Goal: Task Accomplishment & Management: Complete application form

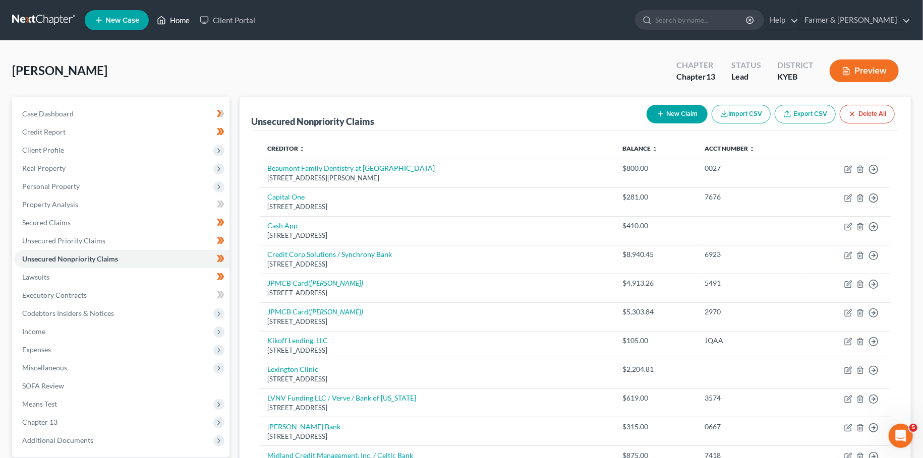
click at [180, 22] on link "Home" at bounding box center [173, 20] width 43 height 18
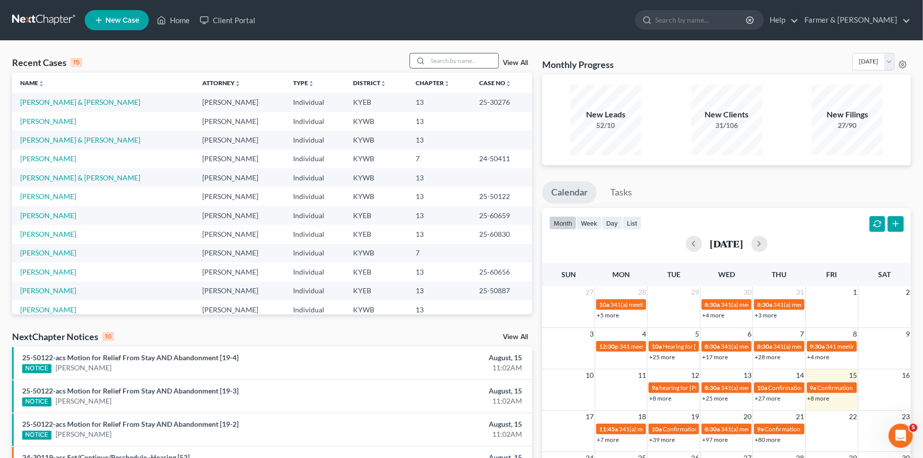
click at [461, 61] on input "search" at bounding box center [463, 60] width 71 height 15
type input "n"
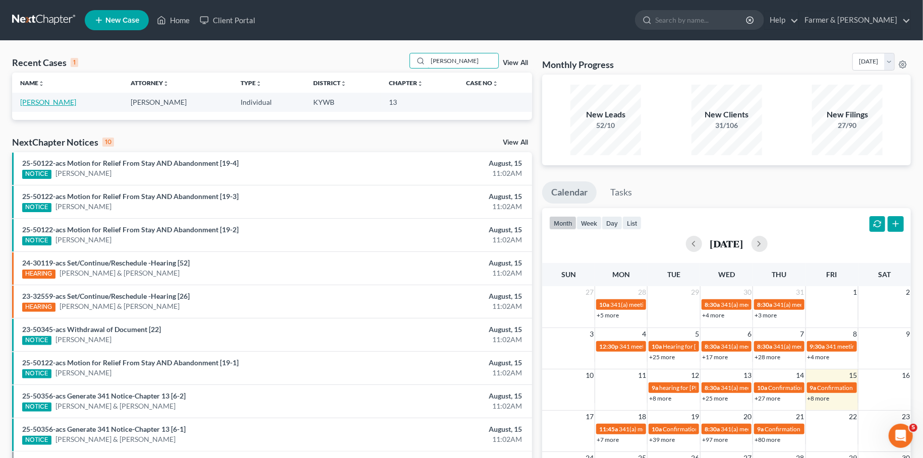
type input "noah gregg"
click at [42, 104] on link "Gregg, Noah" at bounding box center [48, 102] width 56 height 9
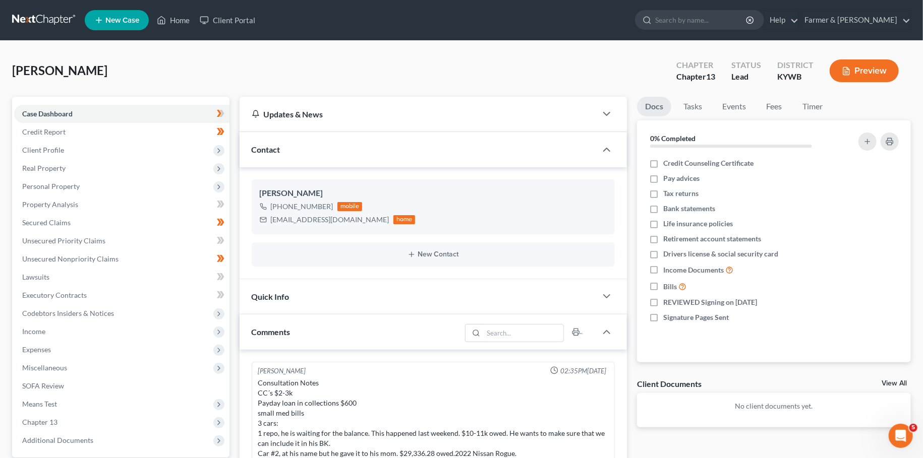
scroll to position [250, 0]
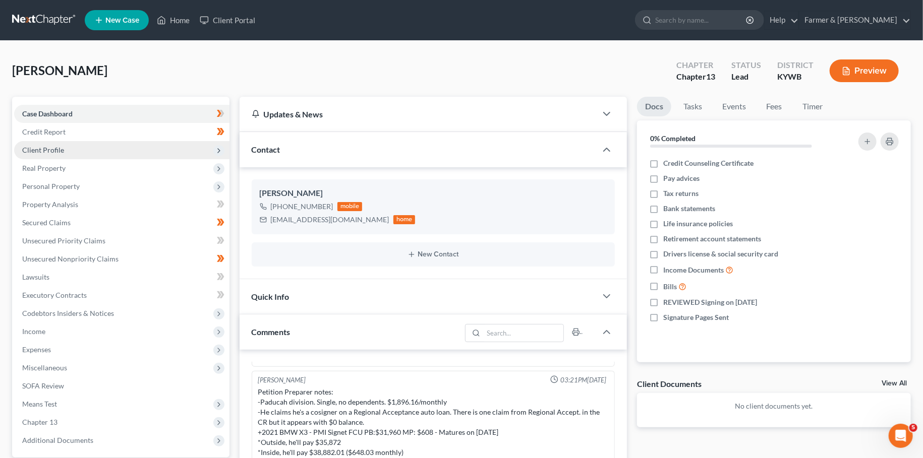
click at [69, 149] on span "Client Profile" at bounding box center [121, 150] width 215 height 18
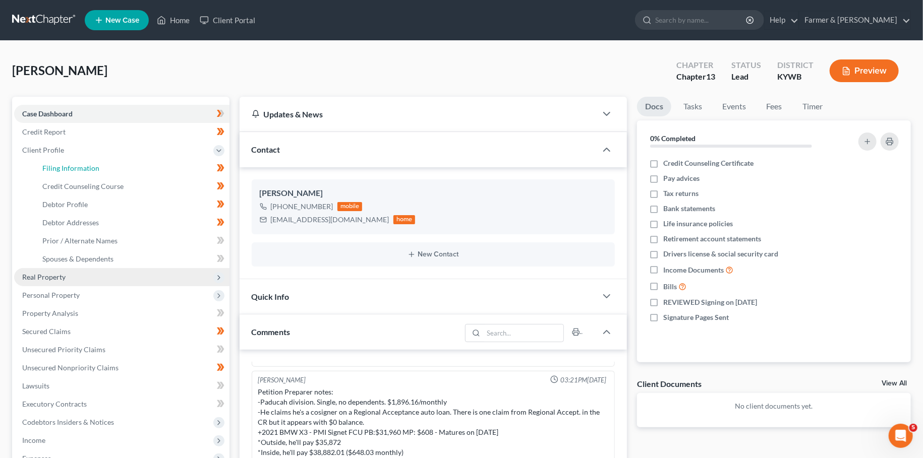
click at [66, 163] on link "Filing Information" at bounding box center [131, 168] width 195 height 18
select select "1"
select select "0"
select select "3"
select select "33"
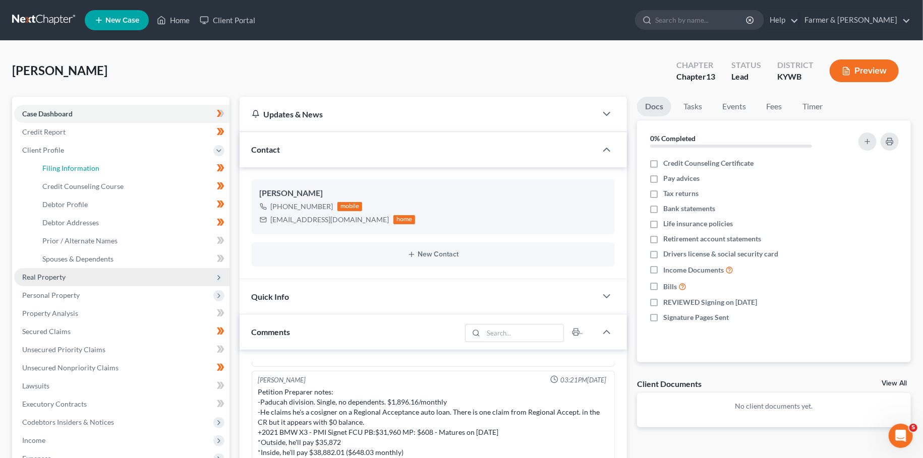
select select "0"
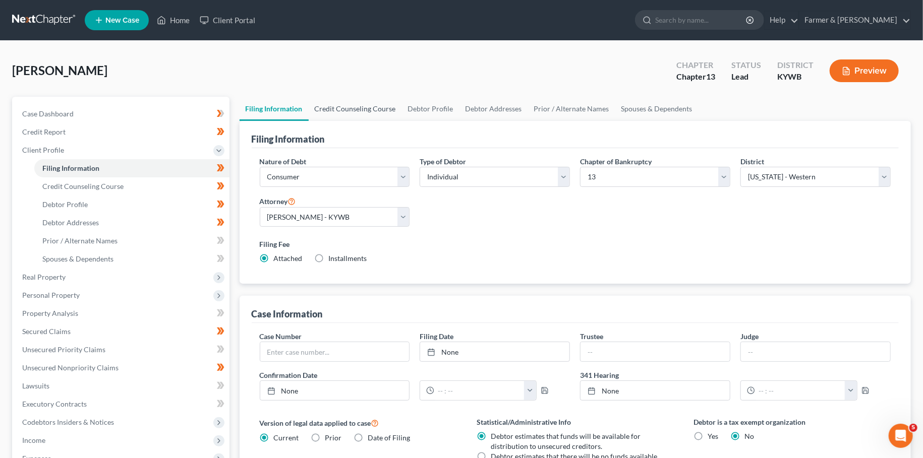
click at [356, 101] on link "Credit Counseling Course" at bounding box center [355, 109] width 93 height 24
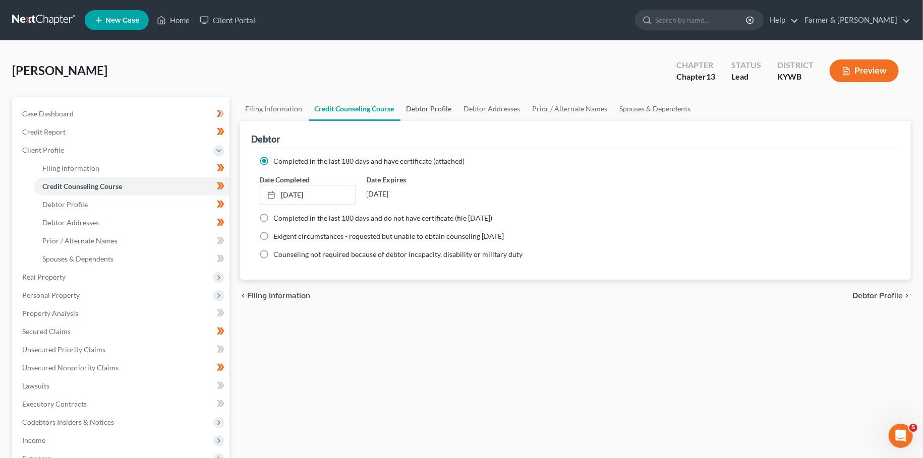
click at [437, 105] on link "Debtor Profile" at bounding box center [428, 109] width 57 height 24
select select "0"
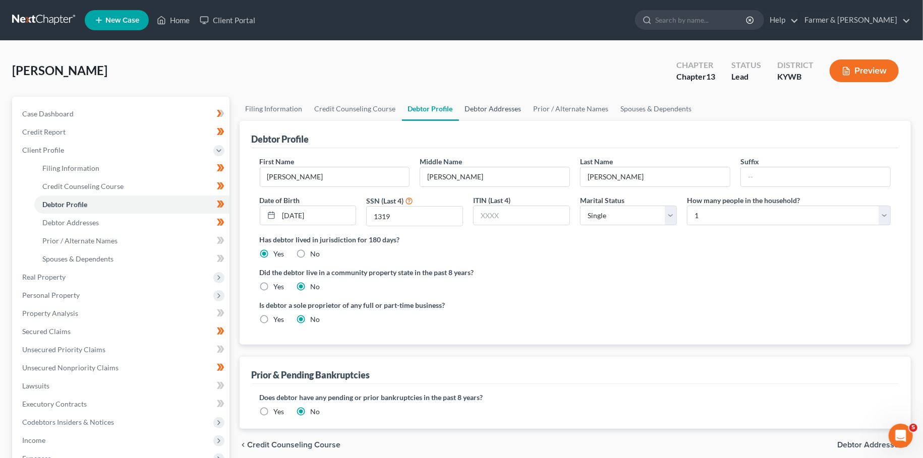
click at [488, 104] on link "Debtor Addresses" at bounding box center [493, 109] width 69 height 24
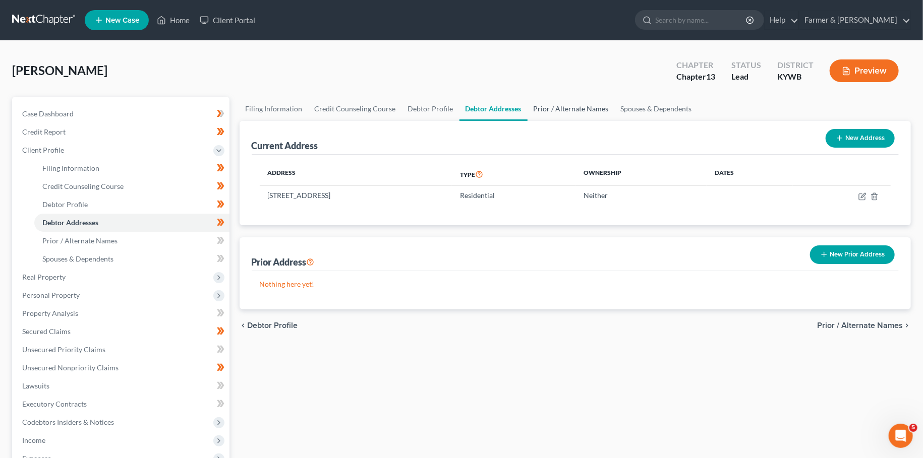
click at [579, 109] on link "Prior / Alternate Names" at bounding box center [571, 109] width 87 height 24
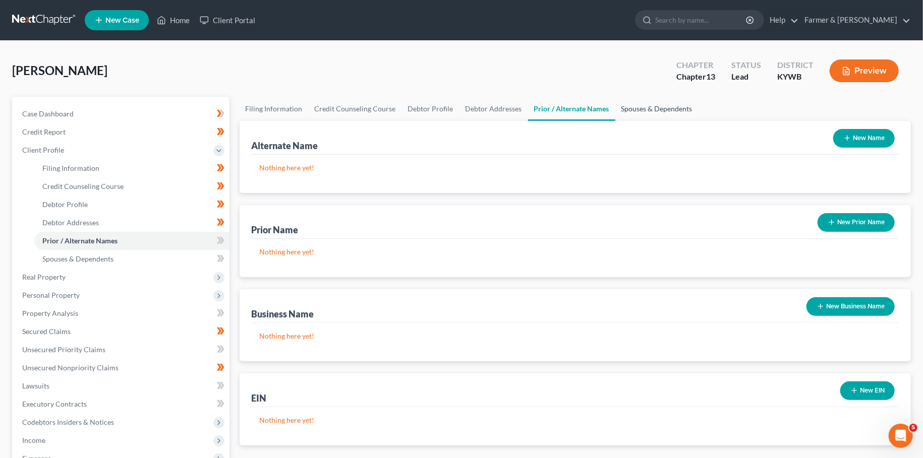
click at [650, 110] on link "Spouses & Dependents" at bounding box center [656, 109] width 83 height 24
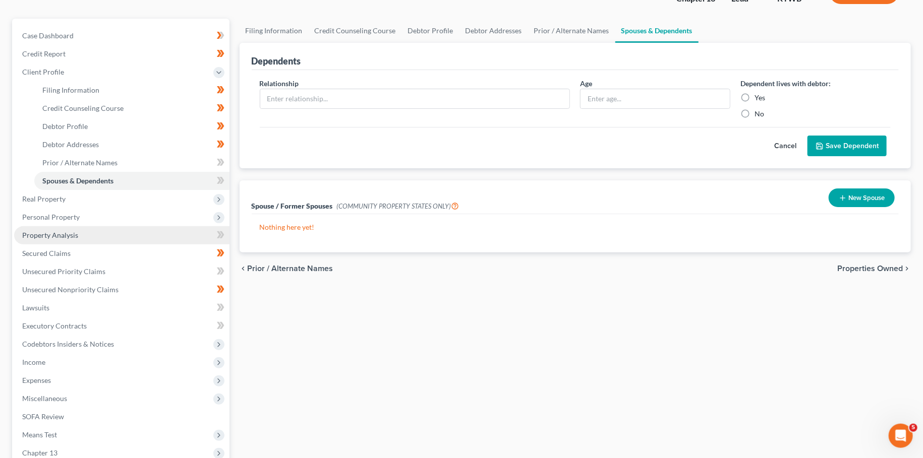
scroll to position [89, 0]
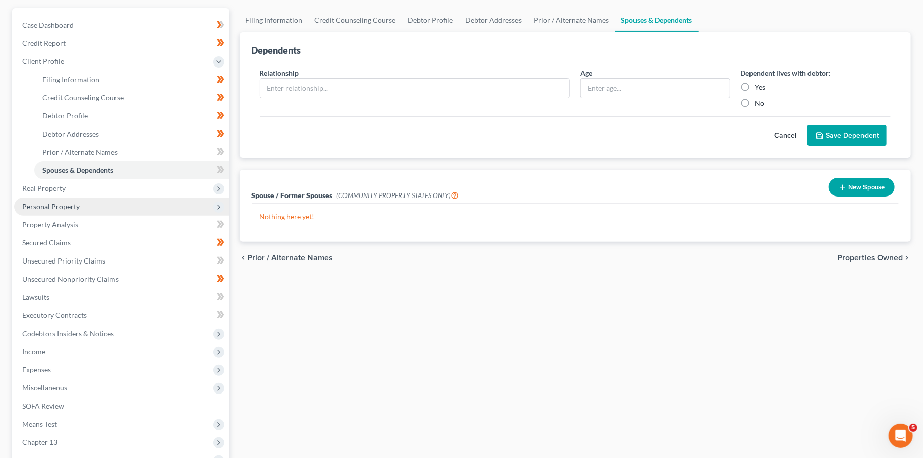
click at [45, 206] on span "Personal Property" at bounding box center [50, 206] width 57 height 9
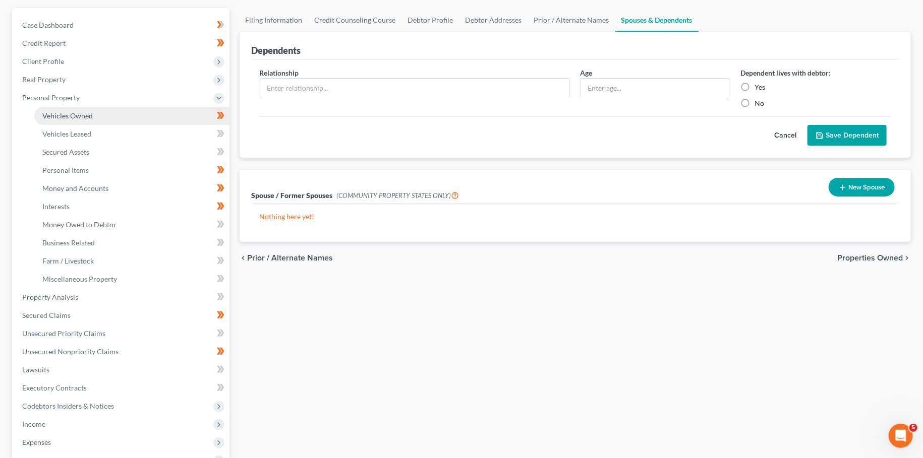
click at [67, 117] on span "Vehicles Owned" at bounding box center [67, 115] width 50 height 9
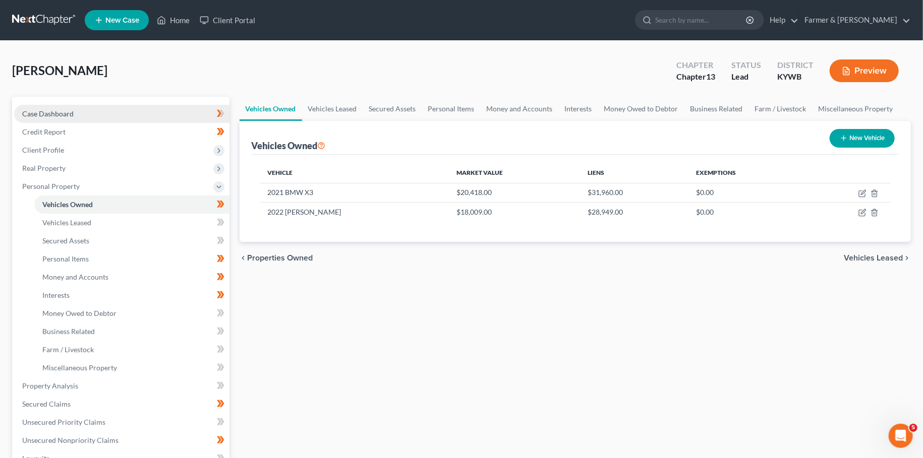
click at [104, 117] on link "Case Dashboard" at bounding box center [121, 114] width 215 height 18
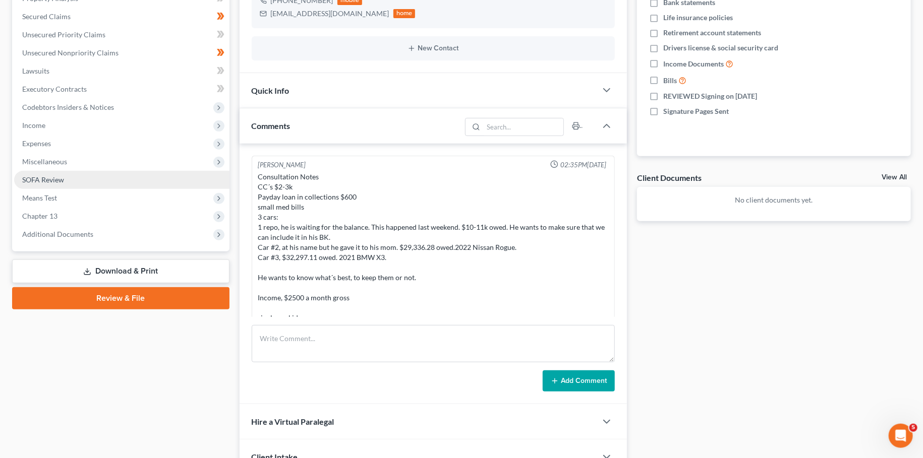
scroll to position [178, 0]
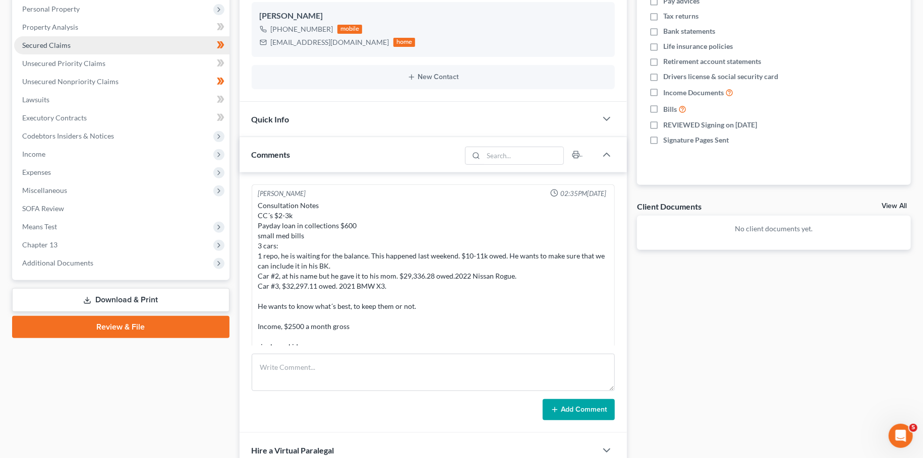
click at [72, 45] on link "Secured Claims" at bounding box center [121, 45] width 215 height 18
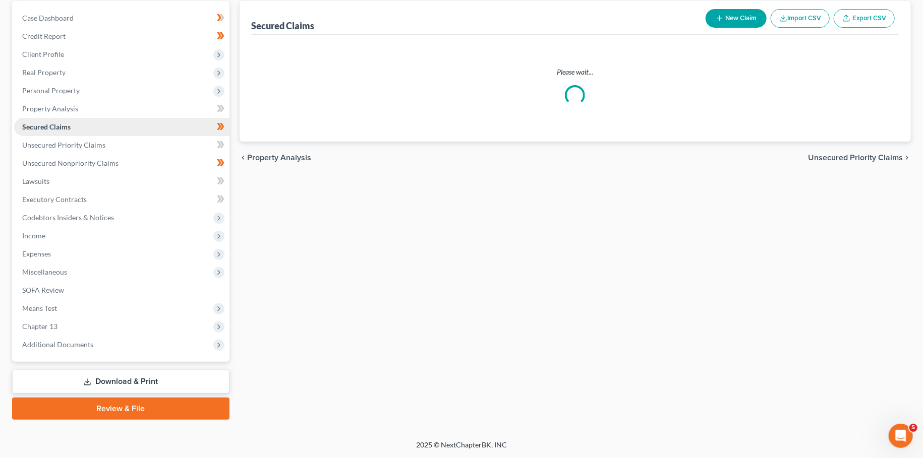
scroll to position [94, 0]
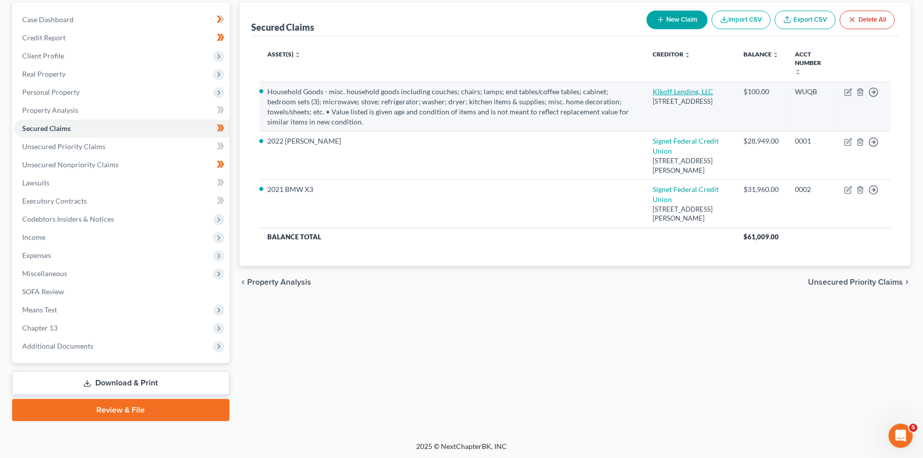
click at [691, 87] on link "Kikoff Lending, LLC" at bounding box center [683, 91] width 61 height 9
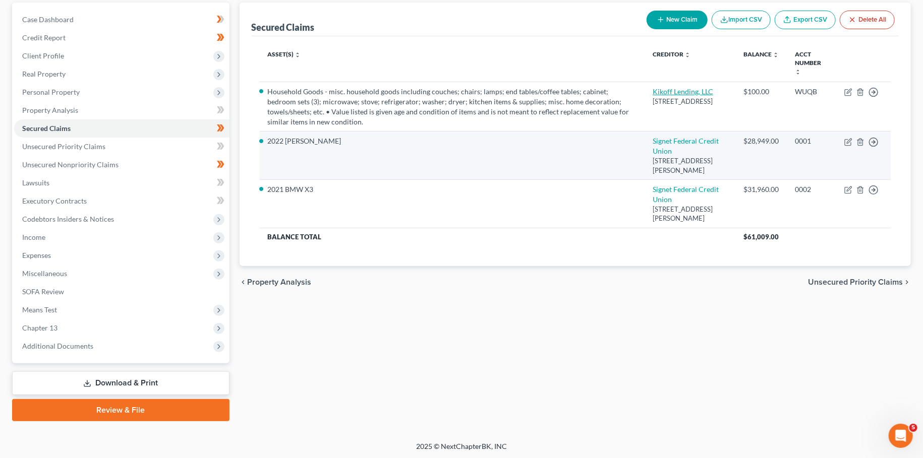
select select "4"
select select "0"
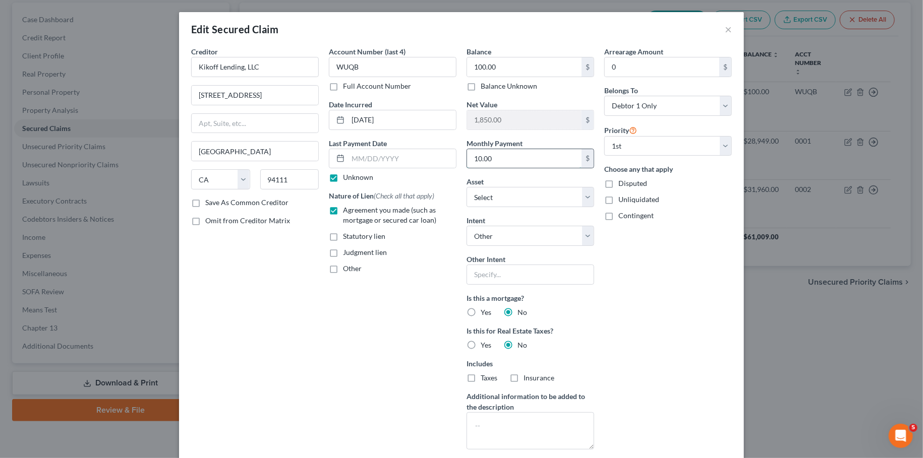
click at [523, 157] on input "10.00" at bounding box center [524, 158] width 114 height 19
select select "0"
click option "Other" at bounding box center [0, 0] width 0 height 0
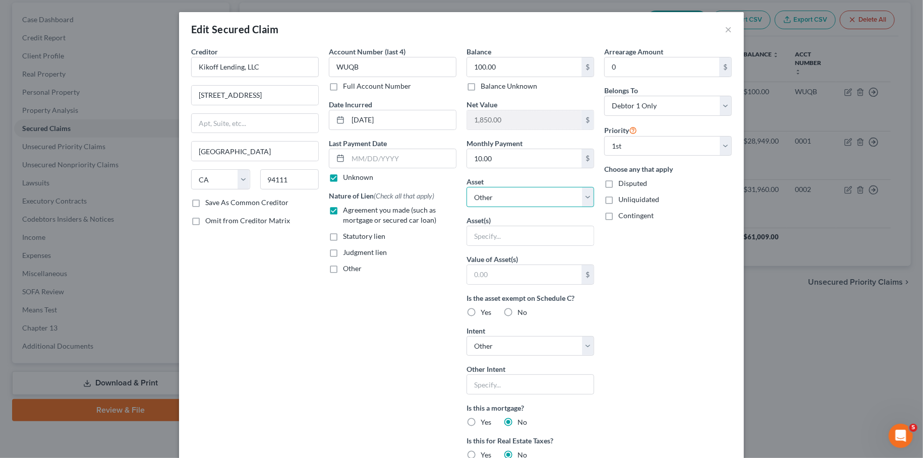
scroll to position [200, 0]
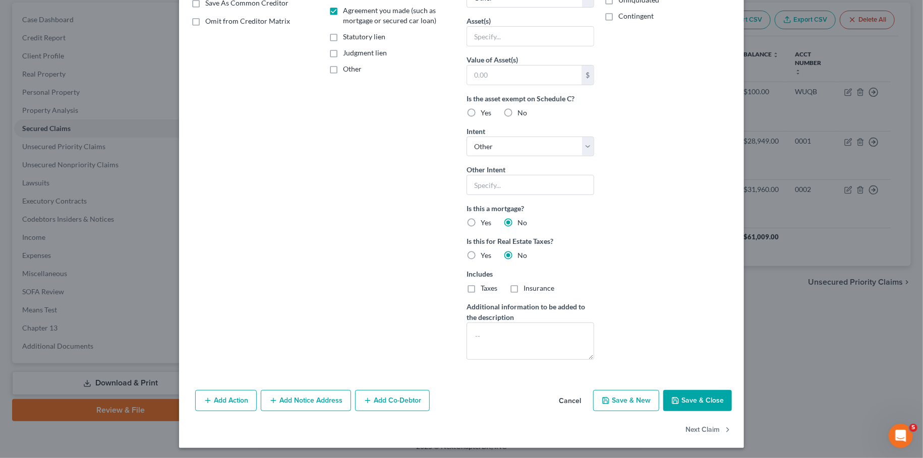
click at [691, 391] on button "Save & Close" at bounding box center [697, 400] width 69 height 21
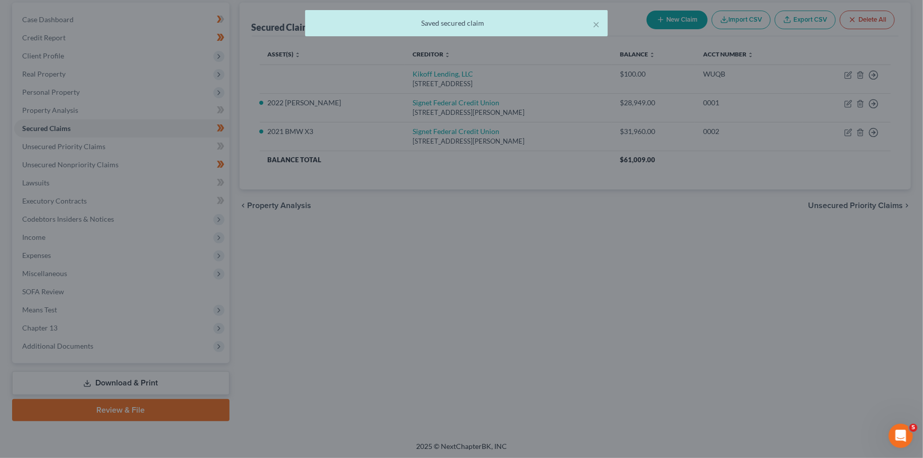
scroll to position [0, 0]
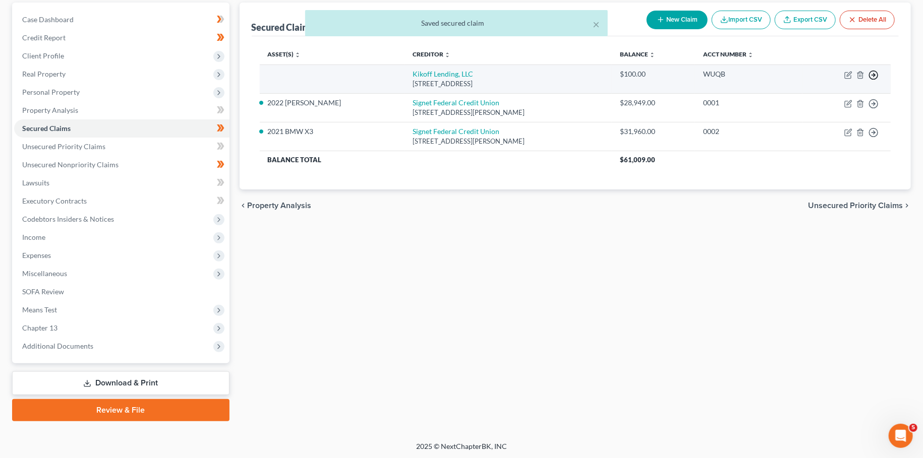
click at [874, 74] on polyline "button" at bounding box center [875, 76] width 2 height 4
click at [837, 96] on link "Move to F" at bounding box center [827, 99] width 84 height 17
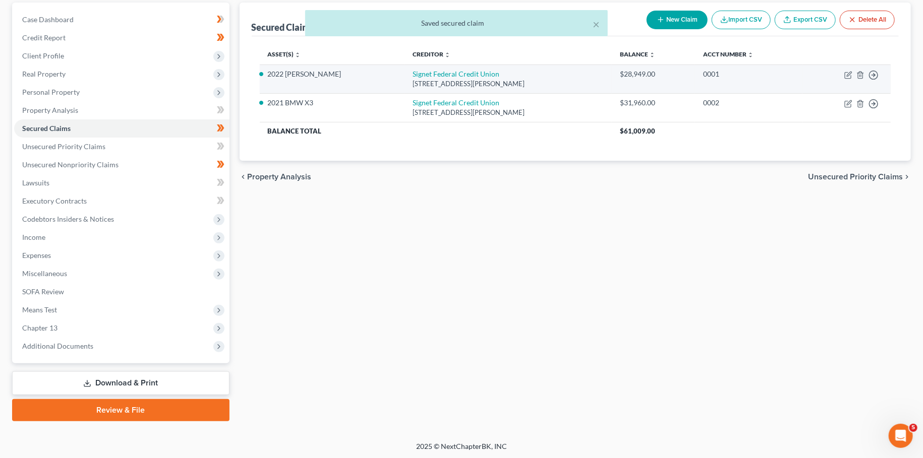
click at [425, 67] on td "Signet Federal Credit Union 1600 Clark St, Paducah, KY 42001" at bounding box center [507, 79] width 207 height 29
click at [419, 77] on link "Signet Federal Credit Union" at bounding box center [456, 74] width 87 height 9
select select "18"
select select "8"
select select "4"
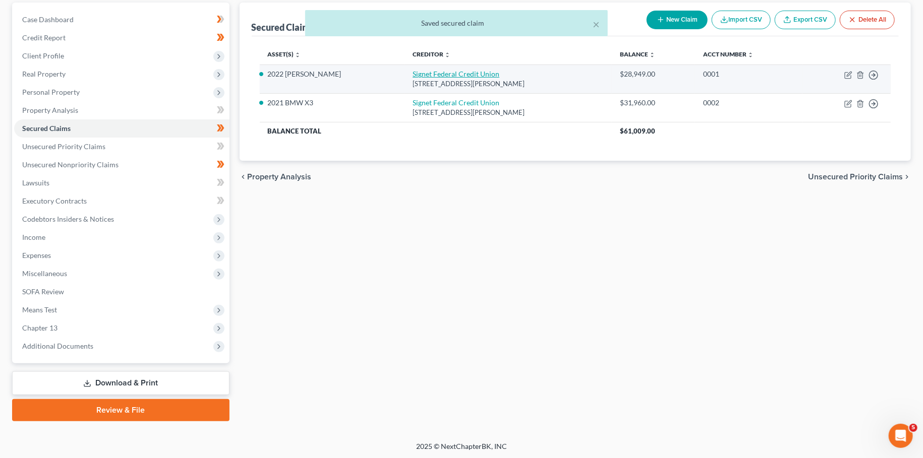
select select "0"
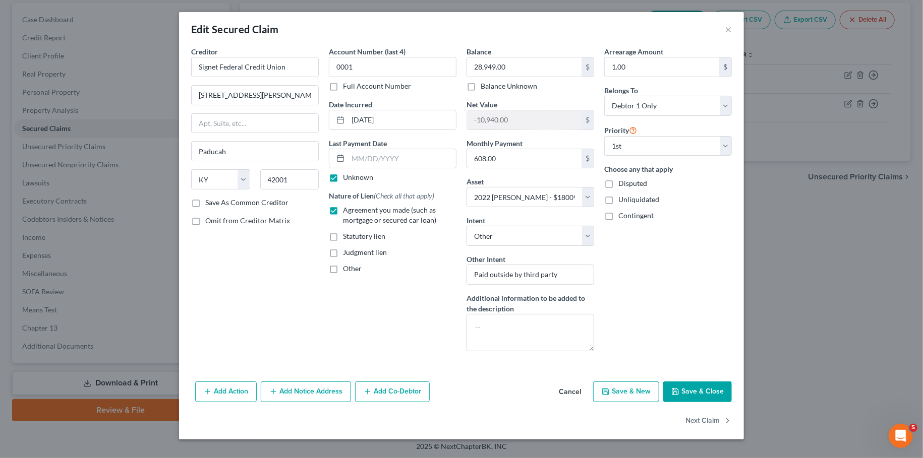
click at [691, 393] on button "Save & Close" at bounding box center [697, 392] width 69 height 21
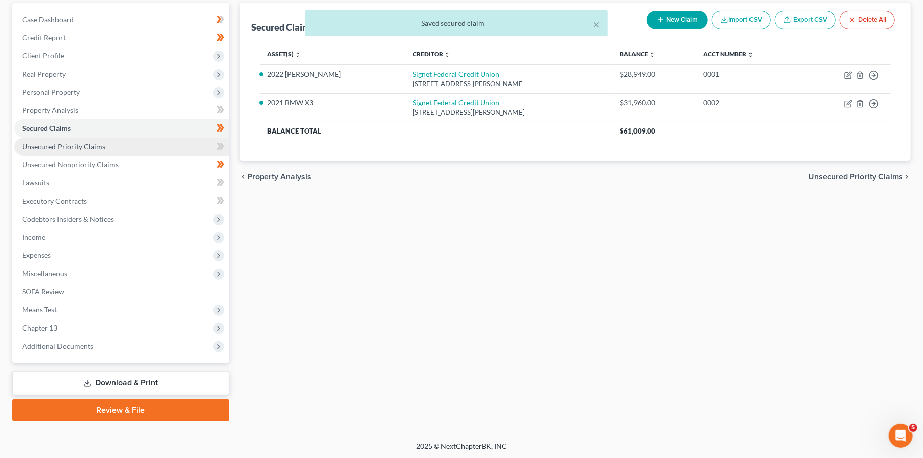
click at [55, 145] on span "Unsecured Priority Claims" at bounding box center [63, 146] width 83 height 9
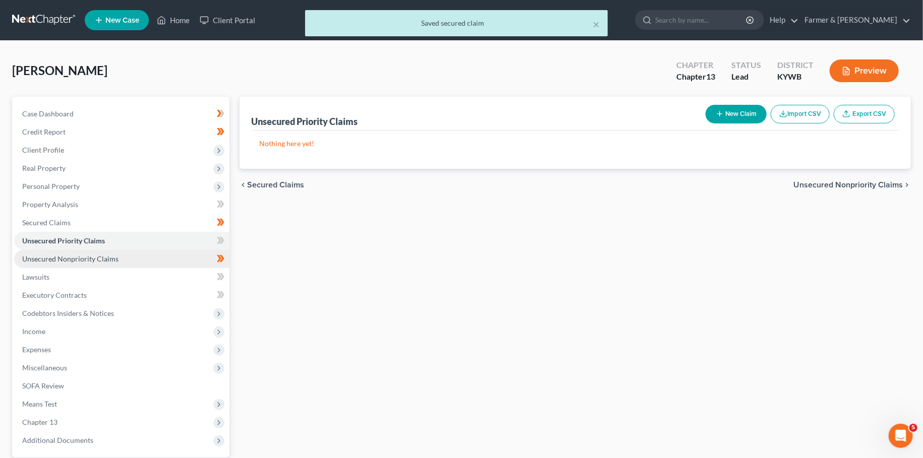
click at [51, 258] on span "Unsecured Nonpriority Claims" at bounding box center [70, 259] width 96 height 9
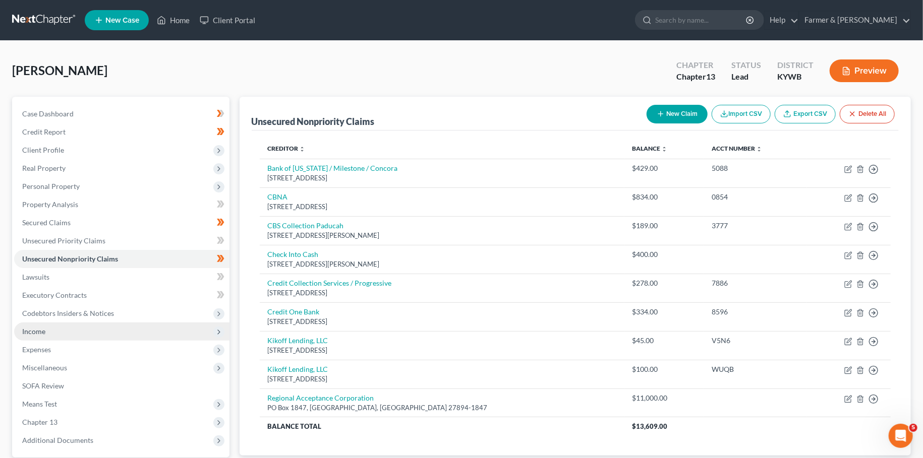
click at [70, 330] on span "Income" at bounding box center [121, 332] width 215 height 18
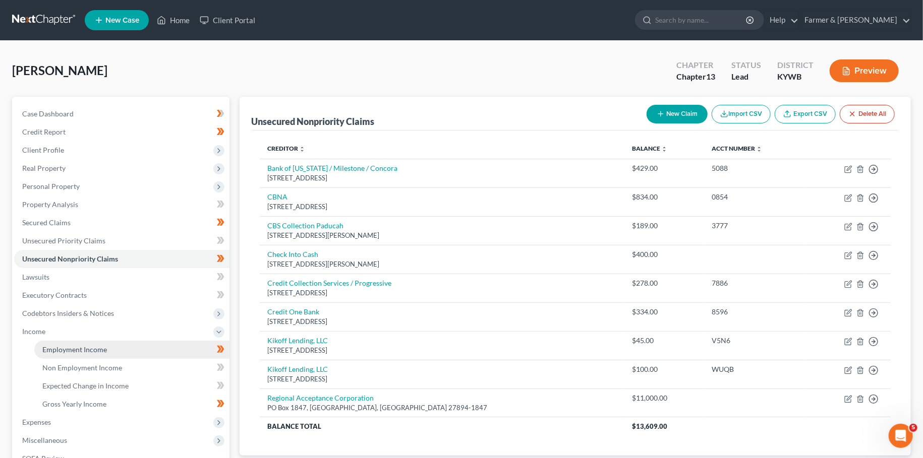
click at [71, 343] on link "Employment Income" at bounding box center [131, 350] width 195 height 18
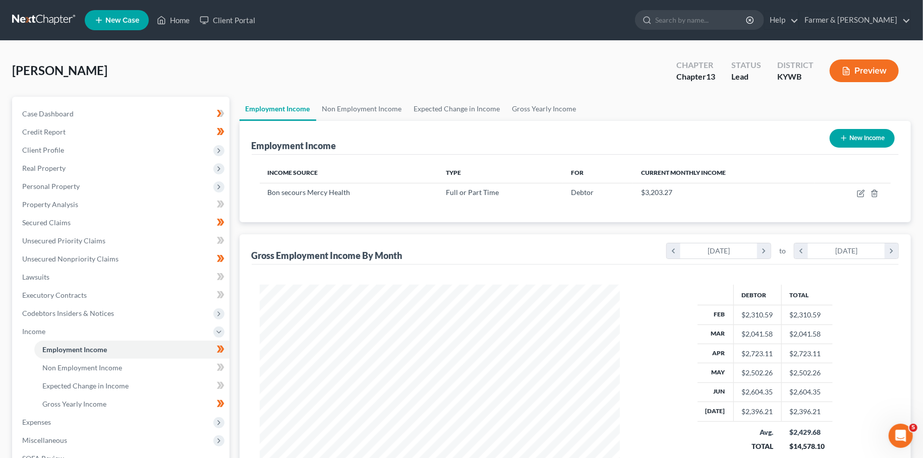
scroll to position [180, 380]
click at [860, 192] on icon "button" at bounding box center [861, 192] width 5 height 5
select select "0"
select select "36"
select select "2"
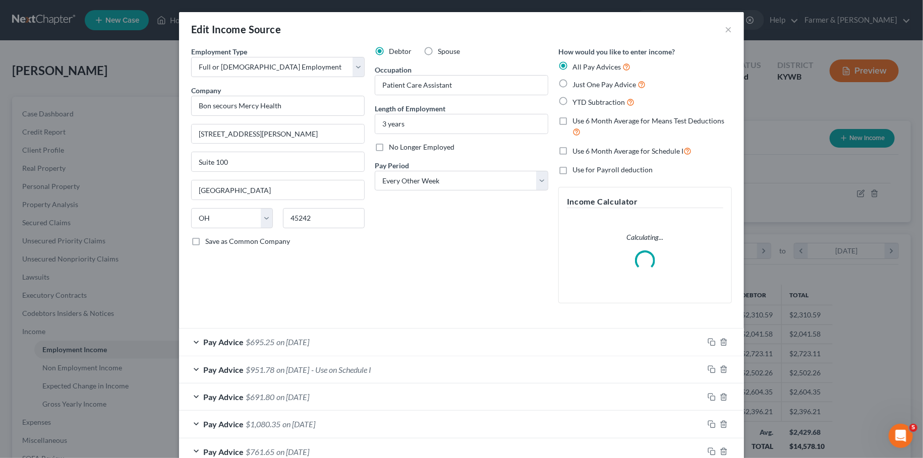
scroll to position [170, 0]
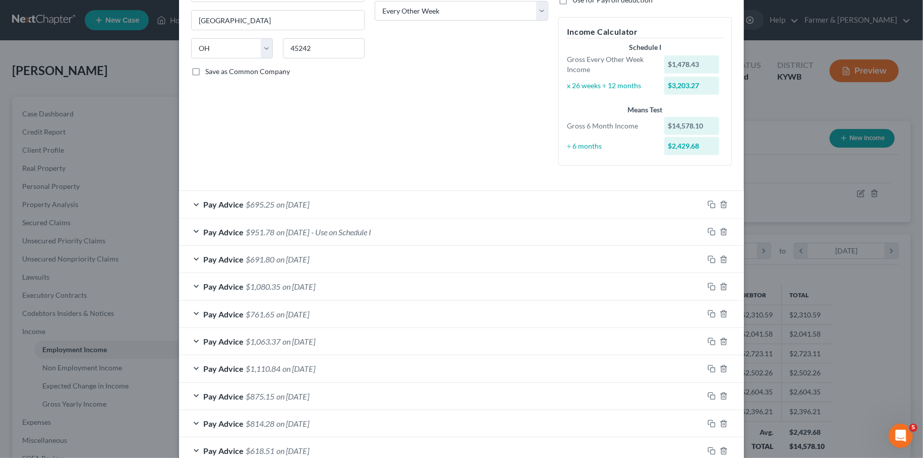
click at [410, 234] on div "Pay Advice $951.78 on 07/03/2025 - Use on Schedule I" at bounding box center [441, 232] width 525 height 27
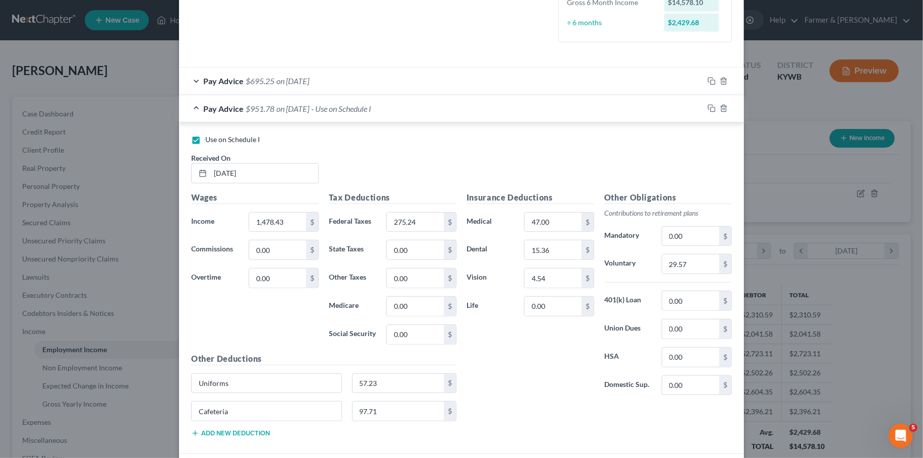
scroll to position [340, 0]
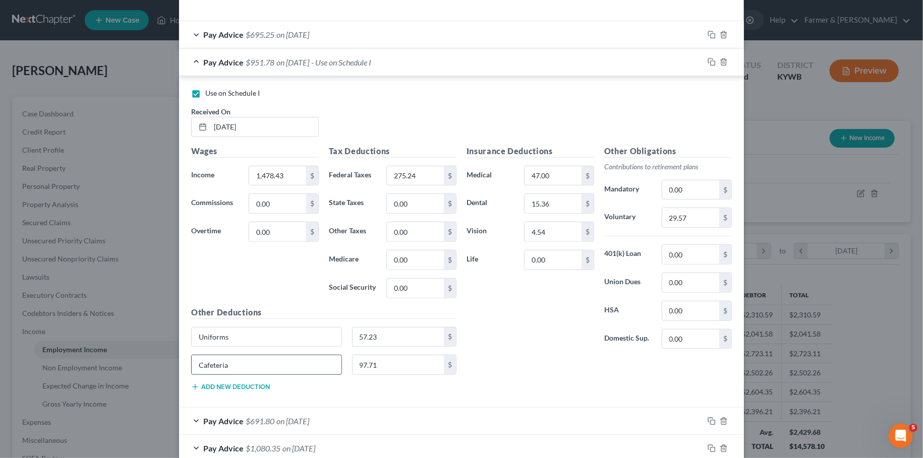
drag, startPoint x: 177, startPoint y: 352, endPoint x: 95, endPoint y: 339, distance: 83.2
click at [192, 356] on input "Cafeteria" at bounding box center [267, 365] width 150 height 19
click at [309, 417] on span "on 06/20/2025" at bounding box center [292, 422] width 33 height 10
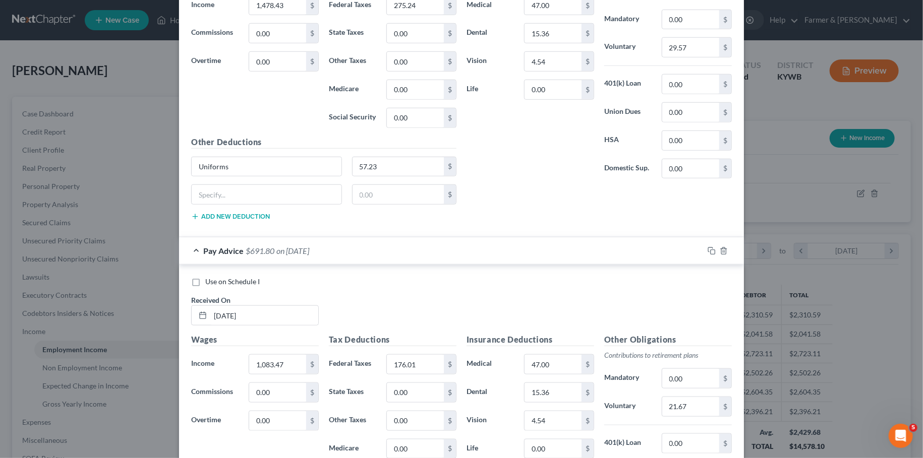
scroll to position [944, 0]
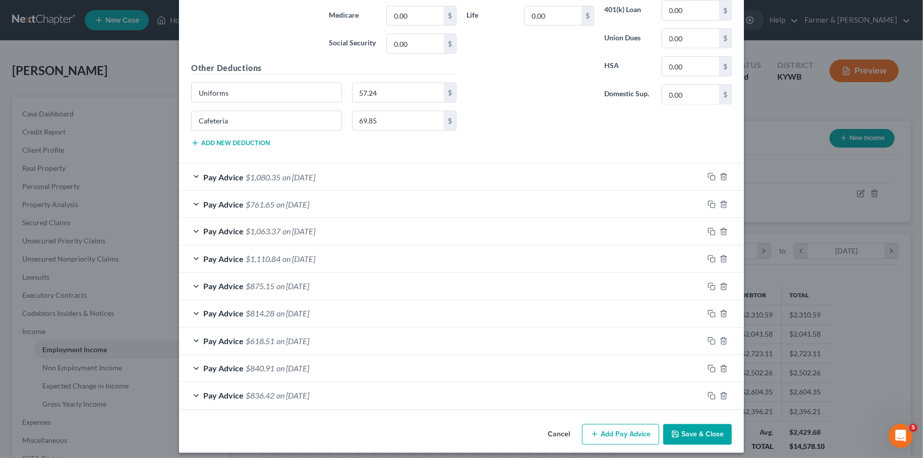
click at [678, 432] on icon "button" at bounding box center [675, 435] width 6 height 6
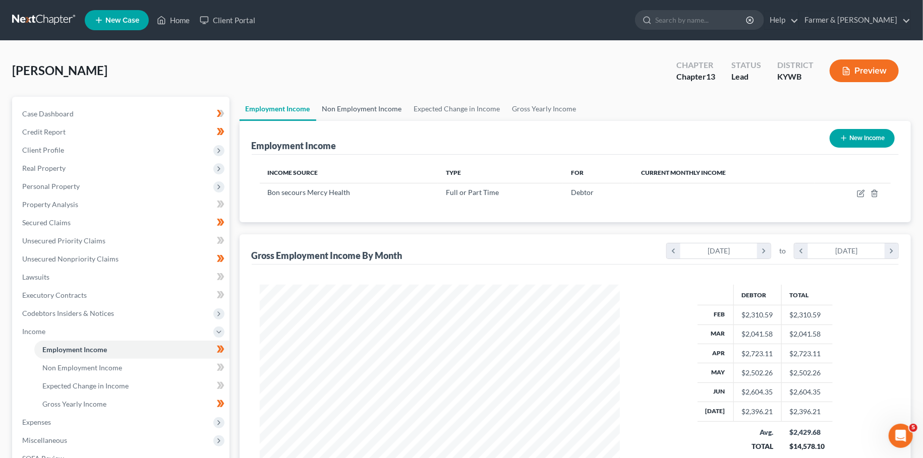
click at [363, 109] on link "Non Employment Income" at bounding box center [362, 109] width 92 height 24
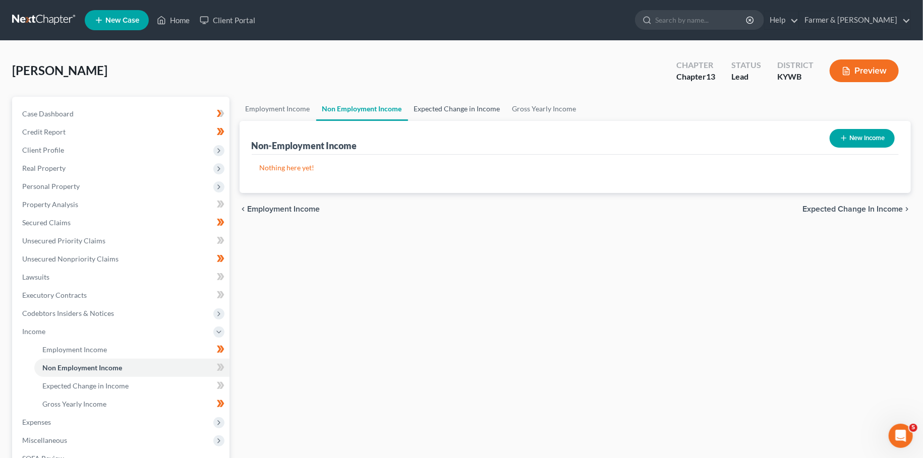
click at [435, 105] on link "Expected Change in Income" at bounding box center [457, 109] width 98 height 24
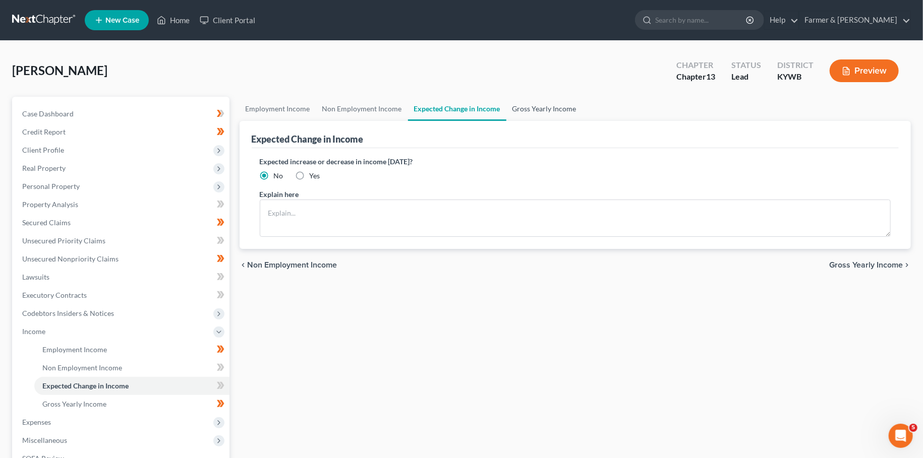
click at [533, 105] on link "Gross Yearly Income" at bounding box center [544, 109] width 76 height 24
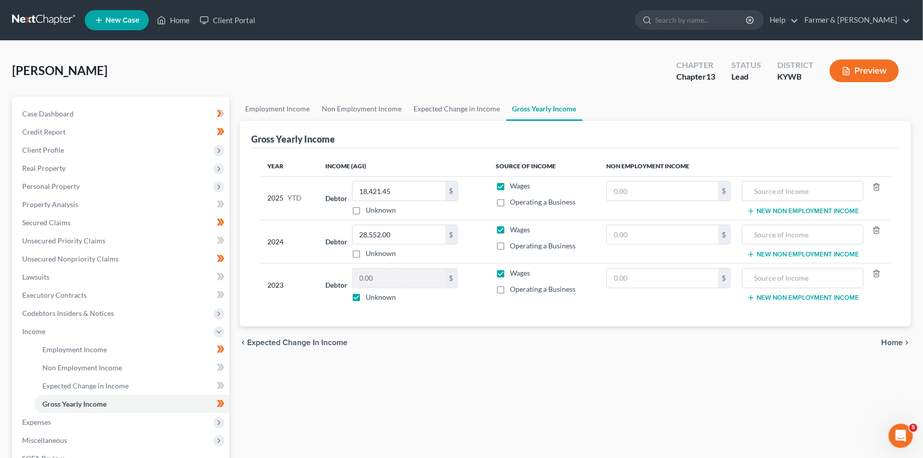
scroll to position [167, 0]
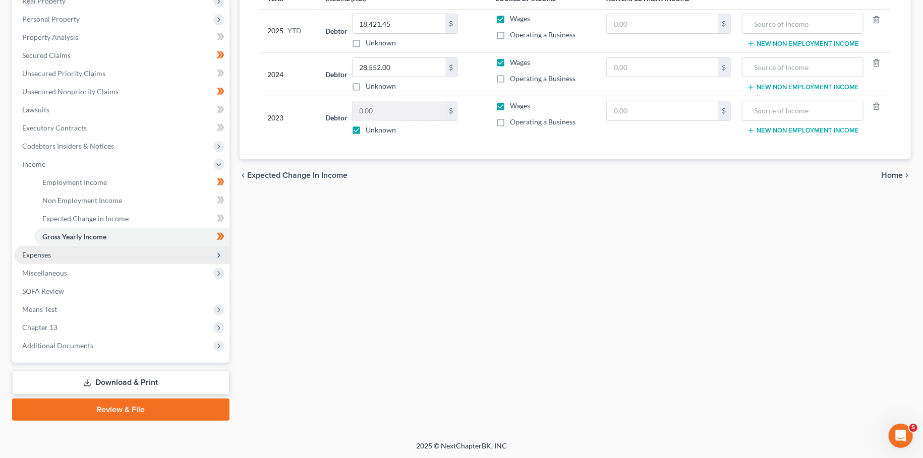
click at [77, 258] on span "Expenses" at bounding box center [121, 255] width 215 height 18
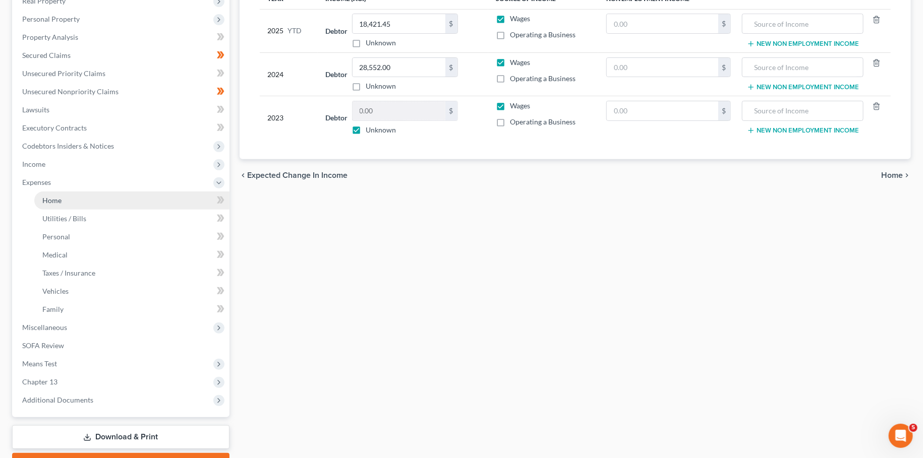
click at [64, 205] on link "Home" at bounding box center [131, 201] width 195 height 18
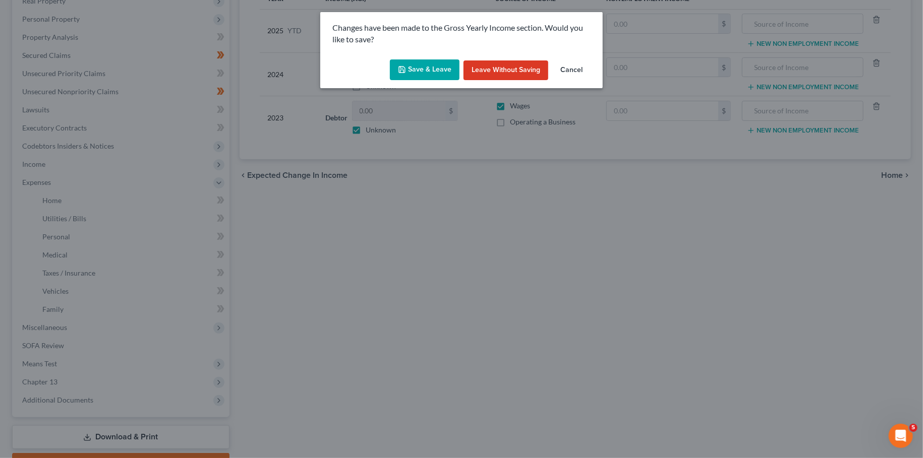
click at [403, 62] on button "Save & Leave" at bounding box center [425, 70] width 70 height 21
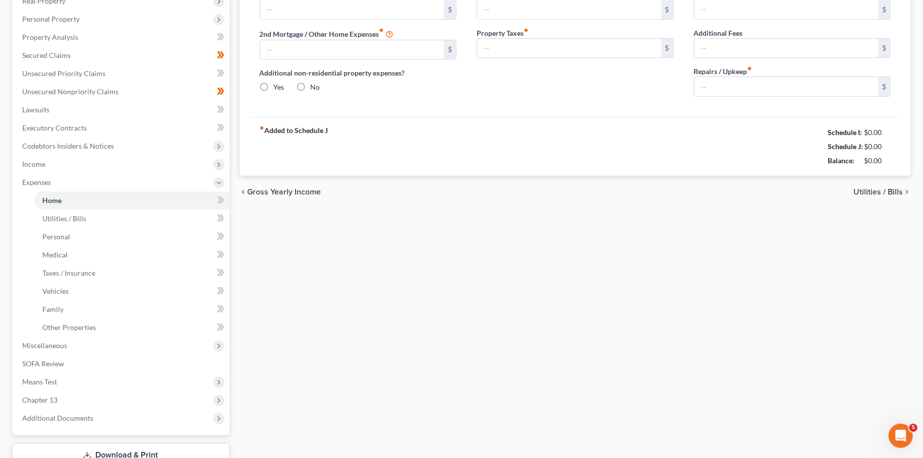
type input "0.00"
radio input "true"
type input "0.00"
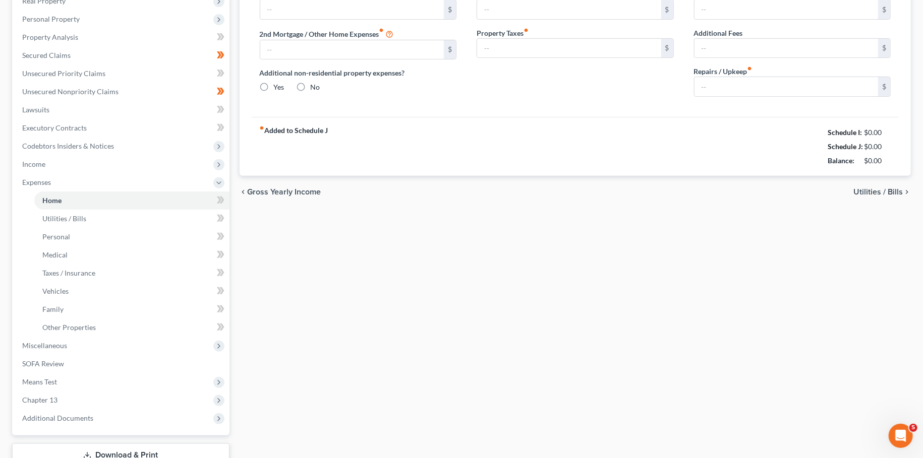
type input "0.00"
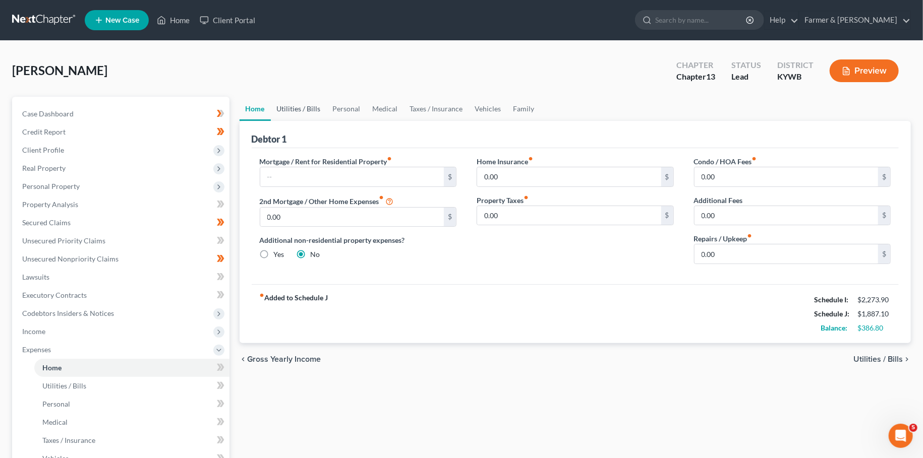
click at [285, 106] on link "Utilities / Bills" at bounding box center [299, 109] width 56 height 24
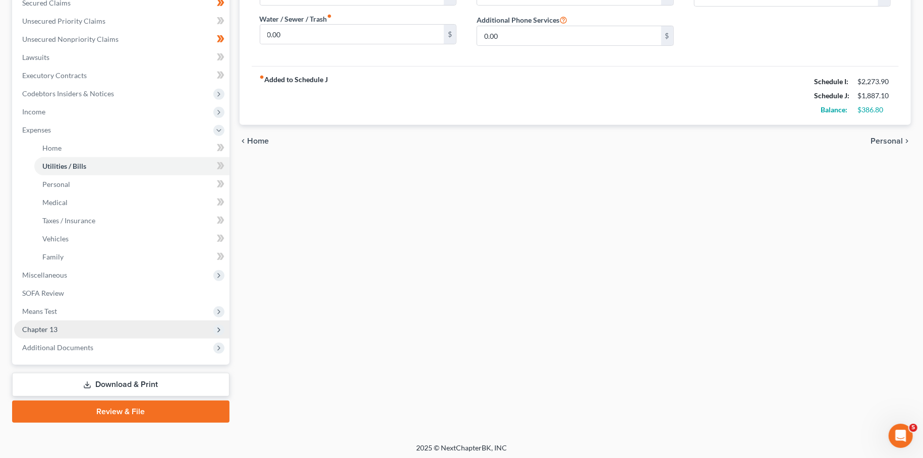
scroll to position [222, 0]
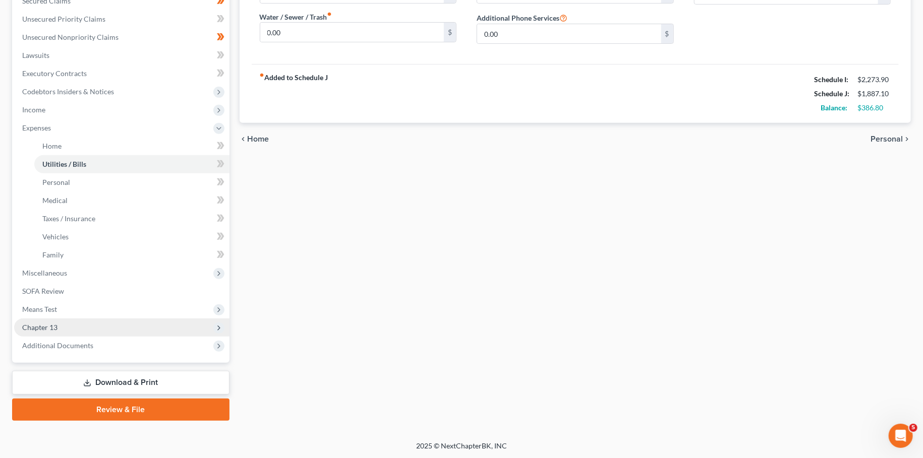
click at [83, 326] on span "Chapter 13" at bounding box center [121, 328] width 215 height 18
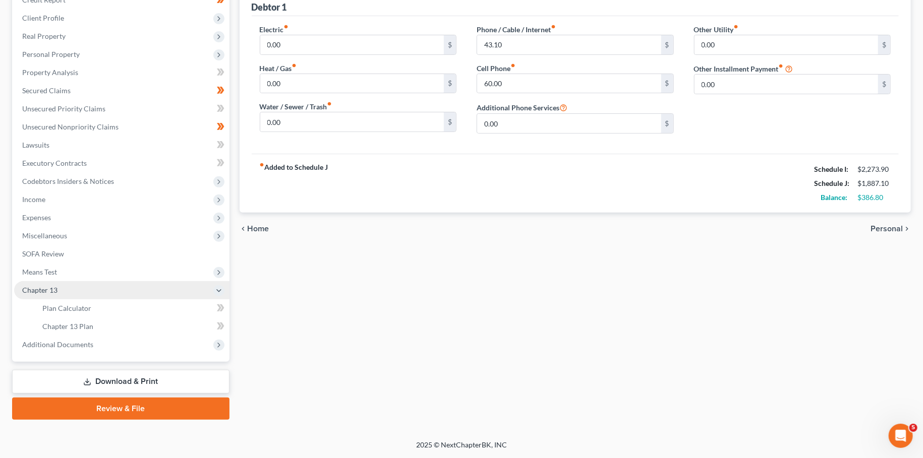
scroll to position [131, 0]
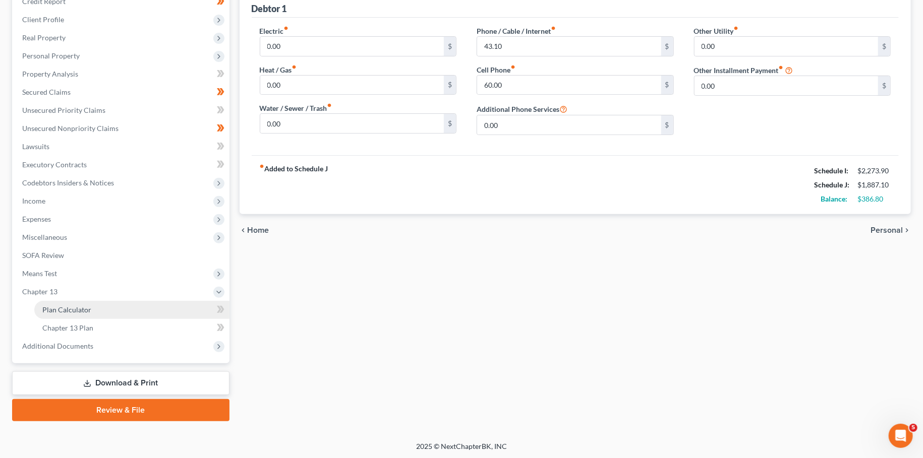
click at [85, 306] on span "Plan Calculator" at bounding box center [66, 310] width 49 height 9
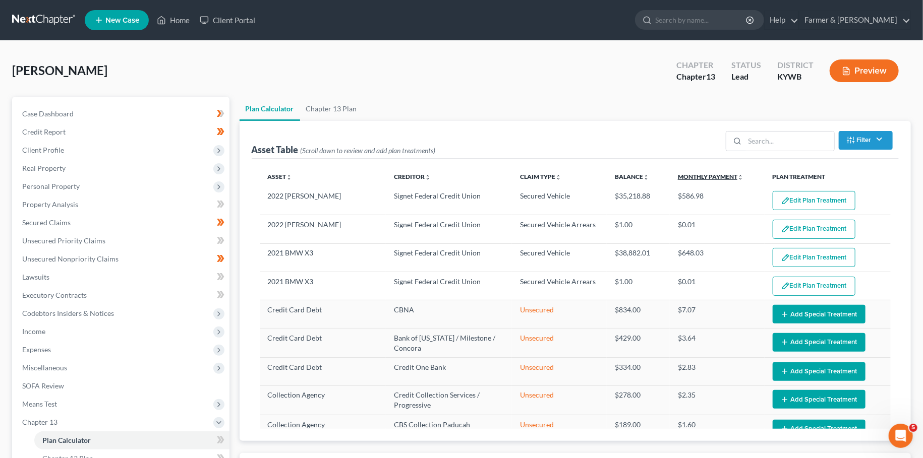
select select "59"
click at [819, 197] on button "Edit Plan Treatment" at bounding box center [814, 200] width 83 height 19
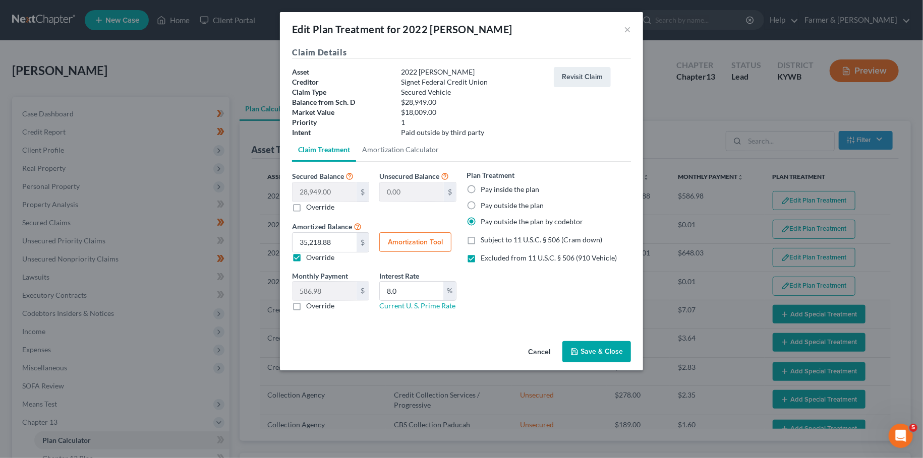
click at [306, 257] on label "Override" at bounding box center [320, 258] width 28 height 10
click at [310, 257] on input "Override" at bounding box center [313, 256] width 7 height 7
checkbox input "false"
type input "482.48"
click at [306, 309] on label "Override" at bounding box center [320, 306] width 28 height 10
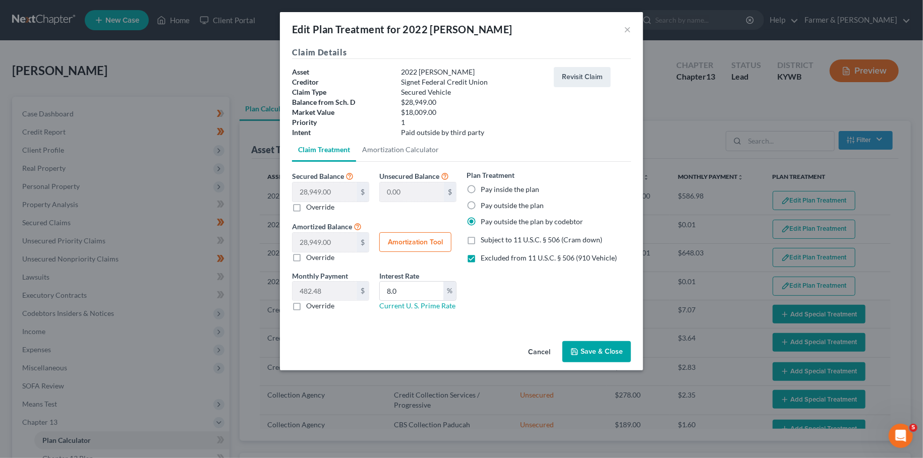
click at [310, 308] on input "Override" at bounding box center [313, 304] width 7 height 7
checkbox input "true"
click at [306, 288] on input "0.00" at bounding box center [325, 291] width 64 height 19
type input "503.00"
drag, startPoint x: 405, startPoint y: 289, endPoint x: 366, endPoint y: 294, distance: 40.0
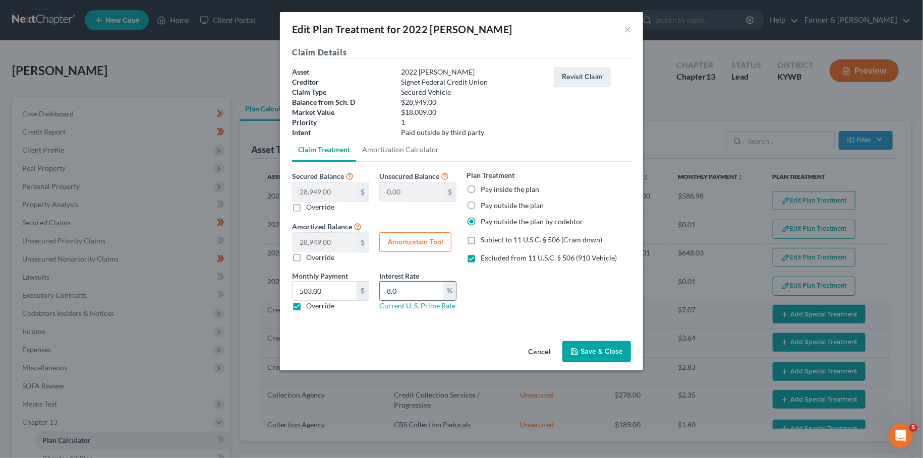
click at [380, 294] on input "8.0" at bounding box center [412, 291] width 64 height 19
click at [481, 256] on label "Excluded from 11 U.S.C. § 506 (910 Vehicle)" at bounding box center [549, 258] width 136 height 10
click at [485, 256] on input "Excluded from 11 U.S.C. § 506 (910 Vehicle)" at bounding box center [488, 256] width 7 height 7
checkbox input "false"
click at [481, 203] on label "Pay outside the plan" at bounding box center [512, 206] width 63 height 10
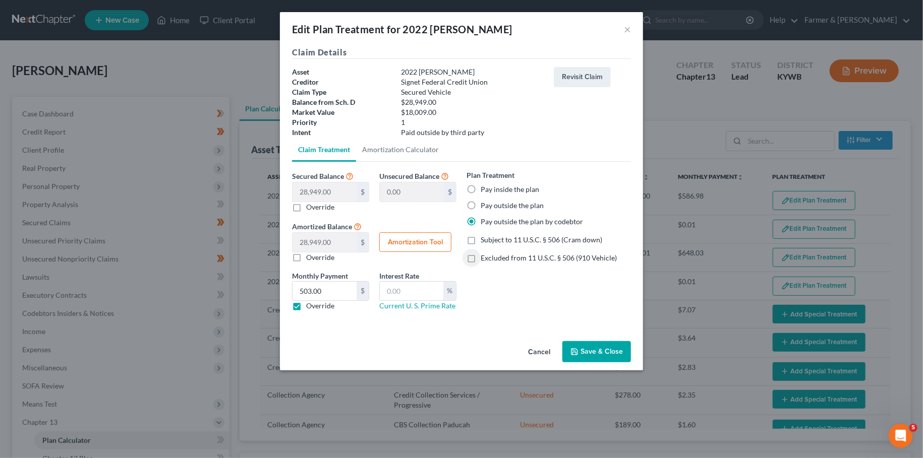
click at [485, 203] on input "Pay outside the plan" at bounding box center [488, 204] width 7 height 7
radio input "true"
click at [601, 345] on button "Save & Close" at bounding box center [596, 351] width 69 height 21
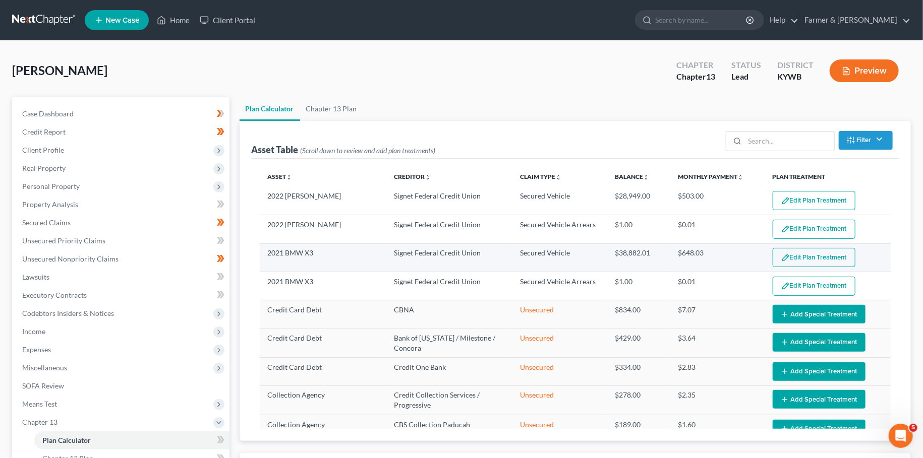
select select "59"
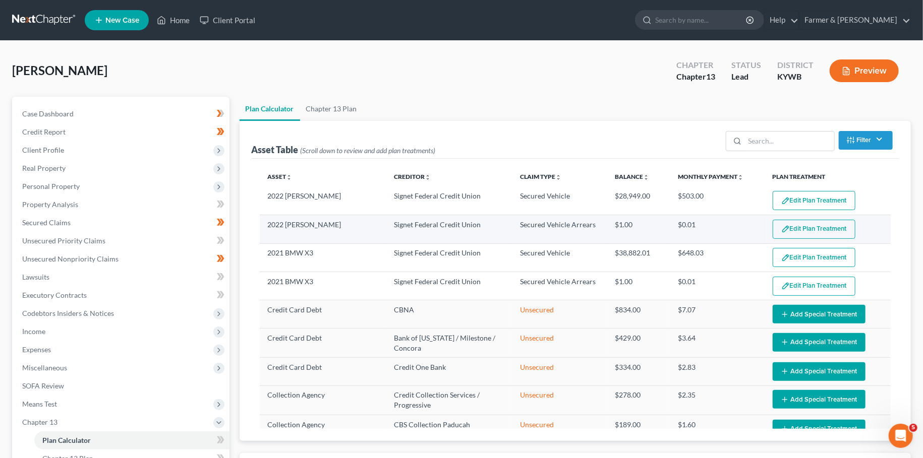
click at [813, 223] on button "Edit Plan Treatment" at bounding box center [814, 229] width 83 height 19
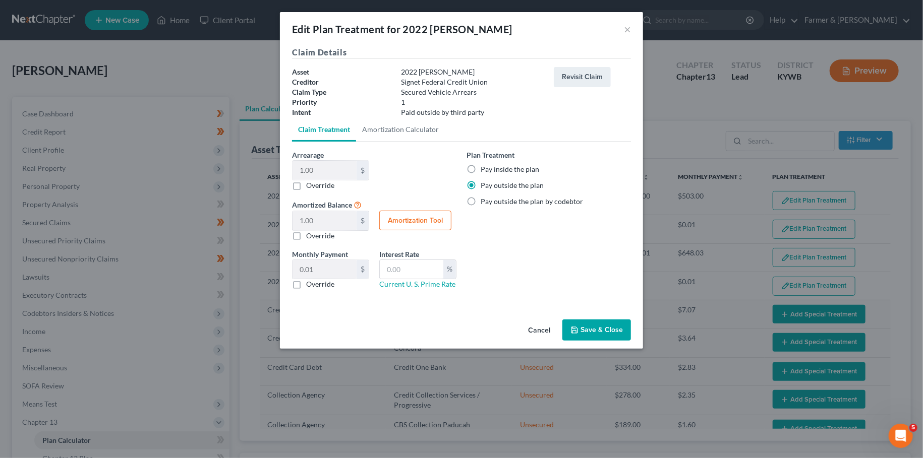
click at [606, 328] on button "Save & Close" at bounding box center [596, 330] width 69 height 21
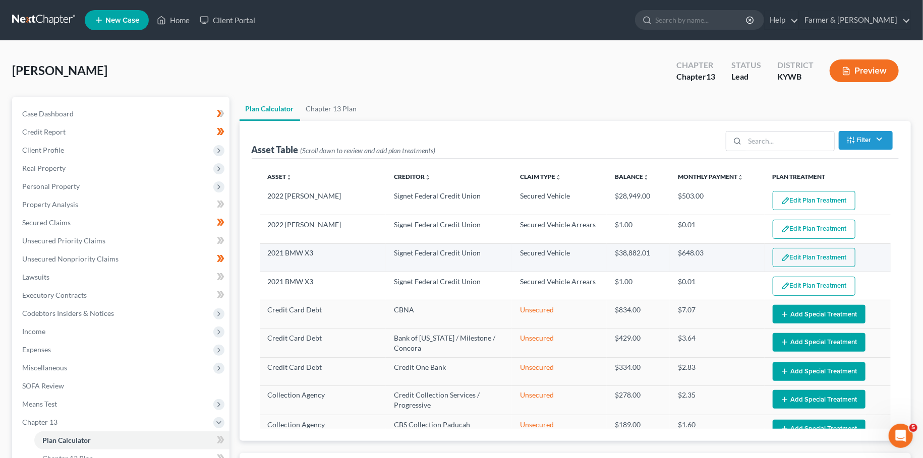
click at [808, 252] on button "Edit Plan Treatment" at bounding box center [814, 257] width 83 height 19
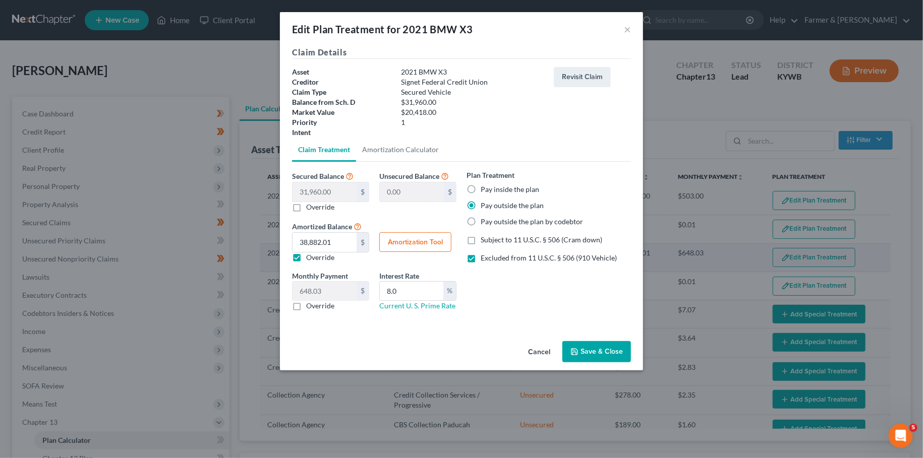
select select "59"
click at [590, 351] on button "Save & Close" at bounding box center [596, 351] width 69 height 21
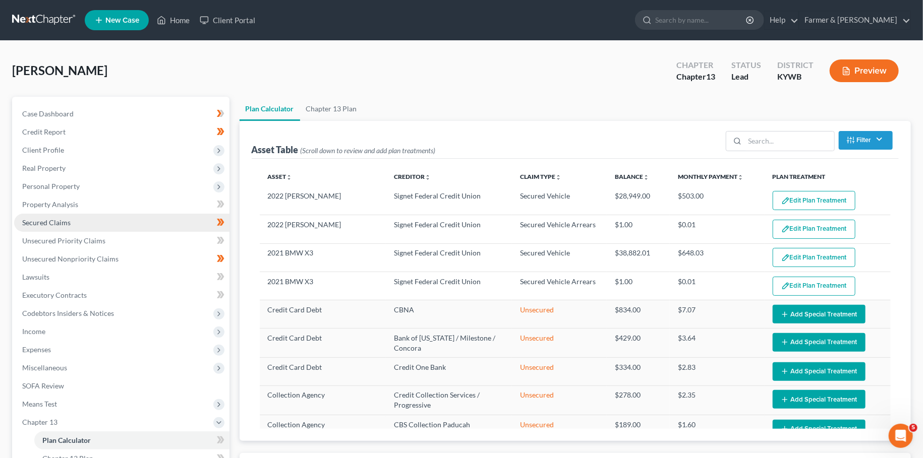
click at [36, 224] on span "Secured Claims" at bounding box center [46, 222] width 48 height 9
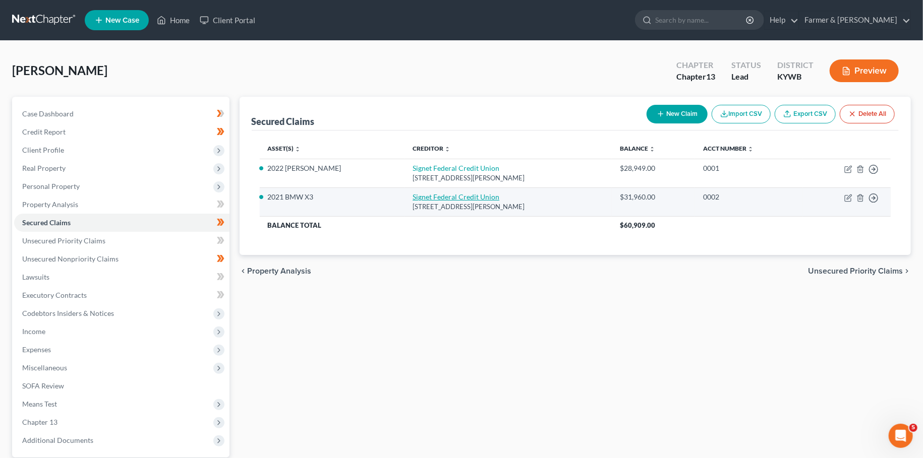
click at [447, 196] on link "Signet Federal Credit Union" at bounding box center [456, 197] width 87 height 9
select select "18"
select select "5"
select select "4"
select select "0"
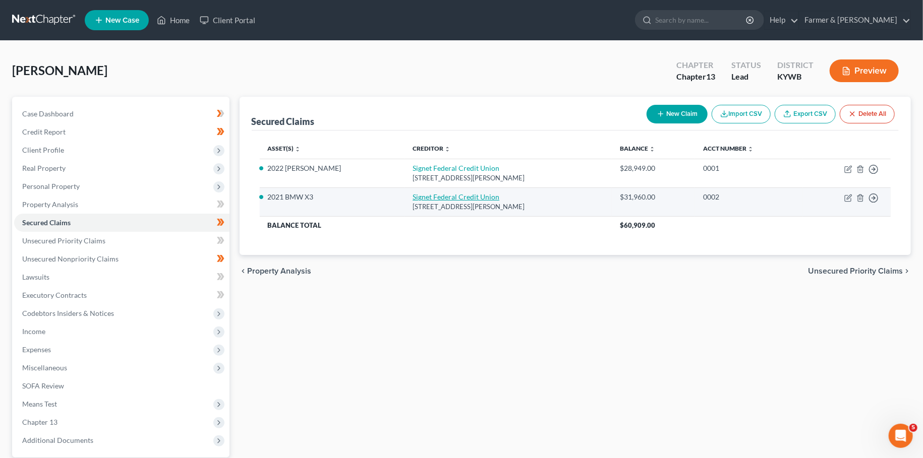
select select "0"
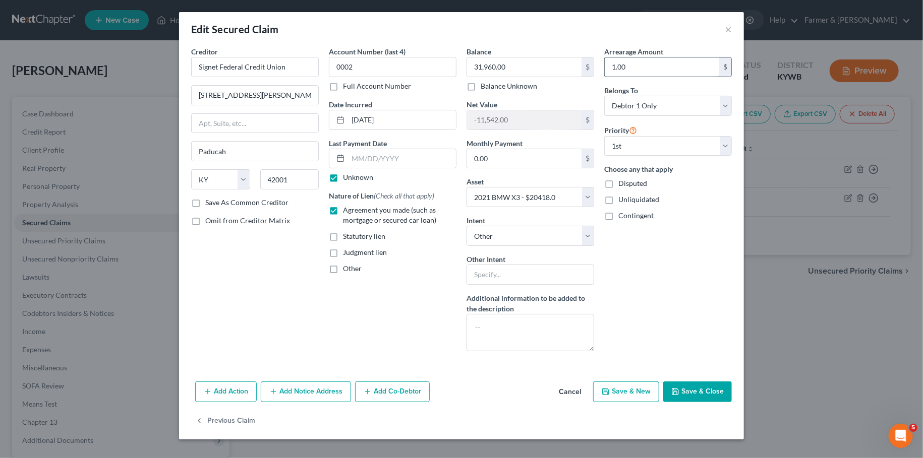
click at [646, 70] on input "1.00" at bounding box center [662, 66] width 114 height 19
type input "1,200.00"
click at [527, 161] on input "0.00" at bounding box center [524, 158] width 114 height 19
type input "608.00"
click at [685, 384] on button "Save & Close" at bounding box center [697, 392] width 69 height 21
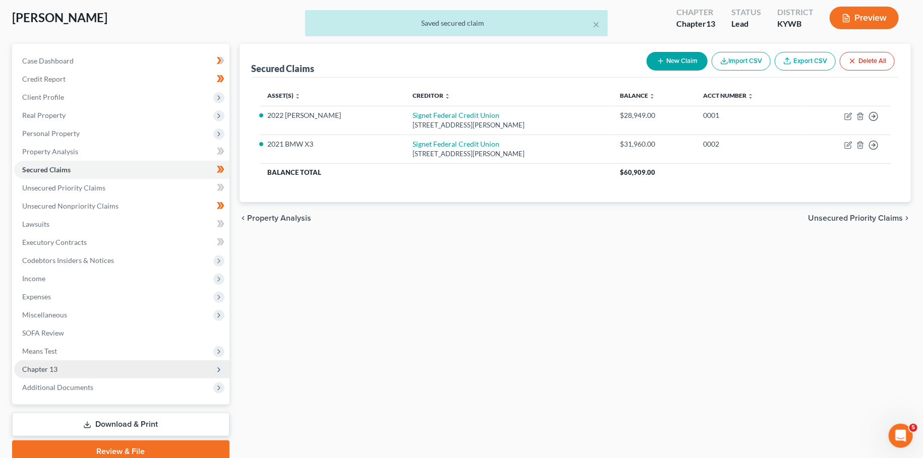
scroll to position [89, 0]
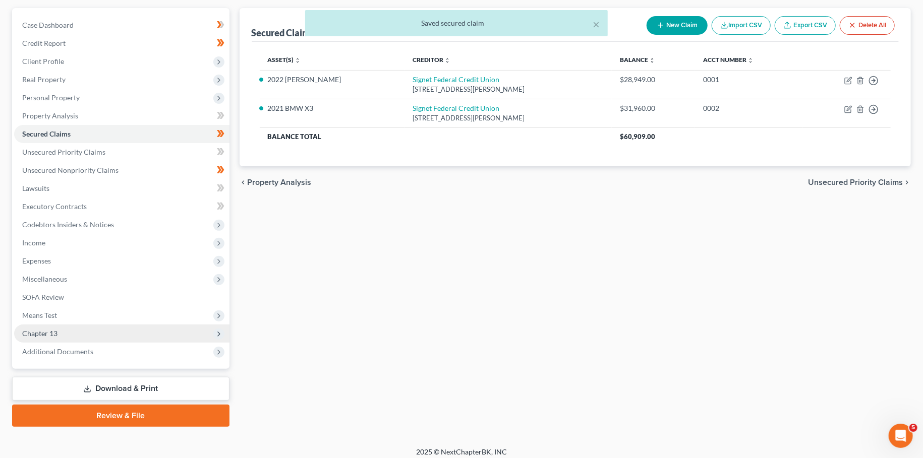
click at [75, 340] on span "Chapter 13" at bounding box center [121, 334] width 215 height 18
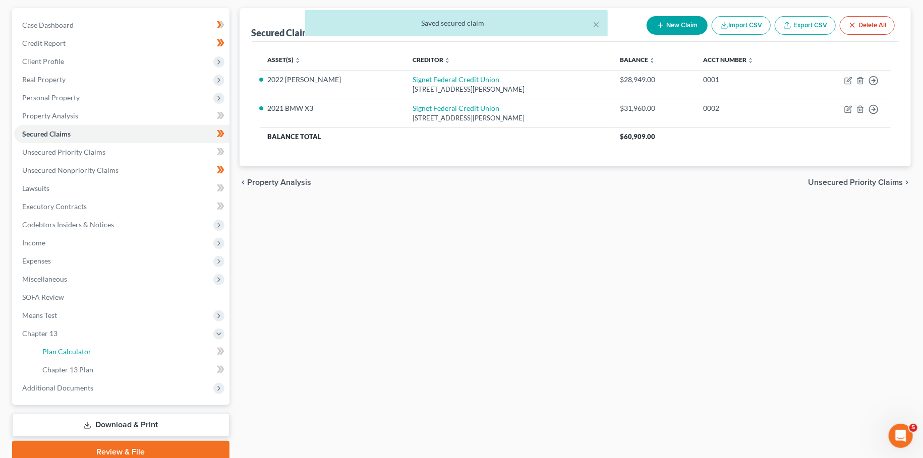
click at [72, 349] on span "Plan Calculator" at bounding box center [66, 351] width 49 height 9
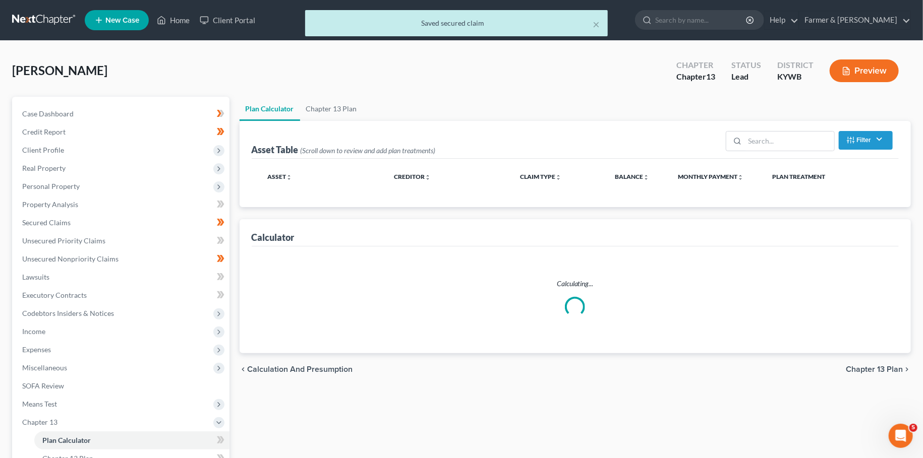
select select "59"
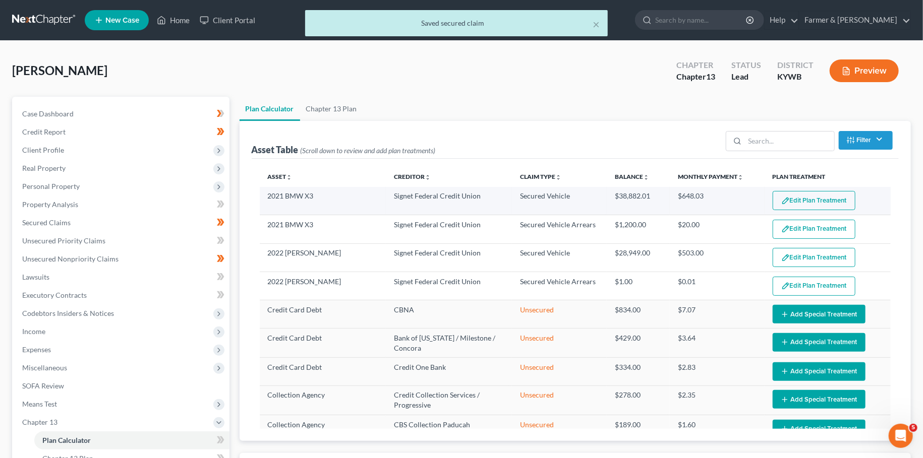
click at [820, 203] on button "Edit Plan Treatment" at bounding box center [814, 200] width 83 height 19
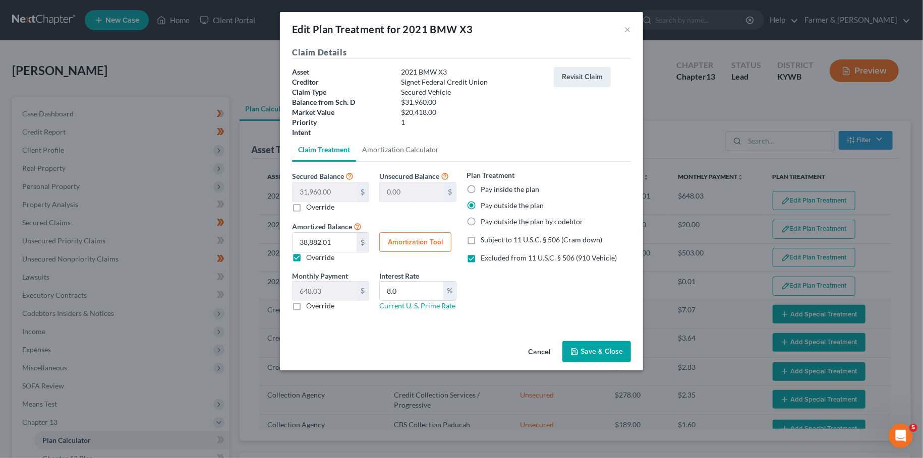
click at [306, 303] on label "Override" at bounding box center [320, 306] width 28 height 10
click at [310, 303] on input "Override" at bounding box center [313, 304] width 7 height 7
checkbox input "true"
click at [328, 289] on input "0.00" at bounding box center [325, 291] width 64 height 19
type input "608.00"
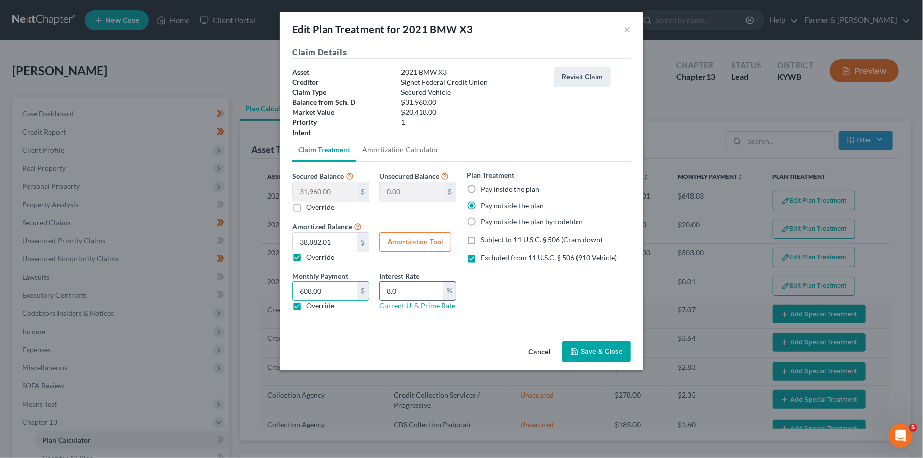
drag, startPoint x: 300, startPoint y: 256, endPoint x: 407, endPoint y: 284, distance: 110.6
click at [306, 256] on label "Override" at bounding box center [320, 258] width 28 height 10
drag, startPoint x: 365, startPoint y: 292, endPoint x: 358, endPoint y: 292, distance: 7.1
click at [380, 292] on input "8.0" at bounding box center [412, 291] width 64 height 19
click at [481, 258] on label "Excluded from 11 U.S.C. § 506 (910 Vehicle)" at bounding box center [549, 258] width 136 height 10
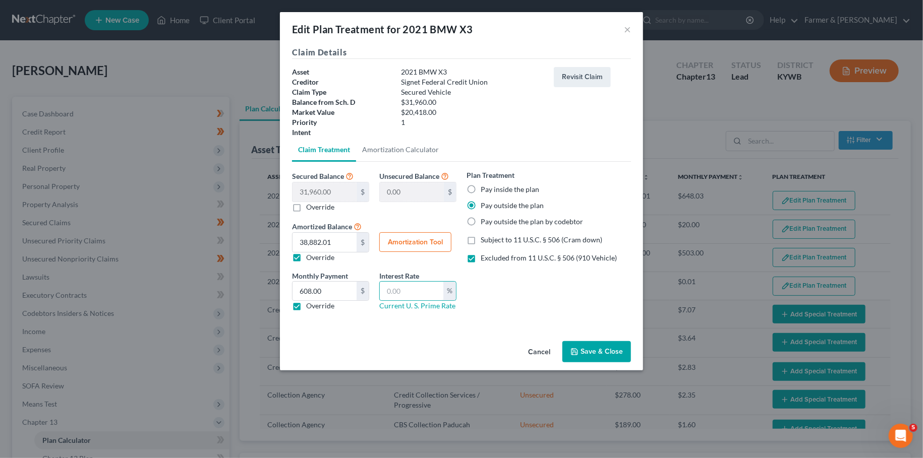
click at [485, 258] on input "Excluded from 11 U.S.C. § 506 (910 Vehicle)" at bounding box center [488, 256] width 7 height 7
checkbox input "false"
click at [306, 254] on label "Override" at bounding box center [320, 258] width 28 height 10
click at [310, 254] on input "Override" at bounding box center [313, 256] width 7 height 7
checkbox input "false"
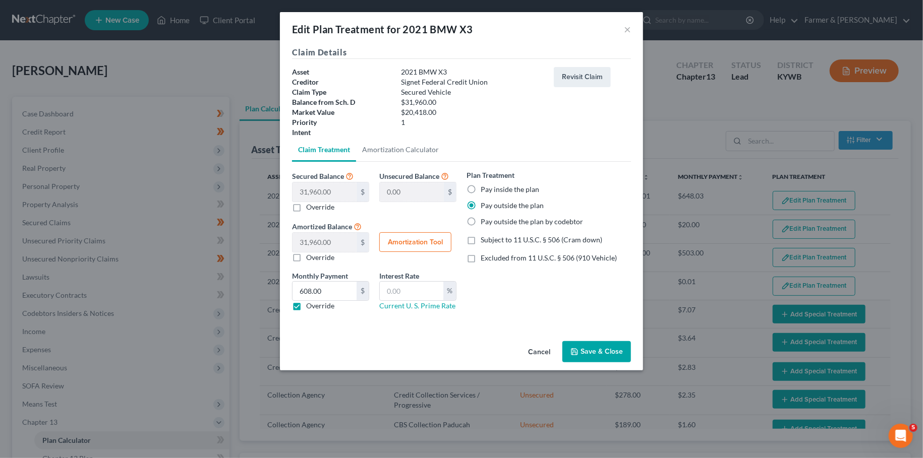
click at [587, 353] on button "Save & Close" at bounding box center [596, 351] width 69 height 21
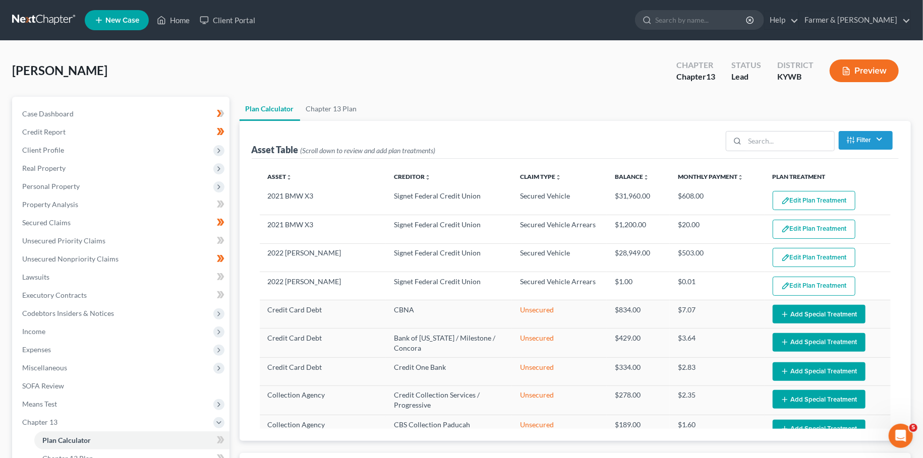
select select "59"
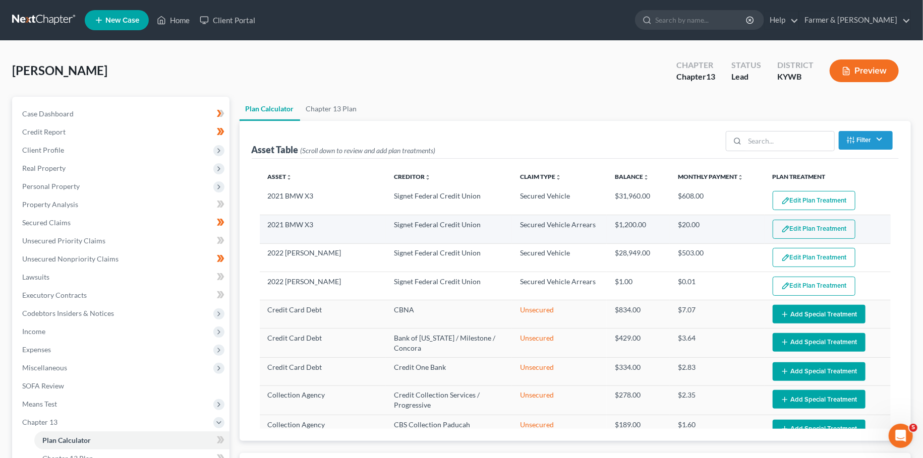
click at [796, 225] on button "Edit Plan Treatment" at bounding box center [814, 229] width 83 height 19
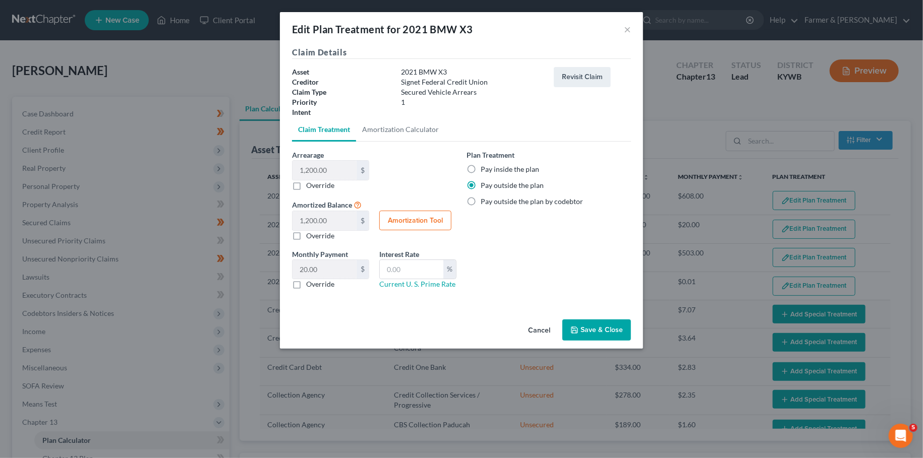
click at [481, 169] on label "Pay inside the plan" at bounding box center [510, 169] width 59 height 10
click at [485, 169] on input "Pay inside the plan" at bounding box center [488, 167] width 7 height 7
radio input "true"
click at [592, 331] on button "Save & Close" at bounding box center [596, 330] width 69 height 21
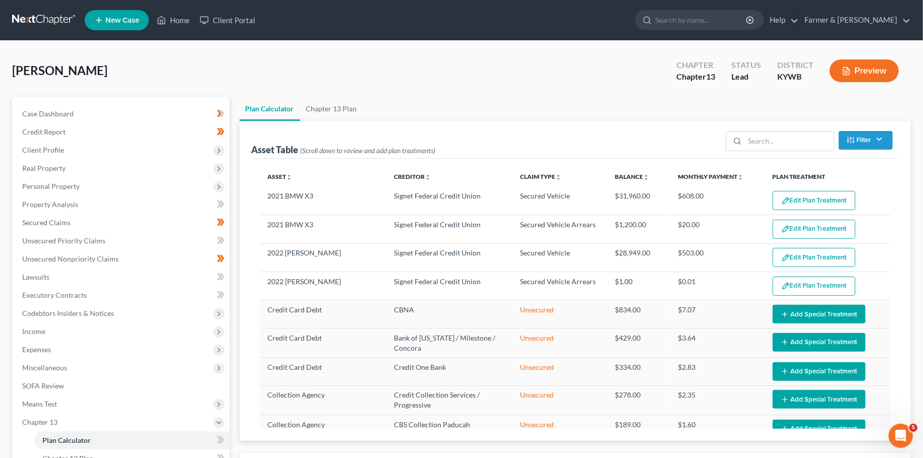
select select "59"
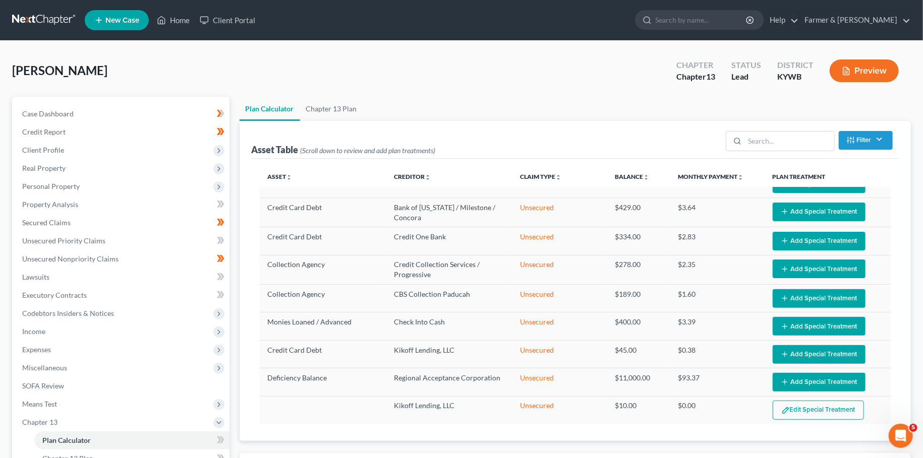
scroll to position [132, 0]
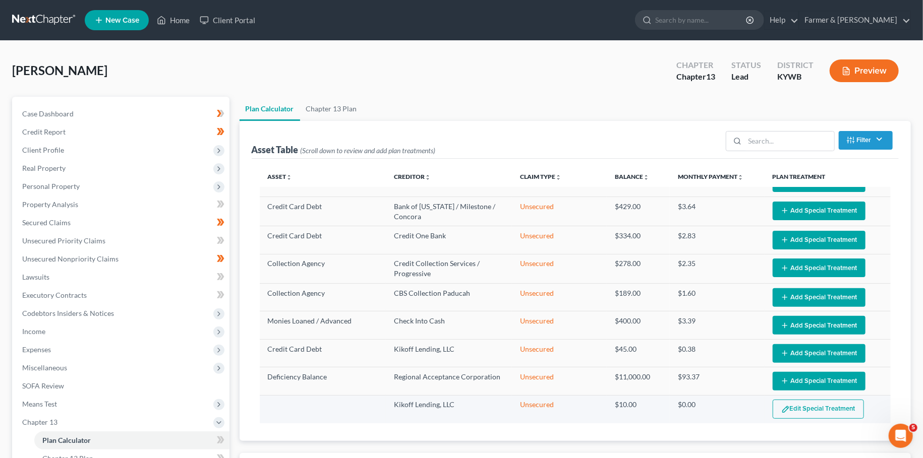
click at [786, 405] on img "button" at bounding box center [785, 409] width 9 height 9
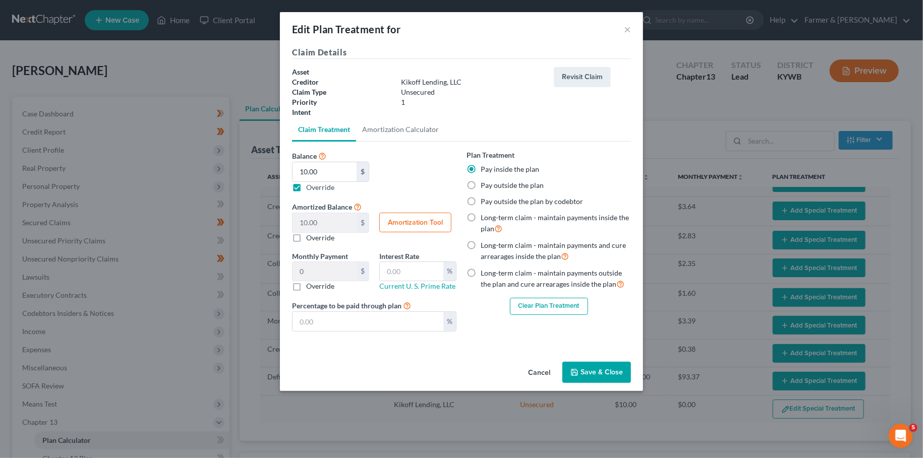
click at [569, 304] on button "Clear Plan Treatment" at bounding box center [549, 306] width 78 height 17
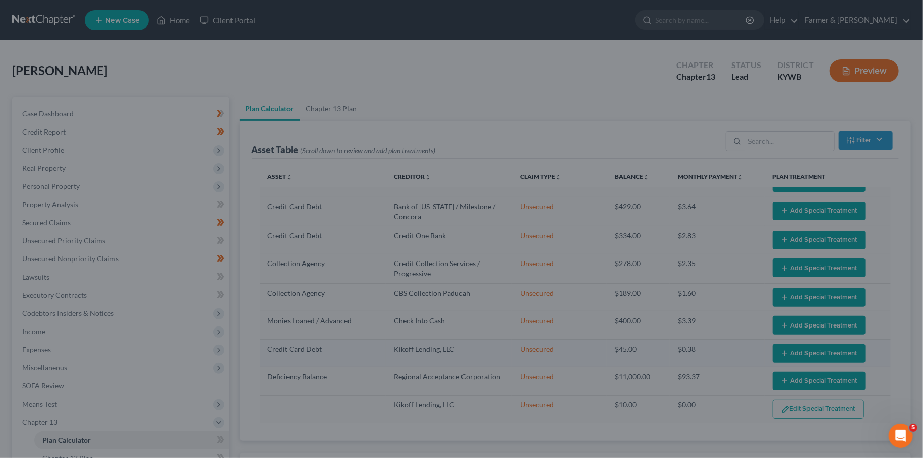
select select "59"
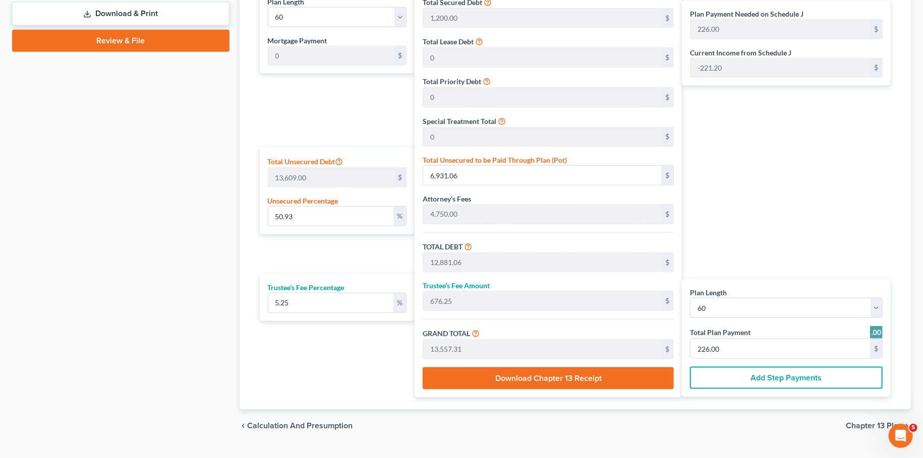
scroll to position [519, 0]
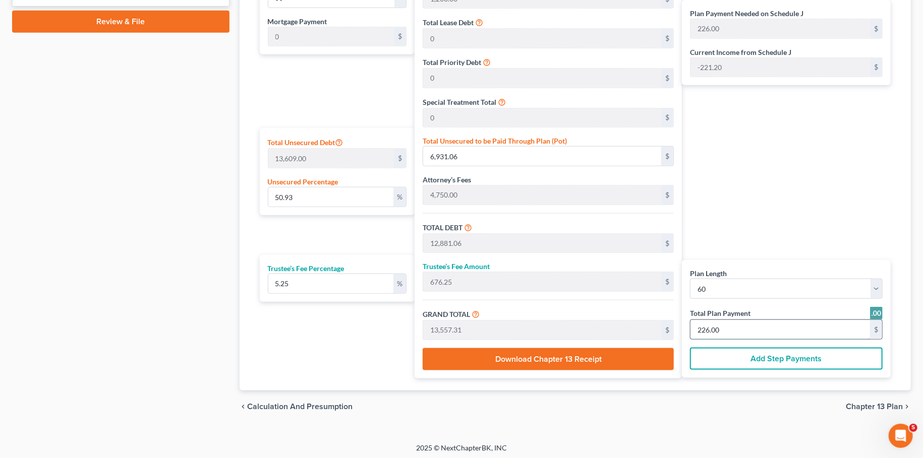
click at [751, 329] on input "226.00" at bounding box center [780, 329] width 180 height 19
type input "0"
type input "114.01"
type input "5.98"
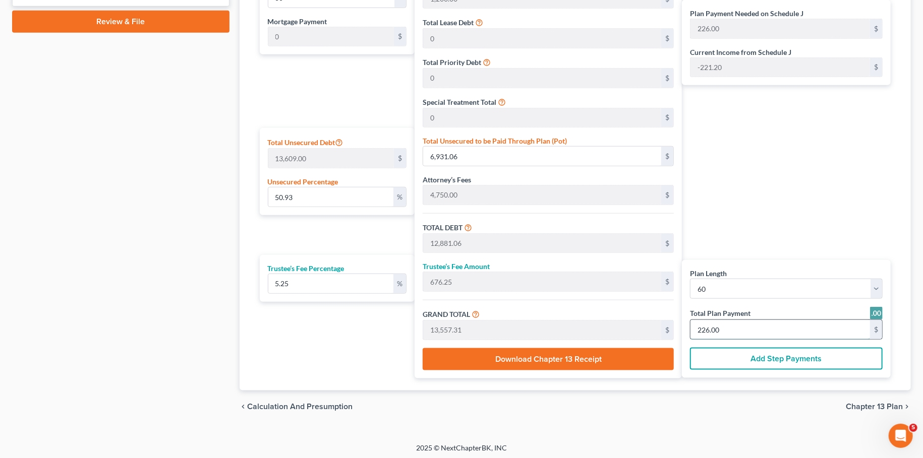
type input "120.00"
type input "2"
type input "1,140.14"
type input "59.85"
type input "1,200.00"
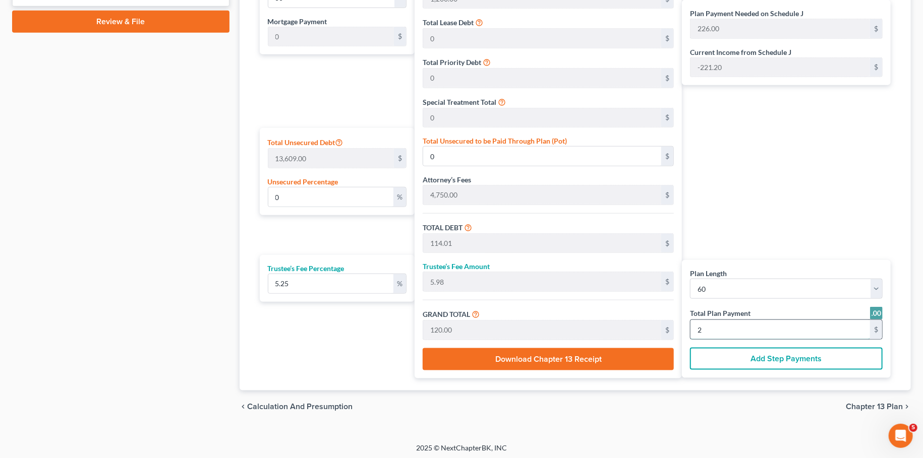
type input "20"
type input "40.06"
type input "5,451.42"
type input "11,401.42"
type input "598.57"
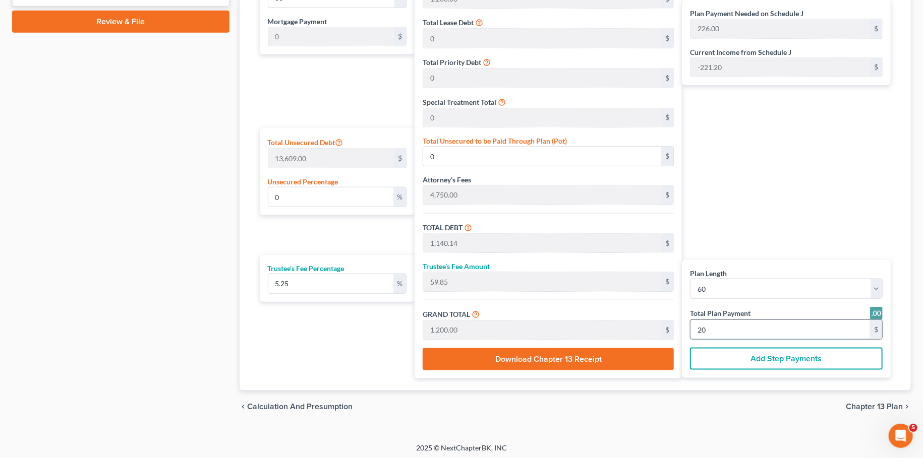
type input "12,000.00"
type input "200.00"
drag, startPoint x: 739, startPoint y: 328, endPoint x: 697, endPoint y: 328, distance: 41.9
click at [697, 328] on input "200.00" at bounding box center [780, 329] width 180 height 19
type input "0"
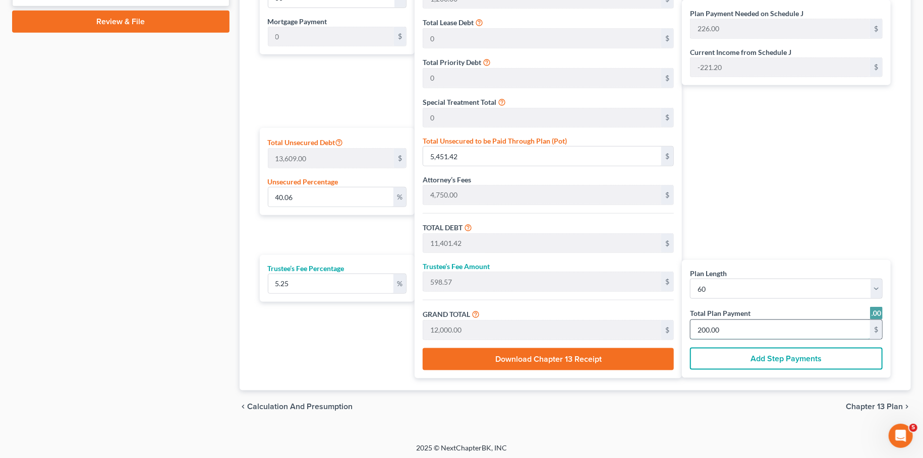
type input "0"
type input "57.00"
type input "2.99"
type input "60.00"
type input "1"
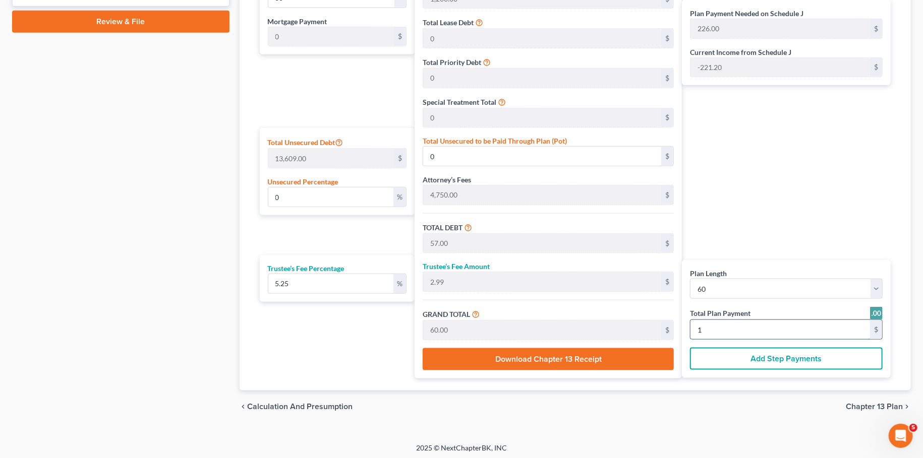
type input "969.12"
type input "50.87"
type input "1,020.00"
type input "17"
type input "29.59"
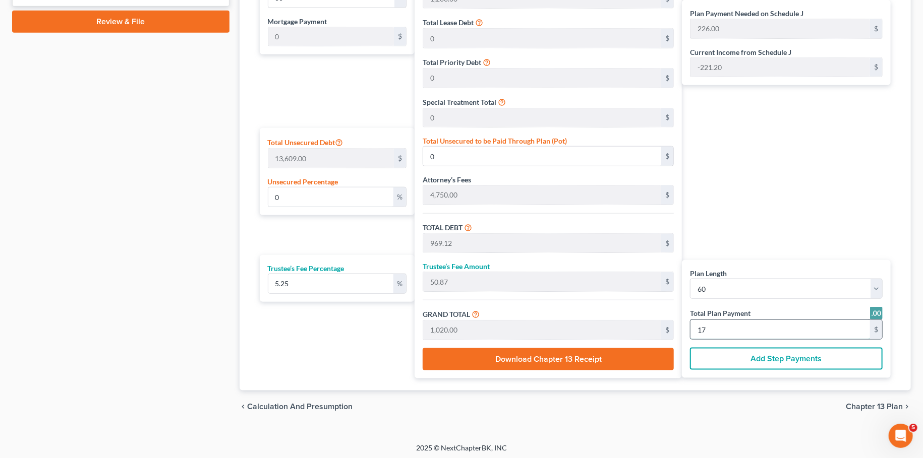
type input "4,026.24"
type input "9,976.24"
type input "523.75"
type input "10,500.00"
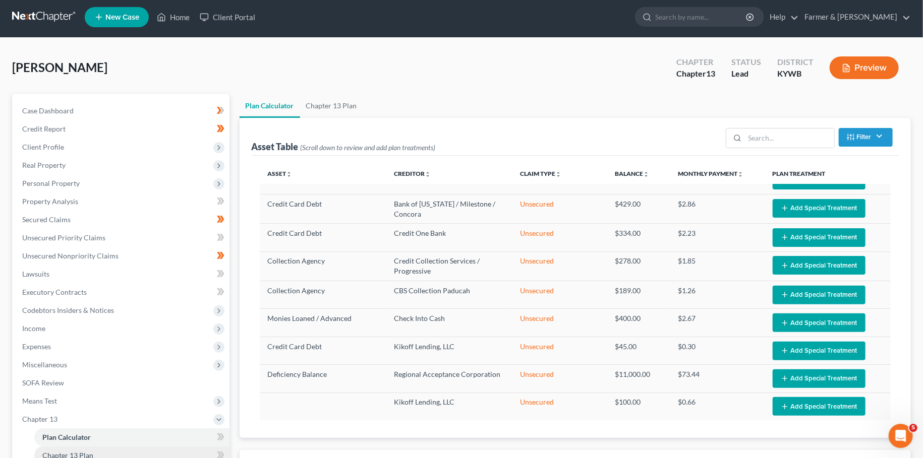
scroll to position [0, 0]
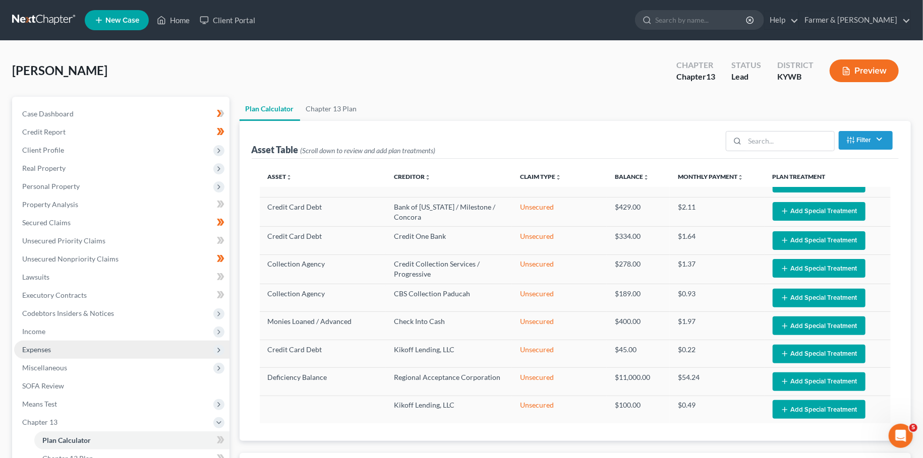
type input "175.00"
click at [81, 350] on span "Expenses" at bounding box center [121, 350] width 215 height 18
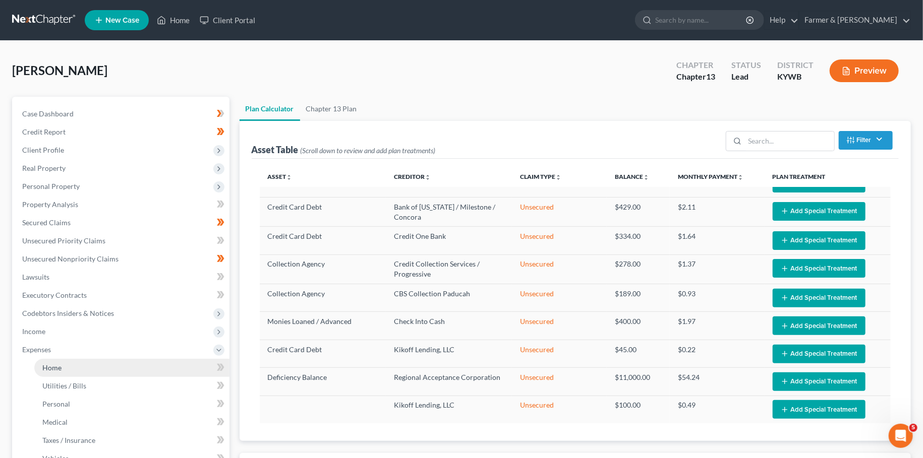
click at [81, 359] on link "Home" at bounding box center [131, 368] width 195 height 18
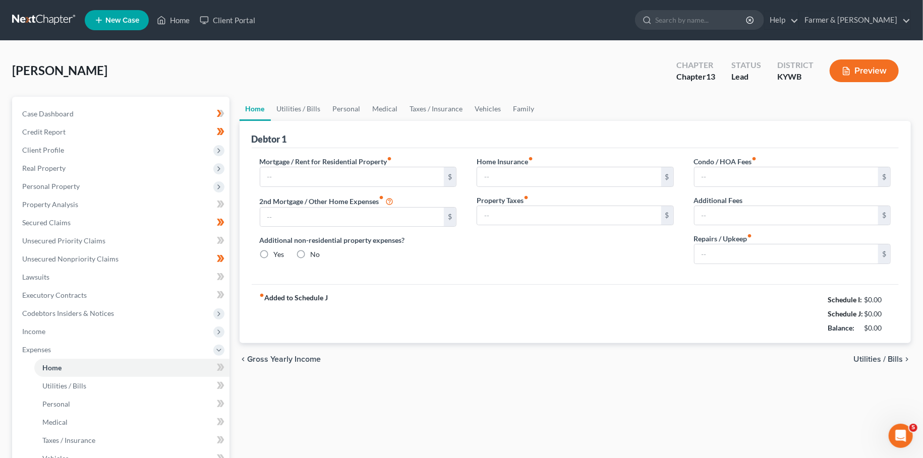
type input "0.00"
radio input "true"
type input "0.00"
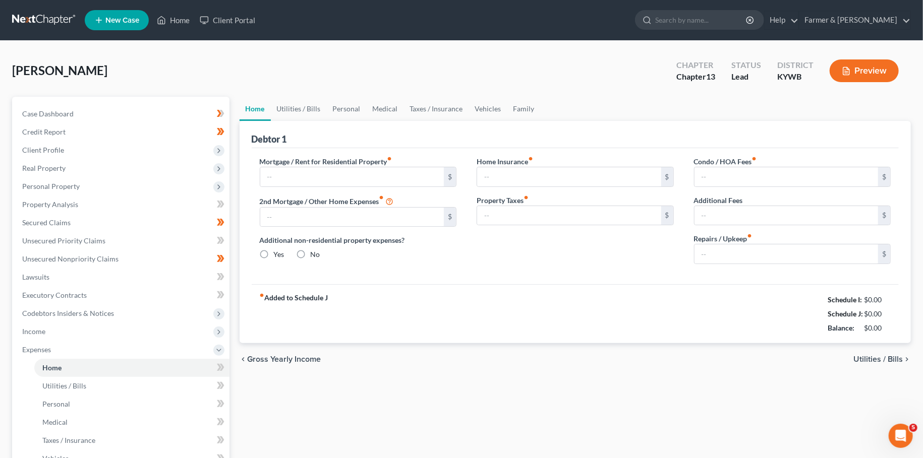
type input "0.00"
click at [309, 102] on link "Utilities / Bills" at bounding box center [299, 109] width 56 height 24
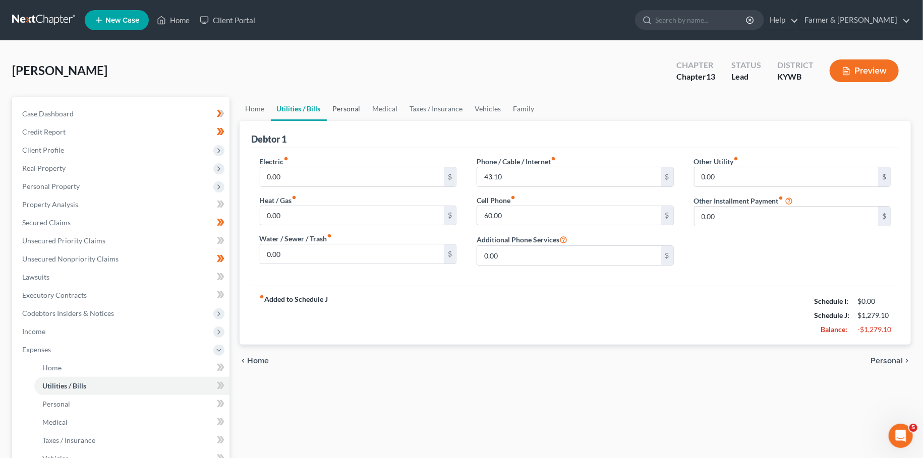
click at [339, 109] on link "Personal" at bounding box center [347, 109] width 40 height 24
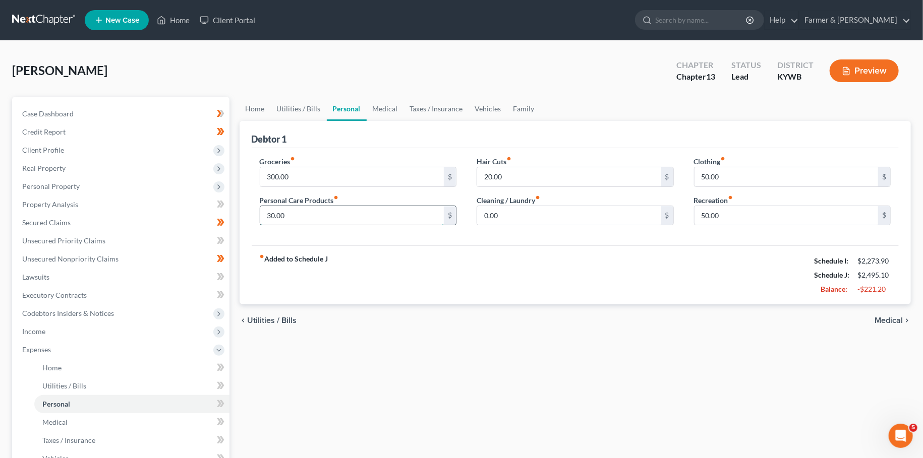
click at [303, 210] on input "30.00" at bounding box center [352, 215] width 184 height 19
type input "50.00"
type input "0.00"
click at [398, 111] on link "Medical" at bounding box center [385, 109] width 37 height 24
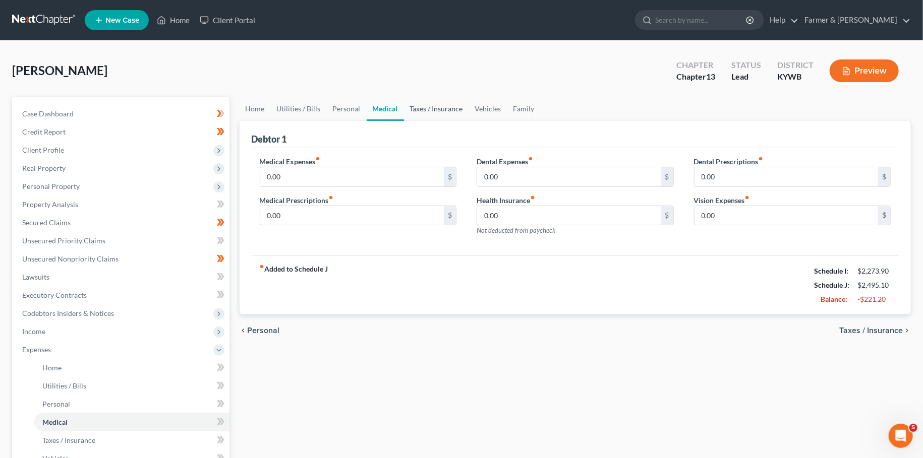
click at [418, 107] on link "Taxes / Insurance" at bounding box center [436, 109] width 65 height 24
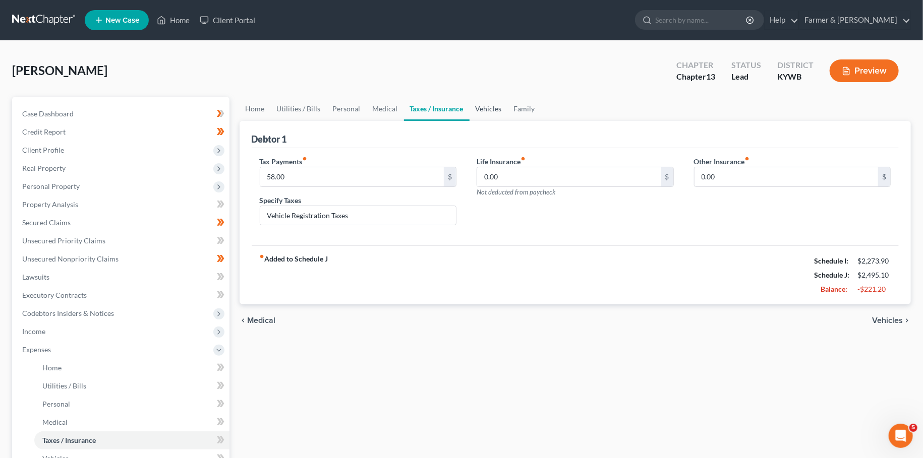
click at [486, 107] on link "Vehicles" at bounding box center [489, 109] width 38 height 24
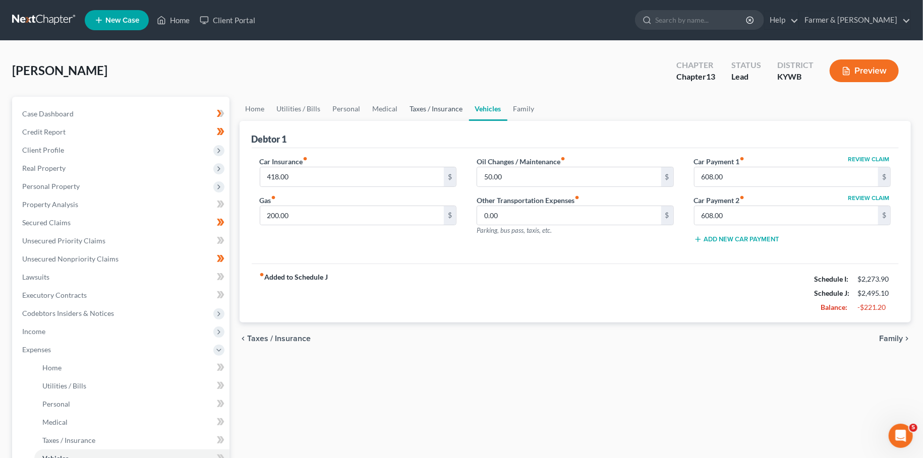
click at [455, 109] on link "Taxes / Insurance" at bounding box center [436, 109] width 65 height 24
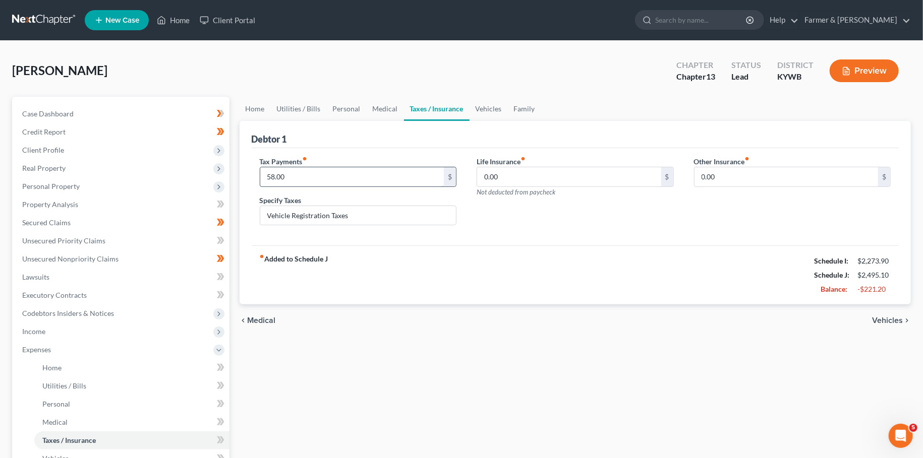
click at [313, 176] on input "58.00" at bounding box center [352, 176] width 184 height 19
click at [476, 108] on link "Vehicles" at bounding box center [489, 109] width 38 height 24
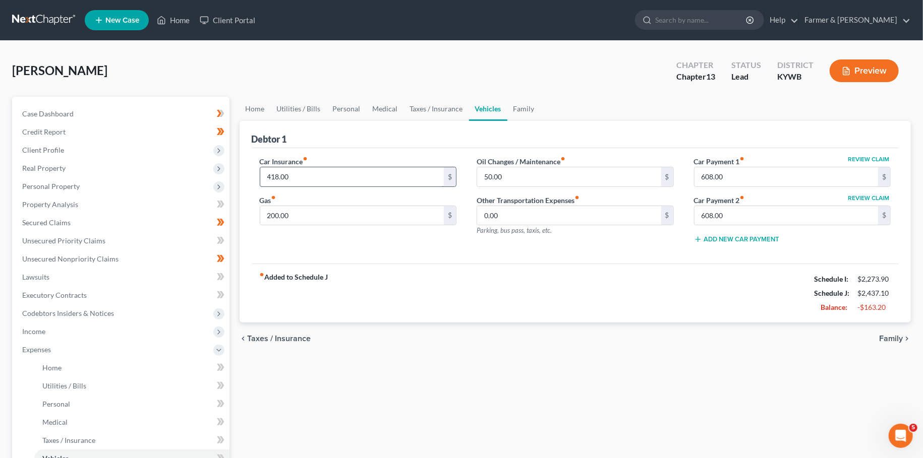
click at [351, 176] on input "418.00" at bounding box center [352, 176] width 184 height 19
type input "209.00"
type input "0.00"
click at [294, 173] on input "209.00" at bounding box center [352, 176] width 184 height 19
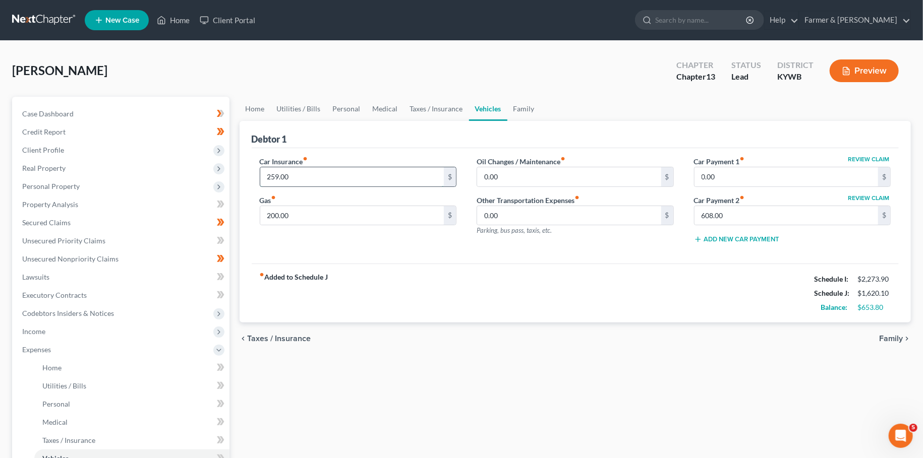
type input "259.00"
type input "300.00"
click at [275, 104] on link "Utilities / Bills" at bounding box center [299, 109] width 56 height 24
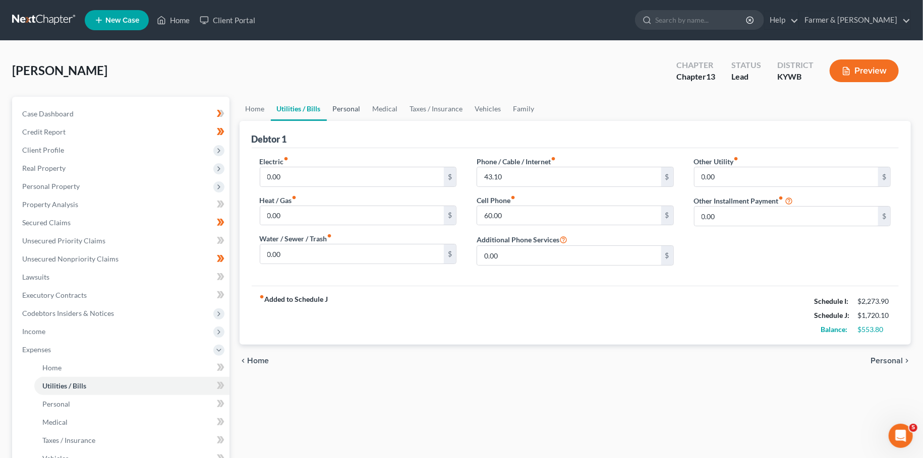
click at [338, 107] on link "Personal" at bounding box center [347, 109] width 40 height 24
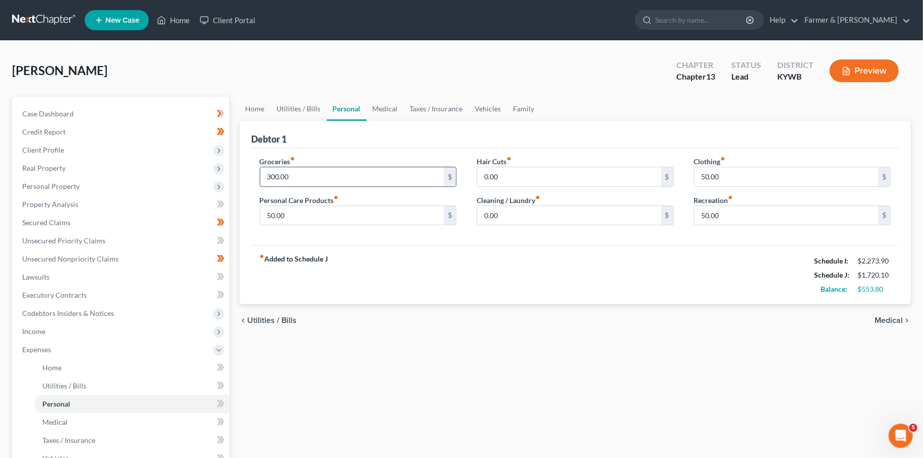
click at [315, 168] on input "300.00" at bounding box center [352, 176] width 184 height 19
type input "425.00"
type input "75.00"
click at [392, 102] on link "Medical" at bounding box center [385, 109] width 37 height 24
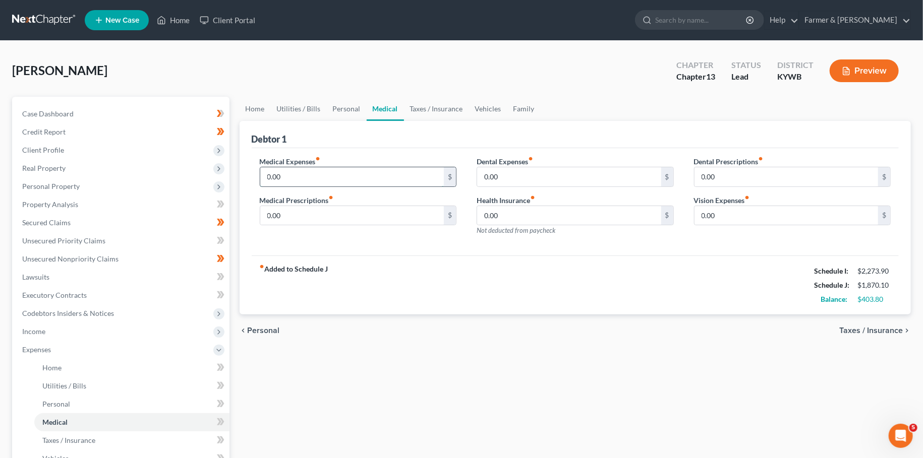
click at [333, 177] on input "0.00" at bounding box center [352, 176] width 184 height 19
type input "55.00"
type input "85.00"
click at [440, 103] on link "Taxes / Insurance" at bounding box center [436, 109] width 65 height 24
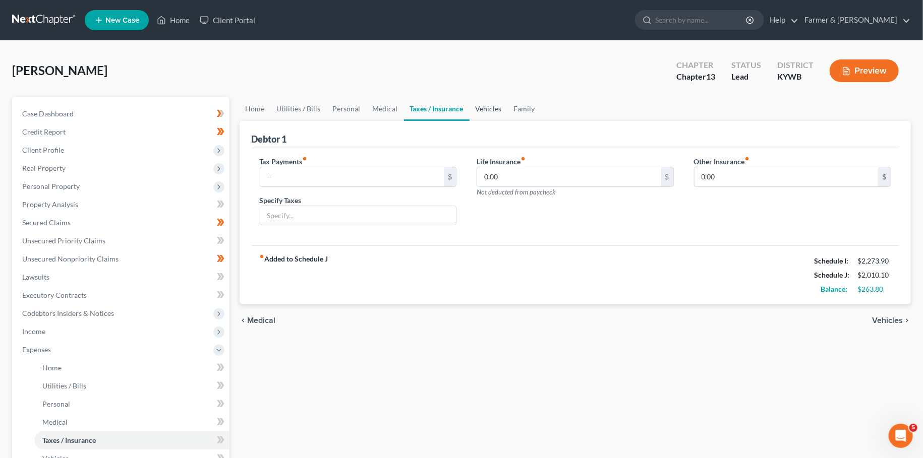
click at [483, 103] on link "Vehicles" at bounding box center [489, 109] width 38 height 24
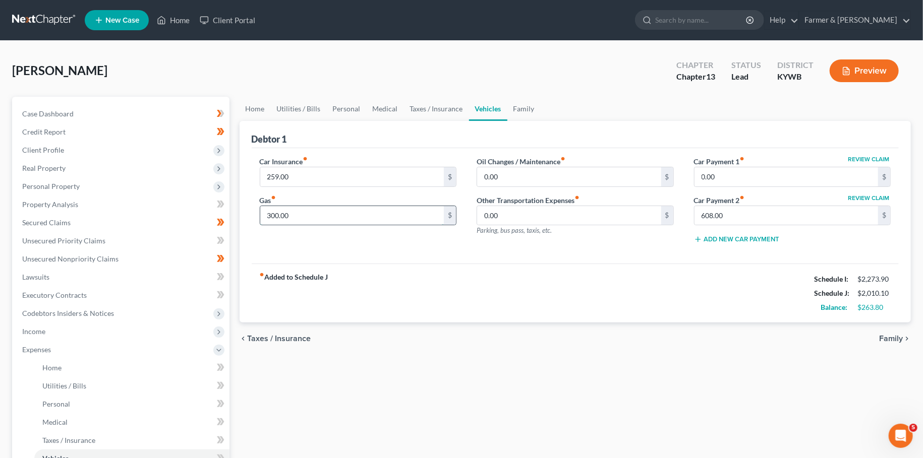
click at [337, 210] on input "300.00" at bounding box center [352, 215] width 184 height 19
type input "350.00"
type input "5"
type input "4"
type input "10.00"
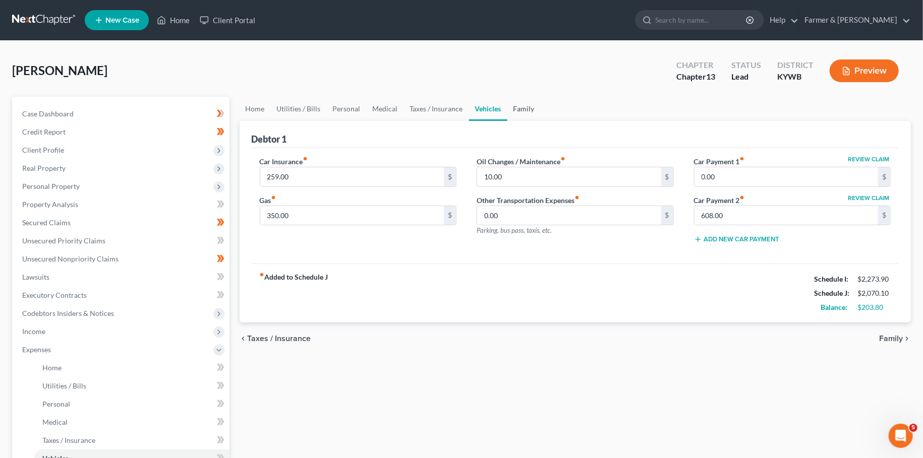
click at [533, 109] on link "Family" at bounding box center [523, 109] width 33 height 24
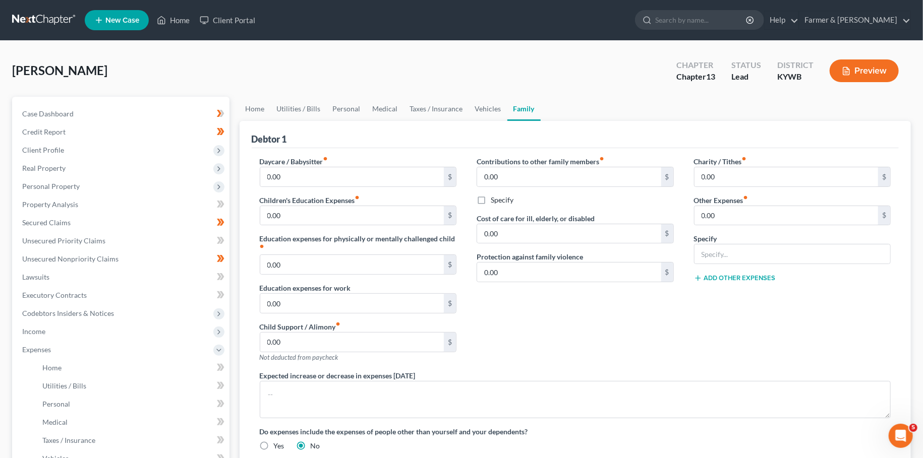
scroll to position [222, 0]
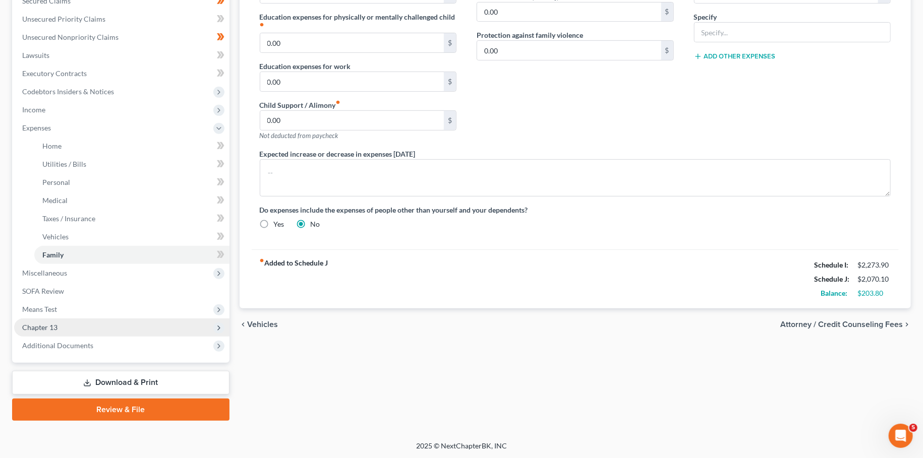
click at [126, 327] on span "Chapter 13" at bounding box center [121, 328] width 215 height 18
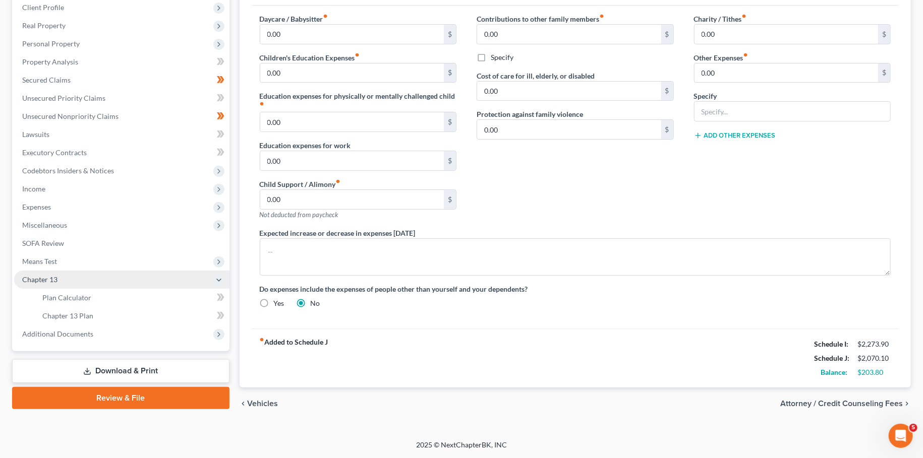
scroll to position [140, 0]
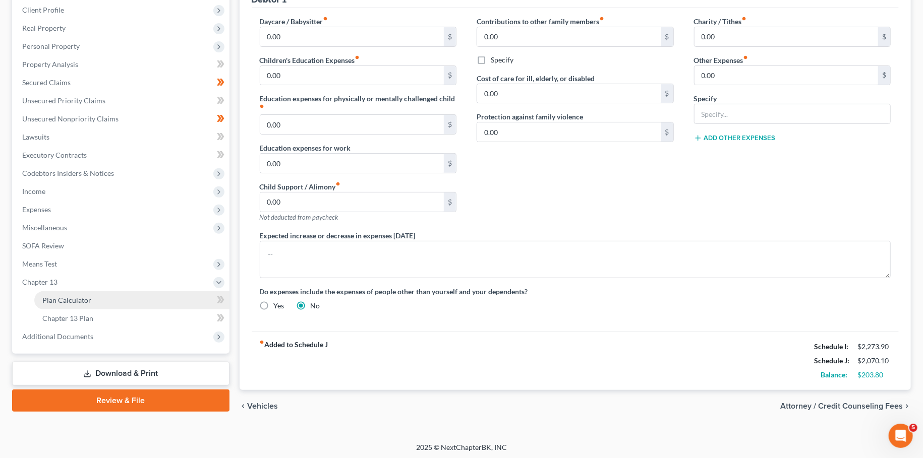
click at [122, 303] on link "Plan Calculator" at bounding box center [131, 301] width 195 height 18
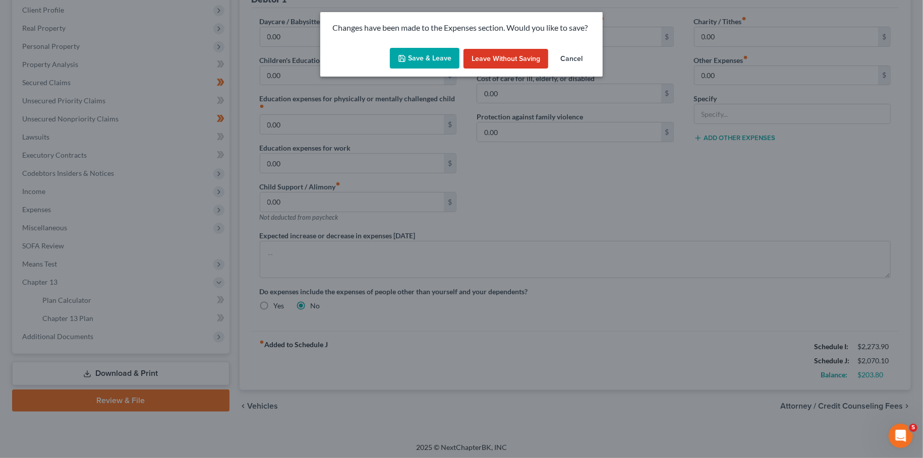
click at [410, 60] on button "Save & Leave" at bounding box center [425, 58] width 70 height 21
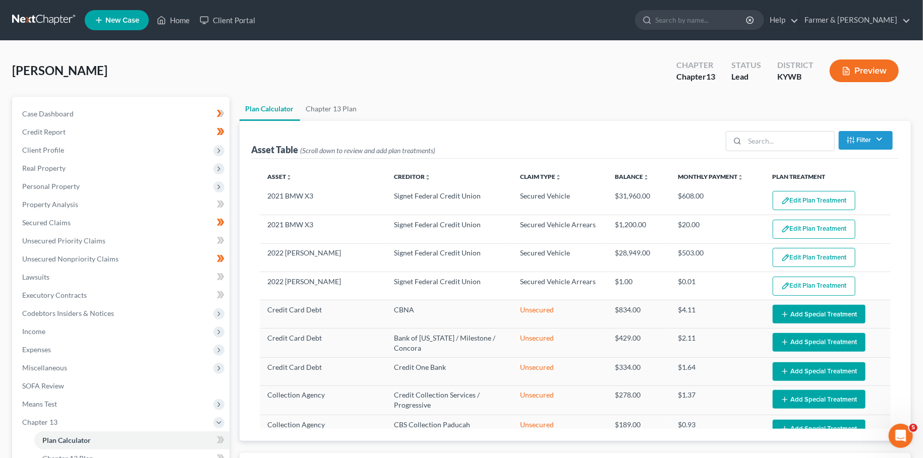
select select "59"
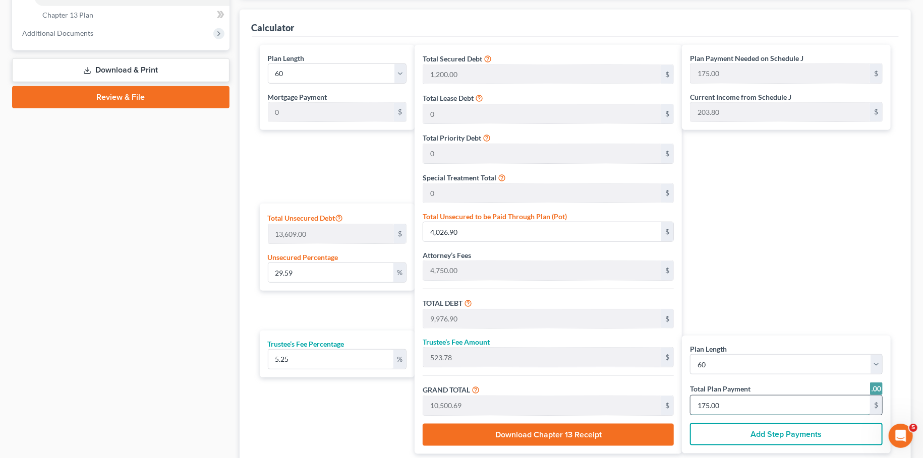
click at [767, 408] on input "175.00" at bounding box center [780, 405] width 180 height 19
type input "0"
type input "114.01"
type input "5.98"
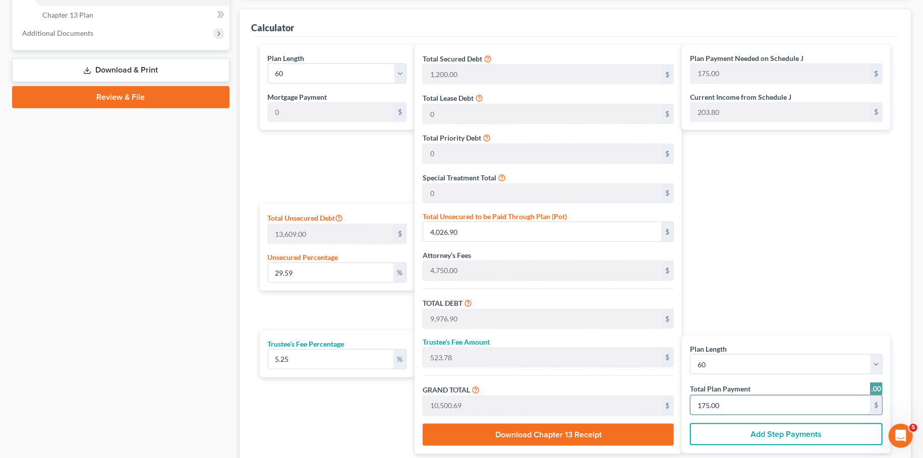
type input "120.00"
type input "2"
type input "1,140.14"
type input "59.85"
type input "1,200.00"
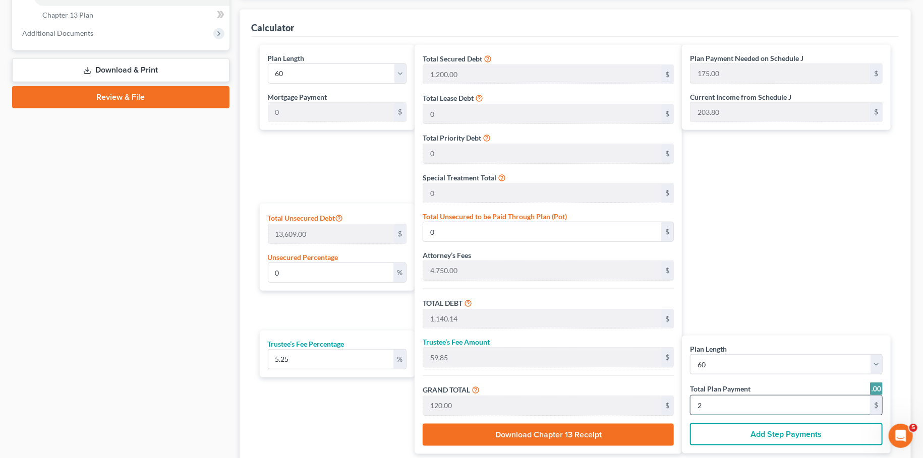
type input "20"
type input "40.06"
type input "5,451.42"
type input "11,401.42"
type input "598.57"
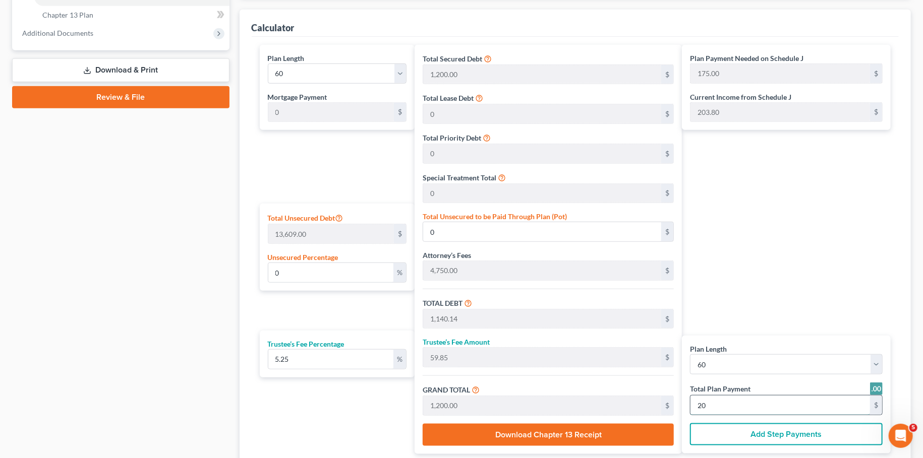
type input "12,000.00"
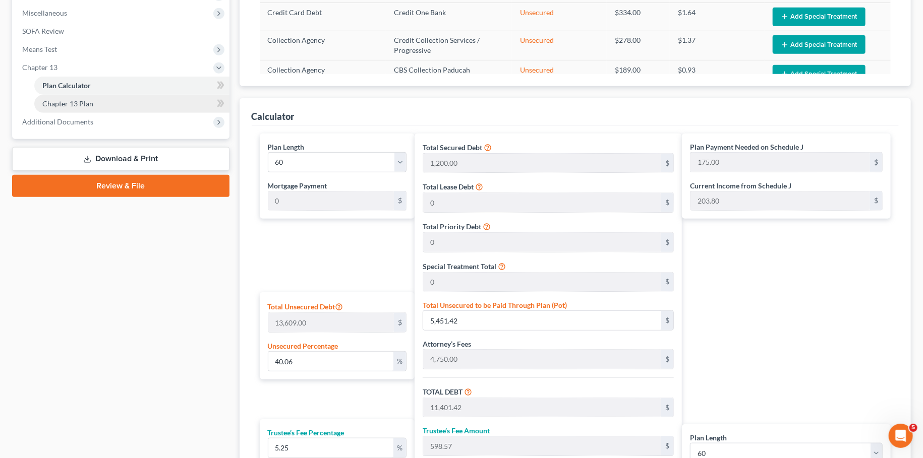
type input "200.00"
click at [101, 103] on link "Chapter 13 Plan" at bounding box center [131, 104] width 195 height 18
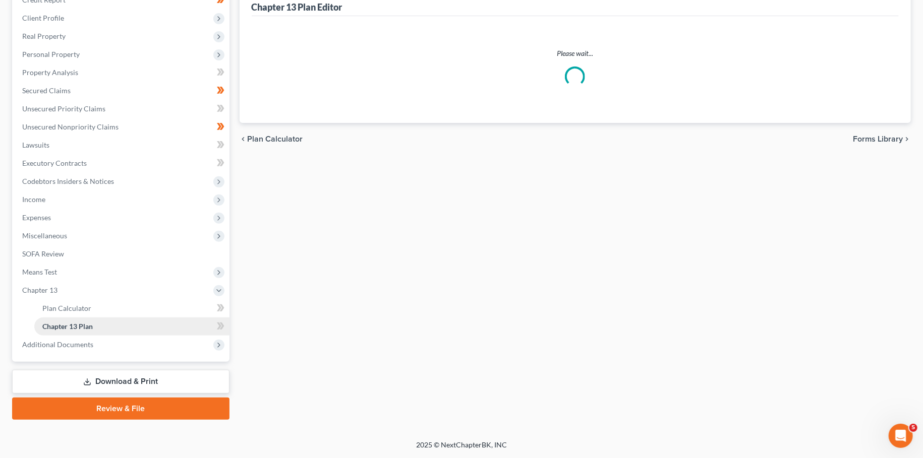
scroll to position [131, 0]
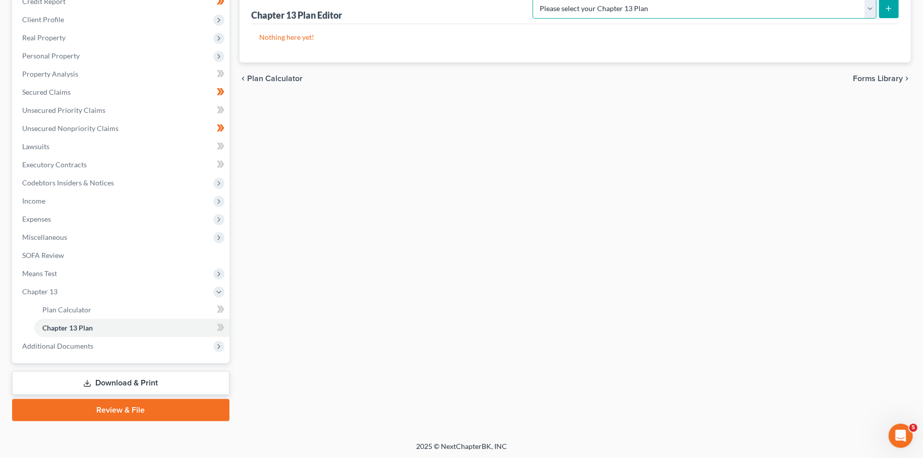
click at [533, 0] on select "Please select your Chapter 13 Plan National Form Plan - Official Form 113 Natio…" at bounding box center [705, 8] width 344 height 20
select select "3"
click option "National Form Plan - Official Form 113: Farmer & [PERSON_NAME] Plan with TFS Bi…" at bounding box center [0, 0] width 0 height 0
click at [891, 8] on icon "submit" at bounding box center [889, 9] width 8 height 8
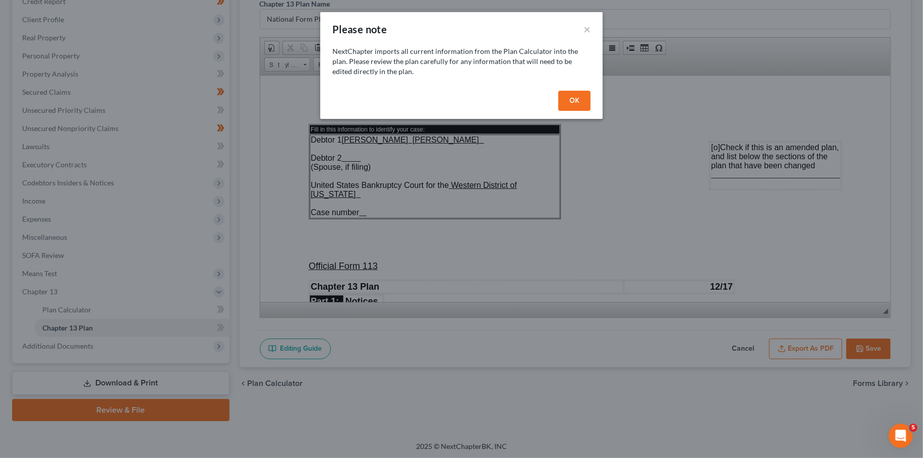
scroll to position [0, 0]
click at [585, 94] on button "OK" at bounding box center [574, 101] width 32 height 20
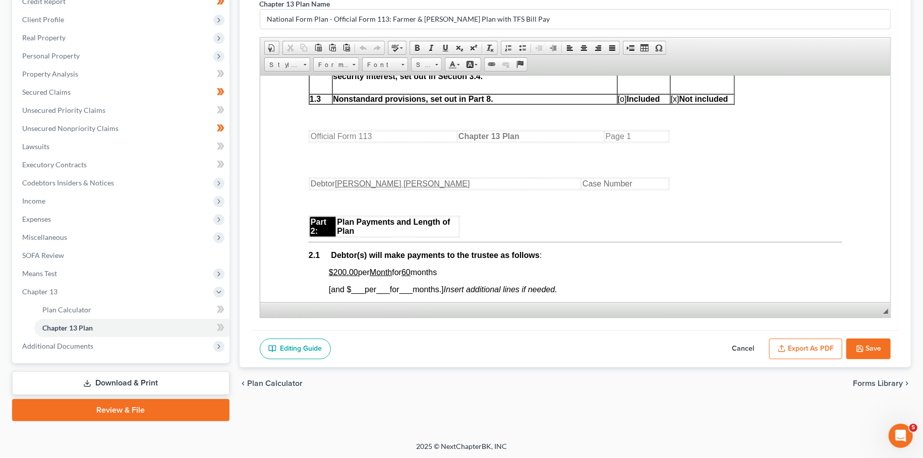
scroll to position [533, 0]
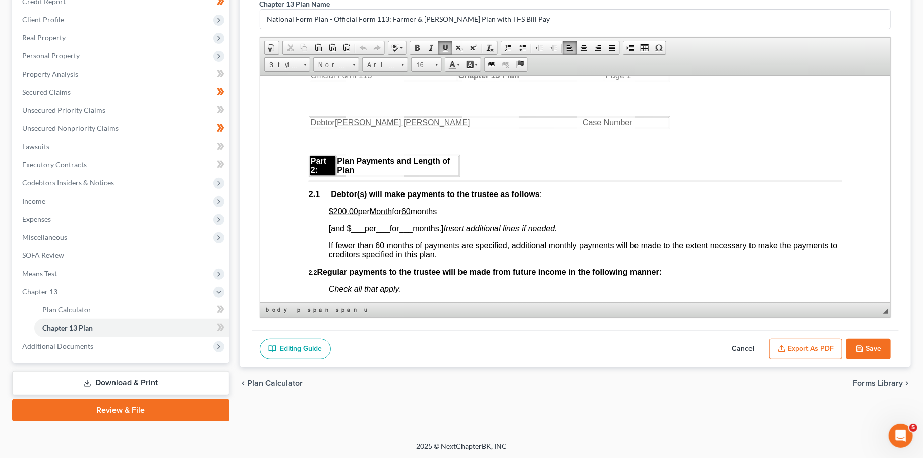
drag, startPoint x: 353, startPoint y: 220, endPoint x: 451, endPoint y: 215, distance: 98.5
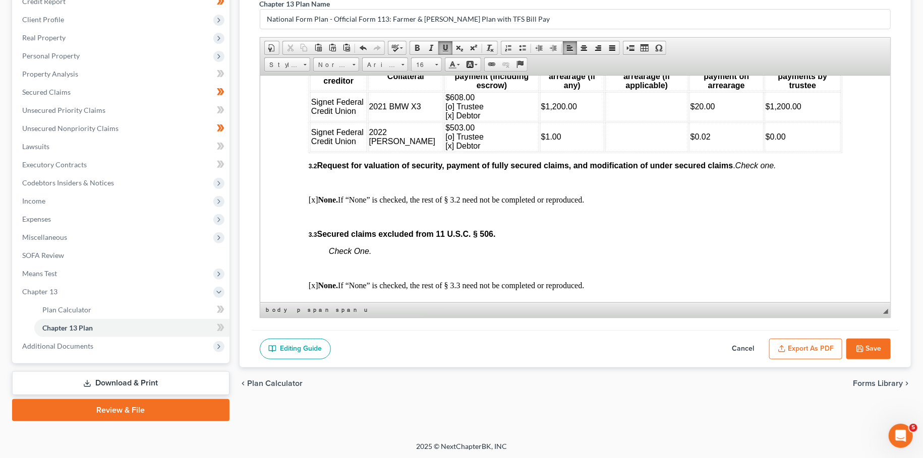
scroll to position [1243, 0]
click at [445, 149] on span "$503.00 [o] Trustee [x] Debtor" at bounding box center [464, 136] width 38 height 27
click at [469, 151] on td "$503.00 [o] Trustee [o] Debtor" at bounding box center [491, 136] width 94 height 29
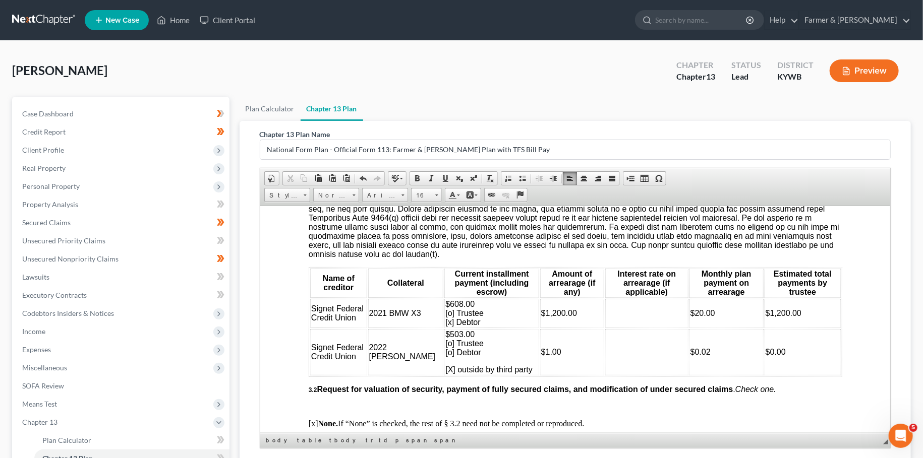
scroll to position [1169, 0]
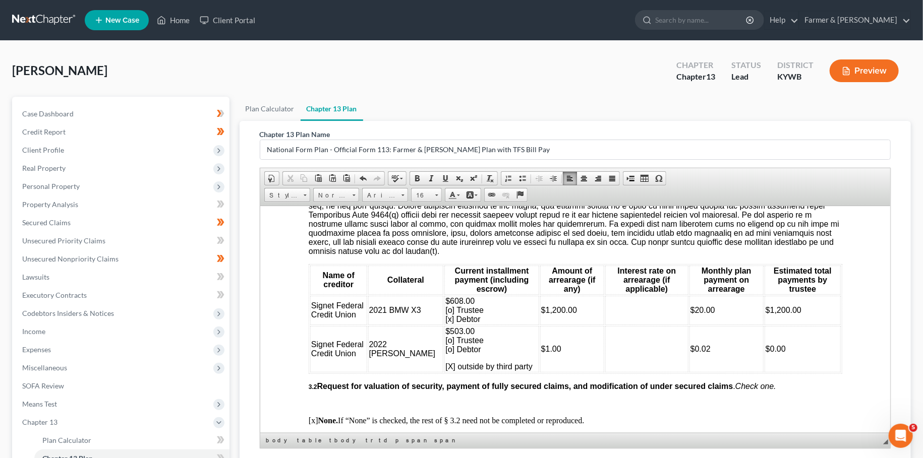
click at [463, 372] on td "$503.00 [o] Trustee [o] Debtor [X] outside by third party" at bounding box center [491, 349] width 94 height 46
click at [543, 314] on span "$1,200.00" at bounding box center [559, 310] width 36 height 9
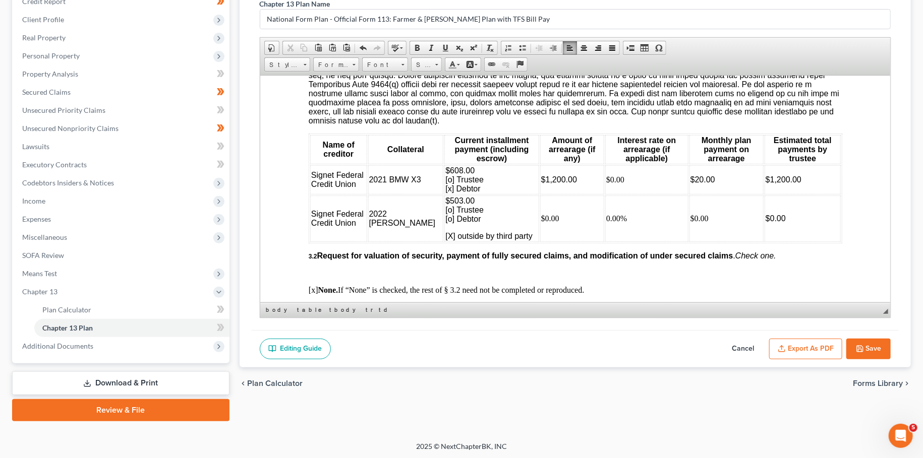
scroll to position [0, 0]
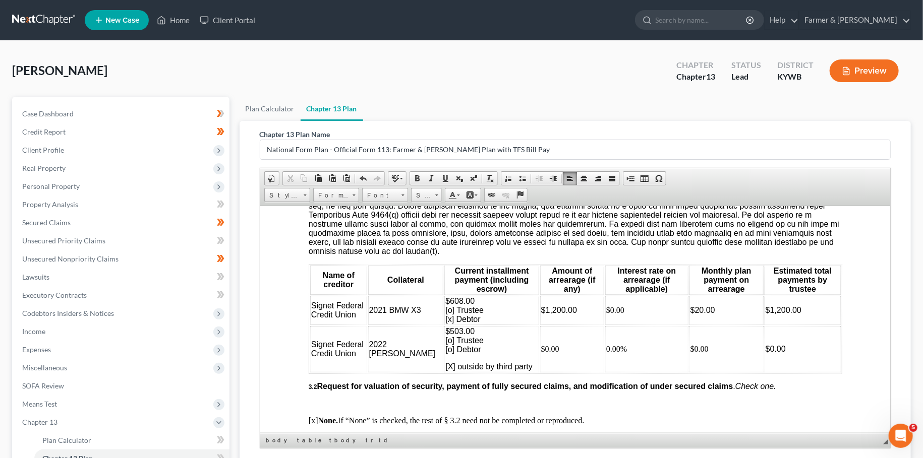
click at [174, 9] on ul "New Case Home Client Portal - No Result - See all results Or Press Enter... Hel…" at bounding box center [498, 20] width 826 height 26
click at [172, 16] on link "Home" at bounding box center [173, 20] width 43 height 18
click at [176, 23] on link "Home" at bounding box center [173, 20] width 43 height 18
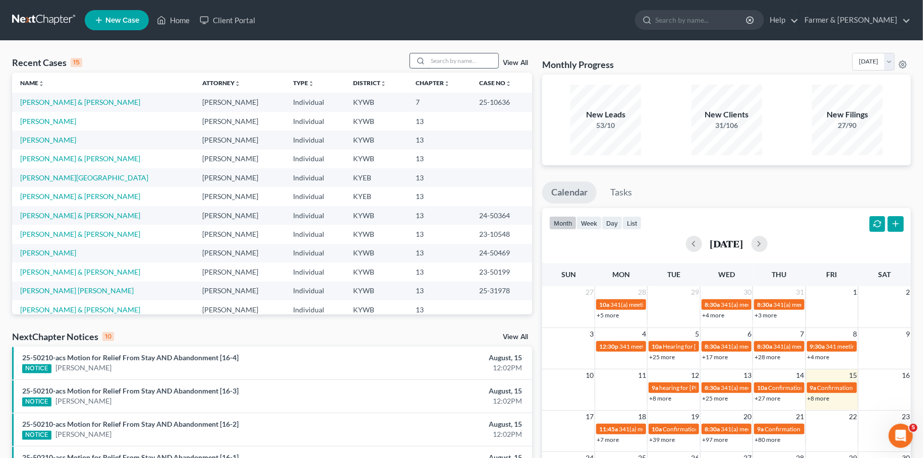
click at [453, 56] on input "search" at bounding box center [463, 60] width 71 height 15
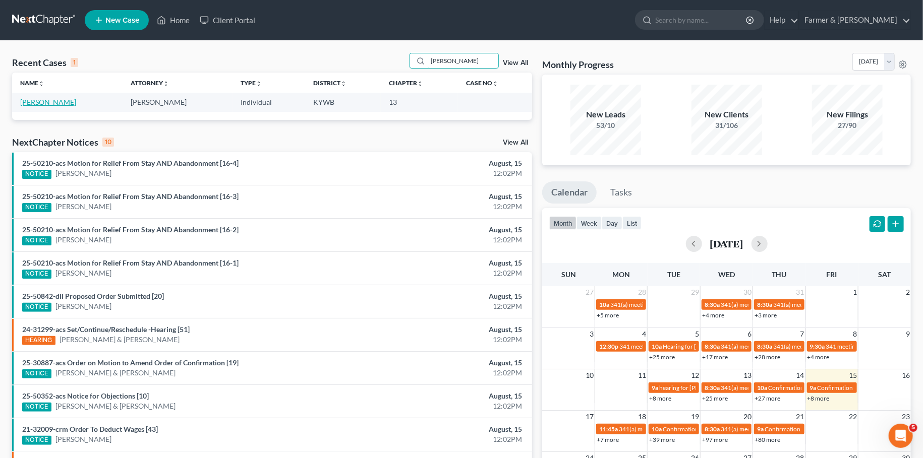
type input "boggs"
click at [30, 103] on link "Boggs, Mark" at bounding box center [48, 102] width 56 height 9
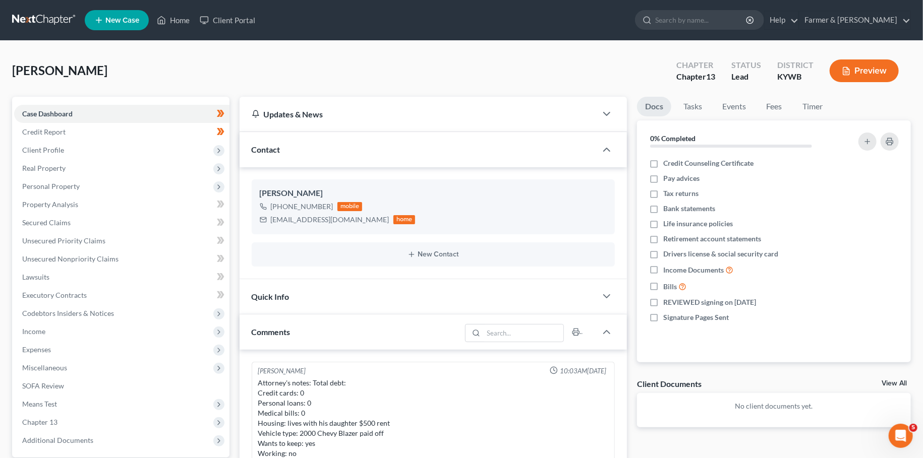
scroll to position [330, 0]
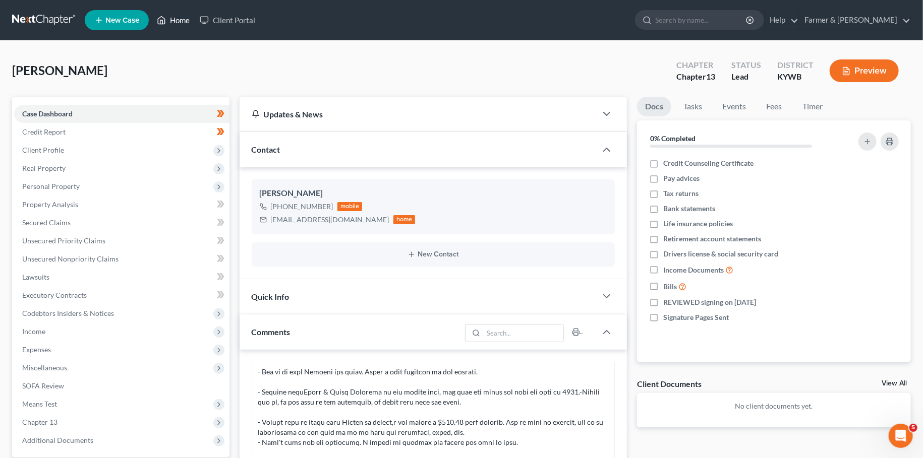
click at [168, 17] on link "Home" at bounding box center [173, 20] width 43 height 18
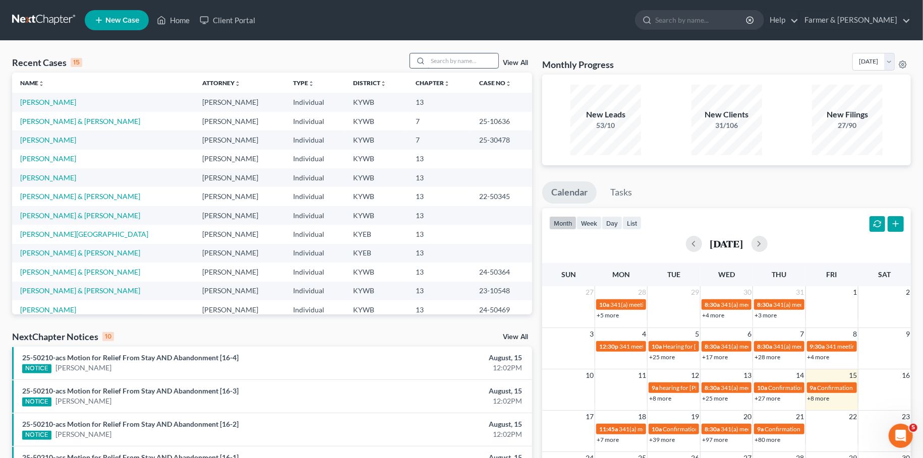
click at [431, 57] on input "search" at bounding box center [463, 60] width 71 height 15
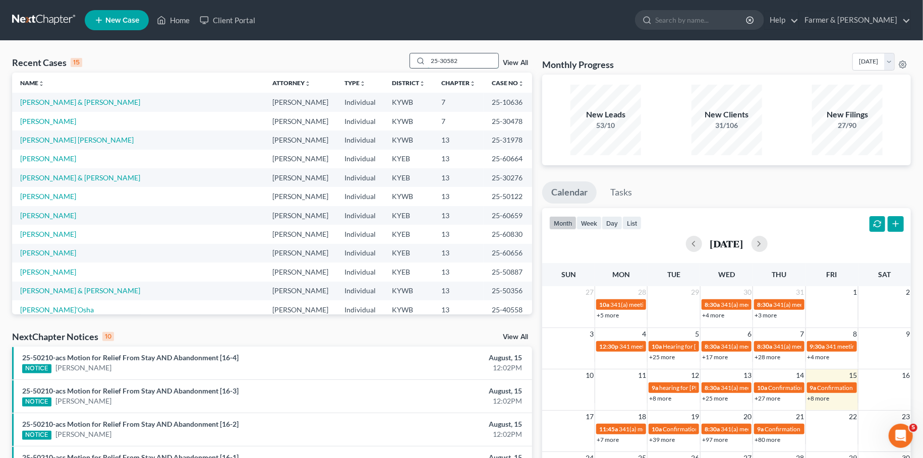
type input "25-30582"
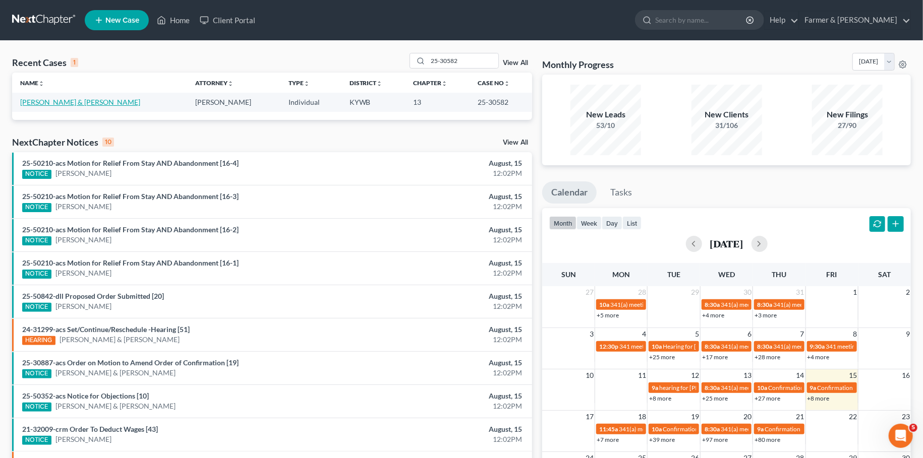
click at [45, 102] on link "[PERSON_NAME] & [PERSON_NAME]" at bounding box center [80, 102] width 120 height 9
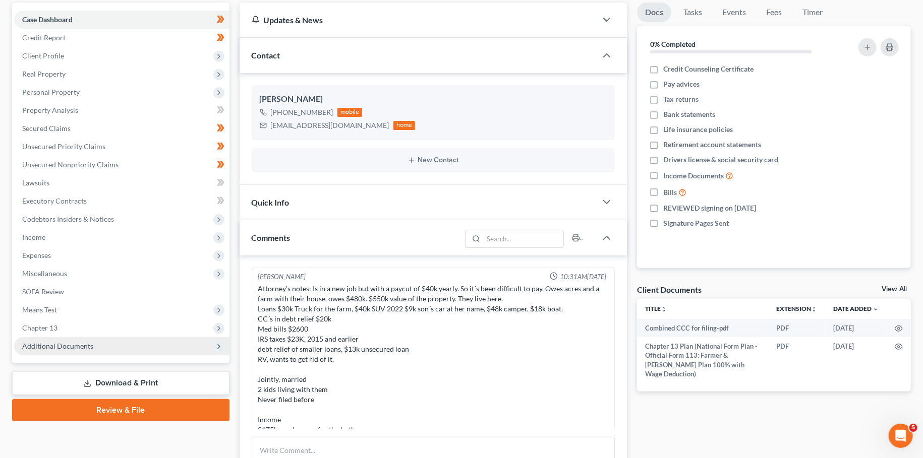
scroll to position [478, 0]
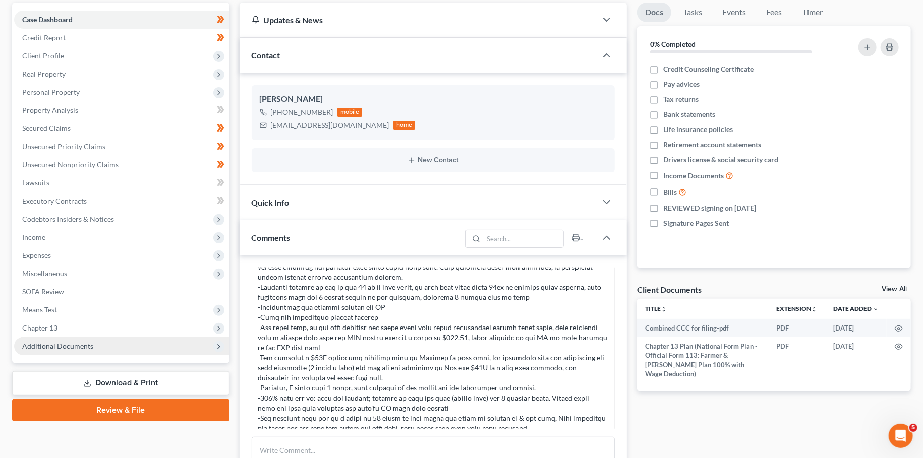
click at [72, 345] on span "Additional Documents" at bounding box center [57, 346] width 71 height 9
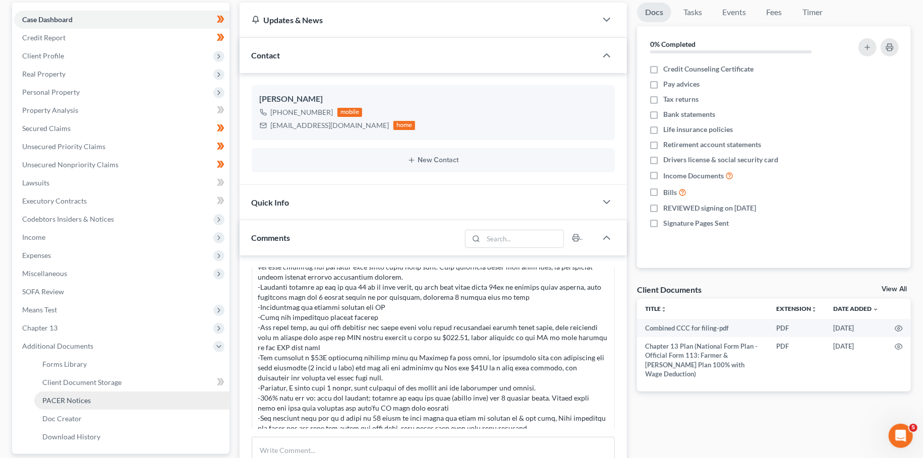
click at [88, 406] on link "PACER Notices" at bounding box center [131, 401] width 195 height 18
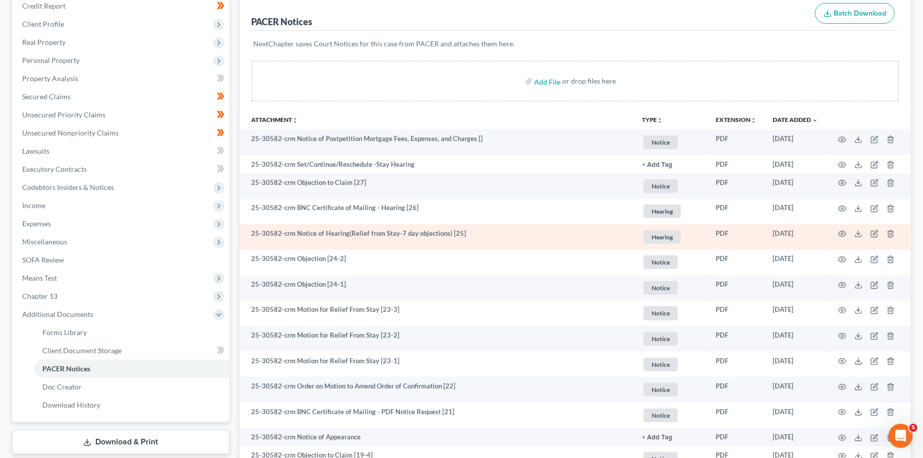
scroll to position [178, 0]
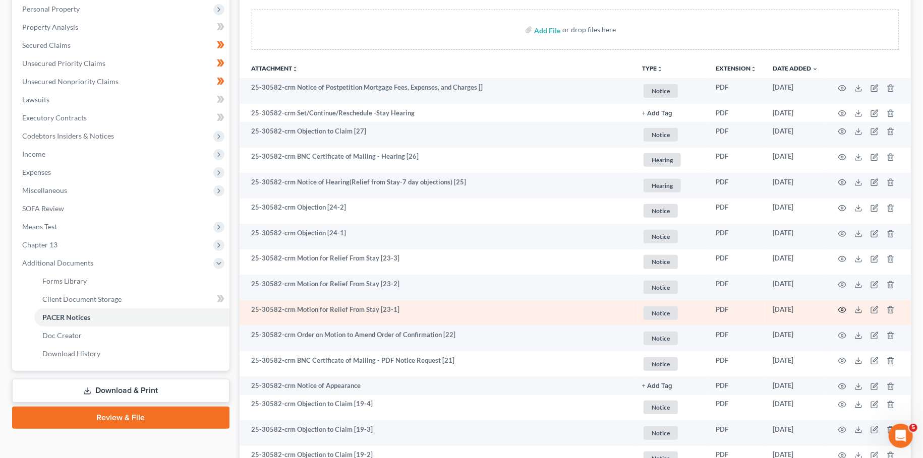
click at [841, 310] on circle "button" at bounding box center [842, 310] width 2 height 2
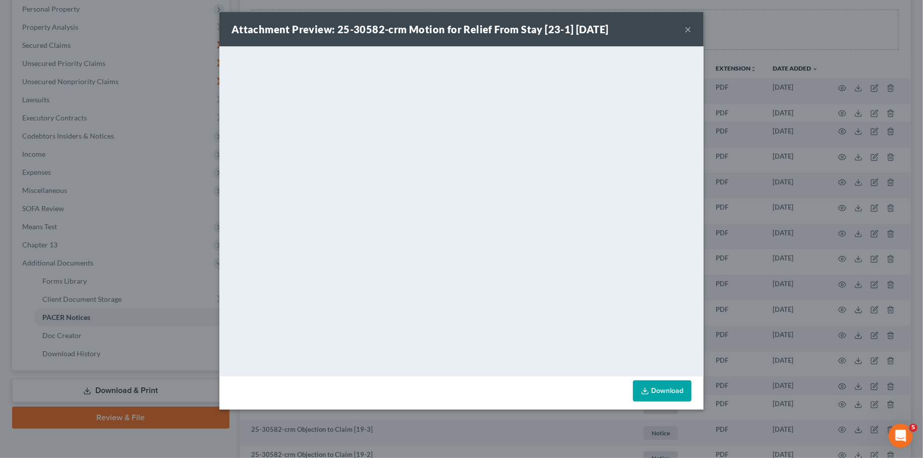
click at [691, 31] on button "×" at bounding box center [687, 29] width 7 height 12
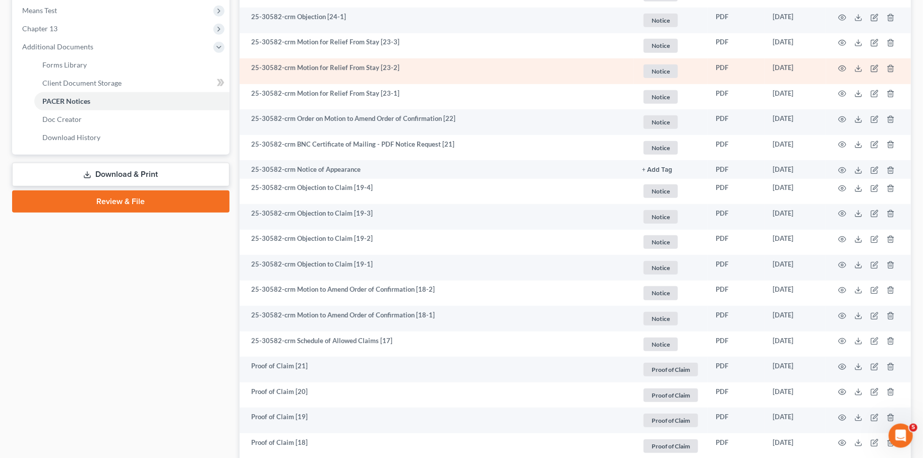
scroll to position [240, 0]
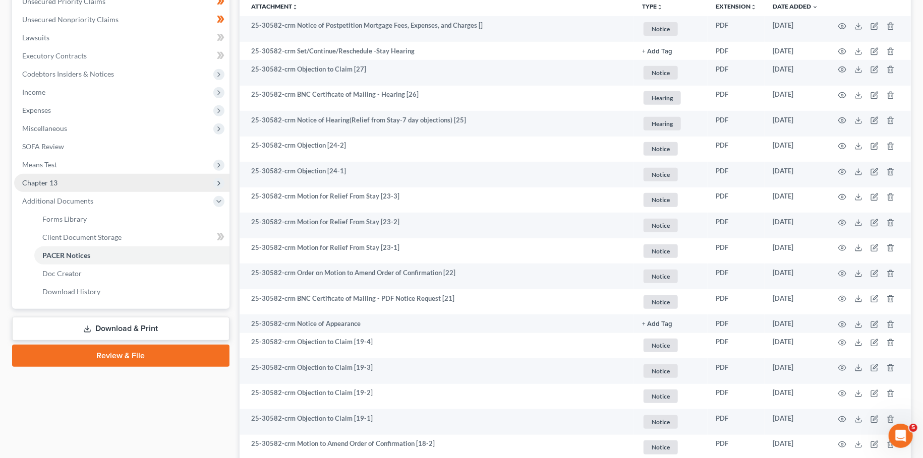
click at [115, 187] on span "Chapter 13" at bounding box center [121, 183] width 215 height 18
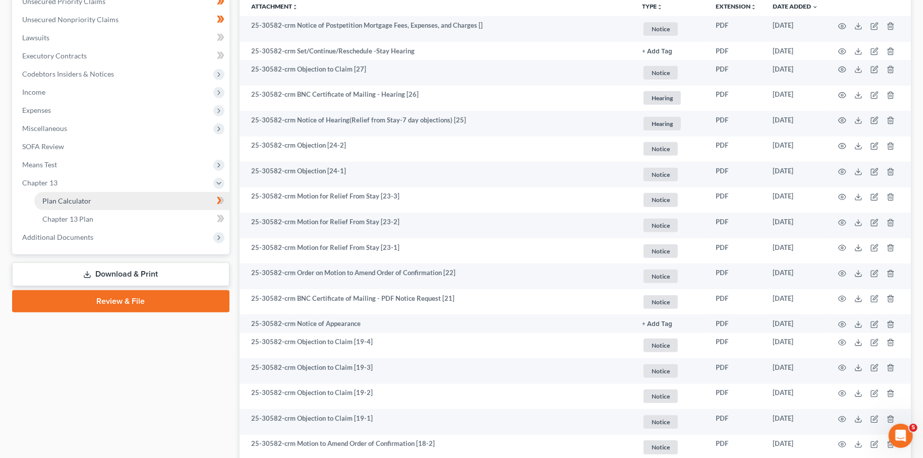
click at [115, 196] on link "Plan Calculator" at bounding box center [131, 201] width 195 height 18
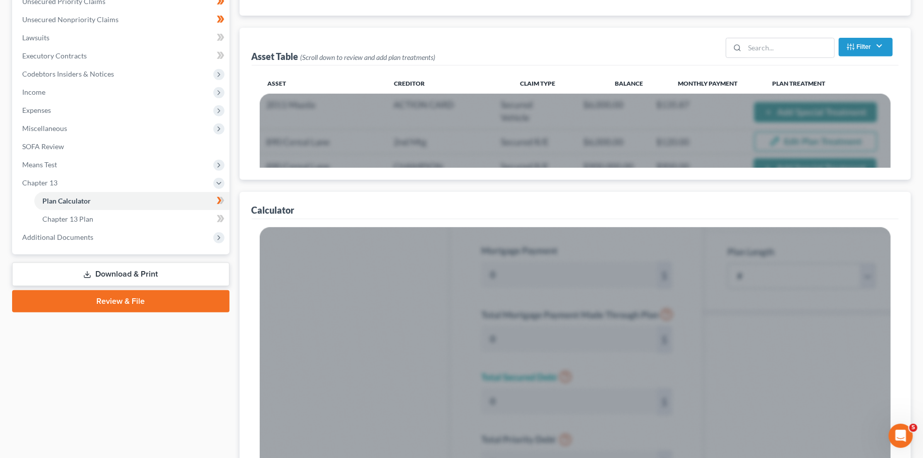
scroll to position [131, 0]
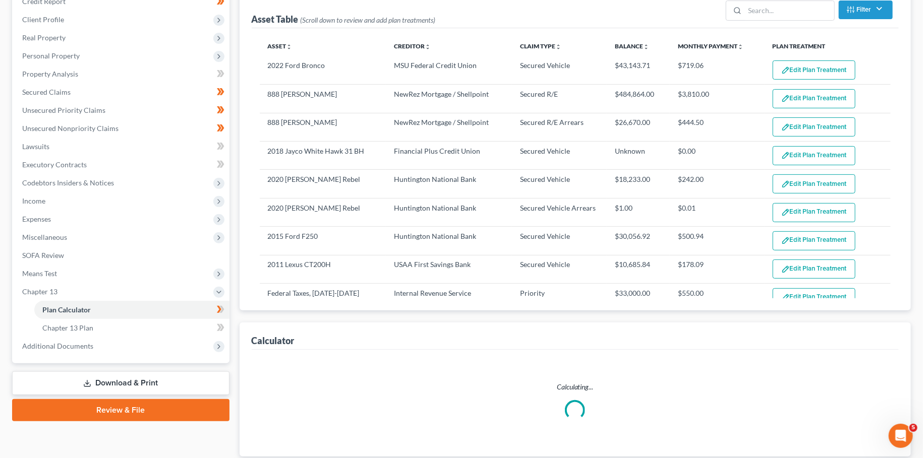
select select "59"
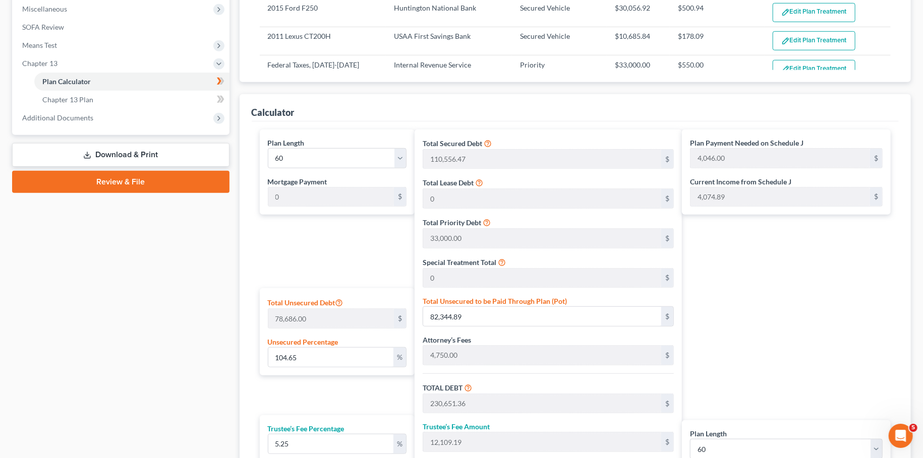
scroll to position [253, 0]
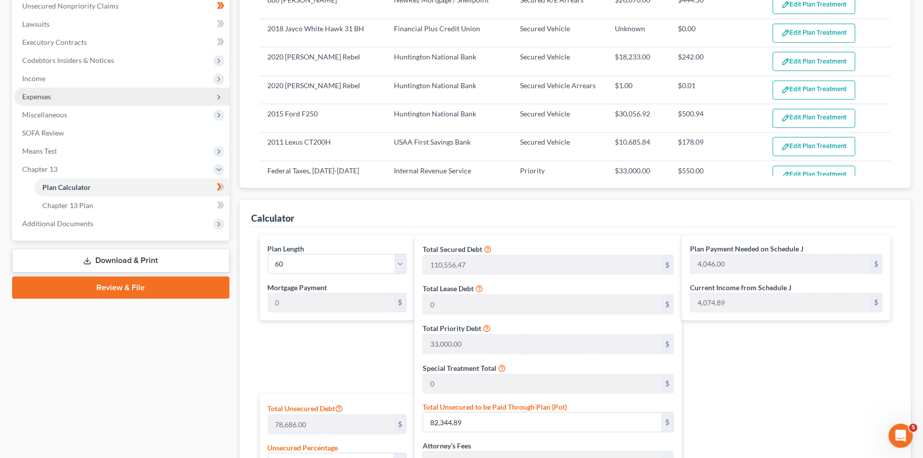
click at [117, 97] on span "Expenses" at bounding box center [121, 97] width 215 height 18
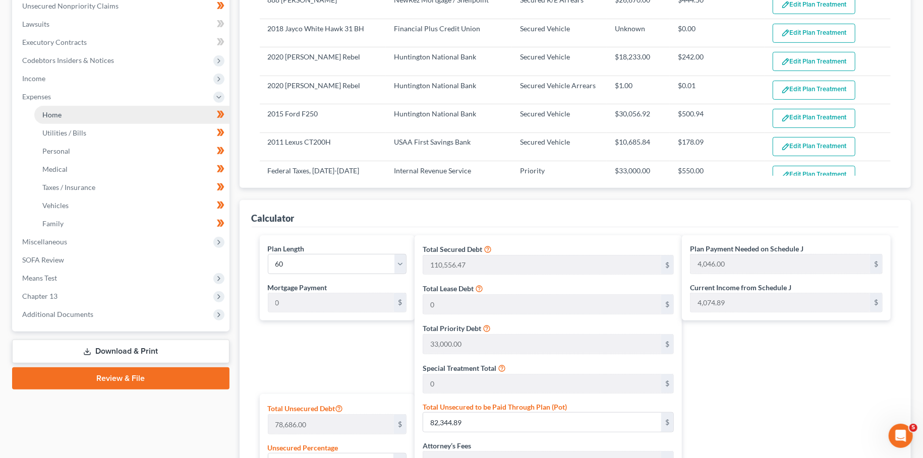
click at [114, 113] on link "Home" at bounding box center [131, 115] width 195 height 18
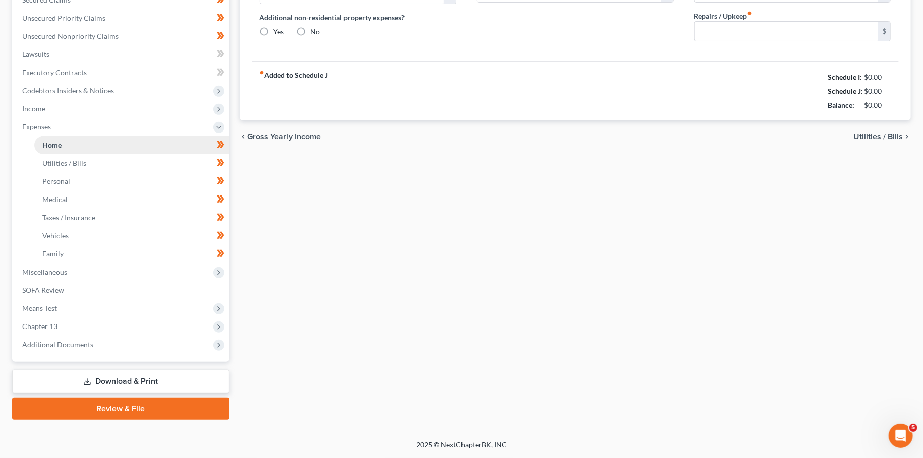
scroll to position [222, 0]
type input "3,800.00"
type input "0.00"
radio input "true"
type input "0.00"
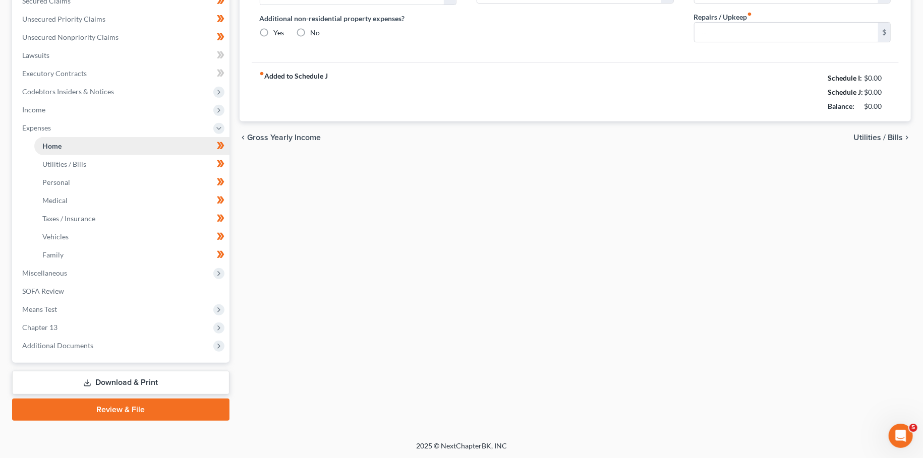
type input "0.00"
type input "100.00"
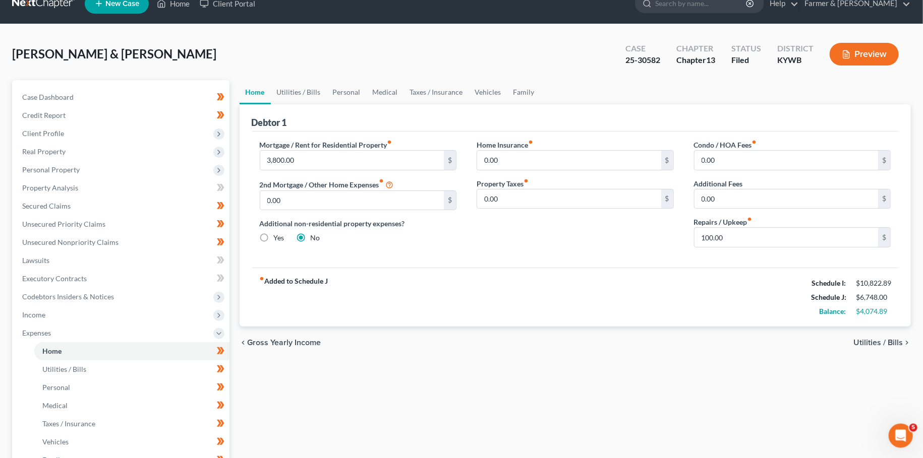
scroll to position [0, 0]
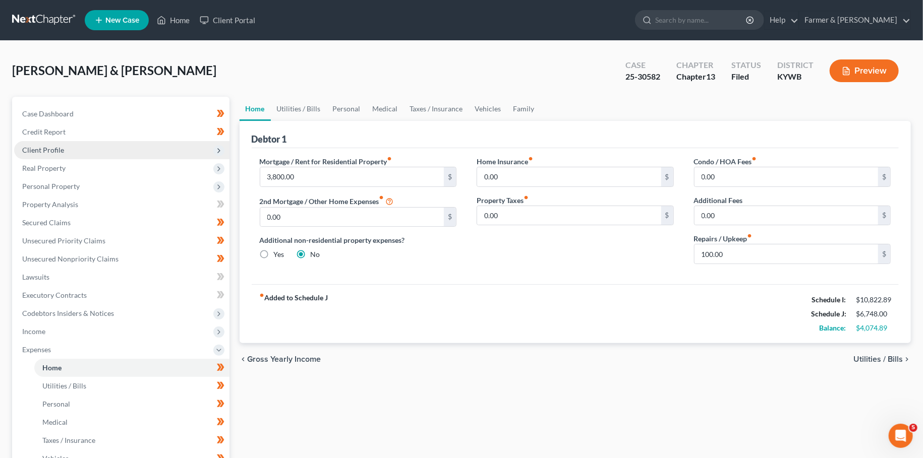
click at [81, 154] on span "Client Profile" at bounding box center [121, 150] width 215 height 18
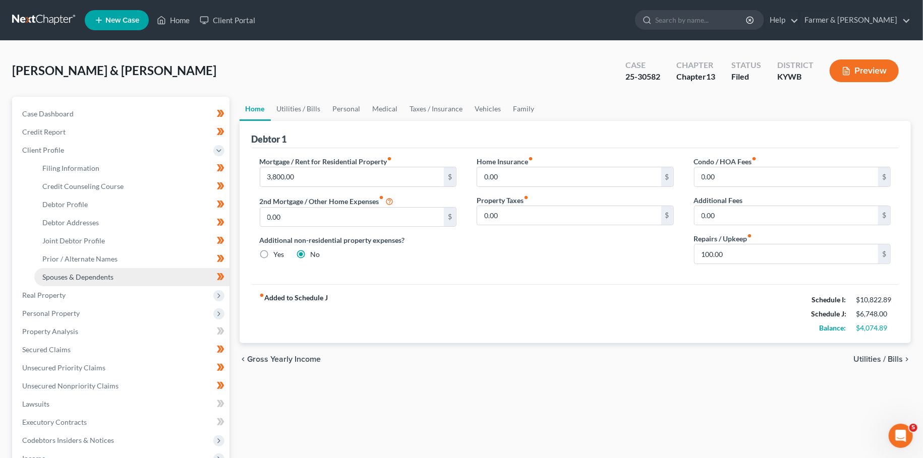
click at [105, 275] on span "Spouses & Dependents" at bounding box center [77, 277] width 71 height 9
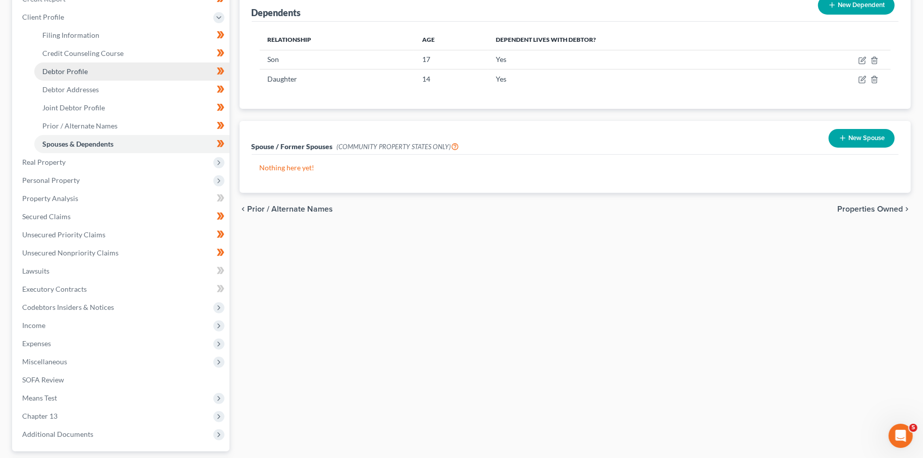
scroll to position [178, 0]
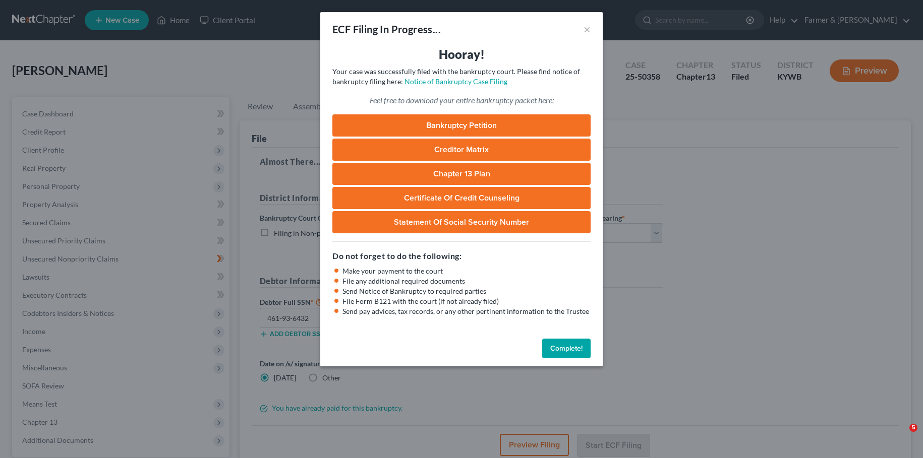
select select "3"
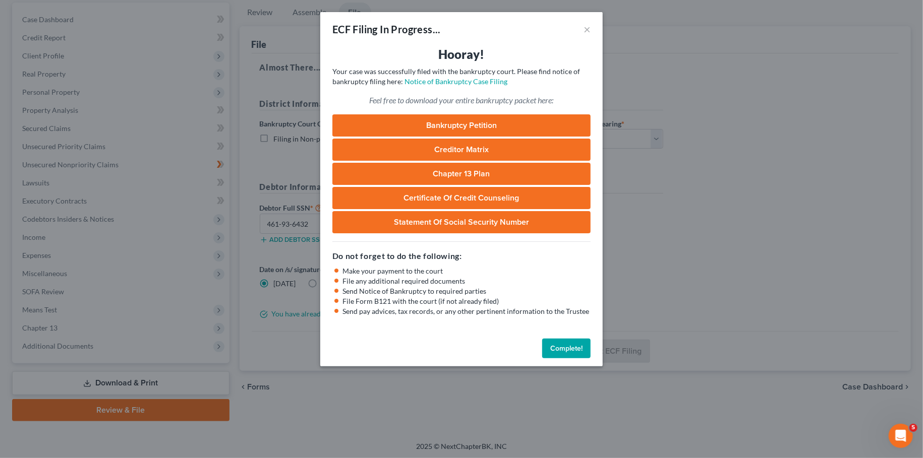
scroll to position [94, 0]
click at [569, 342] on button "Complete!" at bounding box center [566, 349] width 48 height 20
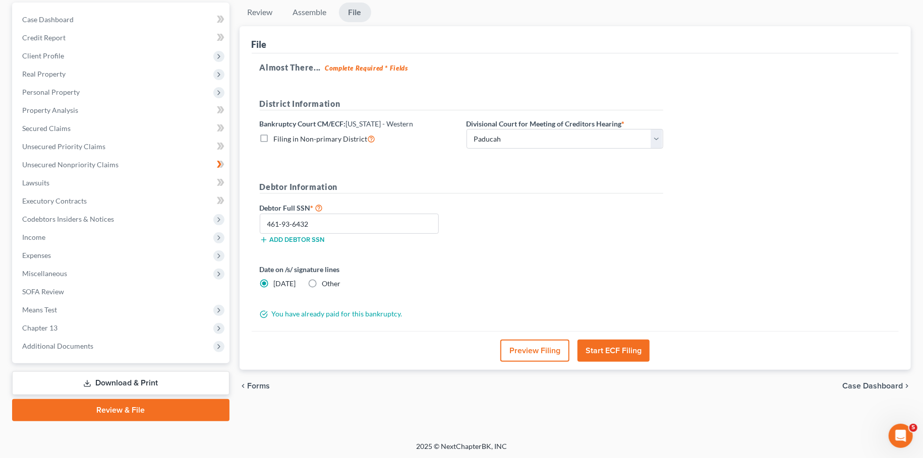
scroll to position [0, 0]
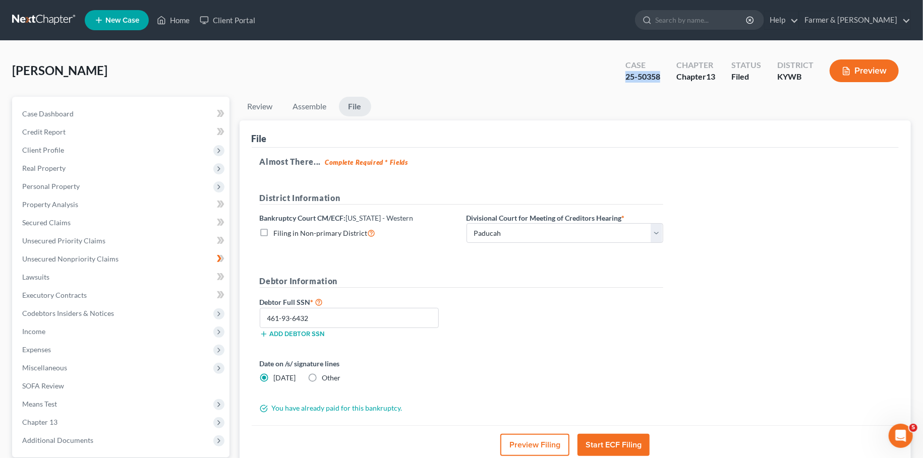
drag, startPoint x: 661, startPoint y: 77, endPoint x: 619, endPoint y: 81, distance: 42.1
click at [619, 81] on div "Case 25-50358" at bounding box center [642, 72] width 51 height 30
copy div "25-50358"
click at [165, 24] on icon at bounding box center [161, 21] width 7 height 8
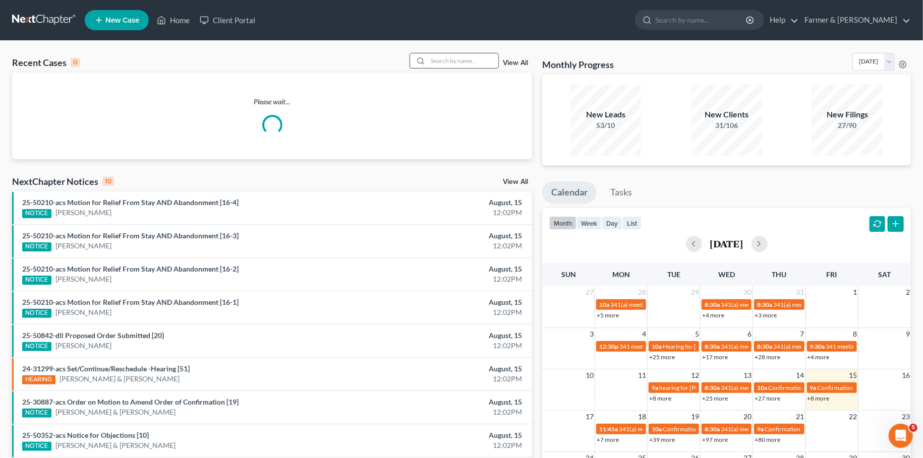
click at [467, 65] on input "search" at bounding box center [463, 60] width 71 height 15
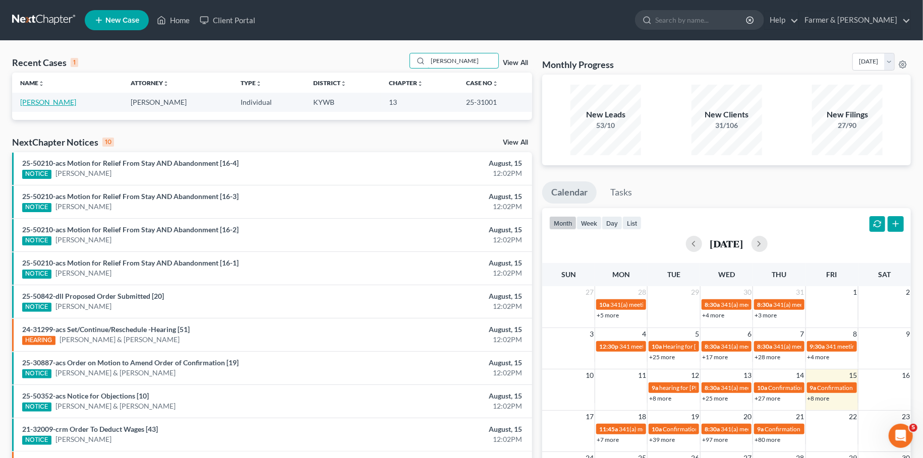
type input "kimberly draxler"
click at [53, 103] on link "[PERSON_NAME]" at bounding box center [48, 102] width 56 height 9
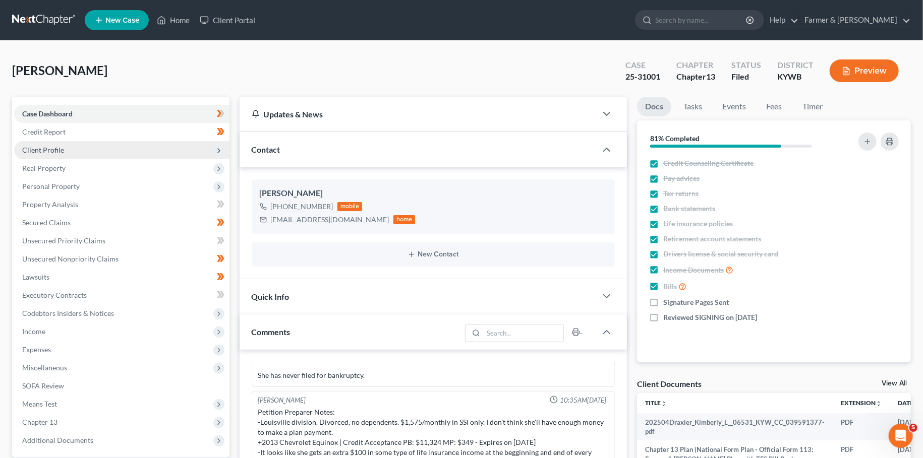
click at [135, 145] on span "Client Profile" at bounding box center [121, 150] width 215 height 18
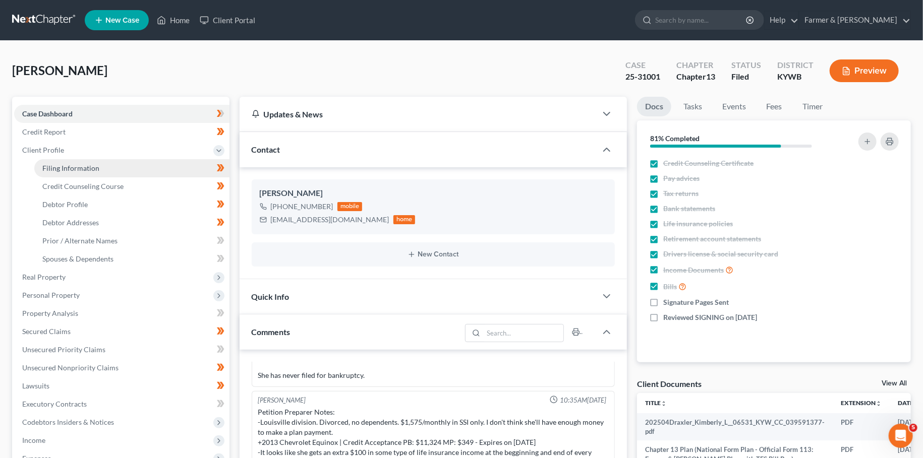
click at [126, 162] on link "Filing Information" at bounding box center [131, 168] width 195 height 18
select select "1"
select select "0"
select select "3"
select select "33"
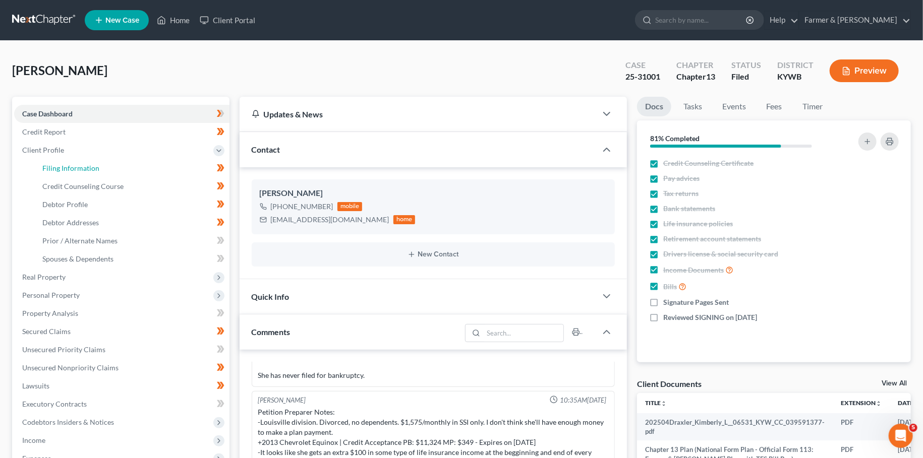
select select "2"
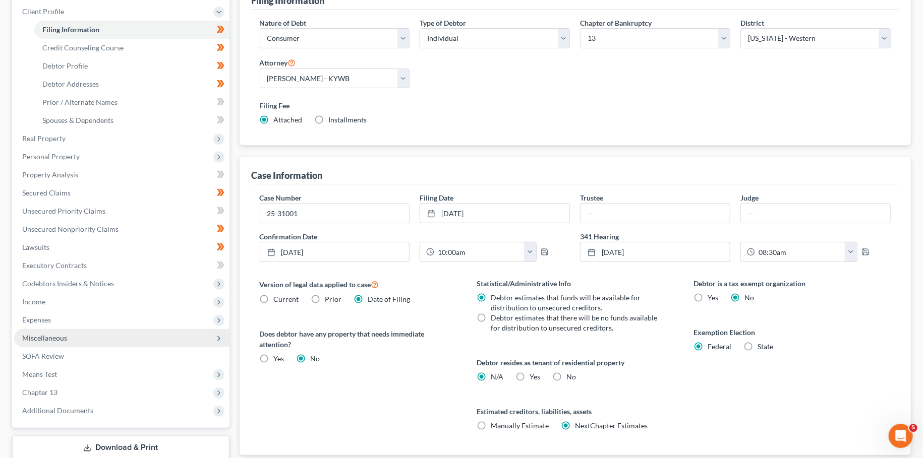
scroll to position [178, 0]
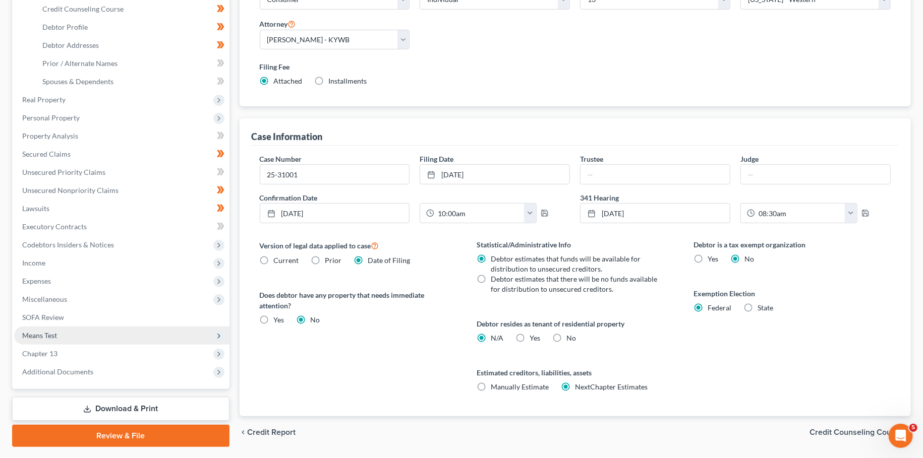
click at [57, 373] on span "Additional Documents" at bounding box center [57, 372] width 71 height 9
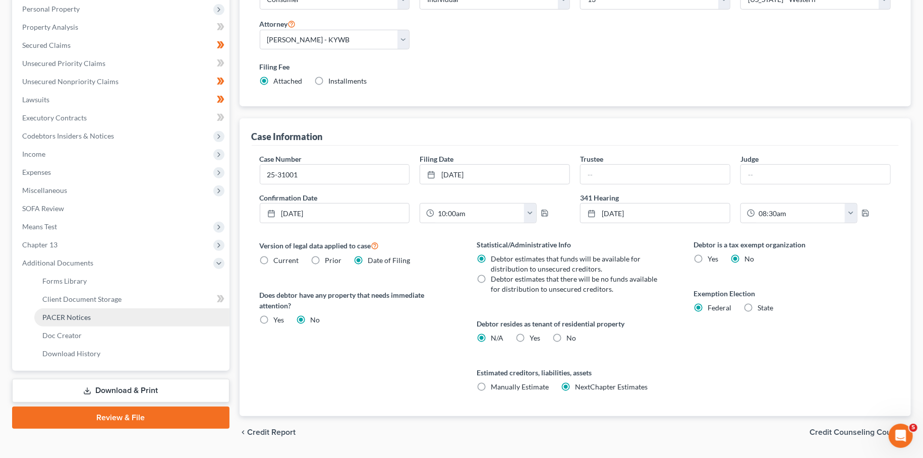
click at [72, 311] on link "PACER Notices" at bounding box center [131, 318] width 195 height 18
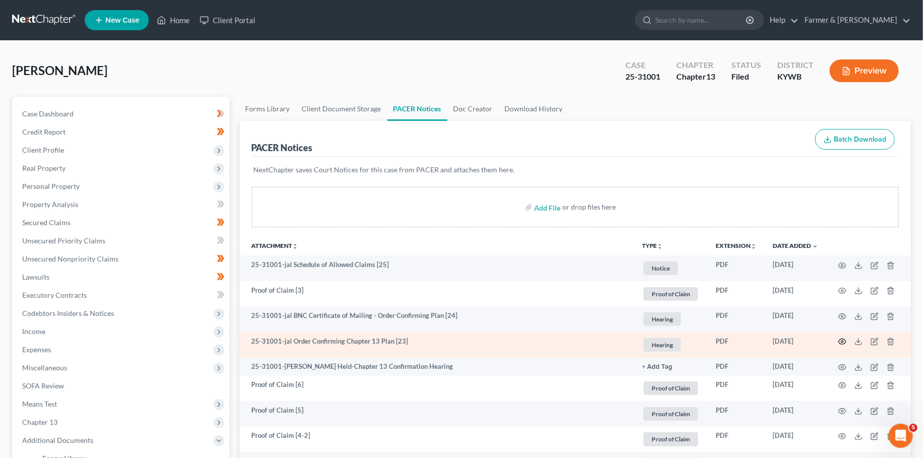
click at [841, 340] on icon "button" at bounding box center [842, 342] width 8 height 8
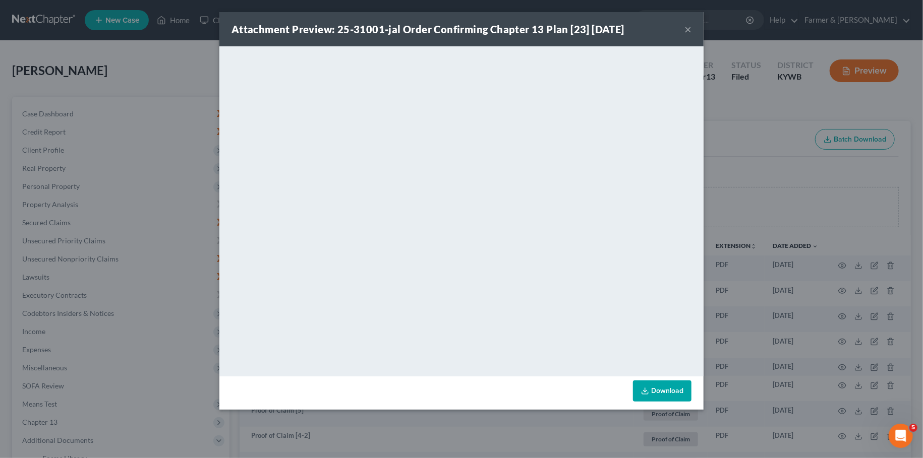
click at [690, 29] on button "×" at bounding box center [687, 29] width 7 height 12
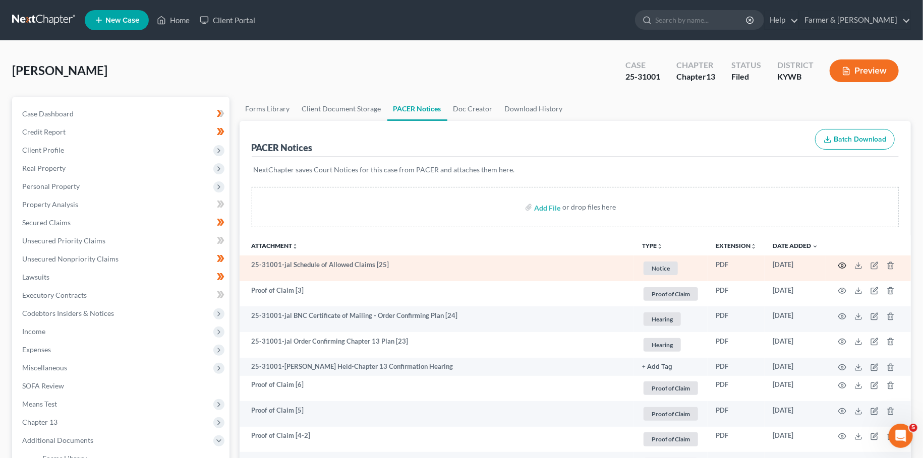
click at [844, 264] on icon "button" at bounding box center [842, 266] width 8 height 8
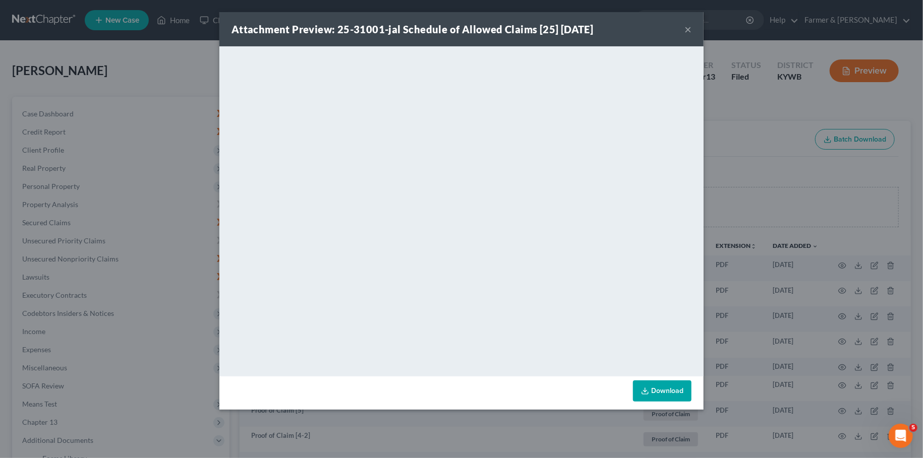
click at [689, 32] on button "×" at bounding box center [687, 29] width 7 height 12
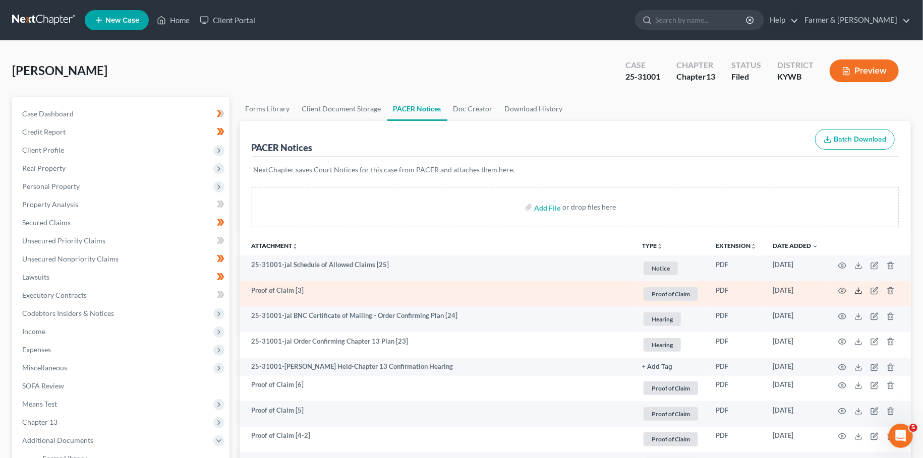
click at [858, 289] on icon at bounding box center [858, 291] width 8 height 8
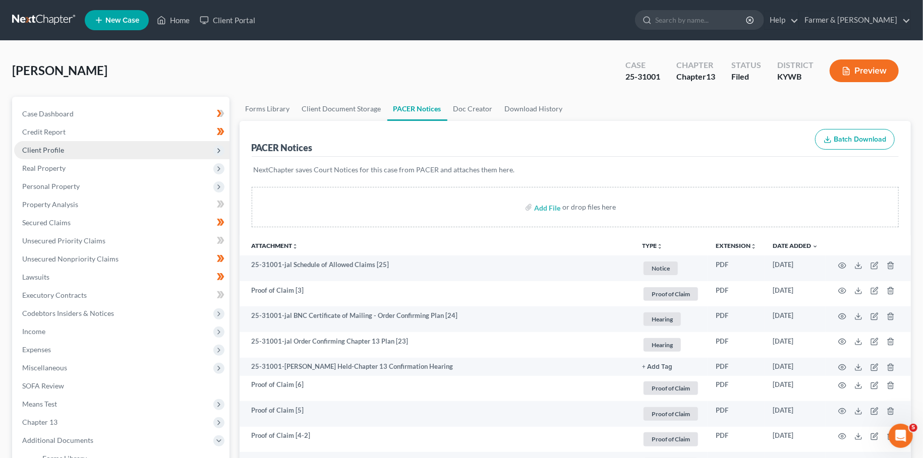
click at [73, 148] on span "Client Profile" at bounding box center [121, 150] width 215 height 18
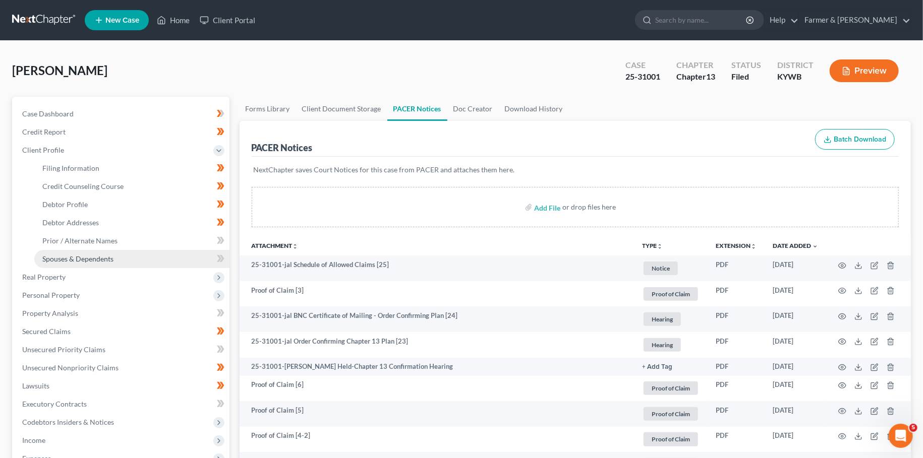
click at [83, 262] on span "Spouses & Dependents" at bounding box center [77, 259] width 71 height 9
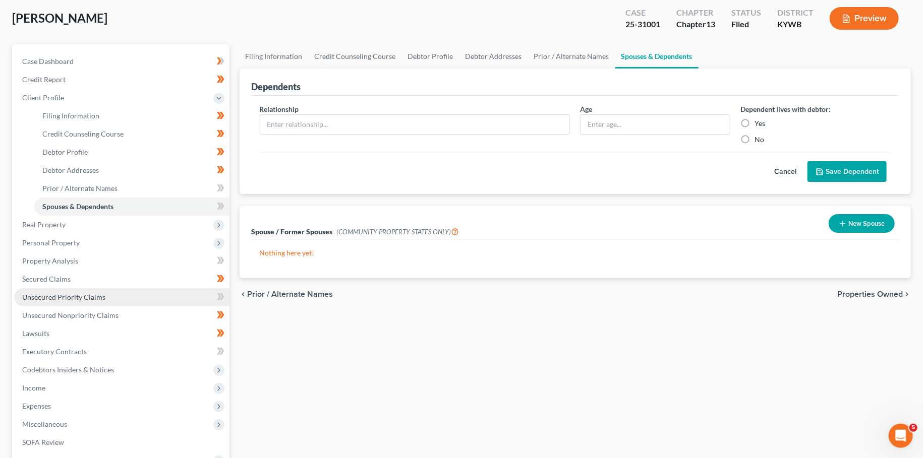
scroll to position [89, 0]
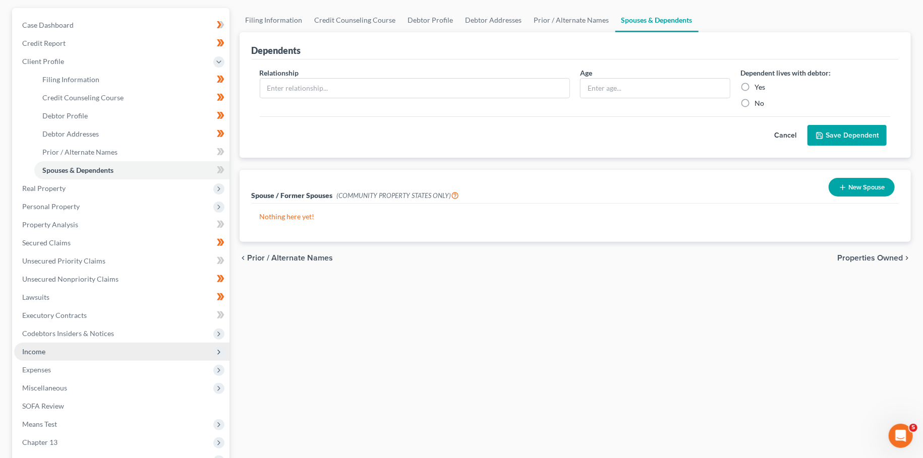
click at [76, 353] on span "Income" at bounding box center [121, 352] width 215 height 18
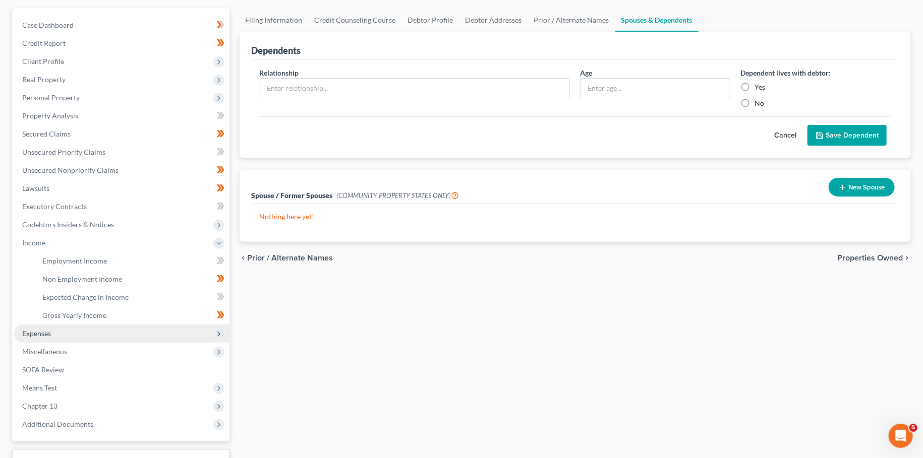
click at [77, 332] on span "Expenses" at bounding box center [121, 334] width 215 height 18
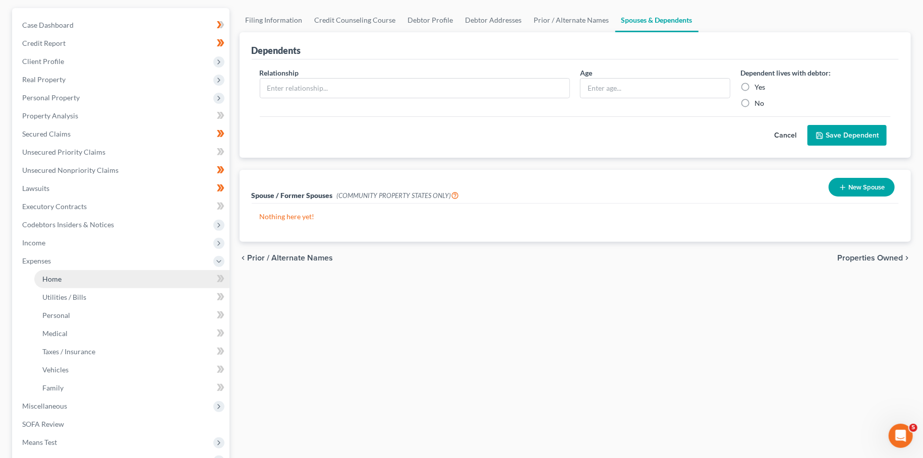
click at [73, 275] on link "Home" at bounding box center [131, 279] width 195 height 18
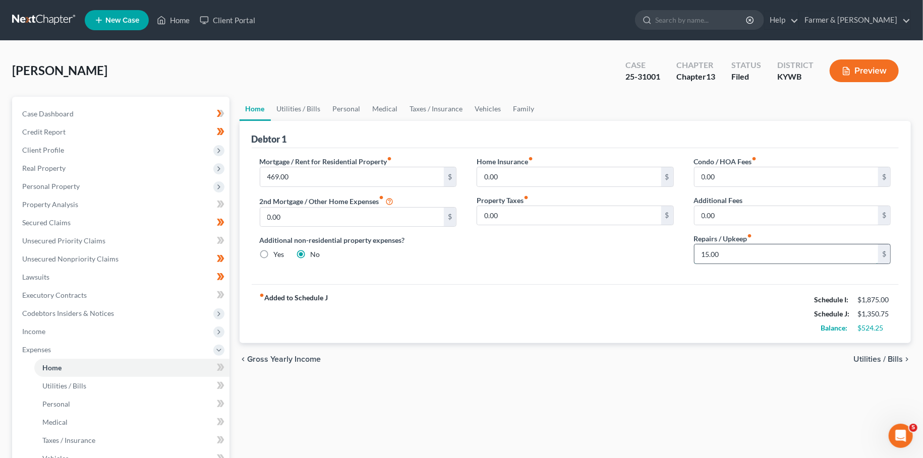
click at [746, 256] on input "15.00" at bounding box center [786, 254] width 184 height 19
type input "75.00"
click at [295, 110] on link "Utilities / Bills" at bounding box center [299, 109] width 56 height 24
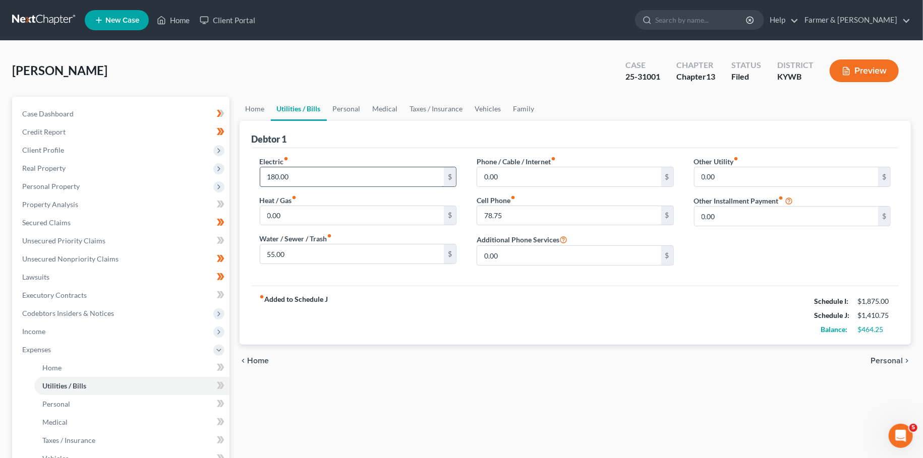
click at [318, 180] on input "180.00" at bounding box center [352, 176] width 184 height 19
click at [296, 177] on input "21,000" at bounding box center [352, 176] width 184 height 19
type input "210.00"
type input "80.00"
click at [338, 110] on link "Personal" at bounding box center [347, 109] width 40 height 24
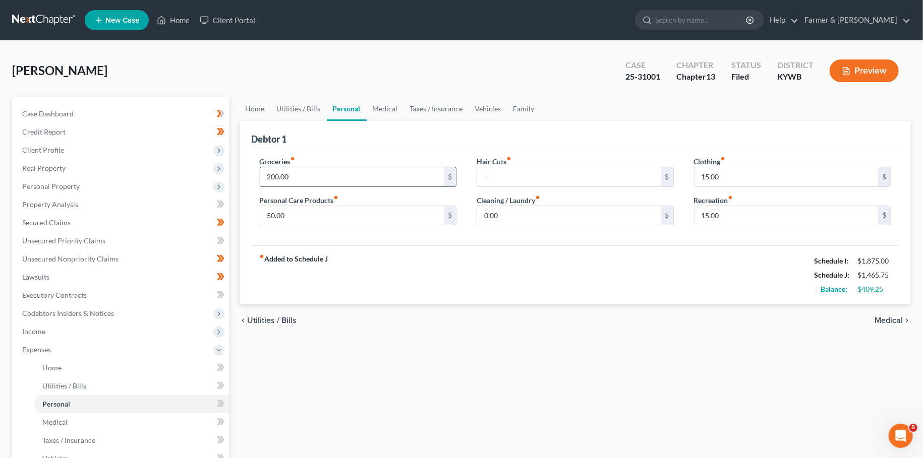
click at [311, 180] on input "200.00" at bounding box center [352, 176] width 184 height 19
type input "250.00"
type input "50.00"
click at [302, 105] on link "Utilities / Bills" at bounding box center [299, 109] width 56 height 24
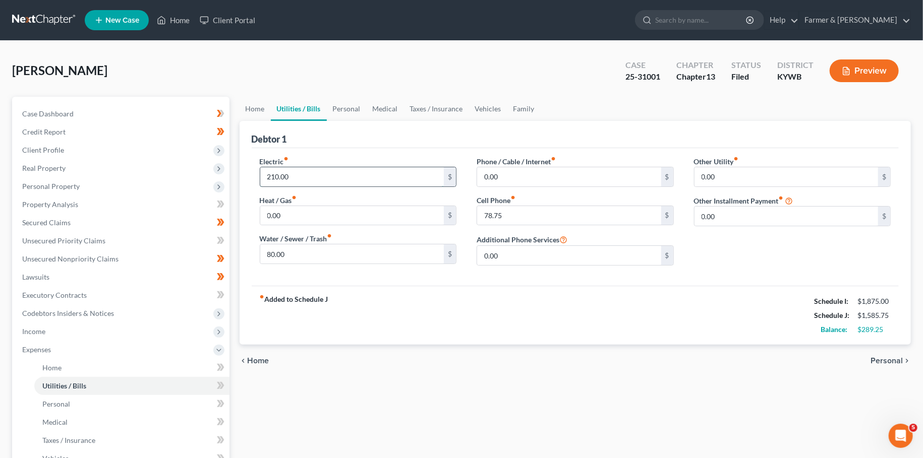
click at [306, 177] on input "210.00" at bounding box center [352, 176] width 184 height 19
type input "185.00"
type input "65.00"
click at [443, 115] on link "Taxes / Insurance" at bounding box center [436, 109] width 65 height 24
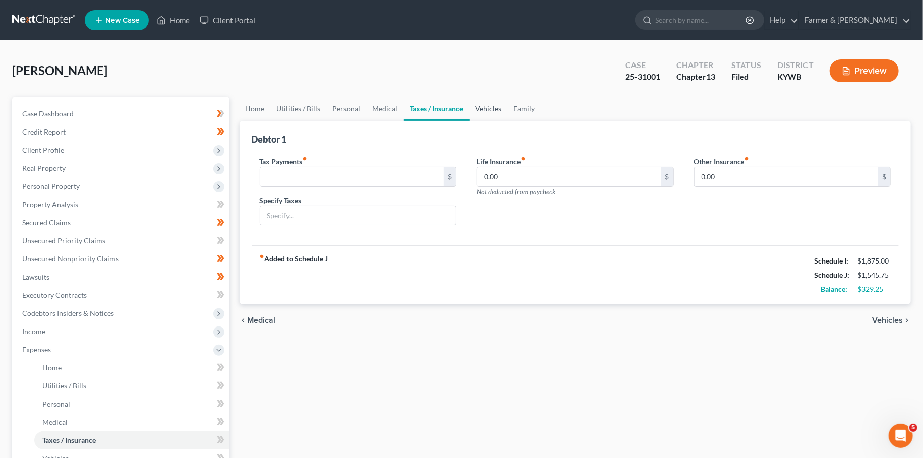
click at [483, 106] on link "Vehicles" at bounding box center [489, 109] width 38 height 24
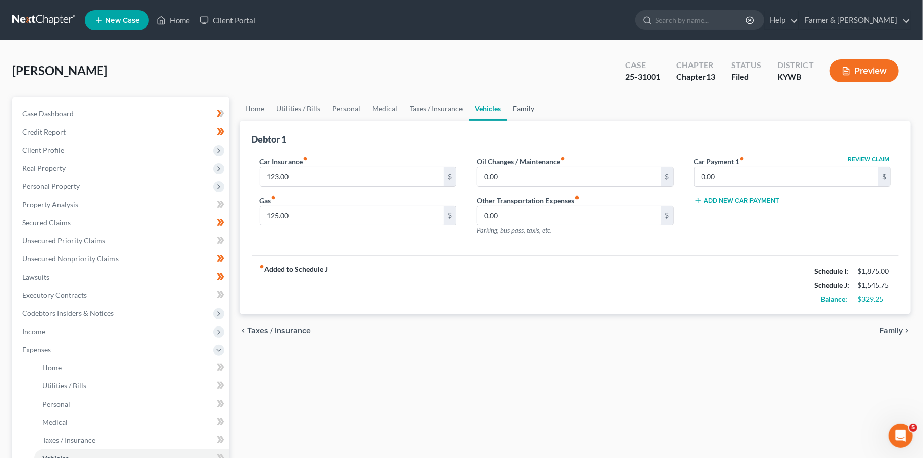
click at [519, 106] on link "Family" at bounding box center [523, 109] width 33 height 24
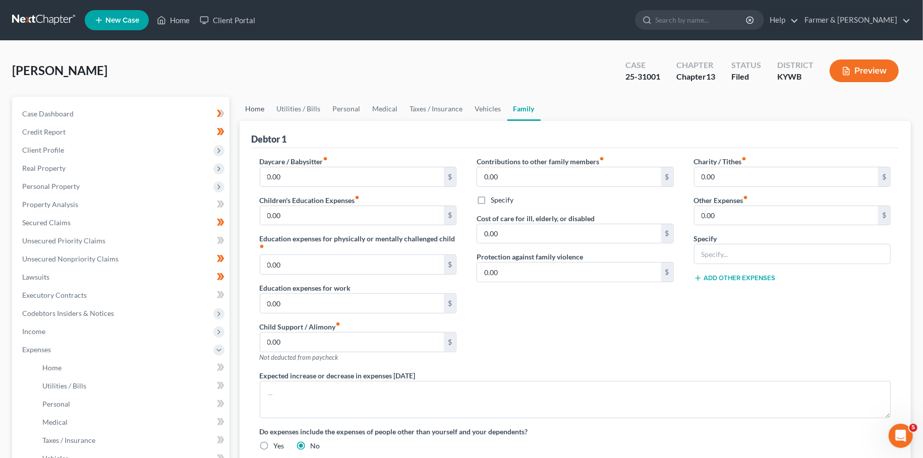
click at [252, 106] on link "Home" at bounding box center [255, 109] width 31 height 24
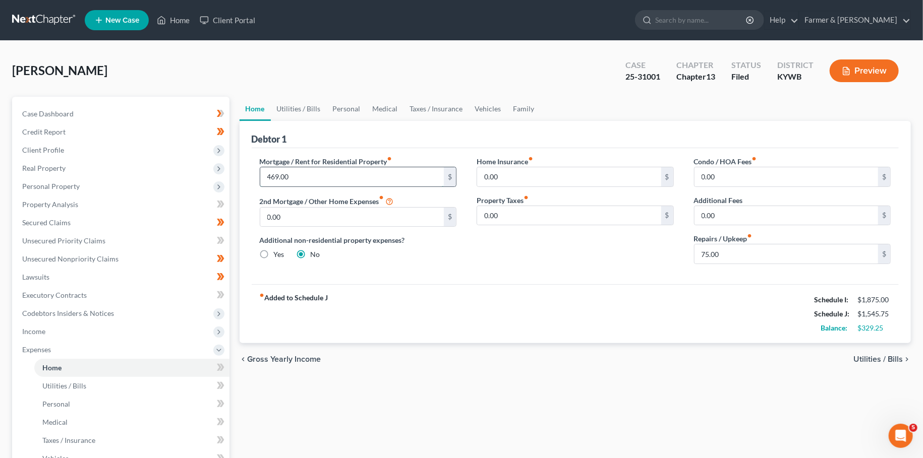
click at [293, 173] on input "469.00" at bounding box center [352, 176] width 184 height 19
type input "440.00"
click at [728, 254] on input "75.00" at bounding box center [786, 254] width 184 height 19
type input "55.00"
click at [301, 111] on link "Utilities / Bills" at bounding box center [299, 109] width 56 height 24
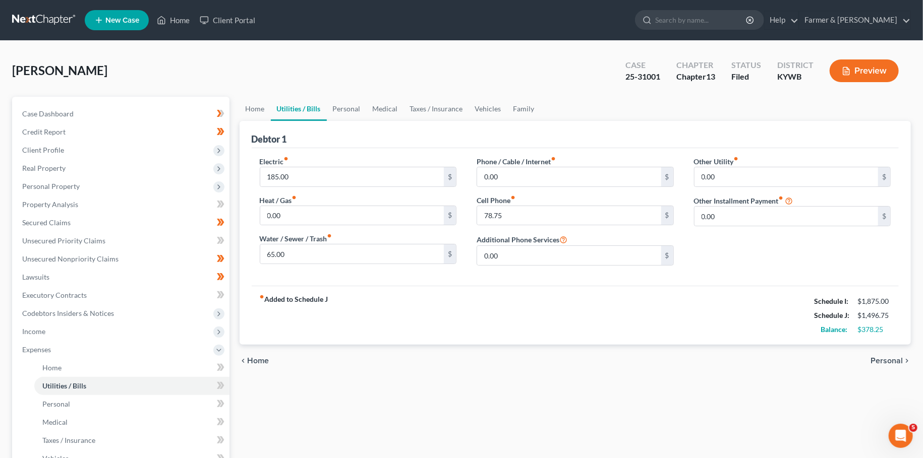
click at [309, 165] on div "Electric fiber_manual_record 185.00 $" at bounding box center [358, 171] width 197 height 31
click at [310, 171] on input "185.00" at bounding box center [352, 176] width 184 height 19
type input "7"
type input "8"
type input "77.80"
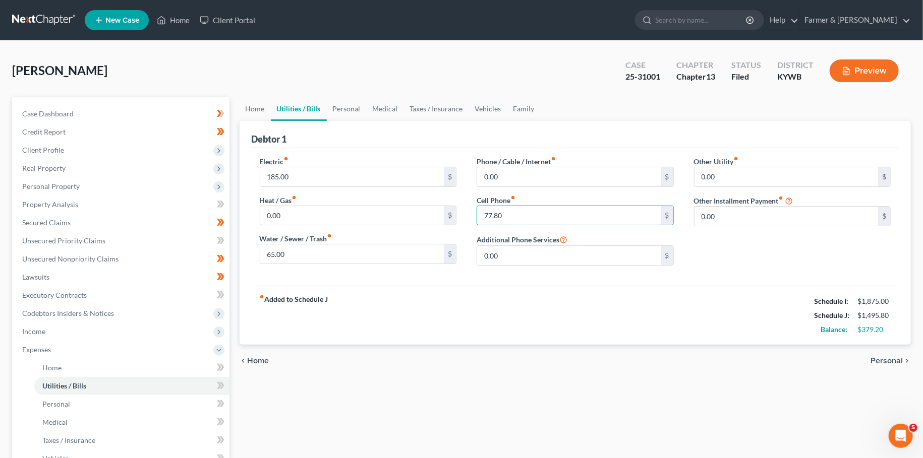
click at [390, 393] on div "Home Utilities / Bills Personal Medical Taxes / Insurance Vehicles Family Debto…" at bounding box center [576, 370] width 682 height 546
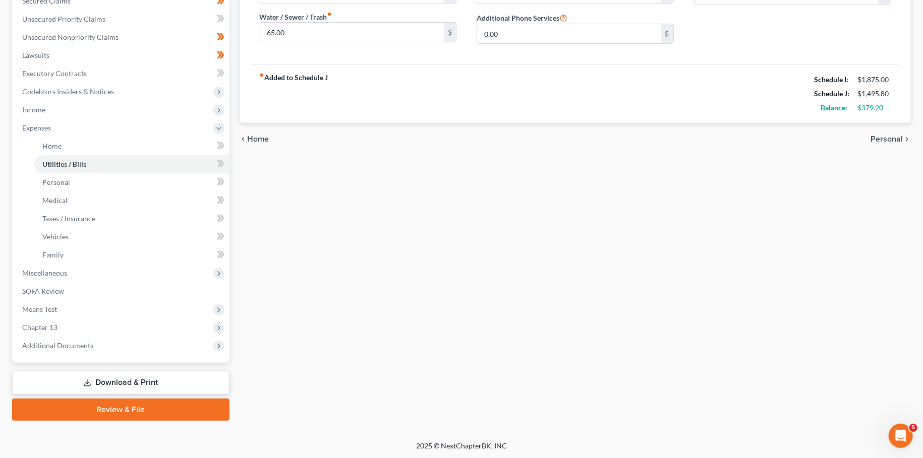
click at [112, 378] on link "Download & Print" at bounding box center [120, 383] width 217 height 24
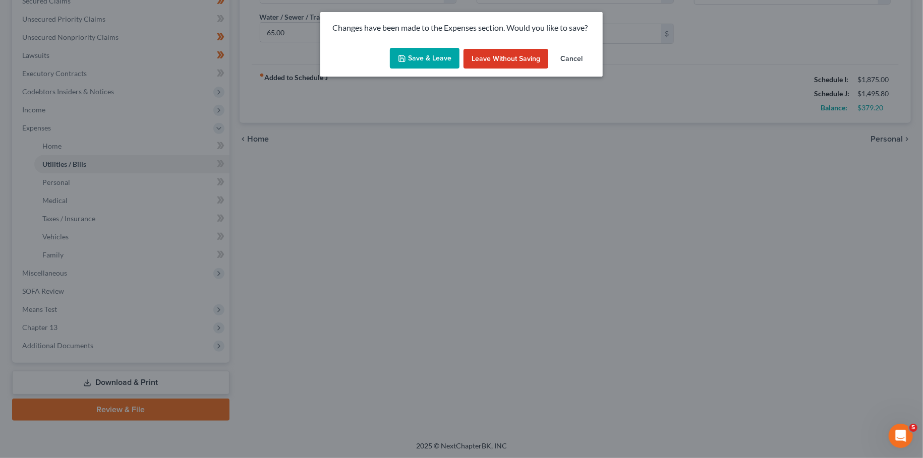
click at [399, 59] on button "Save & Leave" at bounding box center [425, 58] width 70 height 21
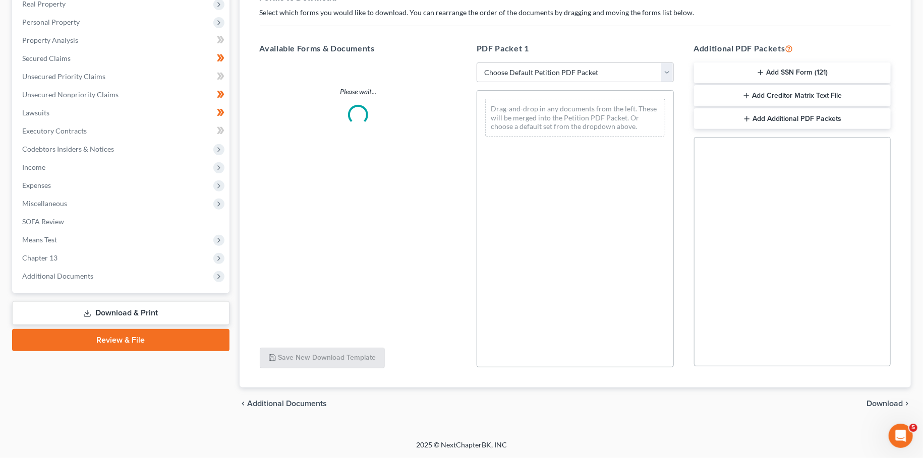
scroll to position [163, 0]
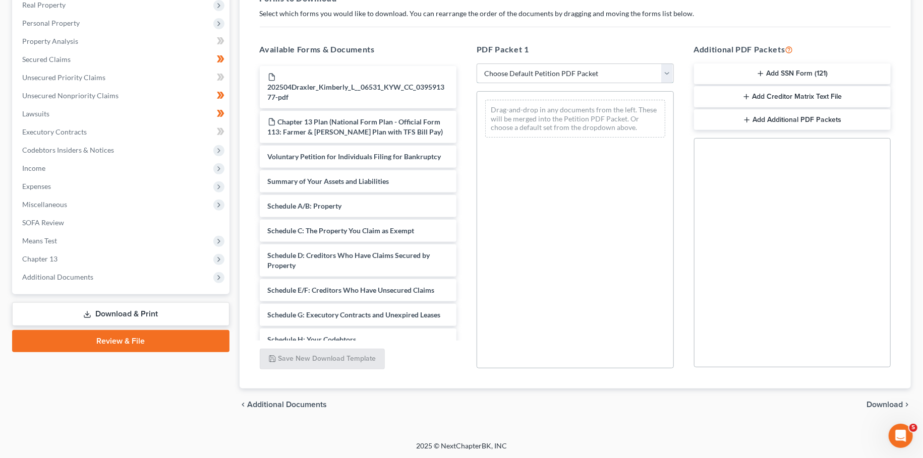
select select "2"
click option "Amended Forms" at bounding box center [0, 0] width 0 height 0
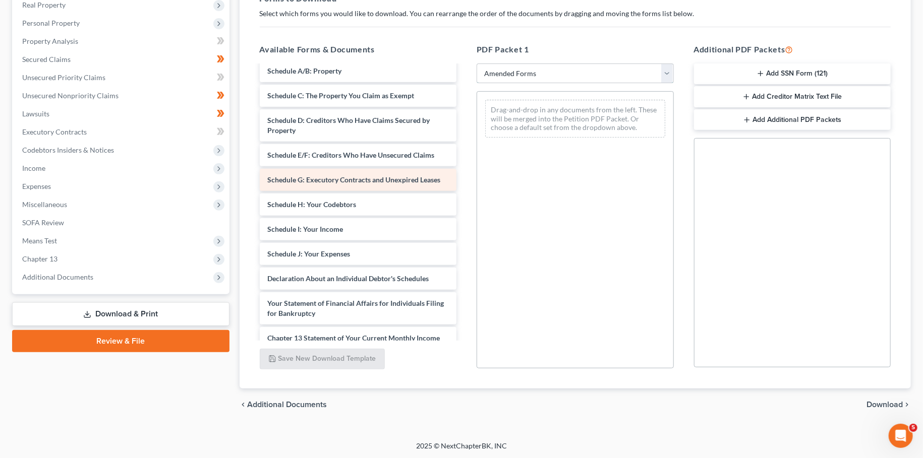
scroll to position [85, 0]
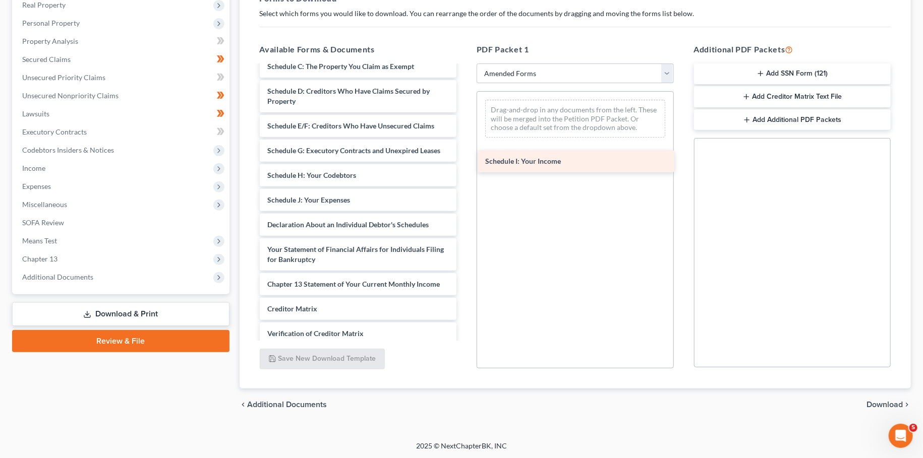
drag, startPoint x: 332, startPoint y: 199, endPoint x: 550, endPoint y: 162, distance: 221.0
click at [465, 162] on div "Schedule I: Your Income Voluntary Petition for Individuals Filing for Bankruptc…" at bounding box center [358, 192] width 213 height 423
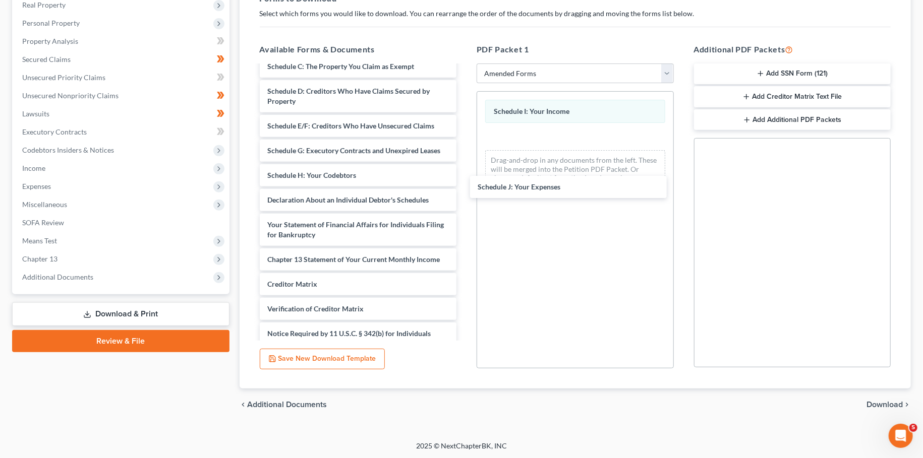
drag, startPoint x: 296, startPoint y: 197, endPoint x: 719, endPoint y: 311, distance: 438.7
click at [465, 186] on div "Schedule J: Your Expenses Voluntary Petition for Individuals Filing for Bankrup…" at bounding box center [358, 180] width 213 height 398
click at [877, 399] on div "chevron_left Additional Documents Download chevron_right" at bounding box center [576, 405] width 672 height 32
click at [877, 402] on span "Download" at bounding box center [884, 405] width 36 height 8
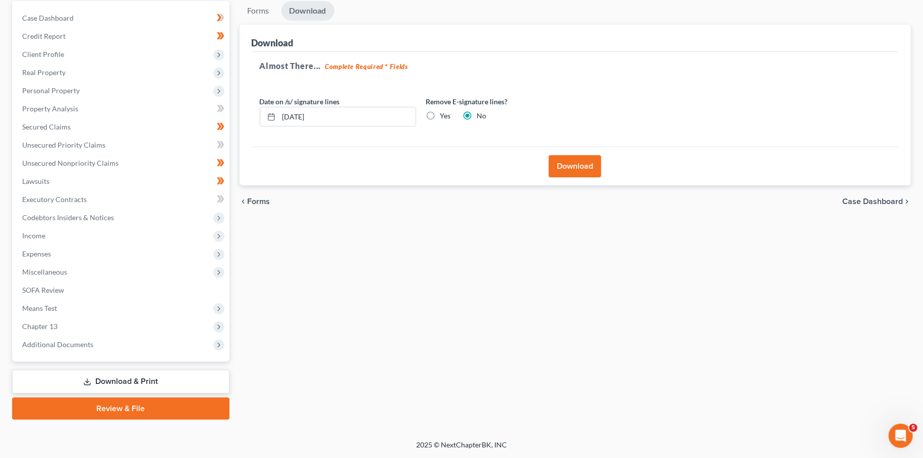
scroll to position [94, 0]
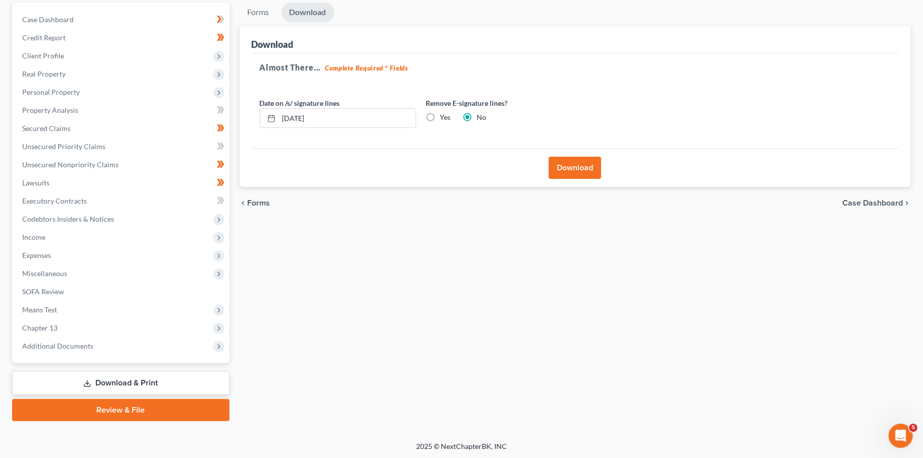
click at [579, 161] on button "Download" at bounding box center [575, 168] width 52 height 22
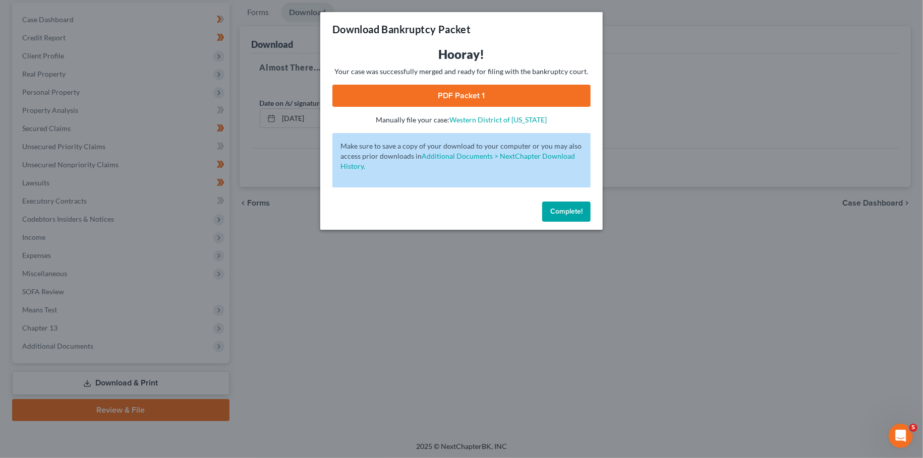
click at [431, 87] on link "PDF Packet 1" at bounding box center [461, 96] width 258 height 22
click at [558, 216] on button "Complete!" at bounding box center [566, 212] width 48 height 20
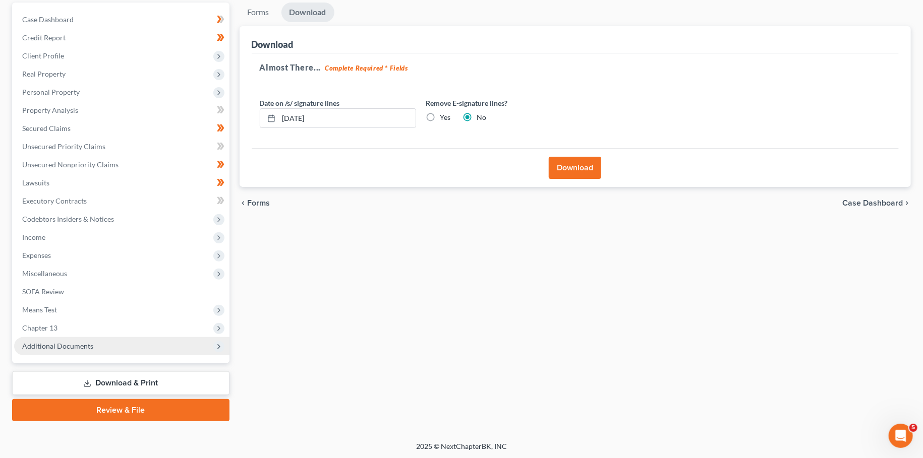
click at [43, 340] on span "Additional Documents" at bounding box center [121, 346] width 215 height 18
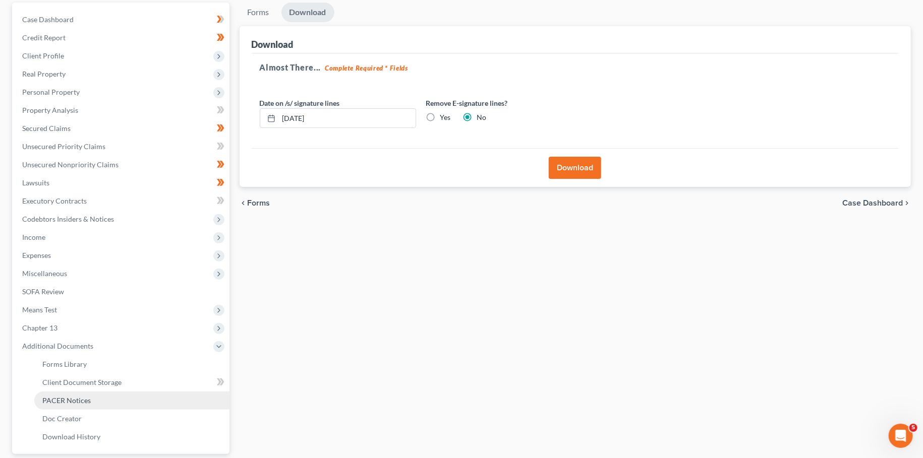
click at [47, 396] on span "PACER Notices" at bounding box center [66, 400] width 48 height 9
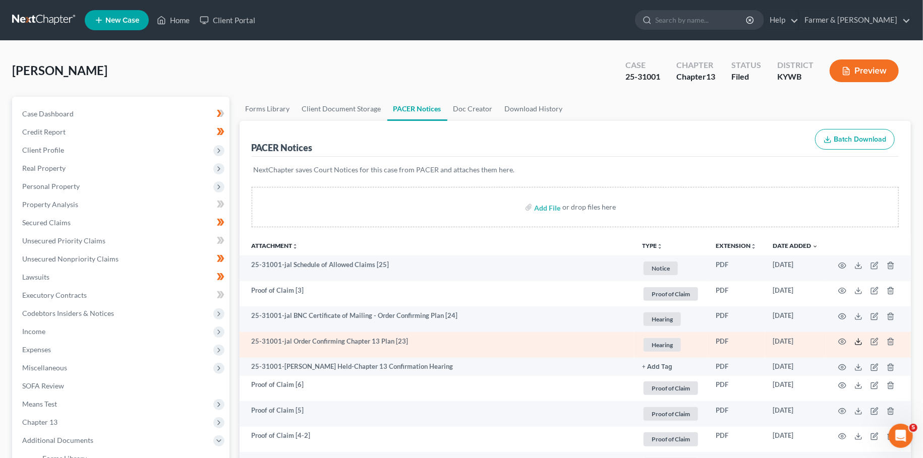
drag, startPoint x: 860, startPoint y: 341, endPoint x: 900, endPoint y: 336, distance: 39.7
click at [860, 341] on icon at bounding box center [858, 342] width 8 height 8
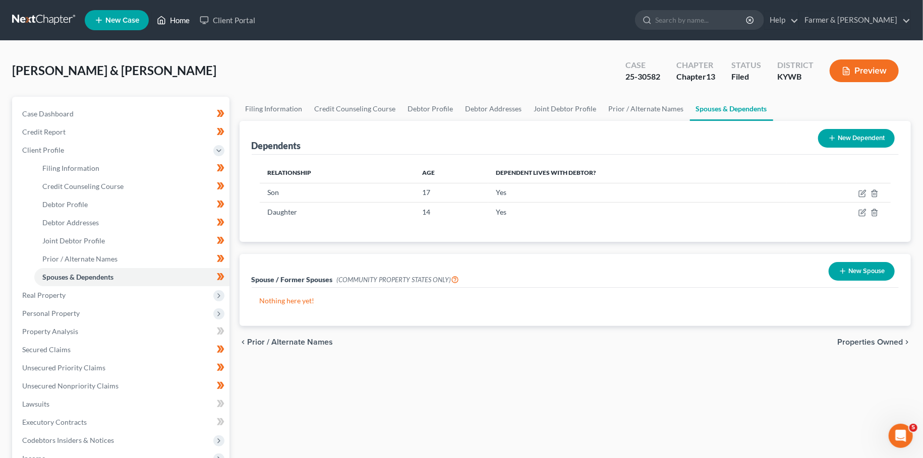
click at [182, 15] on link "Home" at bounding box center [173, 20] width 43 height 18
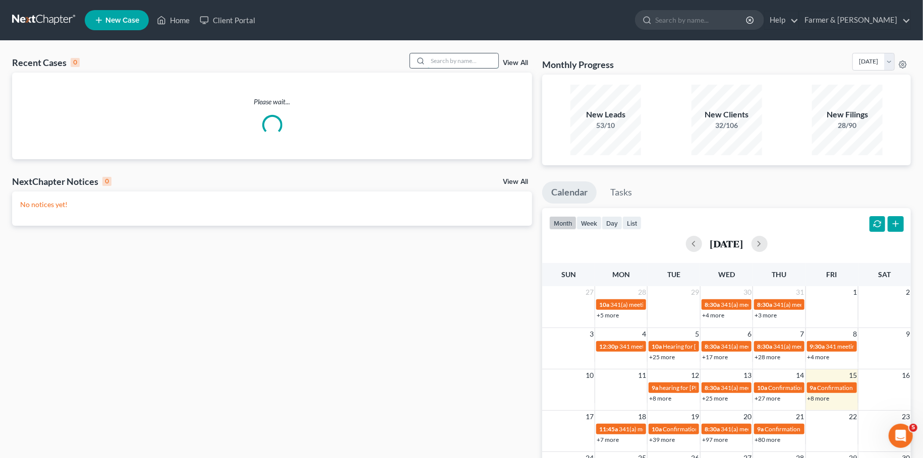
click at [450, 61] on input "search" at bounding box center [463, 60] width 71 height 15
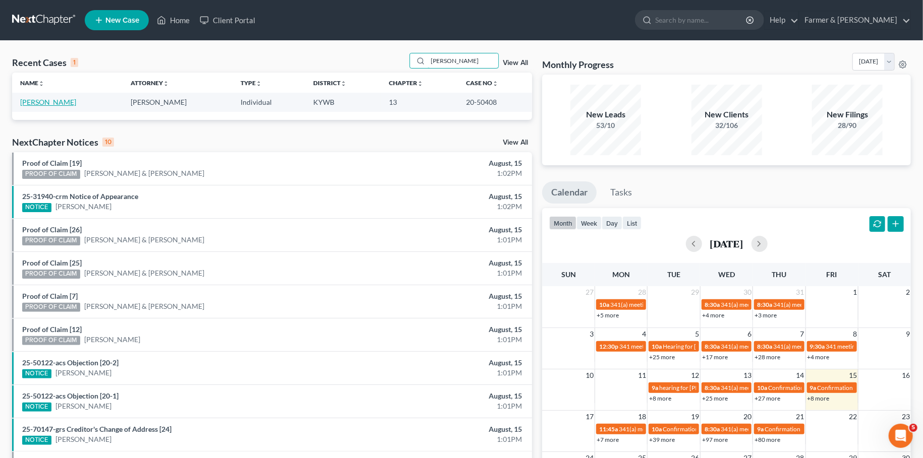
type input "[PERSON_NAME]"
click at [63, 103] on link "[PERSON_NAME]" at bounding box center [48, 102] width 56 height 9
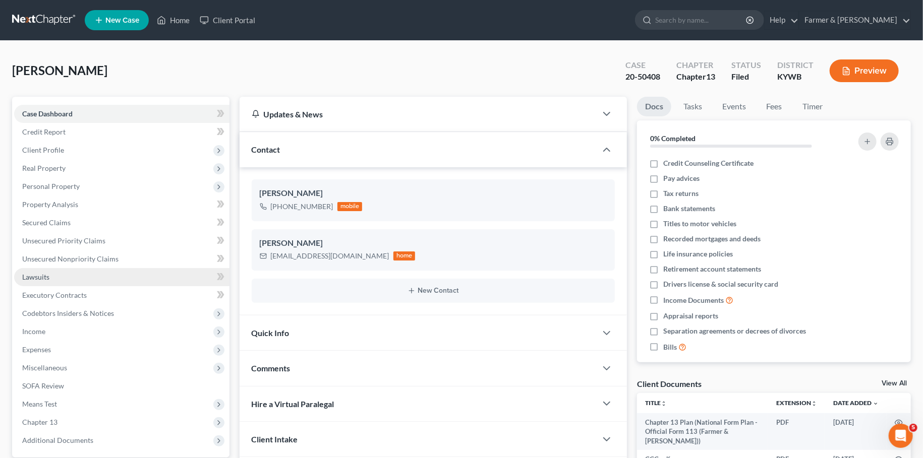
scroll to position [94, 0]
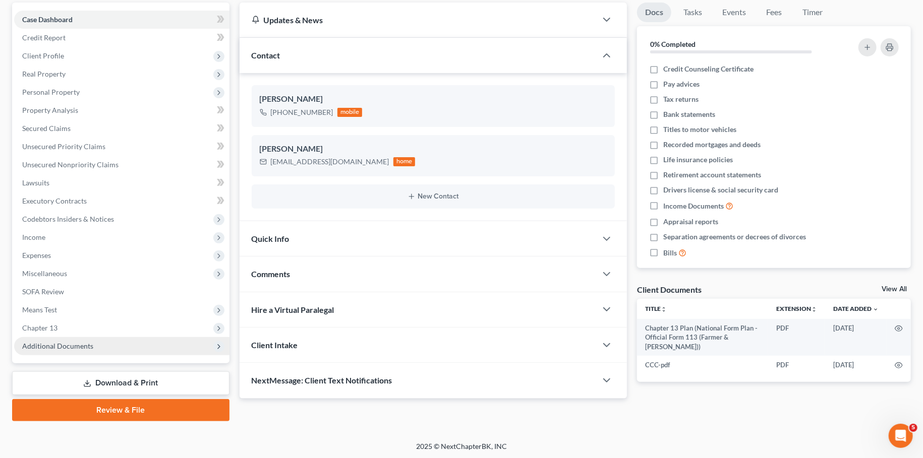
click at [83, 340] on span "Additional Documents" at bounding box center [121, 346] width 215 height 18
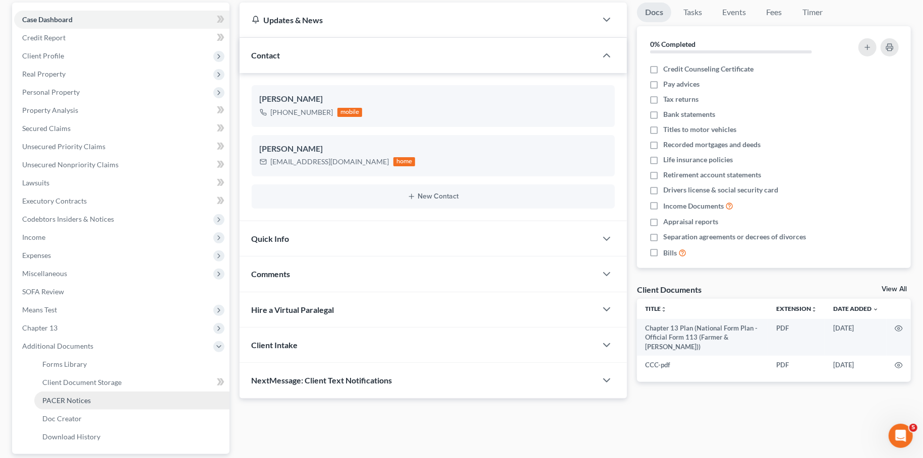
click at [95, 401] on link "PACER Notices" at bounding box center [131, 401] width 195 height 18
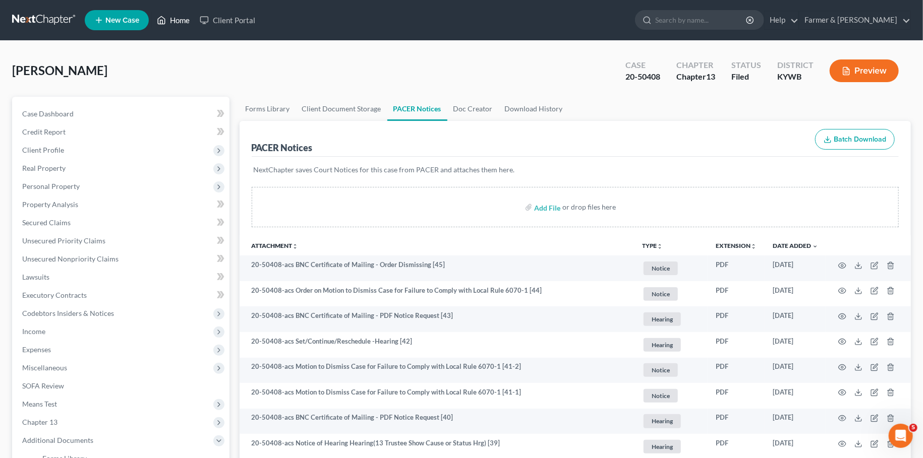
click at [180, 22] on link "Home" at bounding box center [173, 20] width 43 height 18
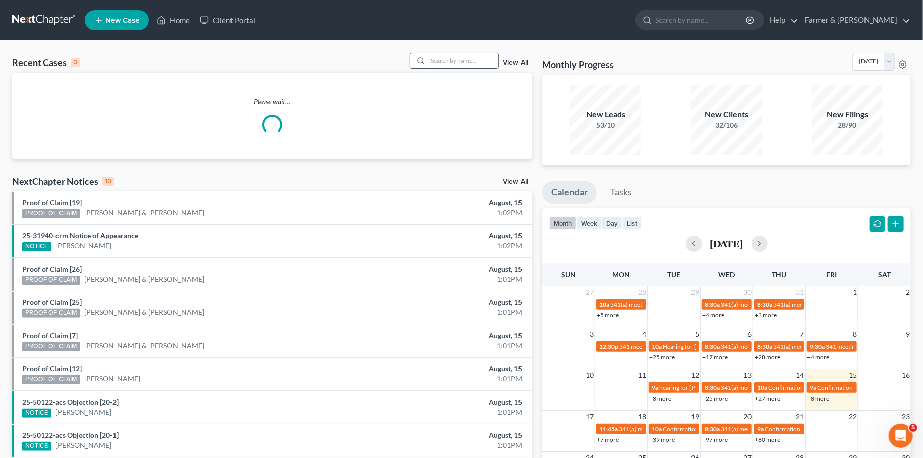
click at [470, 64] on input "search" at bounding box center [463, 60] width 71 height 15
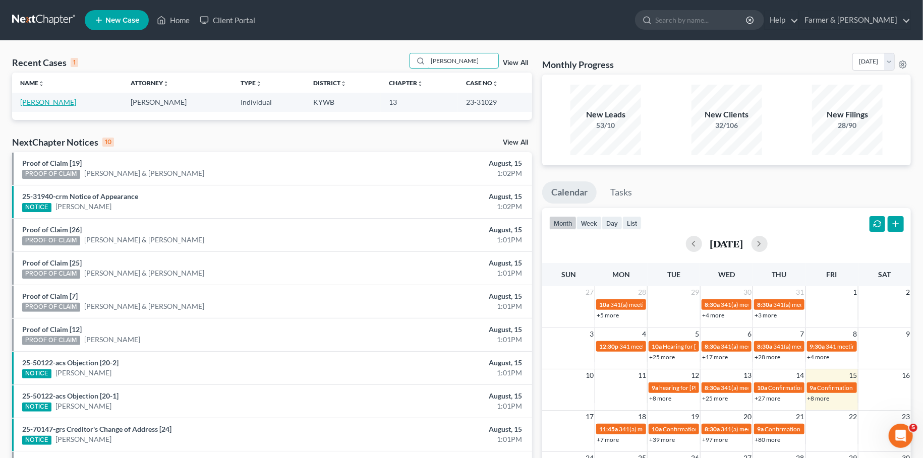
type input "[PERSON_NAME]"
click at [26, 101] on link "[PERSON_NAME]" at bounding box center [48, 102] width 56 height 9
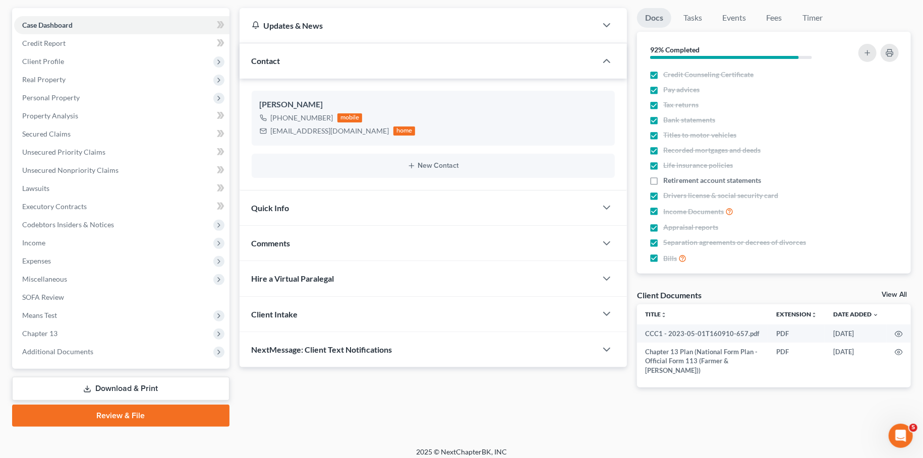
scroll to position [94, 0]
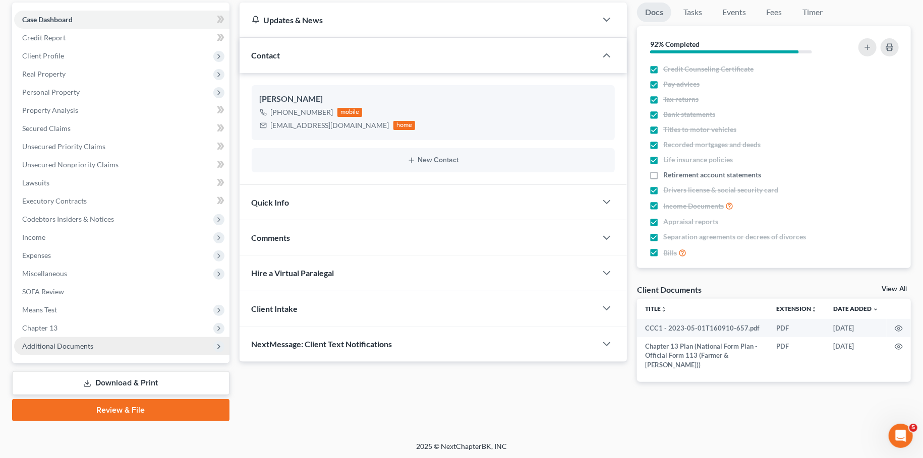
click at [53, 344] on span "Additional Documents" at bounding box center [57, 346] width 71 height 9
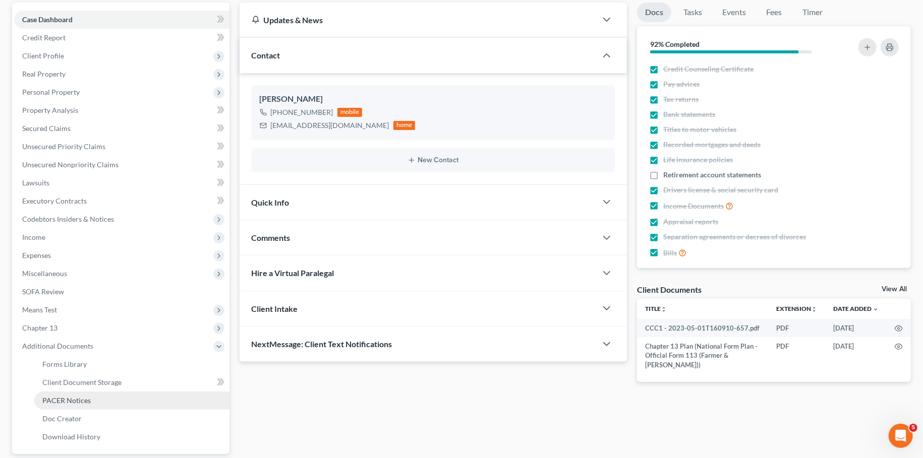
click at [62, 401] on span "PACER Notices" at bounding box center [66, 400] width 48 height 9
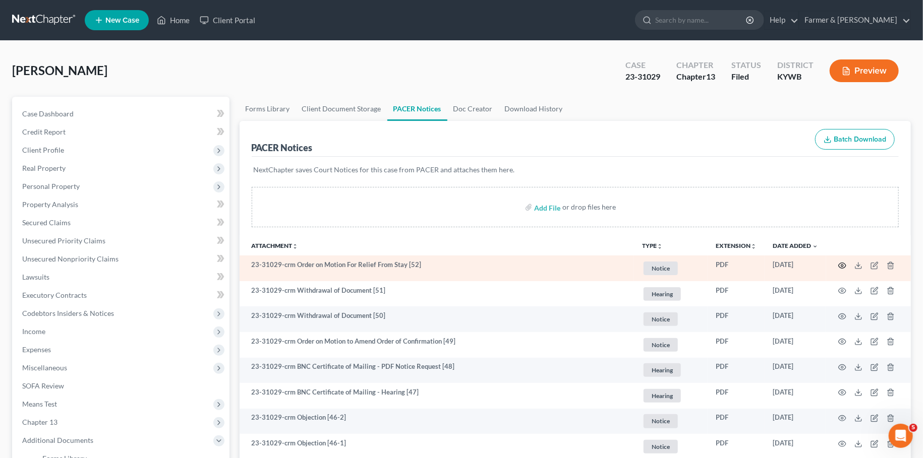
click at [841, 264] on icon "button" at bounding box center [842, 266] width 8 height 8
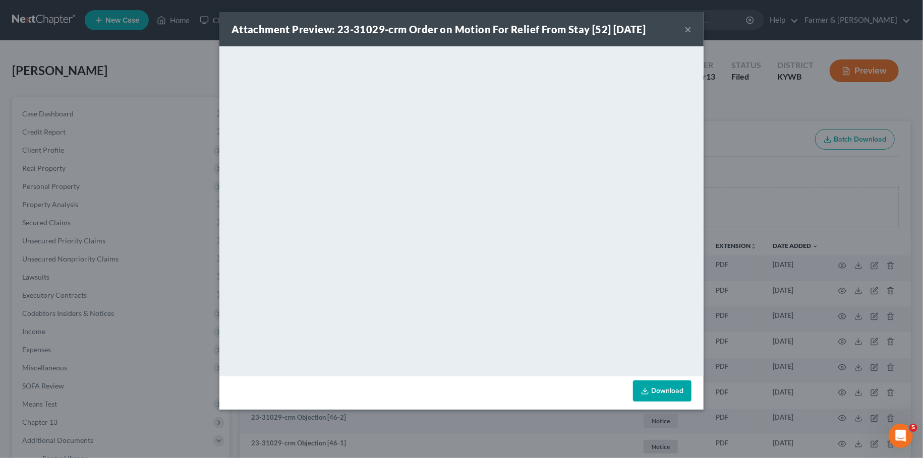
click at [687, 29] on button "×" at bounding box center [687, 29] width 7 height 12
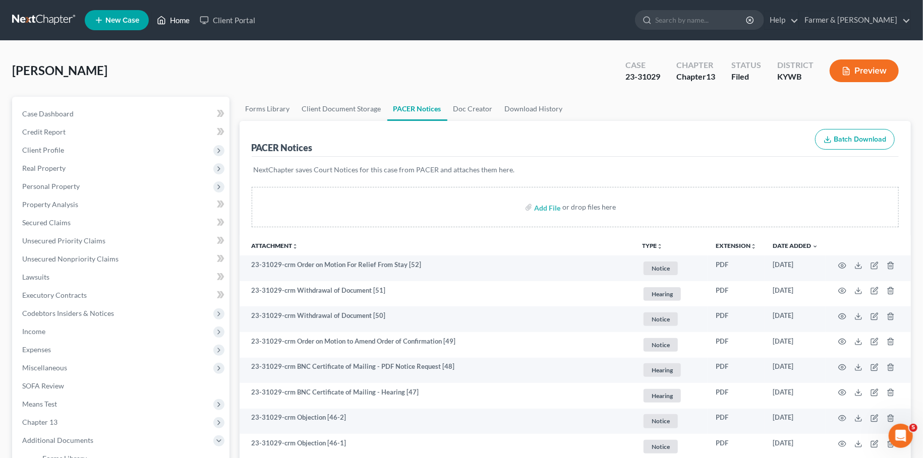
click at [176, 15] on link "Home" at bounding box center [173, 20] width 43 height 18
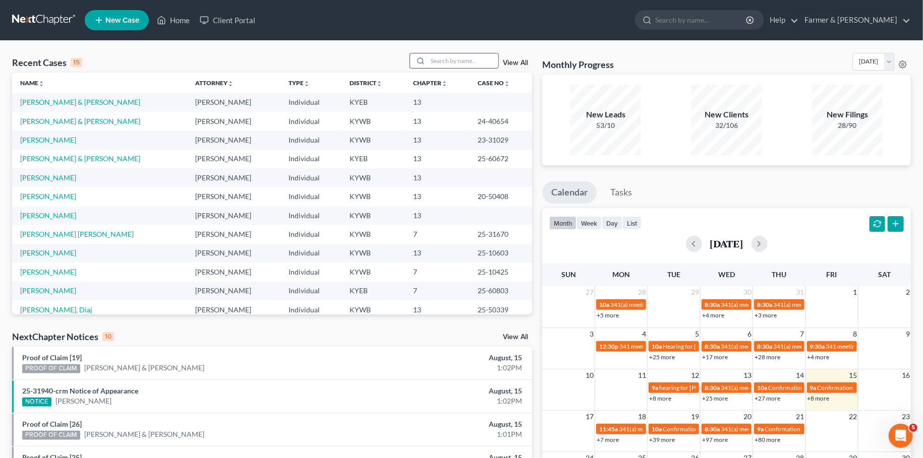
click at [440, 57] on input "search" at bounding box center [463, 60] width 71 height 15
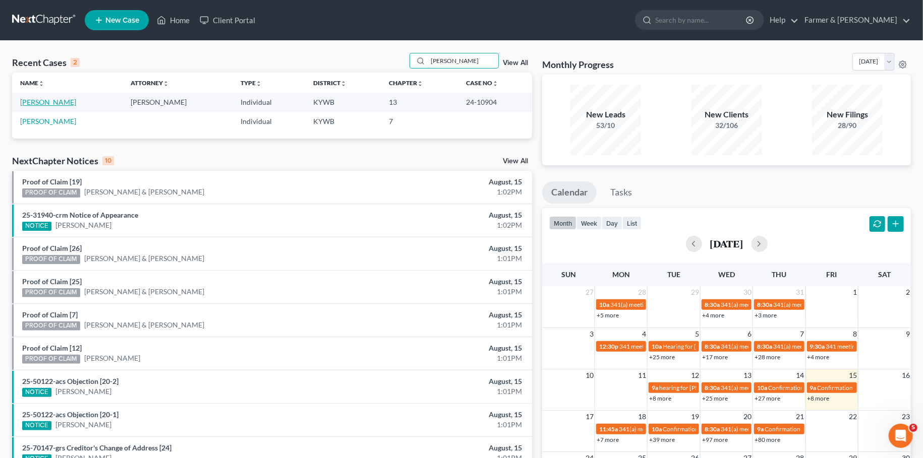
type input "[PERSON_NAME]"
click at [65, 103] on link "[PERSON_NAME]" at bounding box center [48, 102] width 56 height 9
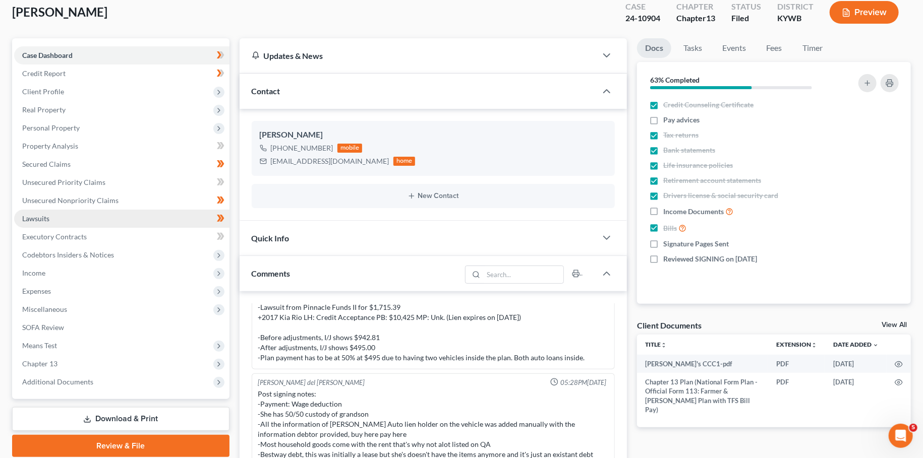
scroll to position [89, 0]
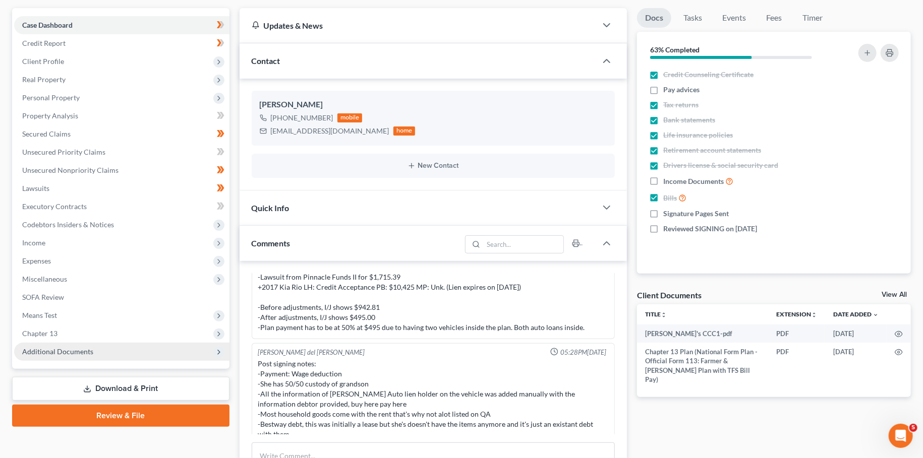
click at [71, 356] on span "Additional Documents" at bounding box center [121, 352] width 215 height 18
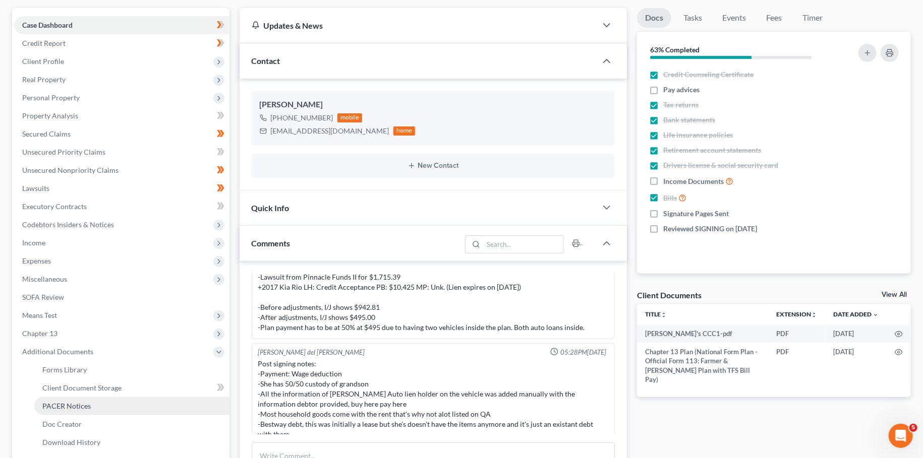
click at [67, 405] on span "PACER Notices" at bounding box center [66, 406] width 48 height 9
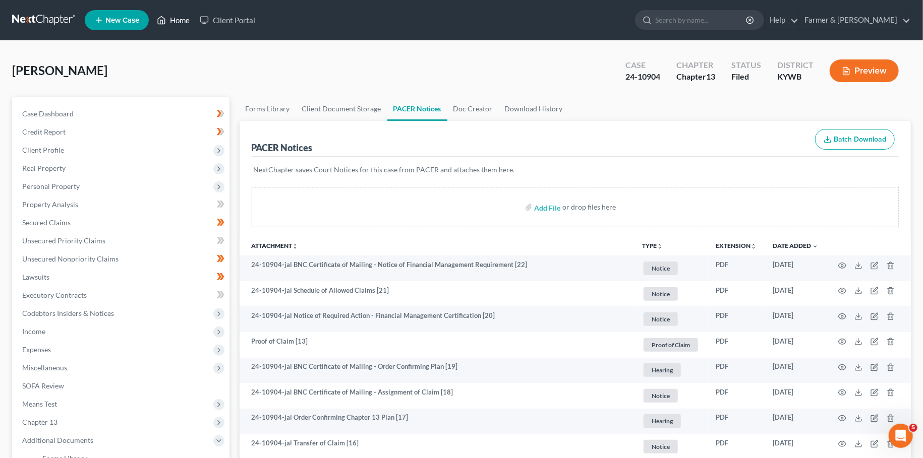
click at [163, 19] on icon at bounding box center [161, 20] width 9 height 12
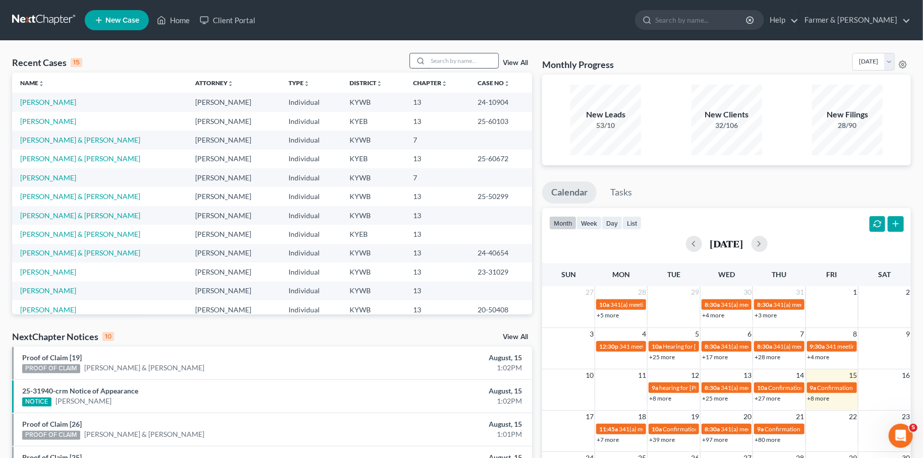
click at [450, 65] on input "search" at bounding box center [463, 60] width 71 height 15
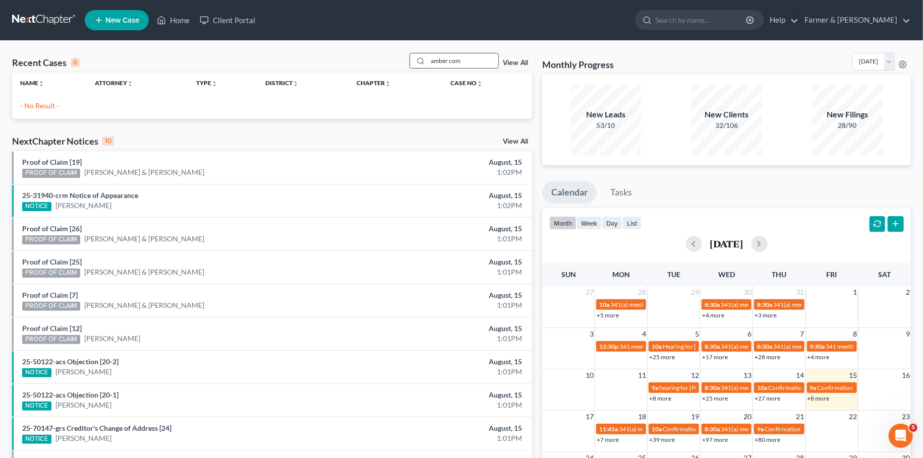
click at [88, 55] on div "Recent Cases 0 amber com View All" at bounding box center [272, 63] width 520 height 20
drag, startPoint x: 460, startPoint y: 66, endPoint x: 340, endPoint y: 62, distance: 120.1
click at [428, 62] on input "amber com" at bounding box center [463, 60] width 71 height 15
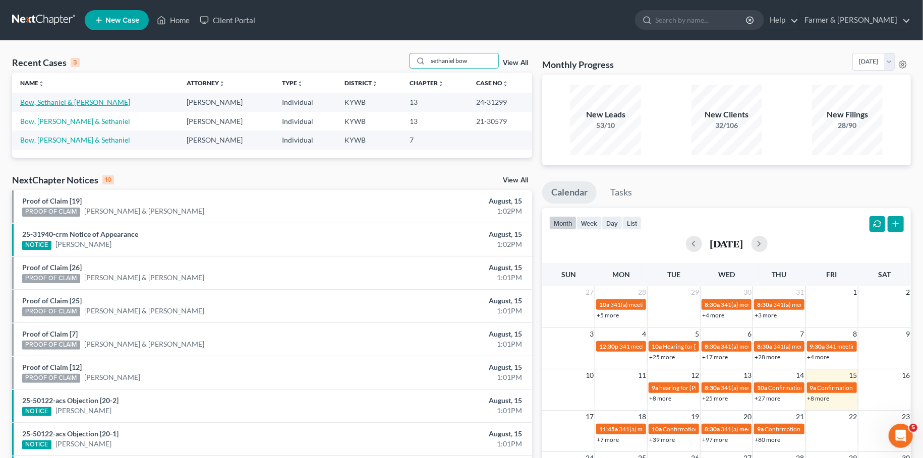
type input "sethaniel bow"
click at [79, 100] on link "Bow, Sethaniel & [PERSON_NAME]" at bounding box center [75, 102] width 110 height 9
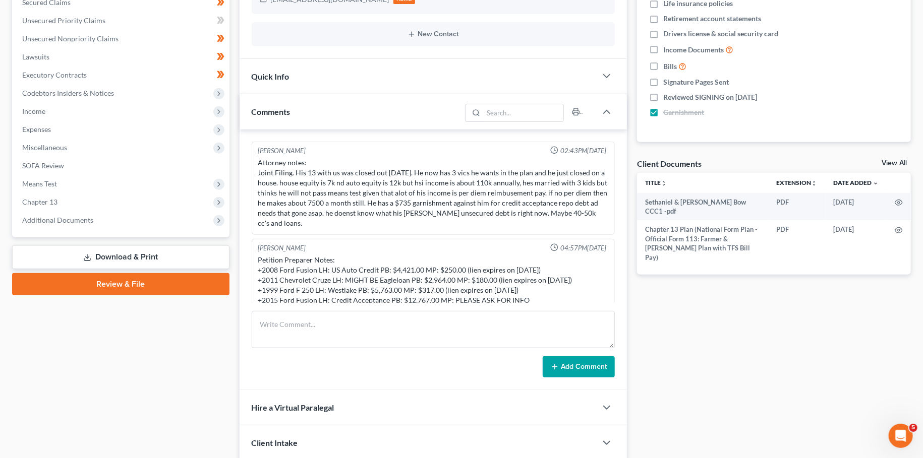
scroll to position [155, 0]
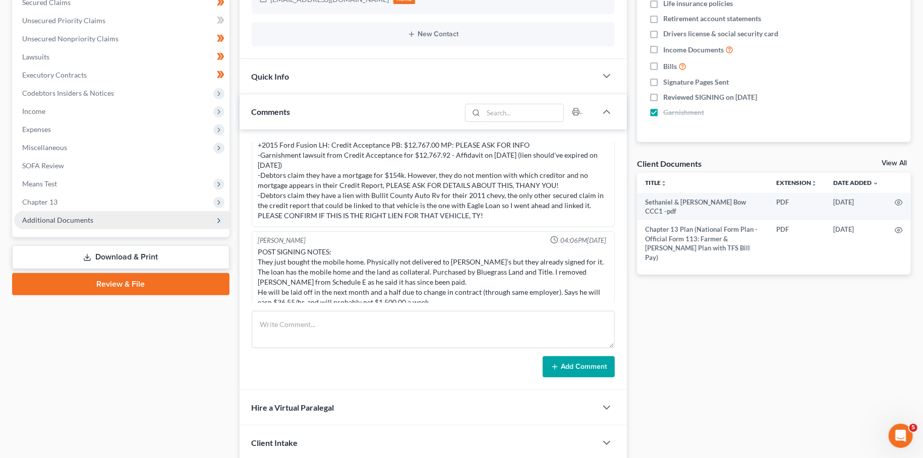
click at [80, 224] on span "Additional Documents" at bounding box center [121, 220] width 215 height 18
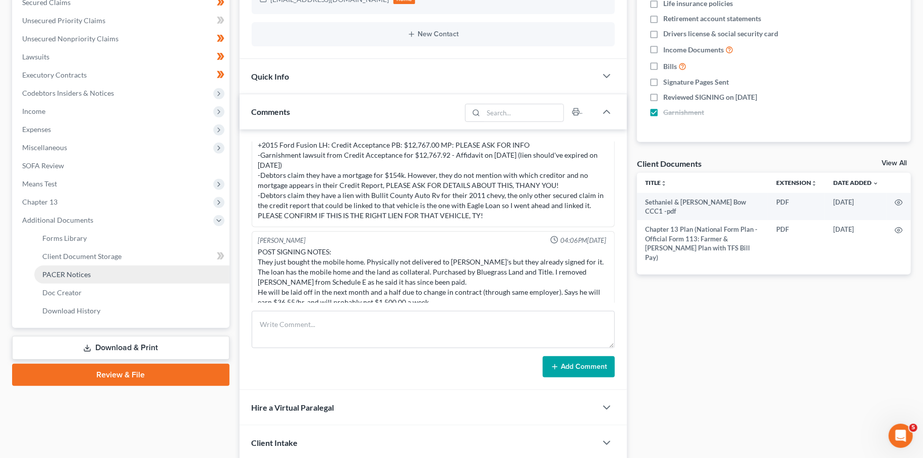
click at [76, 271] on span "PACER Notices" at bounding box center [66, 274] width 48 height 9
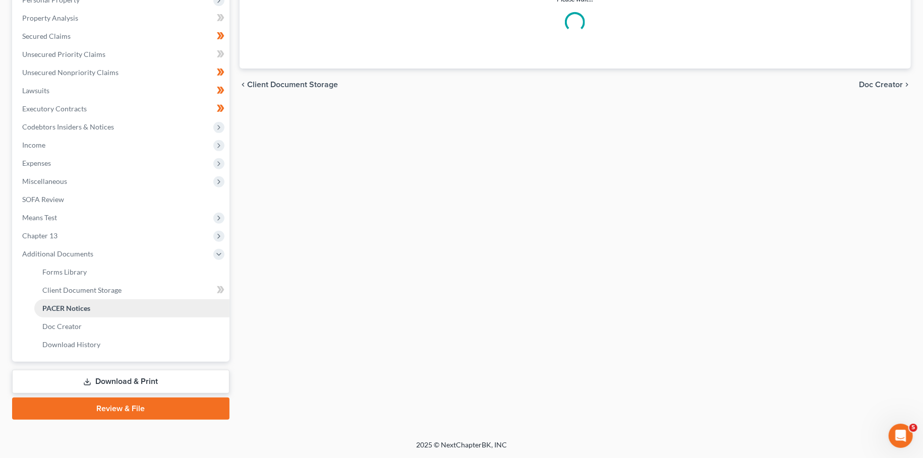
scroll to position [186, 0]
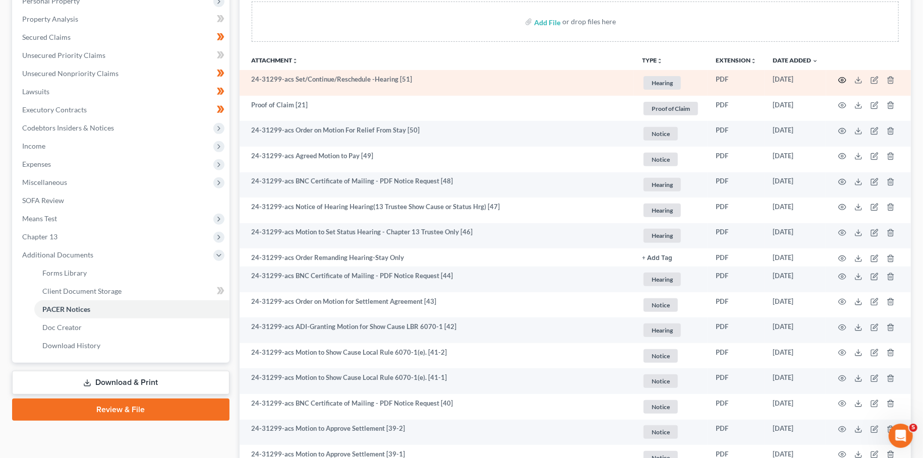
click at [842, 79] on circle "button" at bounding box center [842, 80] width 2 height 2
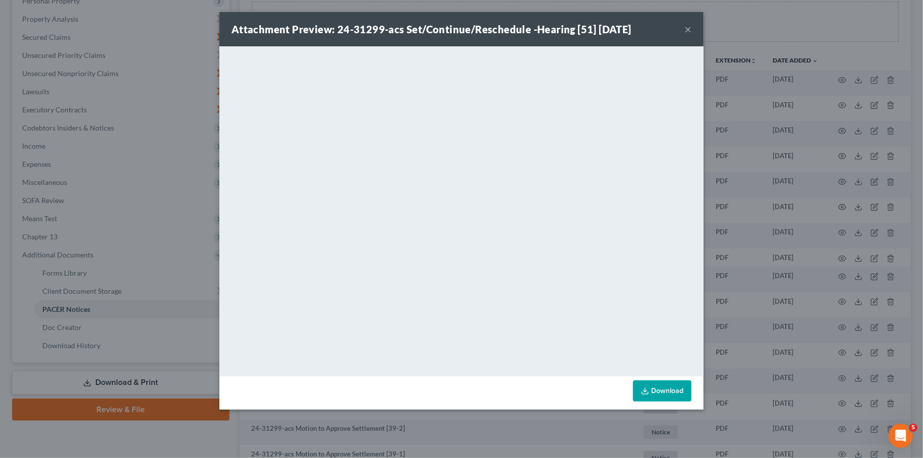
click at [689, 27] on button "×" at bounding box center [687, 29] width 7 height 12
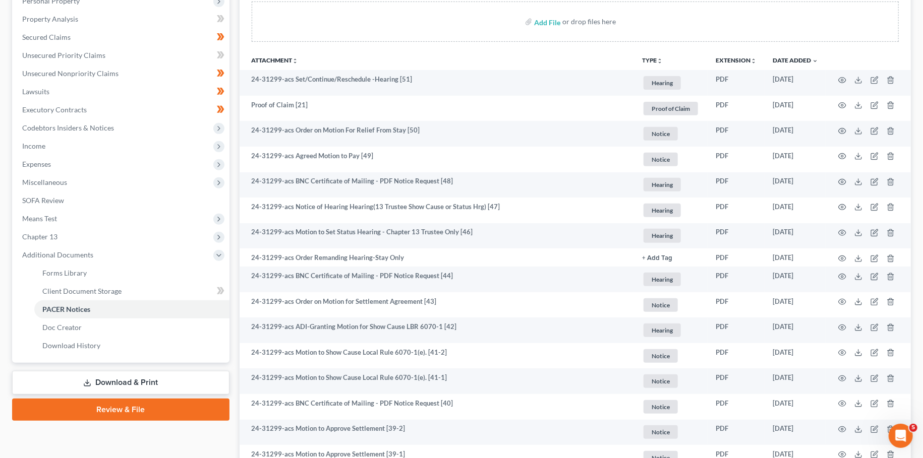
scroll to position [0, 0]
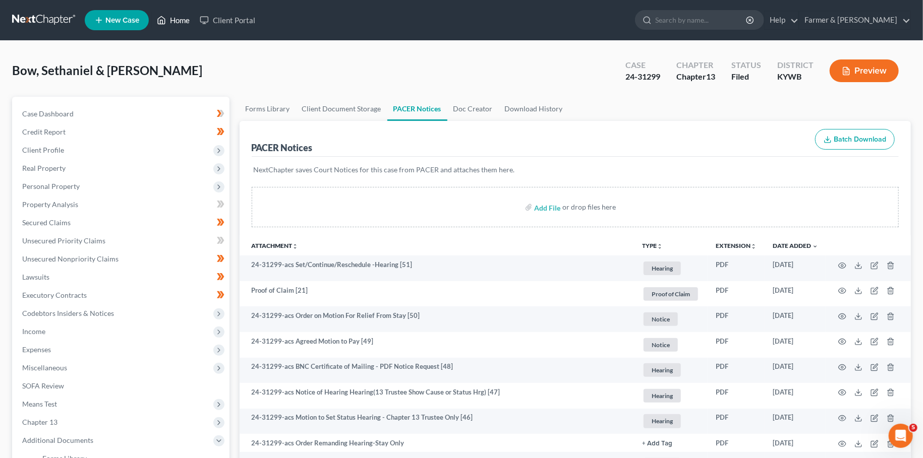
click at [178, 24] on link "Home" at bounding box center [173, 20] width 43 height 18
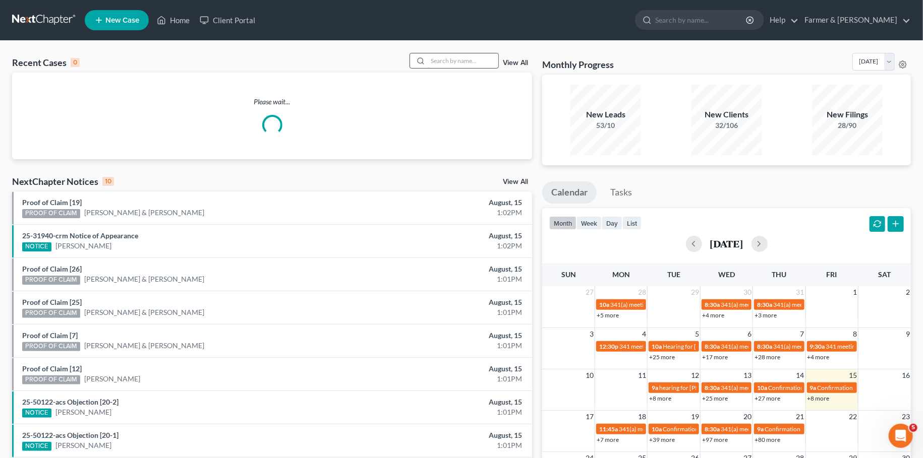
click at [493, 60] on input "search" at bounding box center [463, 60] width 71 height 15
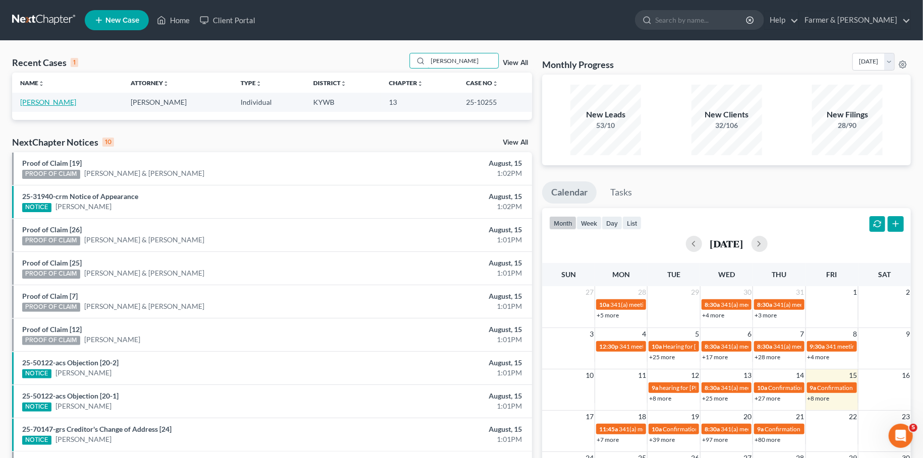
type input "[PERSON_NAME]"
click at [36, 103] on link "[PERSON_NAME]" at bounding box center [48, 102] width 56 height 9
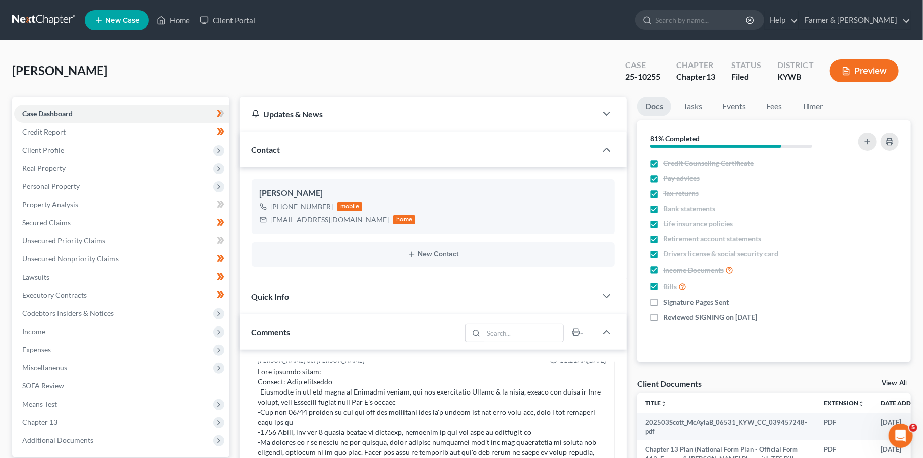
scroll to position [295, 0]
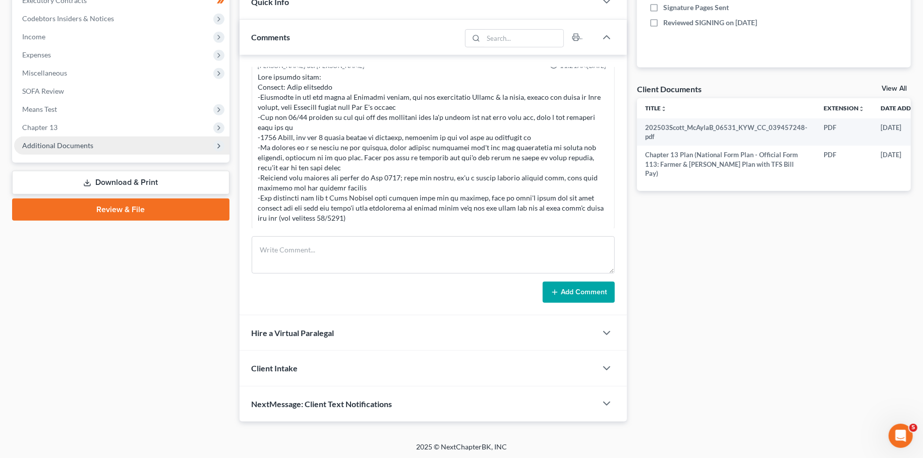
click at [57, 150] on span "Additional Documents" at bounding box center [121, 146] width 215 height 18
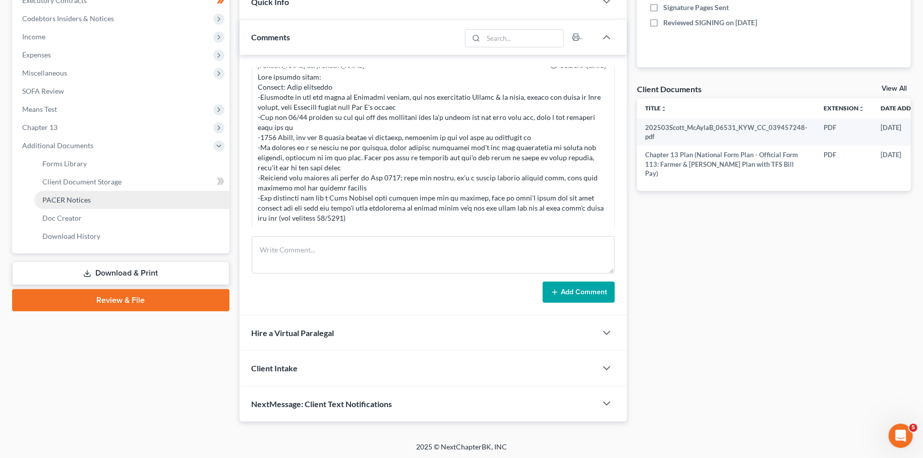
click at [45, 202] on span "PACER Notices" at bounding box center [66, 200] width 48 height 9
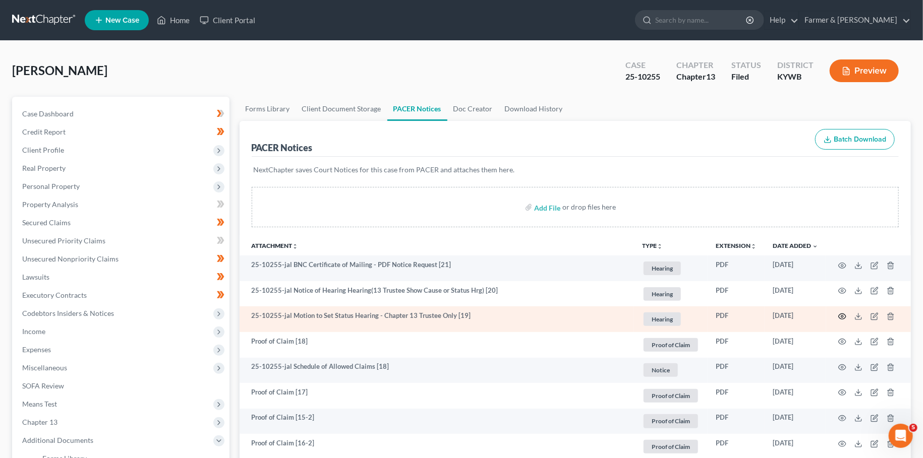
click at [842, 316] on circle "button" at bounding box center [842, 317] width 2 height 2
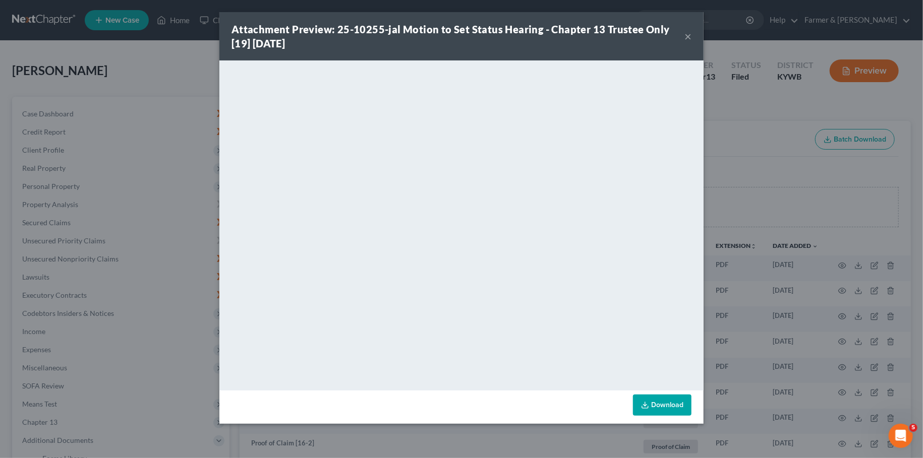
click at [690, 37] on button "×" at bounding box center [687, 36] width 7 height 12
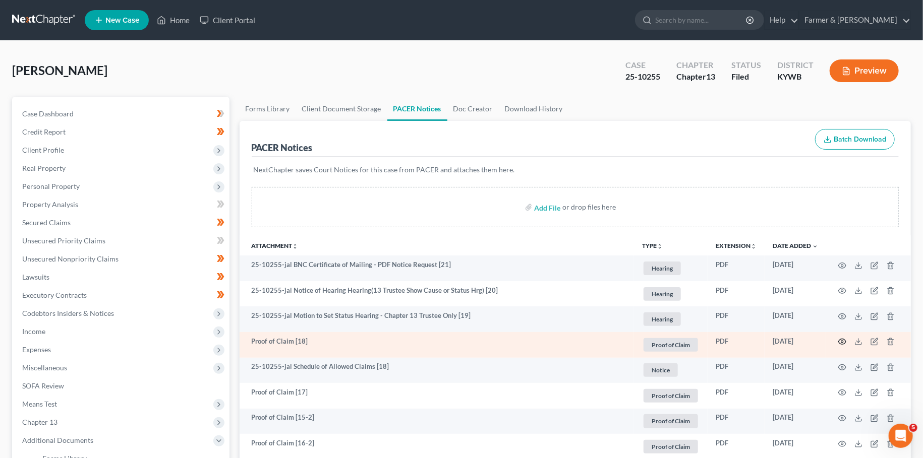
click at [838, 340] on icon "button" at bounding box center [842, 342] width 8 height 8
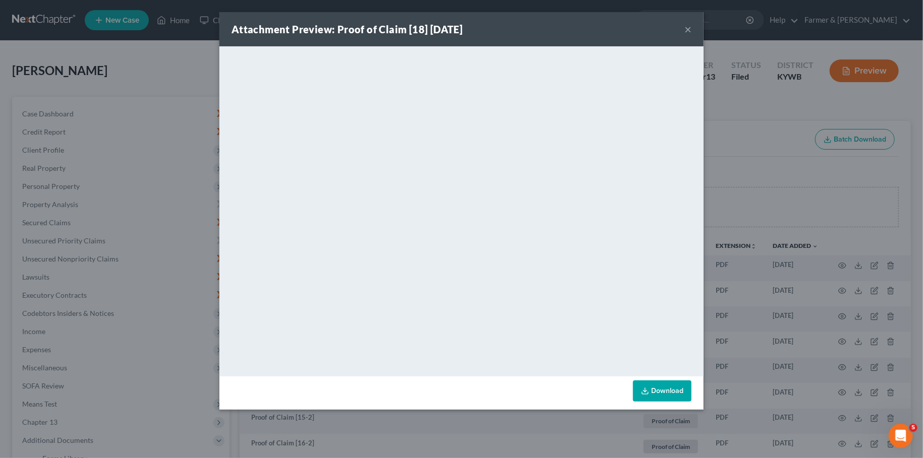
click at [689, 28] on button "×" at bounding box center [687, 29] width 7 height 12
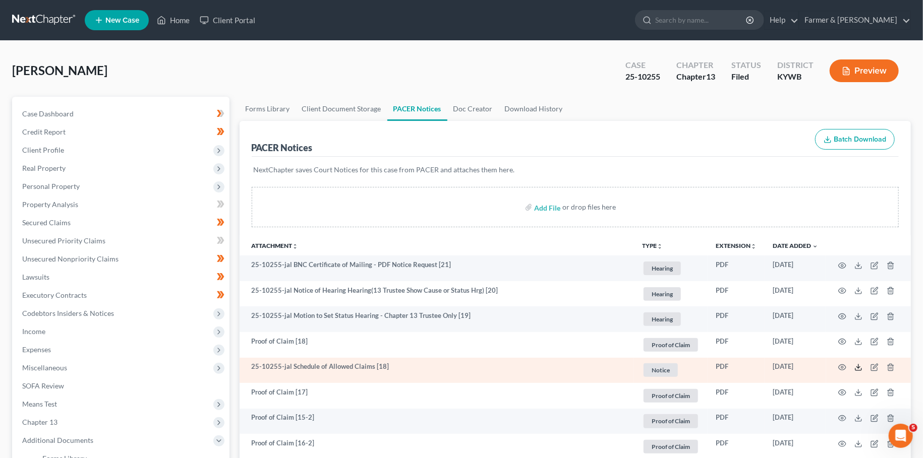
click at [857, 367] on icon at bounding box center [858, 368] width 8 height 8
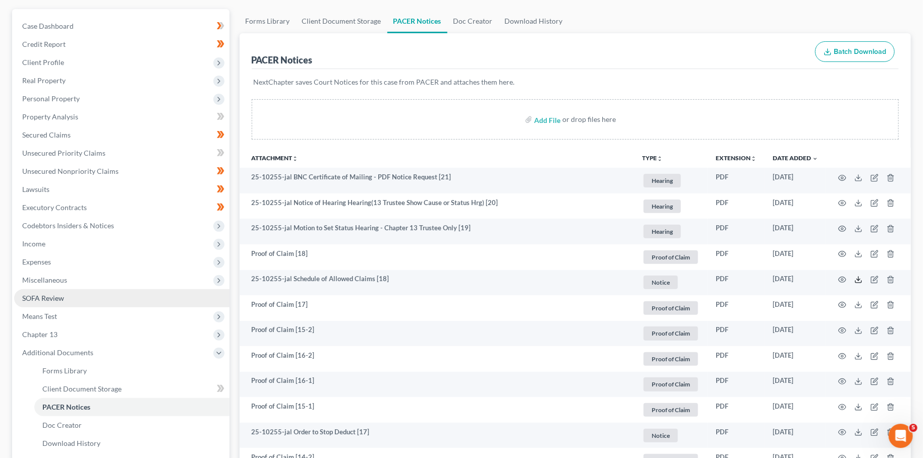
scroll to position [89, 0]
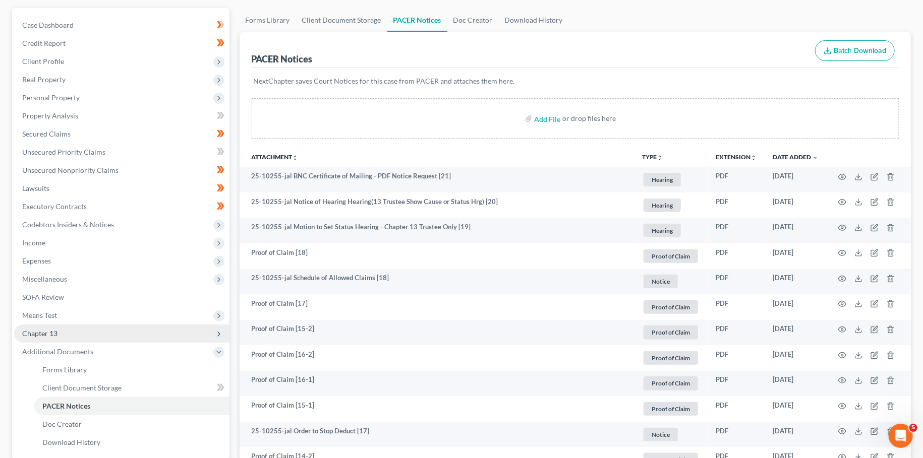
click at [70, 330] on span "Chapter 13" at bounding box center [121, 334] width 215 height 18
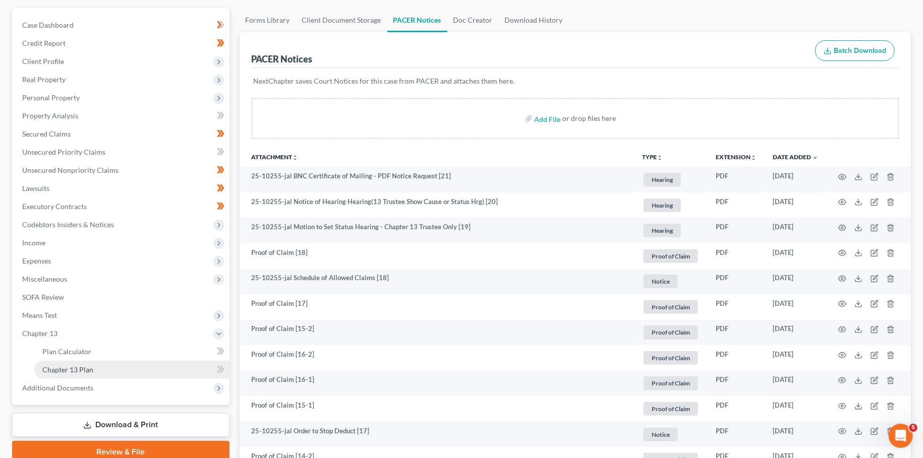
click at [68, 373] on span "Chapter 13 Plan" at bounding box center [67, 370] width 51 height 9
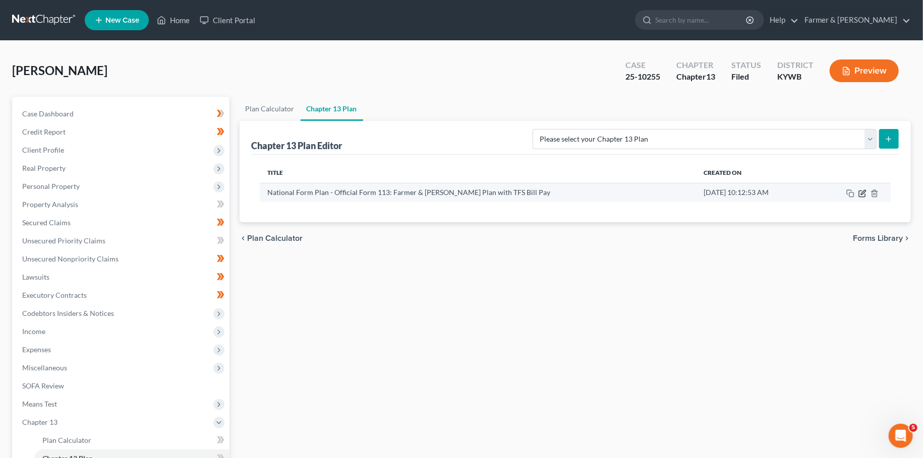
click at [861, 192] on icon "button" at bounding box center [863, 192] width 5 height 5
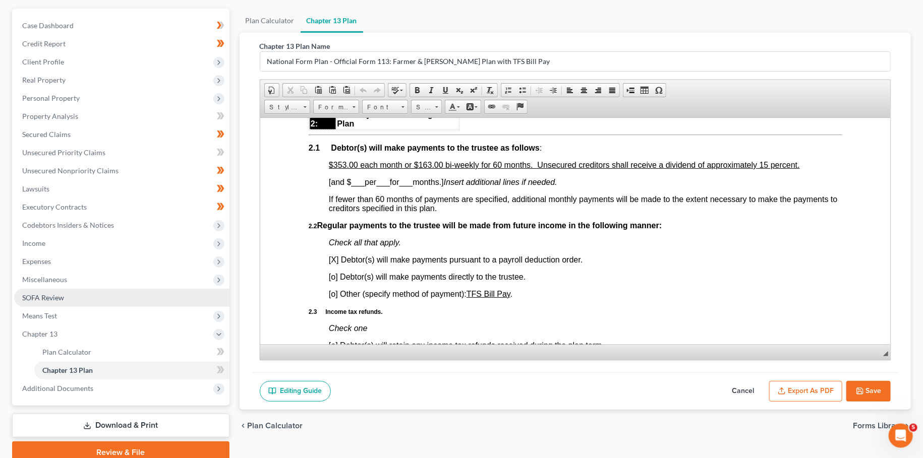
scroll to position [131, 0]
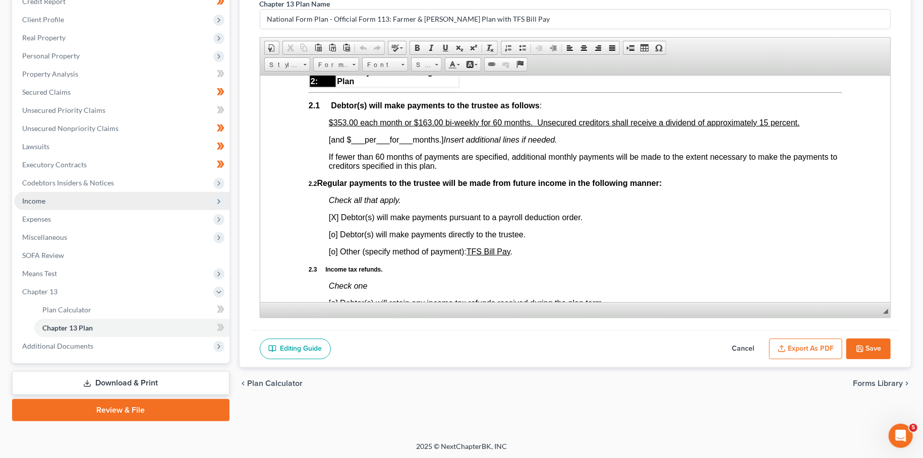
click at [78, 196] on span "Income" at bounding box center [121, 201] width 215 height 18
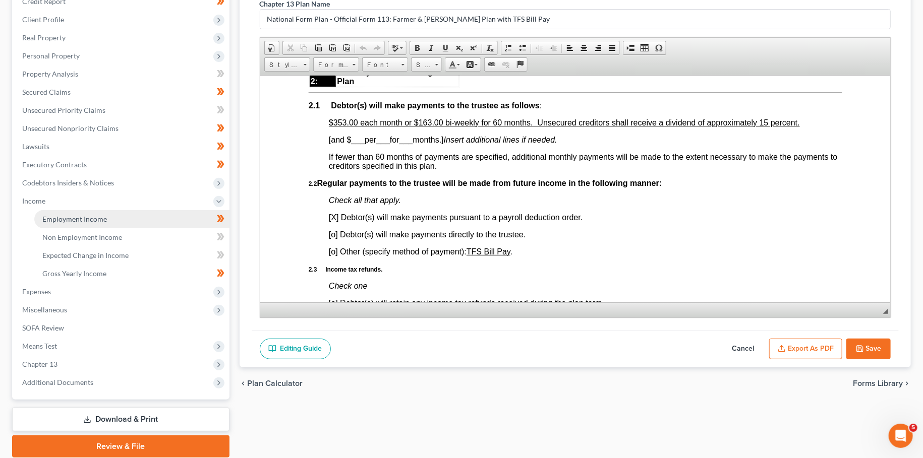
click at [82, 220] on span "Employment Income" at bounding box center [74, 219] width 65 height 9
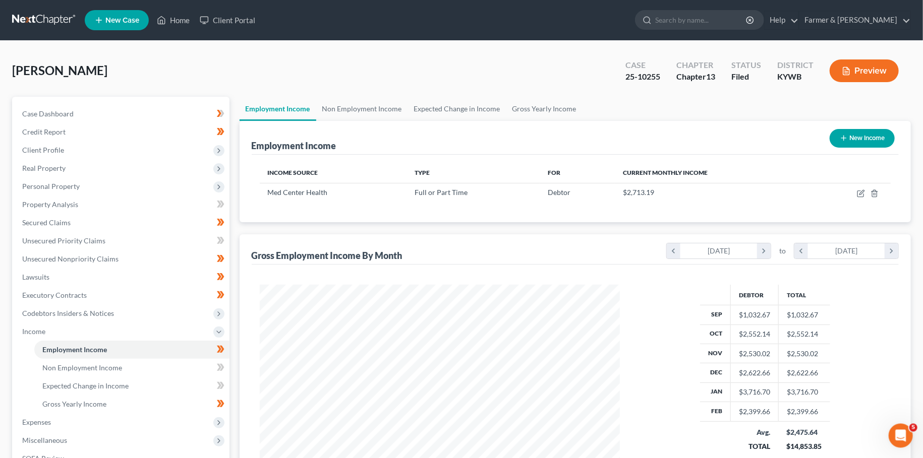
scroll to position [180, 380]
click at [860, 191] on icon "button" at bounding box center [861, 194] width 8 height 8
select select "0"
select select "18"
select select "2"
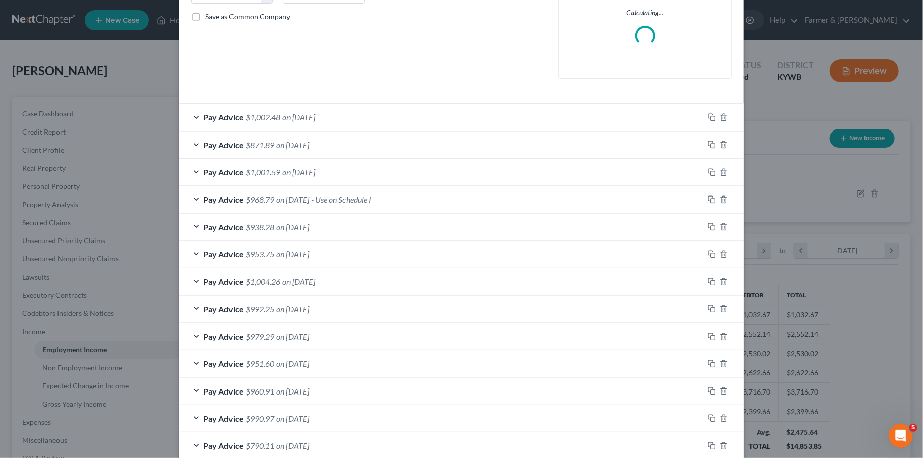
scroll to position [255, 0]
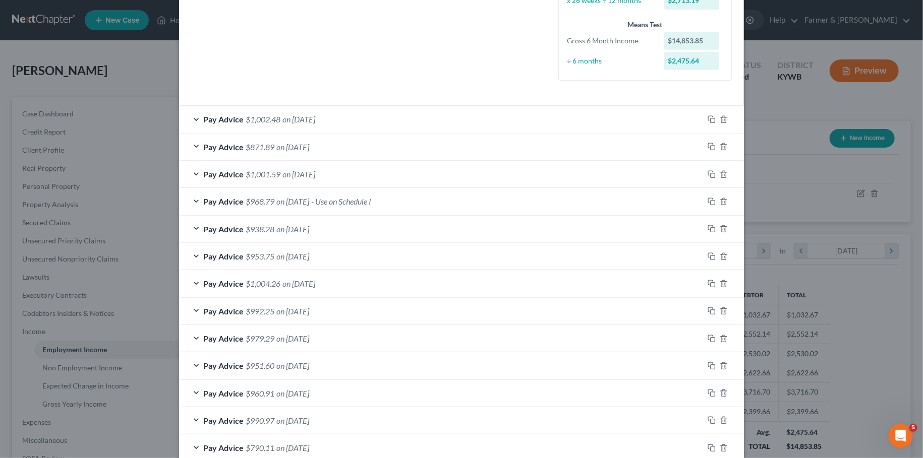
click at [423, 203] on div "Pay Advice $968.79 on [DATE] - Use on Schedule I" at bounding box center [441, 201] width 525 height 27
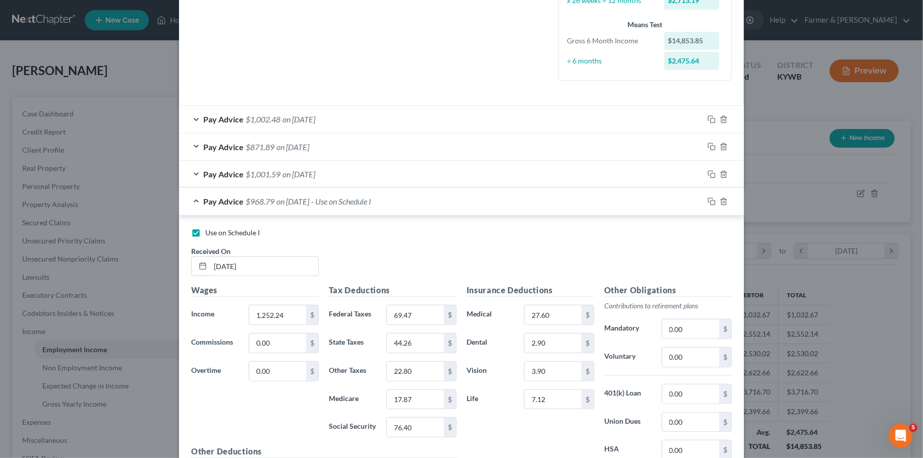
scroll to position [0, 0]
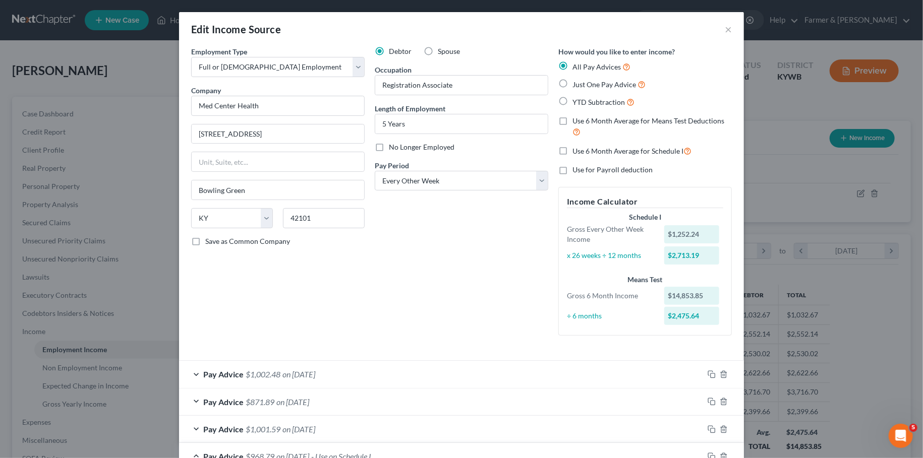
click at [389, 147] on label "No Longer Employed" at bounding box center [422, 147] width 66 height 10
click at [393, 147] on input "No Longer Employed" at bounding box center [396, 145] width 7 height 7
checkbox input "true"
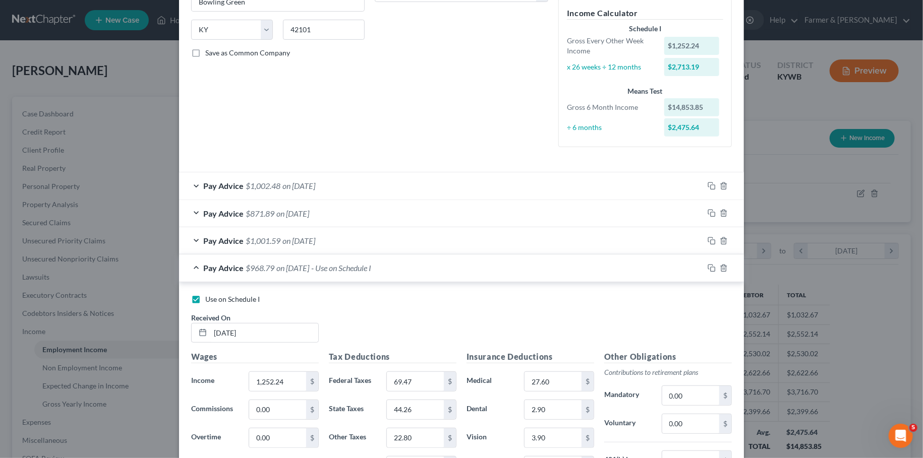
scroll to position [614, 0]
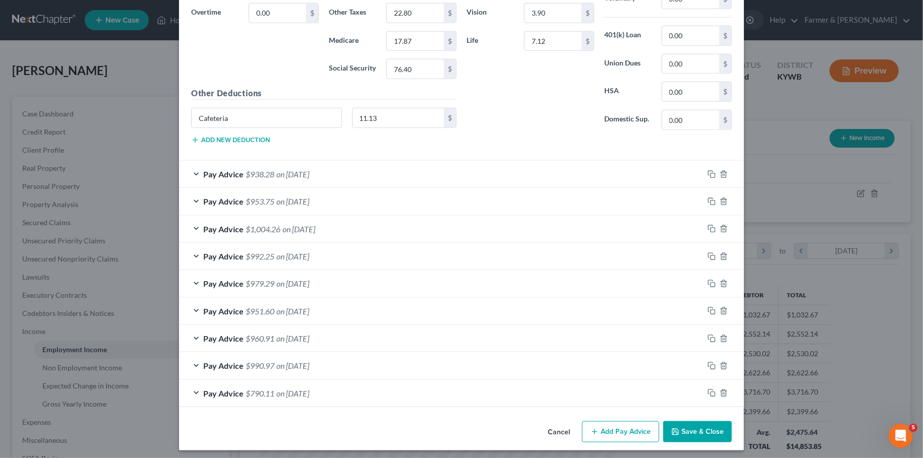
click at [709, 422] on button "Save & Close" at bounding box center [697, 432] width 69 height 21
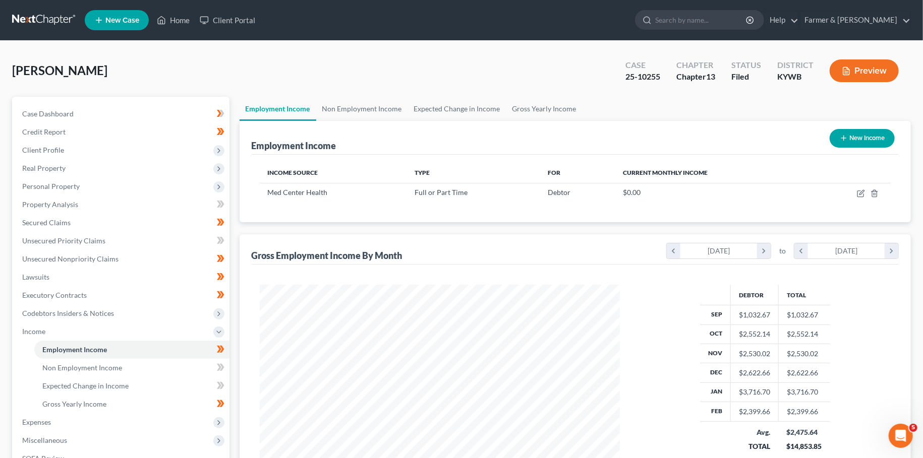
click at [859, 132] on button "New Income" at bounding box center [862, 138] width 65 height 19
select select "0"
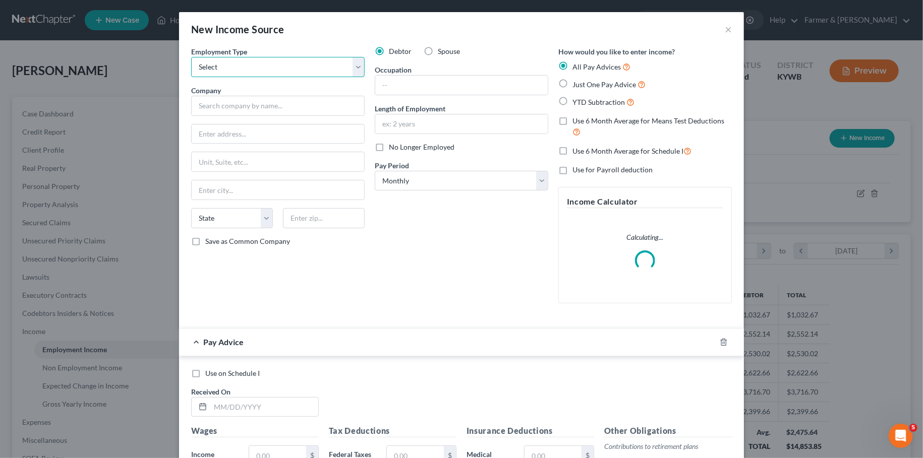
select select "0"
click option "Full or [DEMOGRAPHIC_DATA] Employment" at bounding box center [0, 0] width 0 height 0
click at [242, 106] on input "text" at bounding box center [277, 106] width 173 height 20
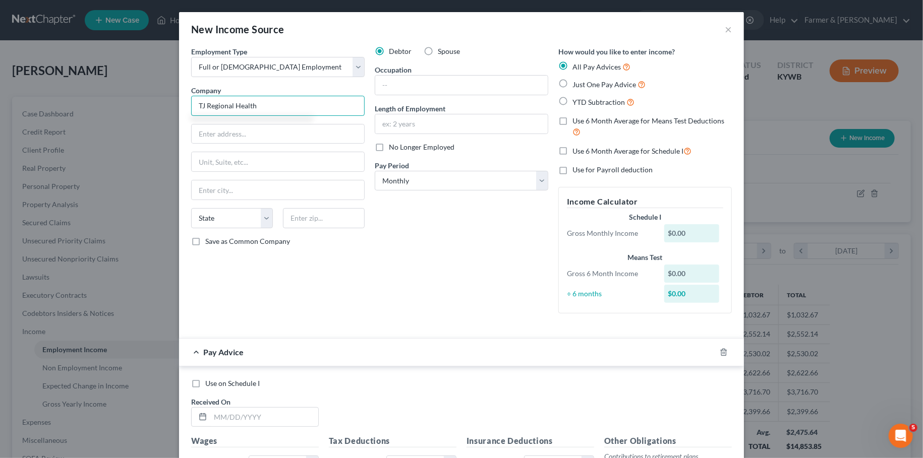
type input "TJ Regional Health"
type input "[STREET_ADDRESS]"
type input "42141"
type input "[GEOGRAPHIC_DATA]"
select select "18"
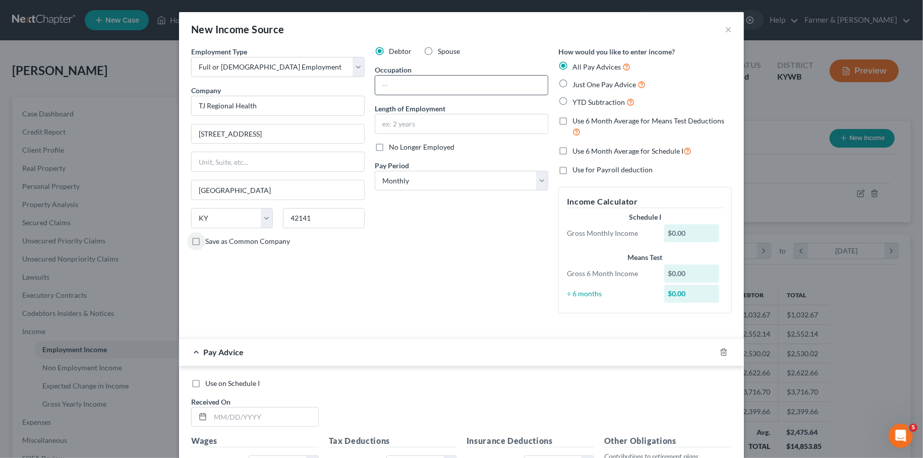
click at [399, 85] on input "text" at bounding box center [461, 85] width 172 height 19
type input "patient accounting"
type input "2 weeks"
click at [375, 171] on select "Select Monthly Twice Monthly Every Other Week Weekly" at bounding box center [461, 181] width 173 height 20
select select "2"
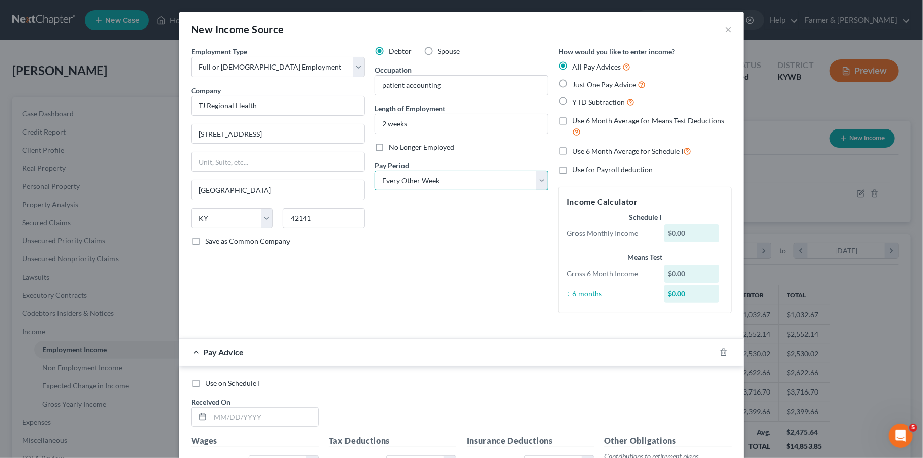
click option "Every Other Week" at bounding box center [0, 0] width 0 height 0
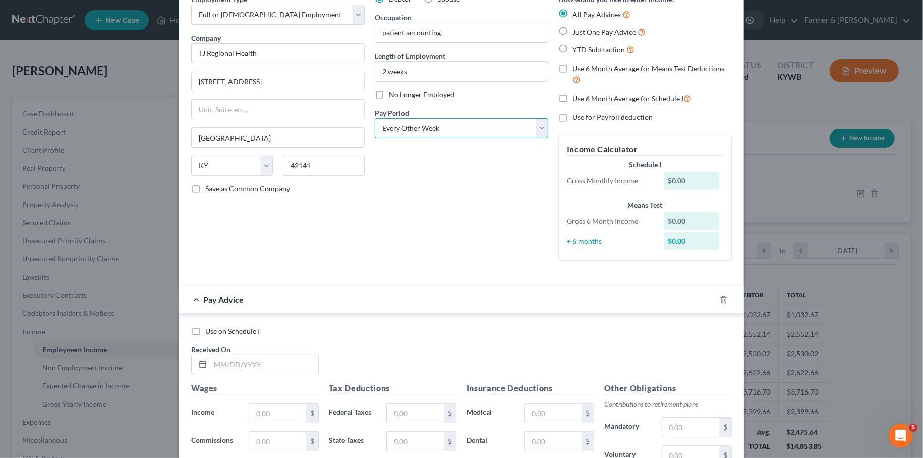
scroll to position [85, 0]
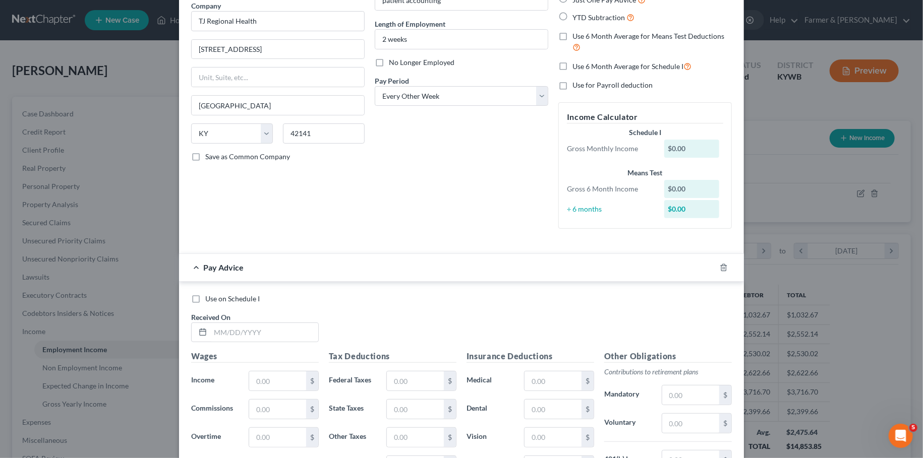
click at [205, 296] on label "Use on Schedule I" at bounding box center [232, 299] width 54 height 10
click at [209, 296] on input "Use on Schedule I" at bounding box center [212, 297] width 7 height 7
checkbox input "true"
click at [224, 334] on input "text" at bounding box center [264, 332] width 108 height 19
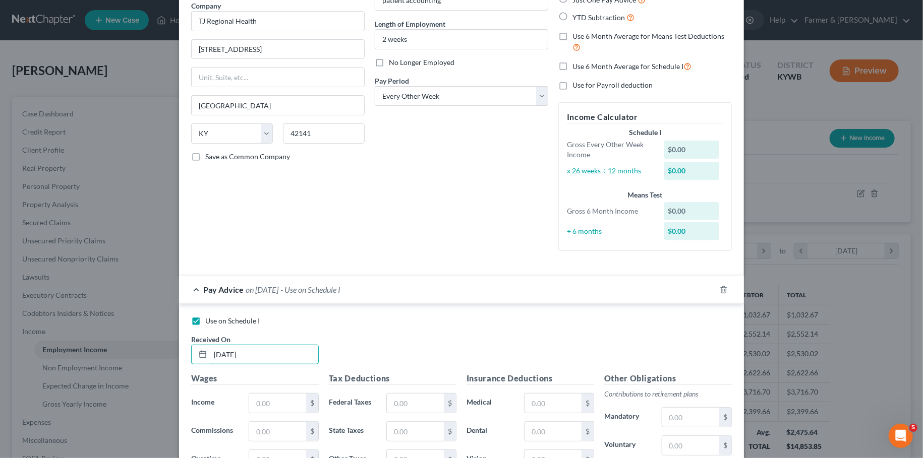
scroll to position [286, 0]
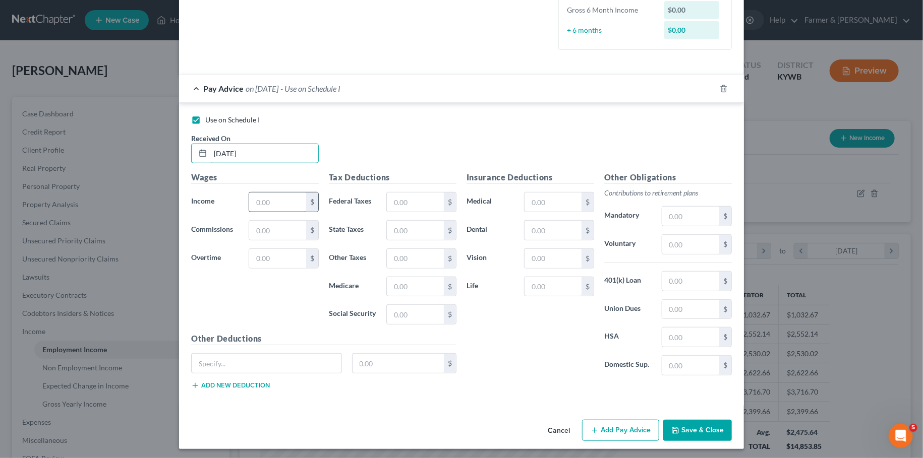
type input "[DATE]"
click at [259, 204] on input "text" at bounding box center [277, 202] width 57 height 19
type input "1,280.00"
type input "143.77"
click at [560, 196] on input "text" at bounding box center [553, 202] width 57 height 19
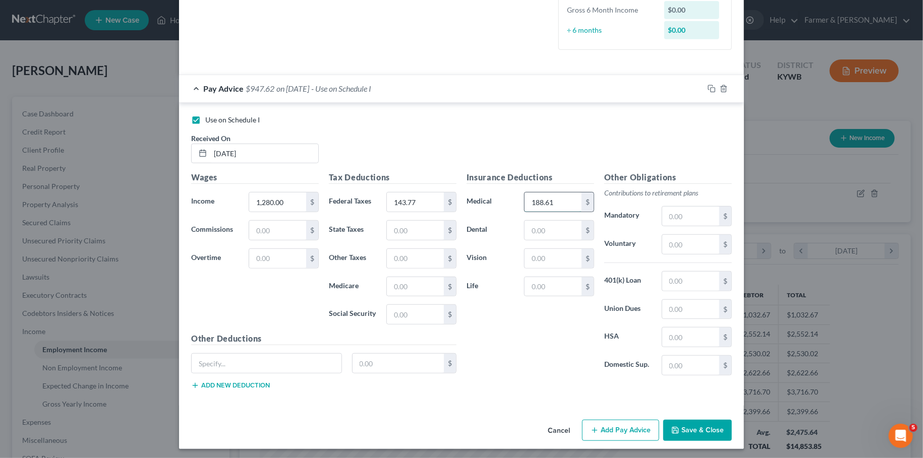
type input "188.61"
type input "6.49"
click at [688, 431] on button "Save & Close" at bounding box center [697, 430] width 69 height 21
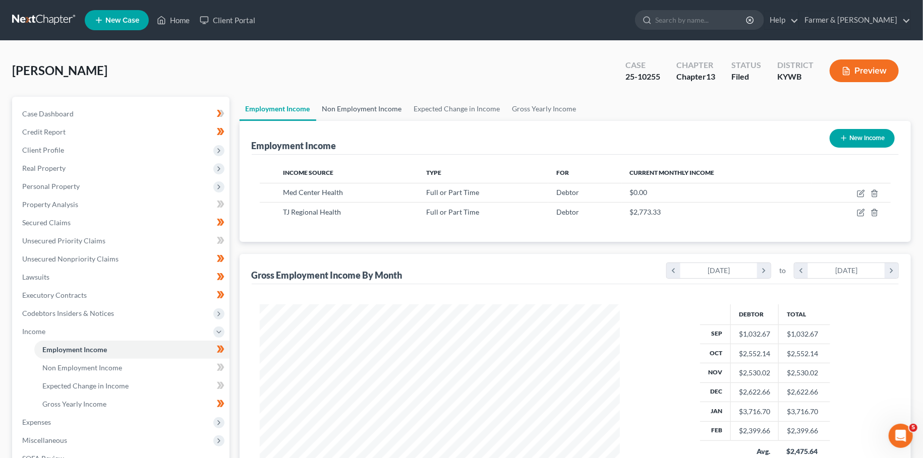
click at [372, 107] on link "Non Employment Income" at bounding box center [362, 109] width 92 height 24
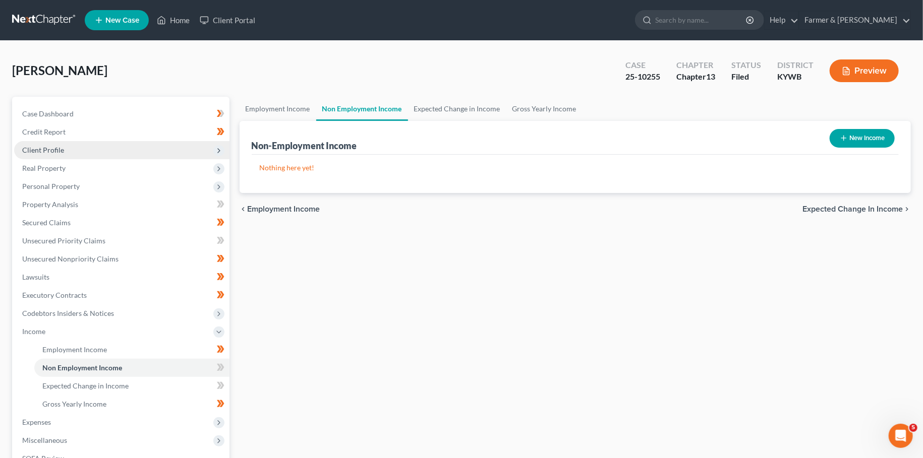
click at [59, 150] on span "Client Profile" at bounding box center [43, 150] width 42 height 9
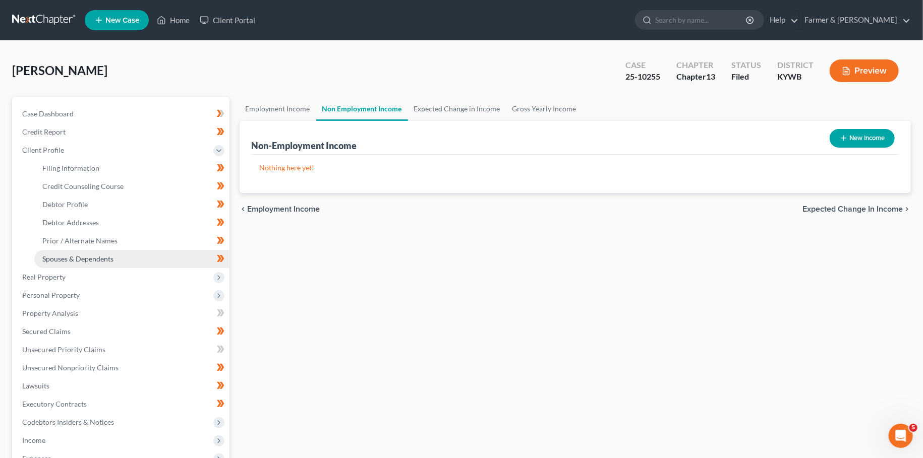
click at [76, 258] on span "Spouses & Dependents" at bounding box center [77, 259] width 71 height 9
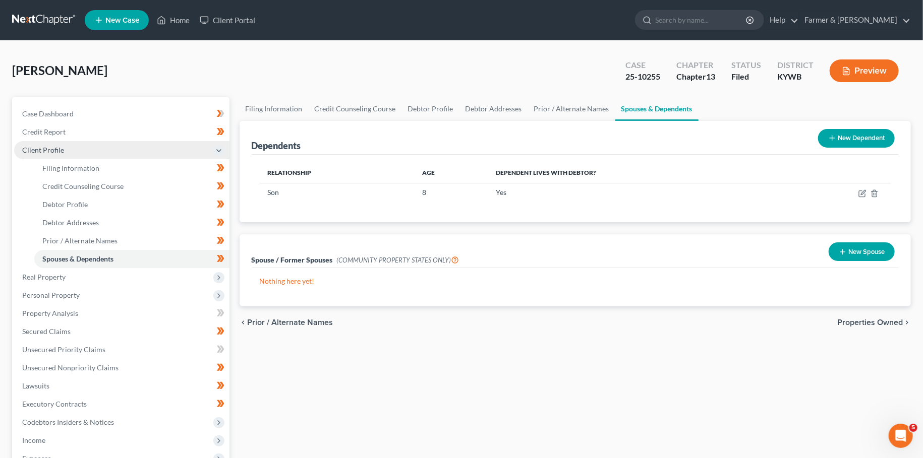
scroll to position [204, 0]
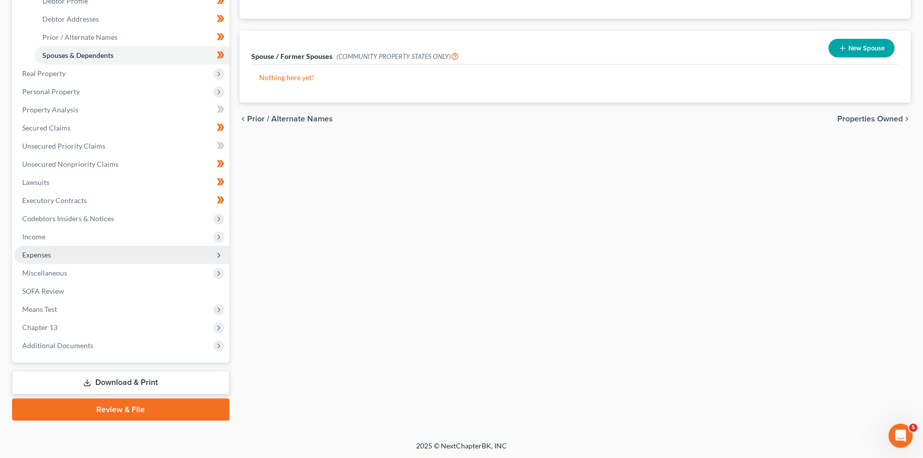
click at [61, 254] on span "Expenses" at bounding box center [121, 255] width 215 height 18
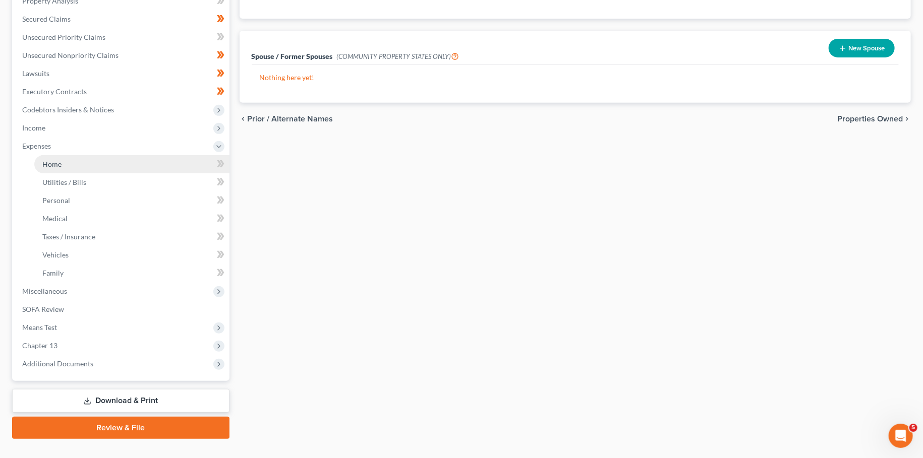
click at [62, 162] on link "Home" at bounding box center [131, 164] width 195 height 18
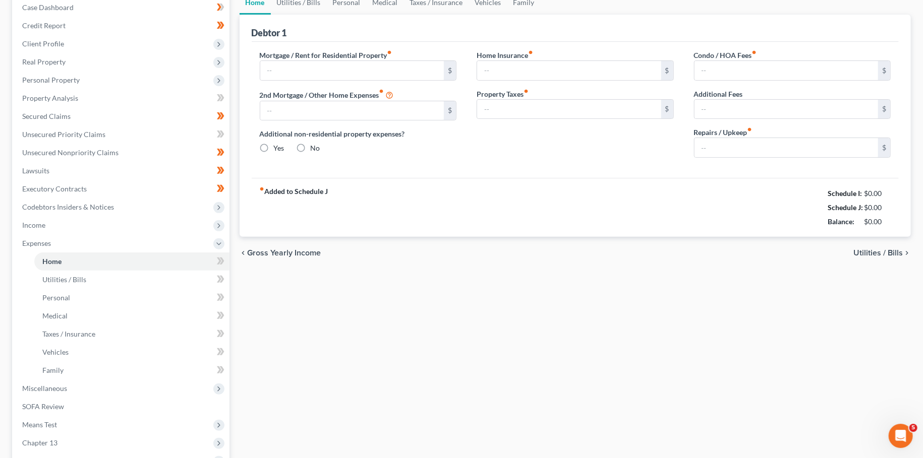
type input "300.00"
type input "0.00"
radio input "true"
type input "0.00"
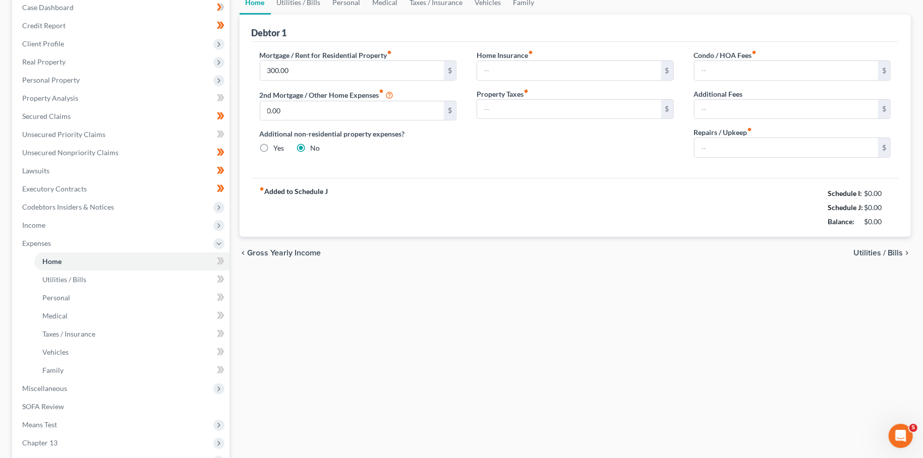
type input "0.00"
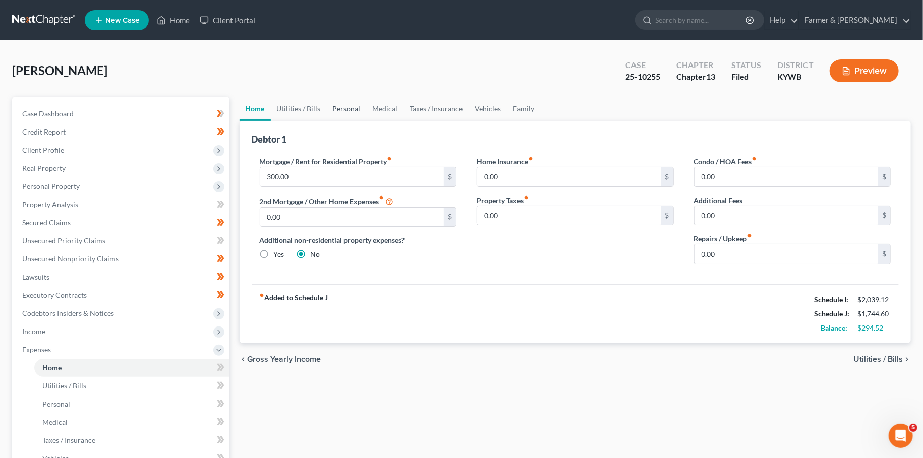
click at [338, 107] on link "Personal" at bounding box center [347, 109] width 40 height 24
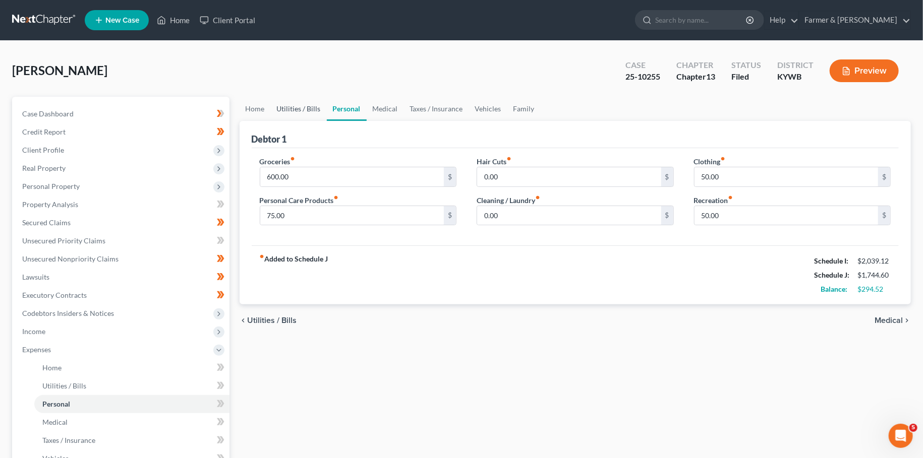
click at [289, 110] on link "Utilities / Bills" at bounding box center [299, 109] width 56 height 24
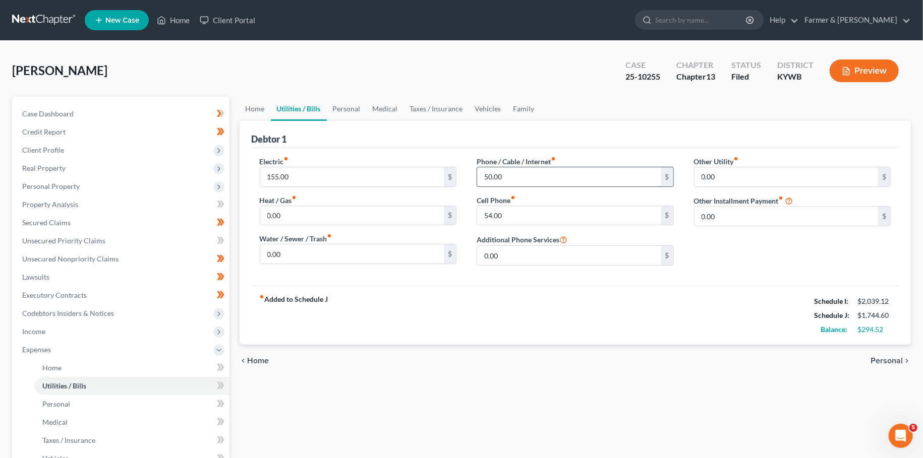
click at [534, 176] on input "50.00" at bounding box center [569, 176] width 184 height 19
type input "47.00"
click at [364, 109] on link "Personal" at bounding box center [347, 109] width 40 height 24
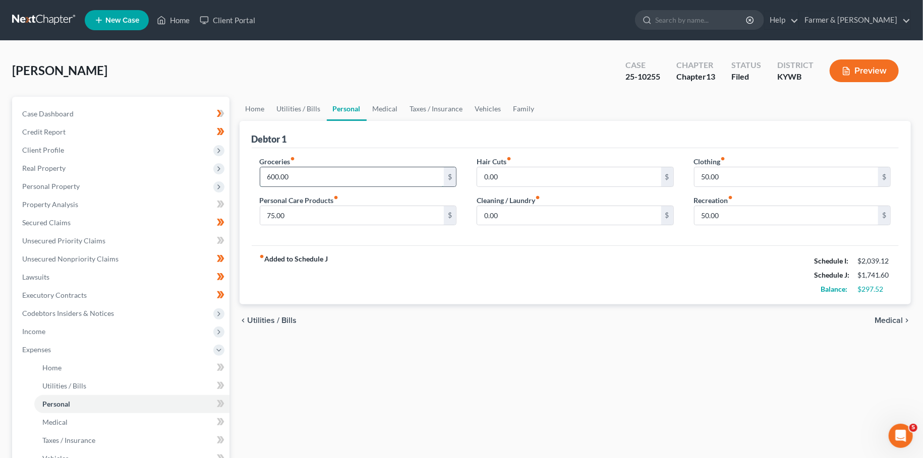
click at [318, 181] on input "600.00" at bounding box center [352, 176] width 184 height 19
type input "650.00"
click at [387, 103] on link "Medical" at bounding box center [385, 109] width 37 height 24
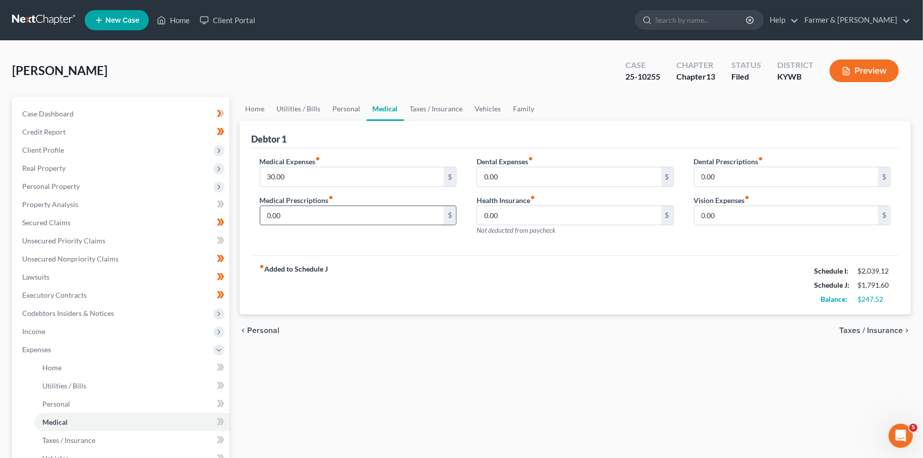
click at [327, 212] on input "0.00" at bounding box center [352, 215] width 184 height 19
type input "2"
type input "30.00"
click at [428, 106] on link "Taxes / Insurance" at bounding box center [436, 109] width 65 height 24
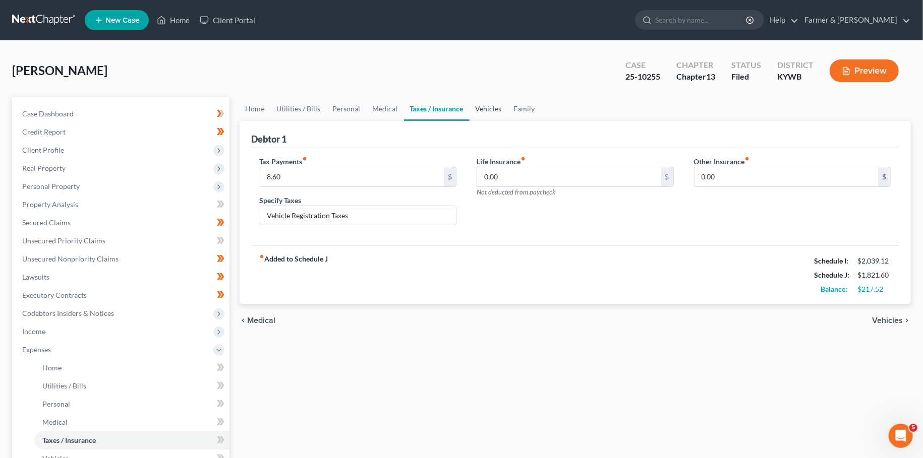
click at [495, 105] on link "Vehicles" at bounding box center [489, 109] width 38 height 24
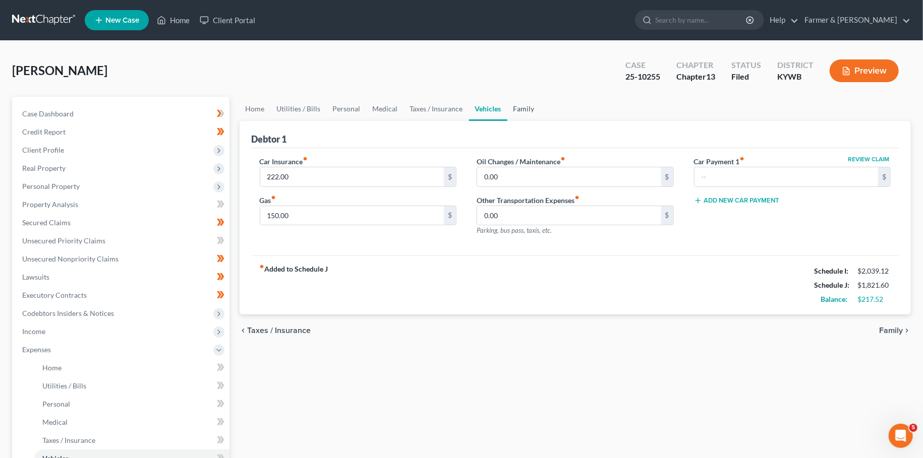
click at [524, 107] on link "Family" at bounding box center [523, 109] width 33 height 24
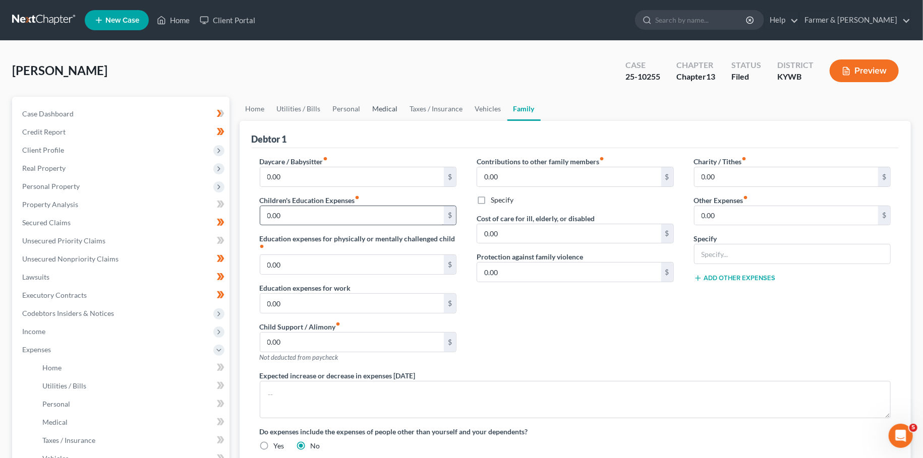
click at [394, 109] on link "Medical" at bounding box center [385, 109] width 37 height 24
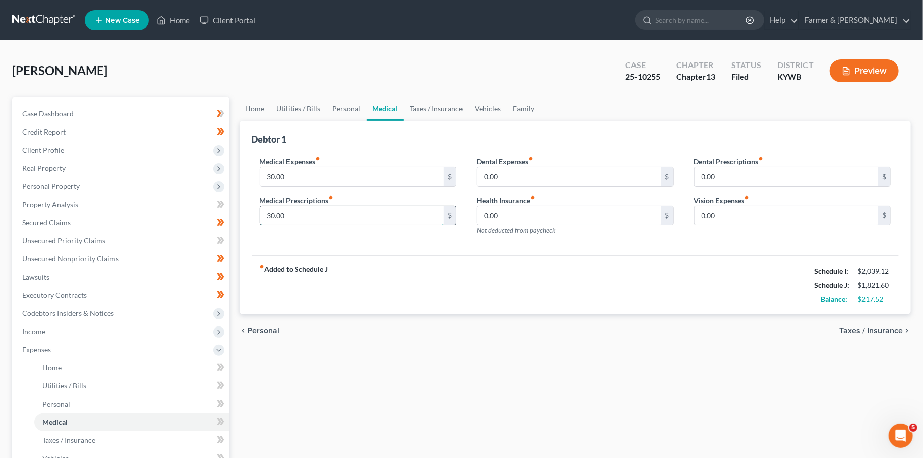
click at [339, 219] on input "30.00" at bounding box center [352, 215] width 184 height 19
type input "15.00"
click at [514, 104] on link "Family" at bounding box center [523, 109] width 33 height 24
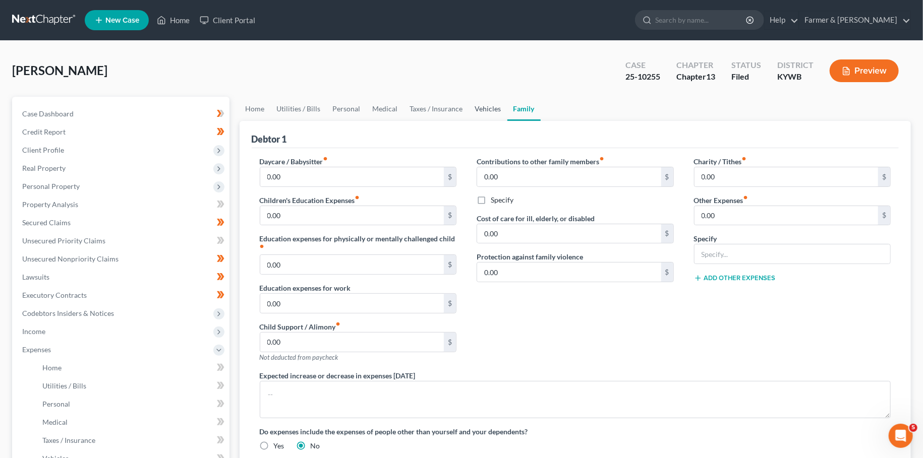
click at [481, 105] on link "Vehicles" at bounding box center [488, 109] width 38 height 24
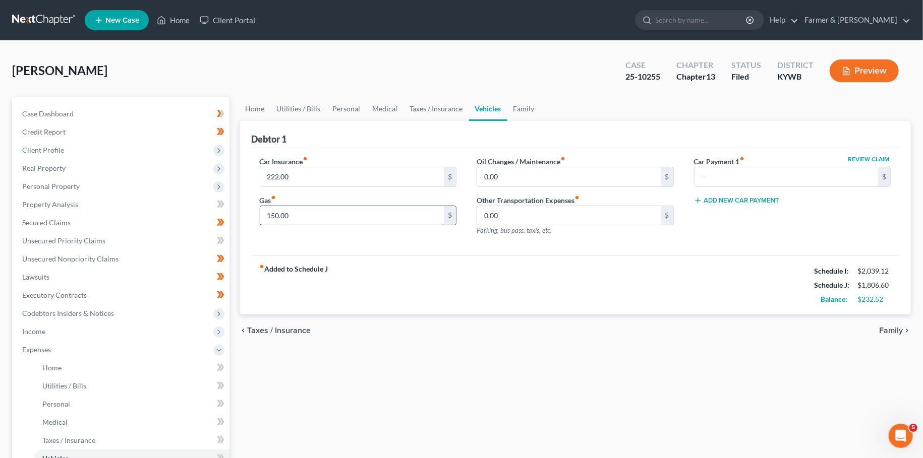
click at [305, 209] on input "150.00" at bounding box center [352, 215] width 184 height 19
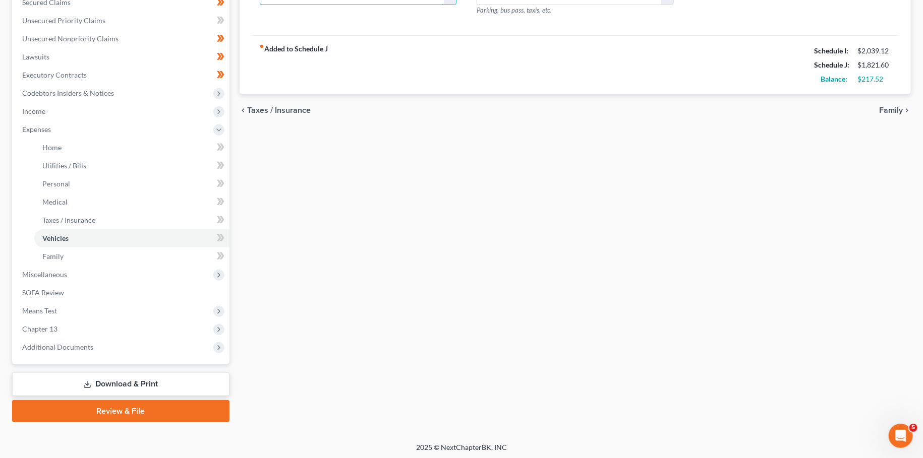
scroll to position [222, 0]
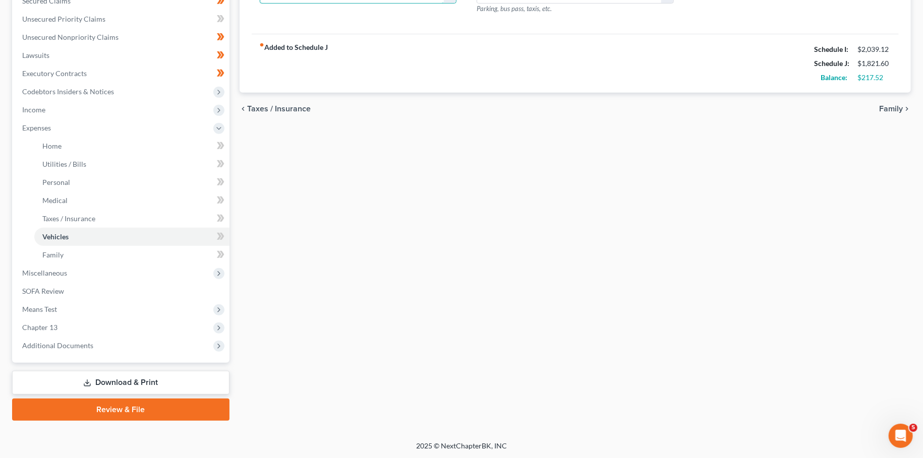
type input "165.00"
click at [130, 383] on link "Download & Print" at bounding box center [120, 383] width 217 height 24
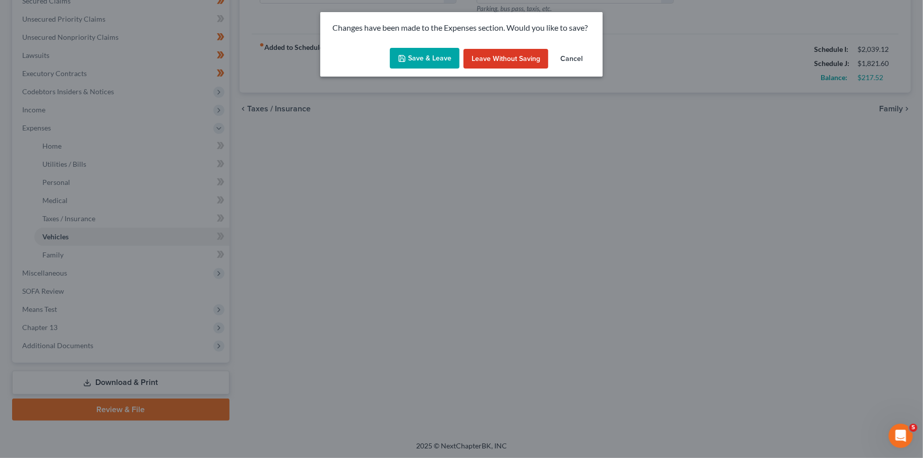
click at [429, 59] on button "Save & Leave" at bounding box center [425, 58] width 70 height 21
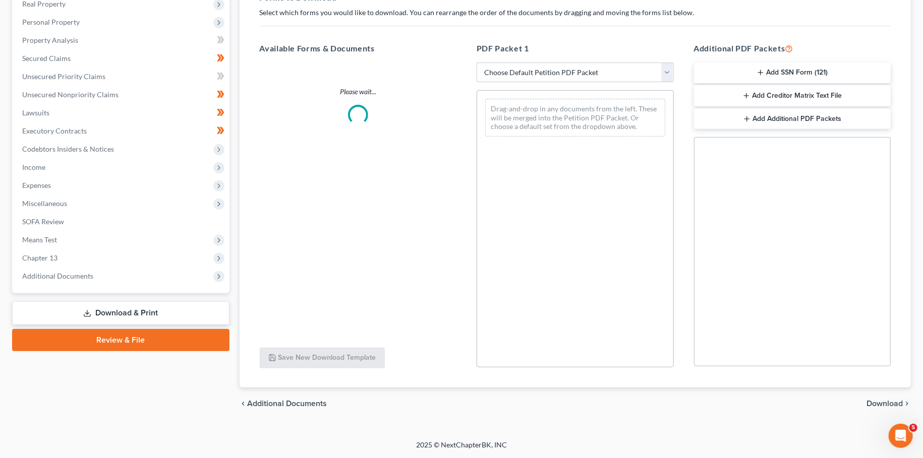
scroll to position [163, 0]
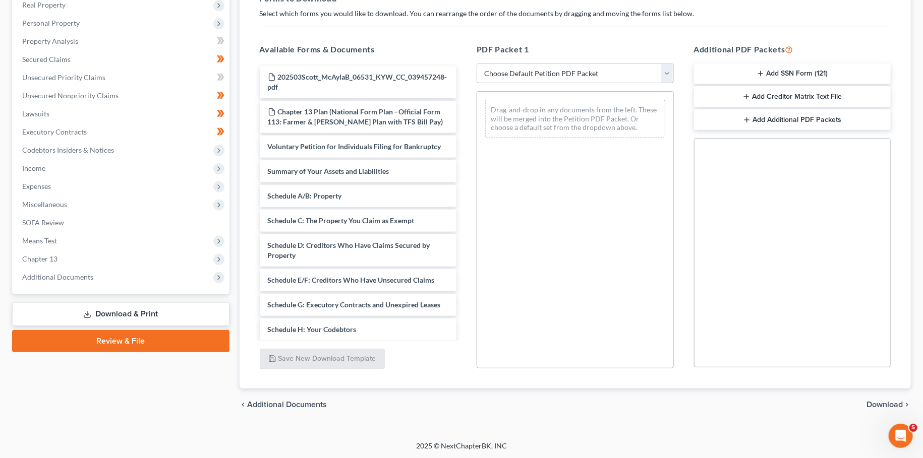
click at [477, 64] on select "Choose Default Petition PDF Packet Complete Bankruptcy Petition (all forms and …" at bounding box center [575, 74] width 197 height 20
select select "2"
click option "Amended Forms" at bounding box center [0, 0] width 0 height 0
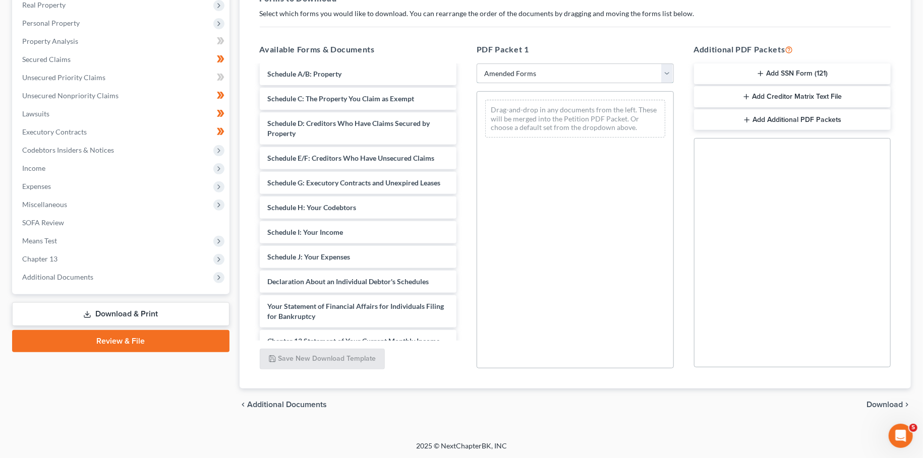
scroll to position [85, 0]
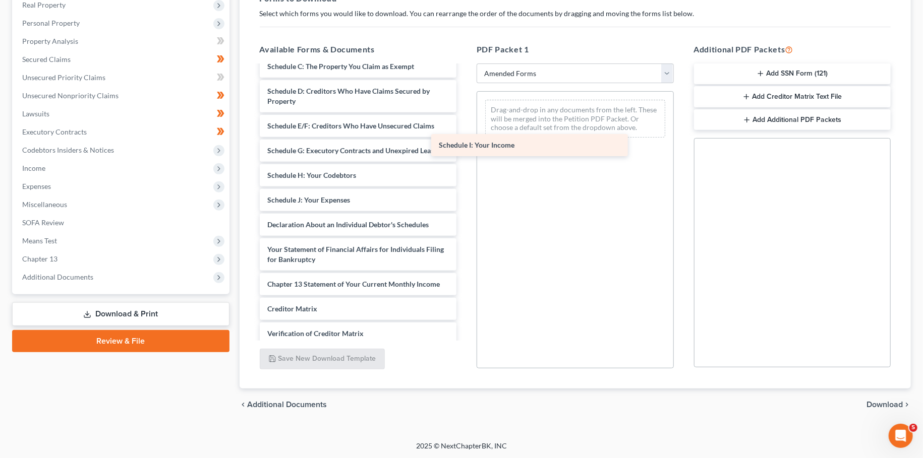
drag, startPoint x: 340, startPoint y: 197, endPoint x: 537, endPoint y: 132, distance: 206.5
click at [465, 132] on div "Schedule I: Your Income Voluntary Petition for Individuals Filing for Bankruptc…" at bounding box center [358, 192] width 213 height 423
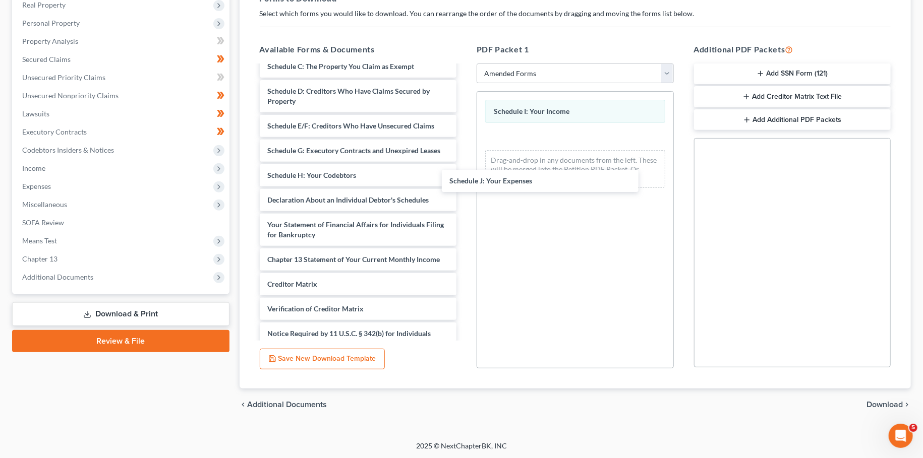
drag, startPoint x: 363, startPoint y: 201, endPoint x: 871, endPoint y: 403, distance: 546.7
click at [465, 184] on div "Schedule J: Your Expenses Voluntary Petition for Individuals Filing for Bankrup…" at bounding box center [358, 180] width 213 height 398
click at [879, 404] on span "Download" at bounding box center [884, 405] width 36 height 8
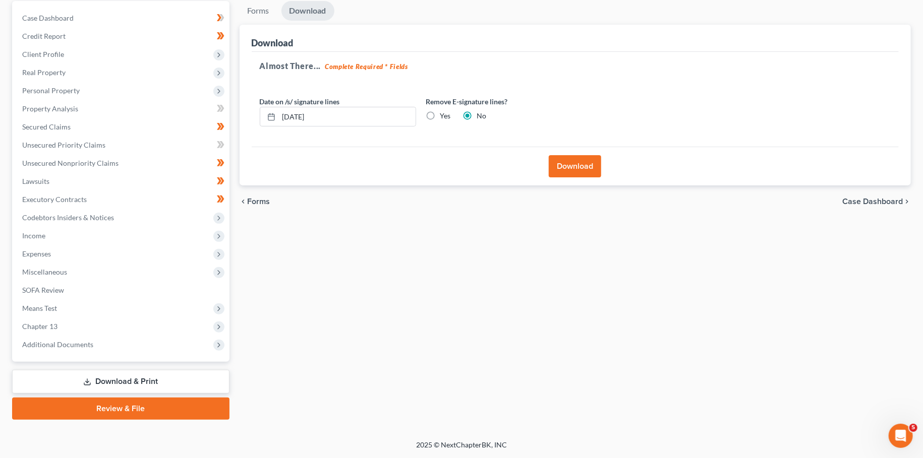
scroll to position [94, 0]
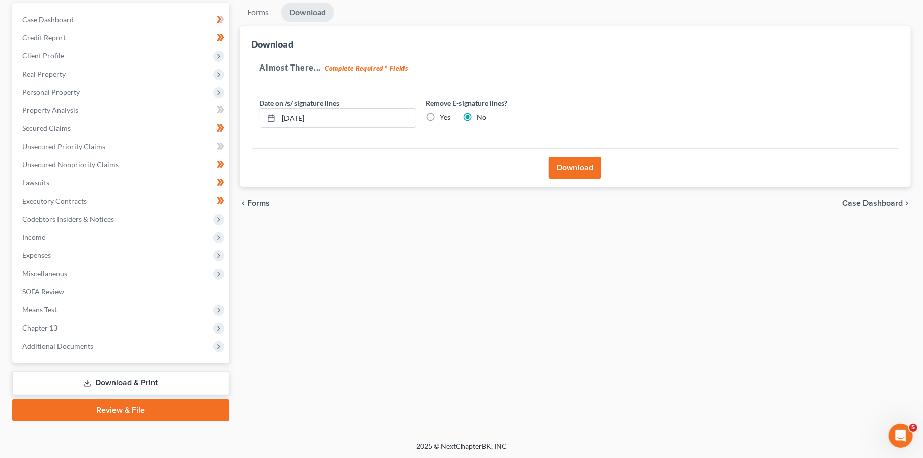
click at [575, 162] on button "Download" at bounding box center [575, 168] width 52 height 22
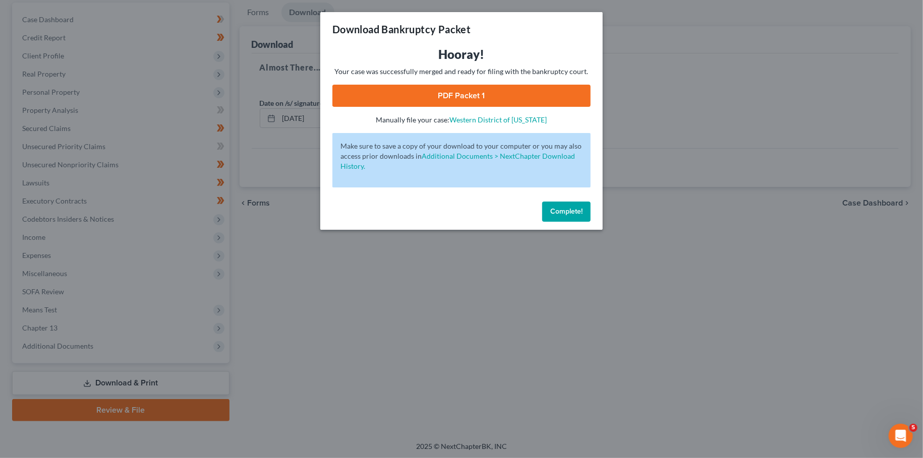
click at [459, 101] on link "PDF Packet 1" at bounding box center [461, 96] width 258 height 22
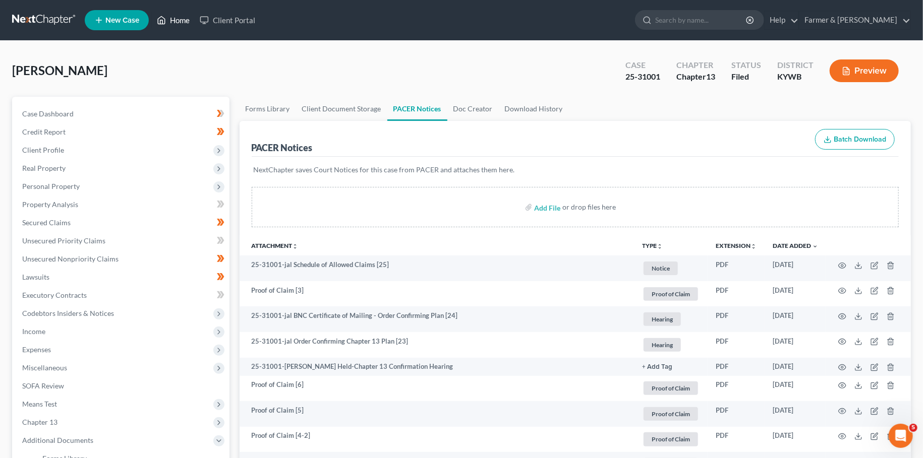
click at [169, 19] on link "Home" at bounding box center [173, 20] width 43 height 18
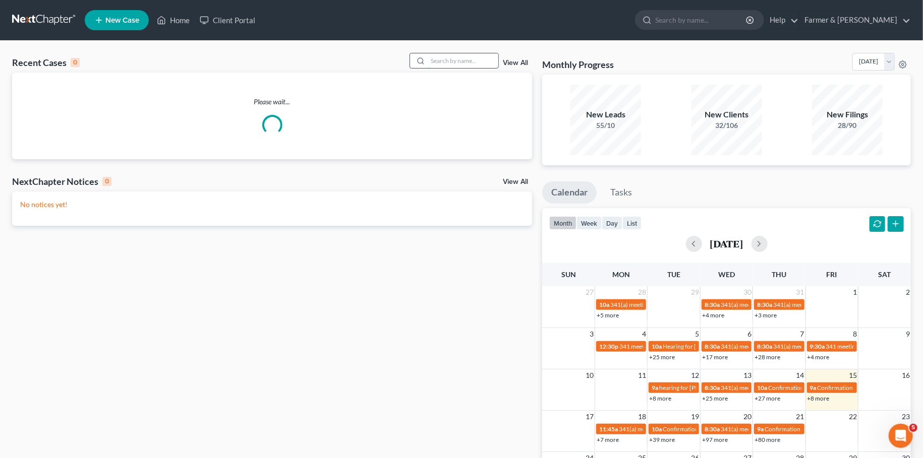
click at [477, 63] on input "search" at bounding box center [463, 60] width 71 height 15
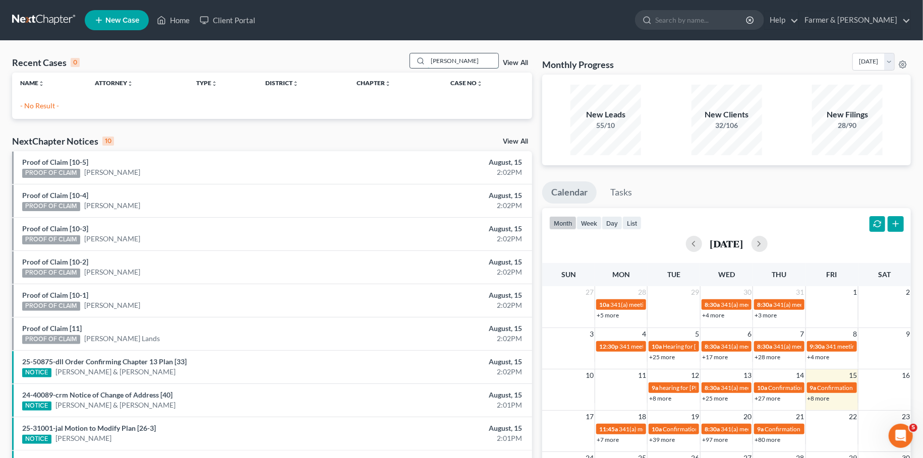
drag, startPoint x: 435, startPoint y: 63, endPoint x: 278, endPoint y: 59, distance: 157.4
click at [428, 59] on input "nathan harman" at bounding box center [463, 60] width 71 height 15
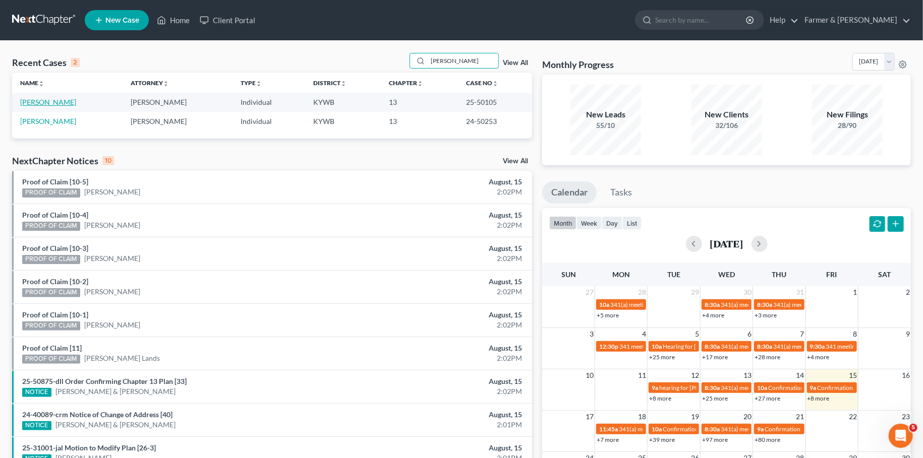
type input "nathan hardman"
click at [57, 102] on link "Hardman, Nathan" at bounding box center [48, 102] width 56 height 9
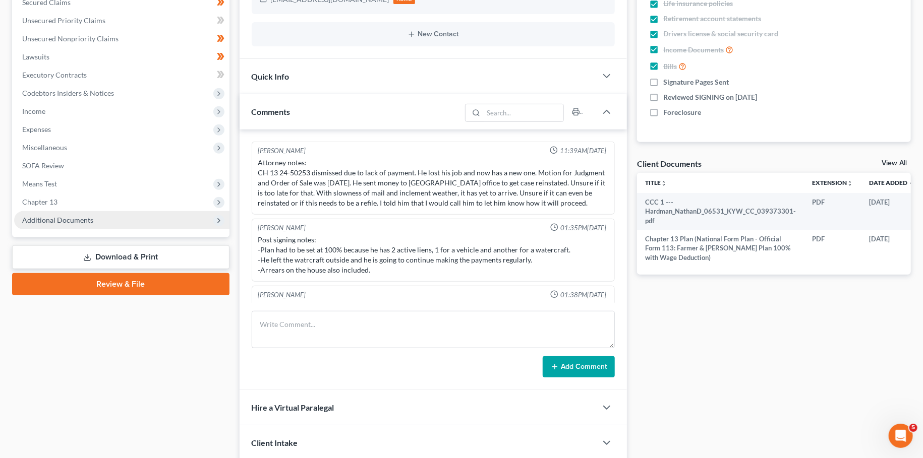
scroll to position [191, 0]
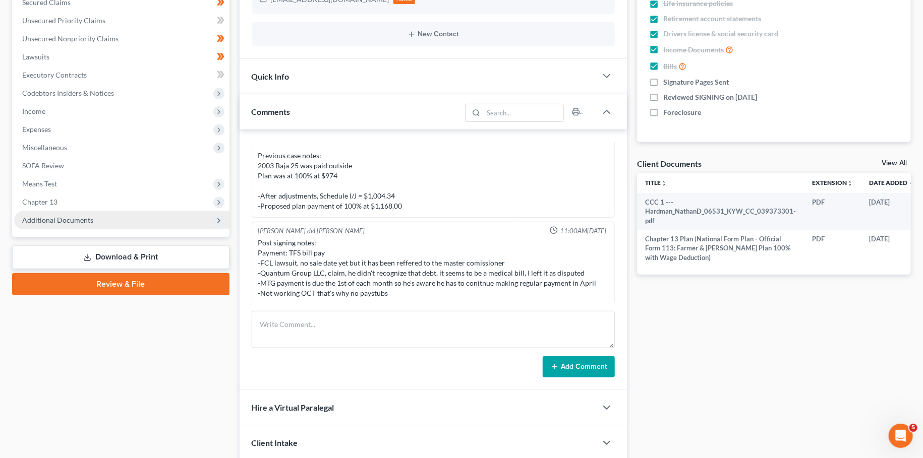
click at [72, 223] on span "Additional Documents" at bounding box center [57, 220] width 71 height 9
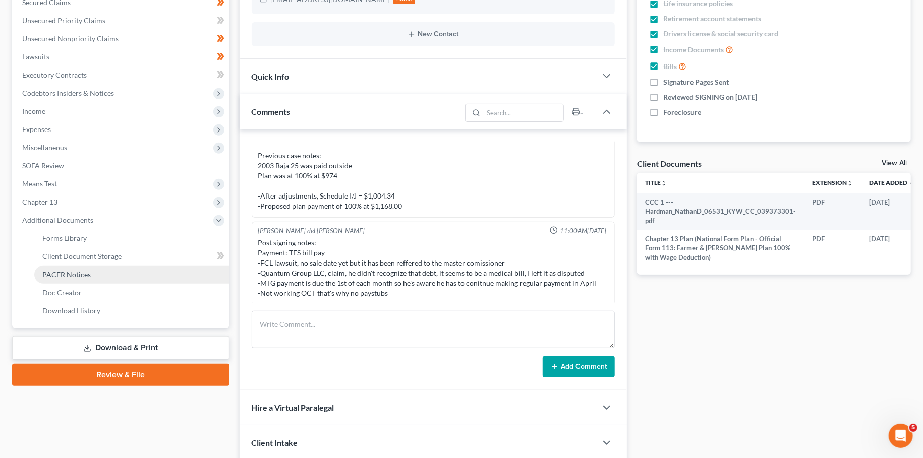
click at [70, 274] on span "PACER Notices" at bounding box center [66, 274] width 48 height 9
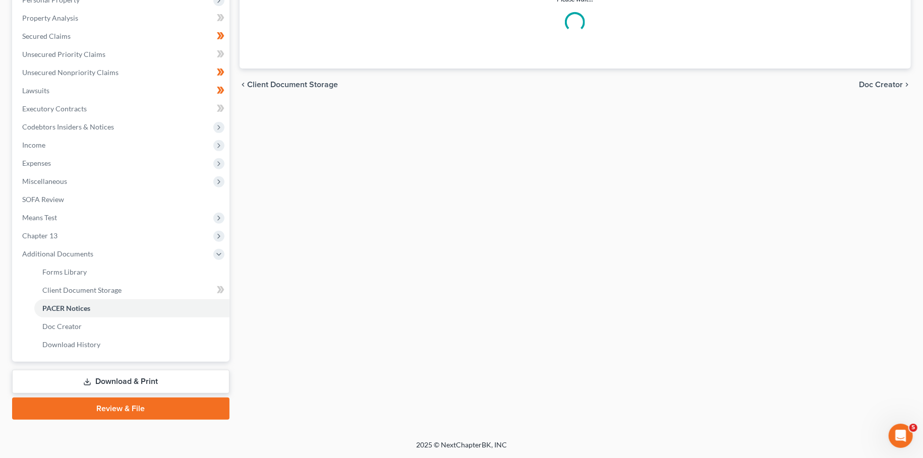
scroll to position [186, 0]
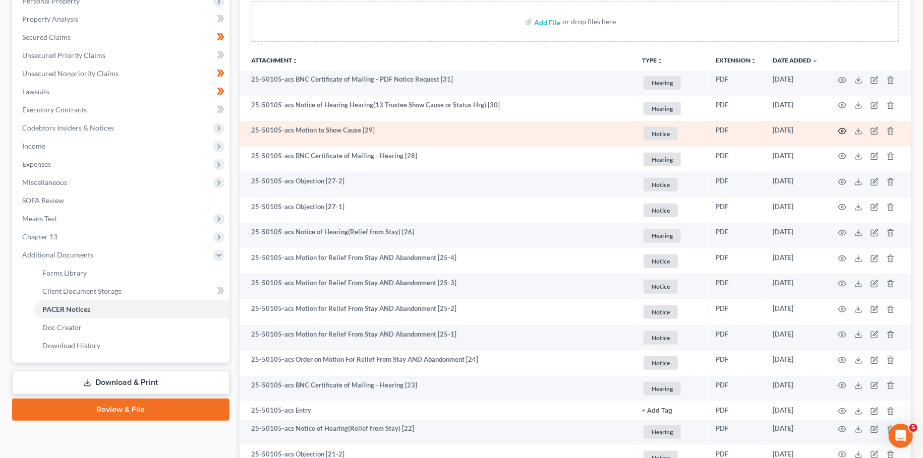
click at [844, 132] on icon "button" at bounding box center [842, 131] width 8 height 8
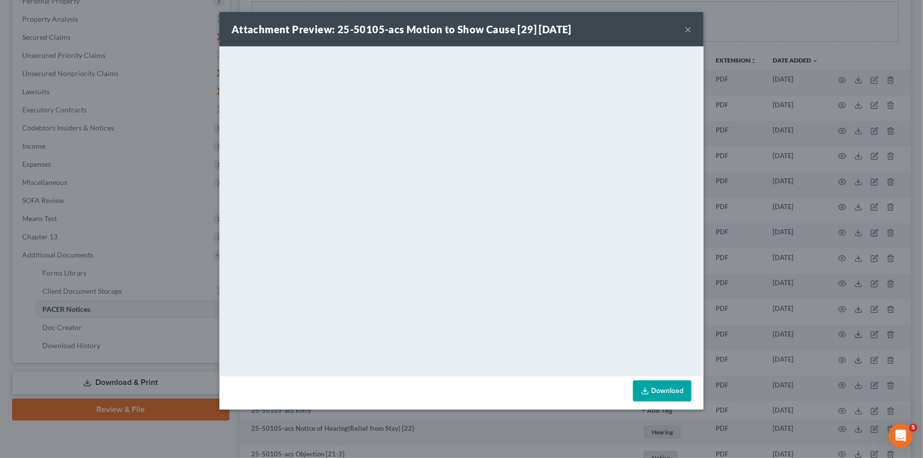
click at [686, 28] on button "×" at bounding box center [687, 29] width 7 height 12
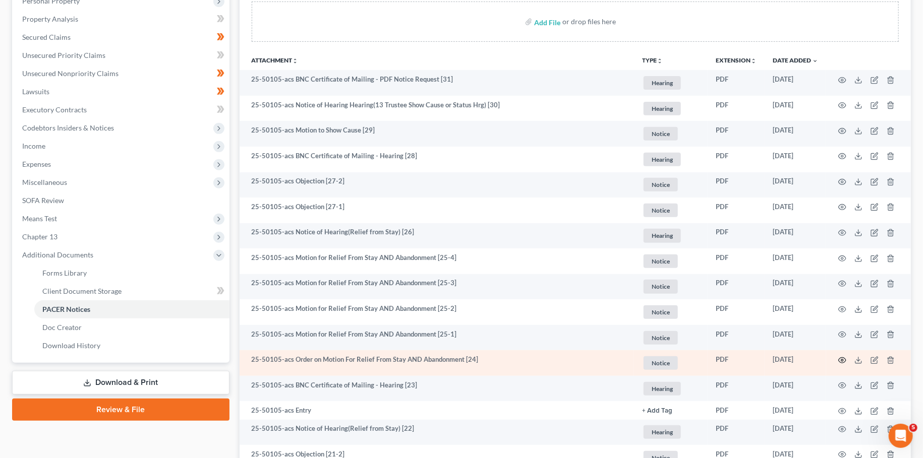
click at [843, 360] on circle "button" at bounding box center [842, 361] width 2 height 2
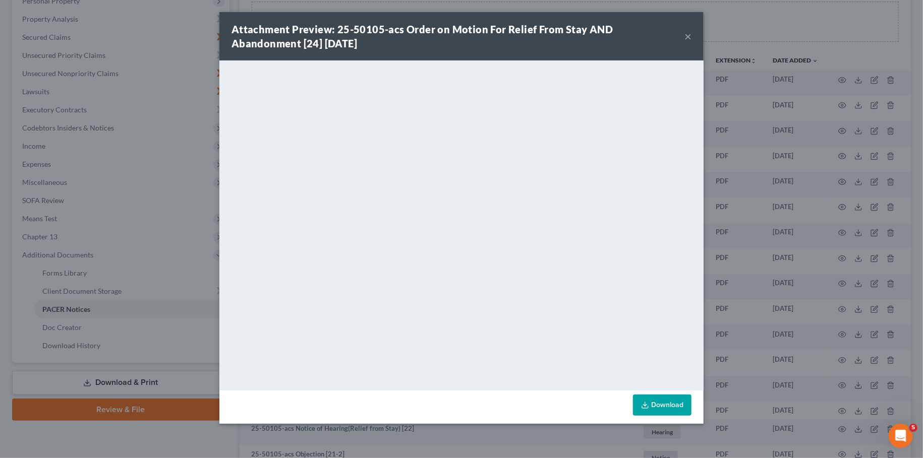
click at [687, 37] on button "×" at bounding box center [687, 36] width 7 height 12
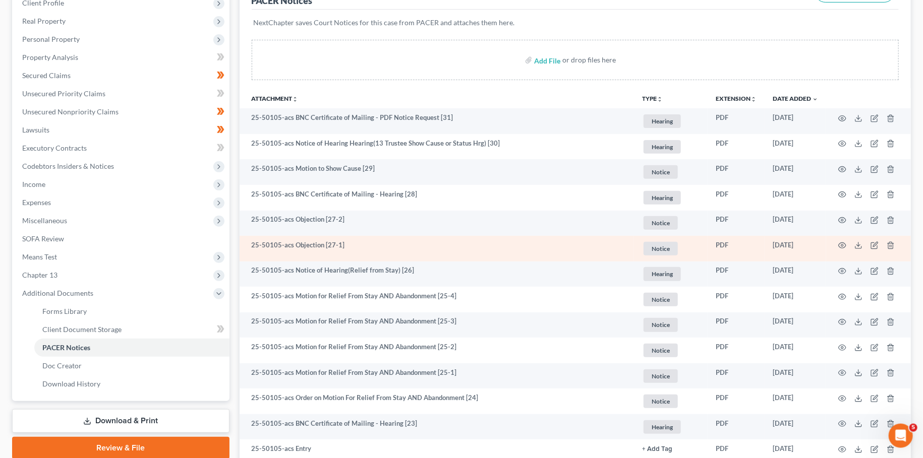
scroll to position [266, 0]
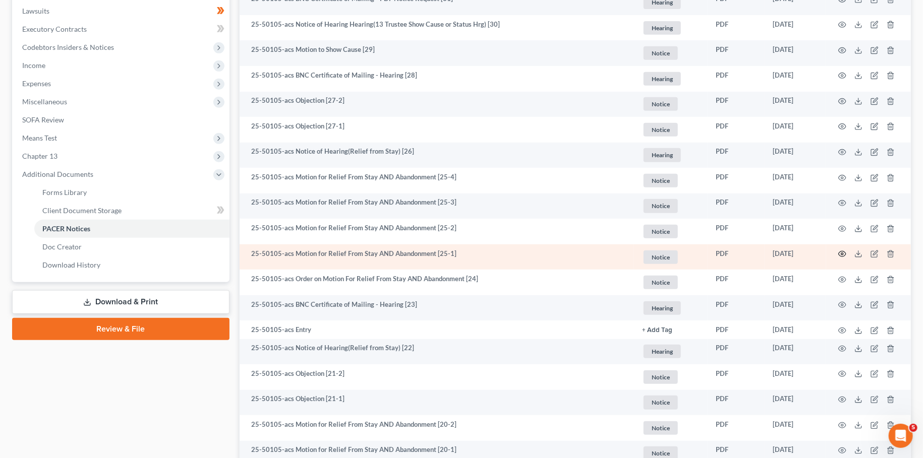
click at [843, 252] on icon "button" at bounding box center [842, 254] width 8 height 8
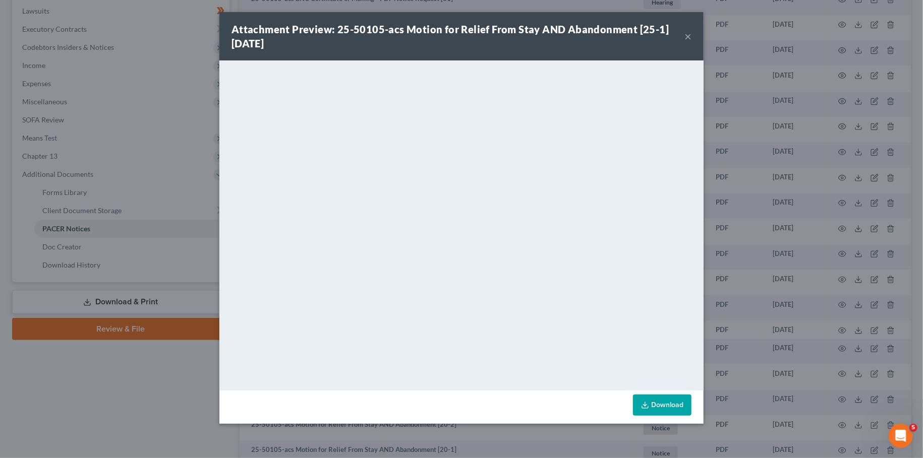
click at [685, 38] on button "×" at bounding box center [687, 36] width 7 height 12
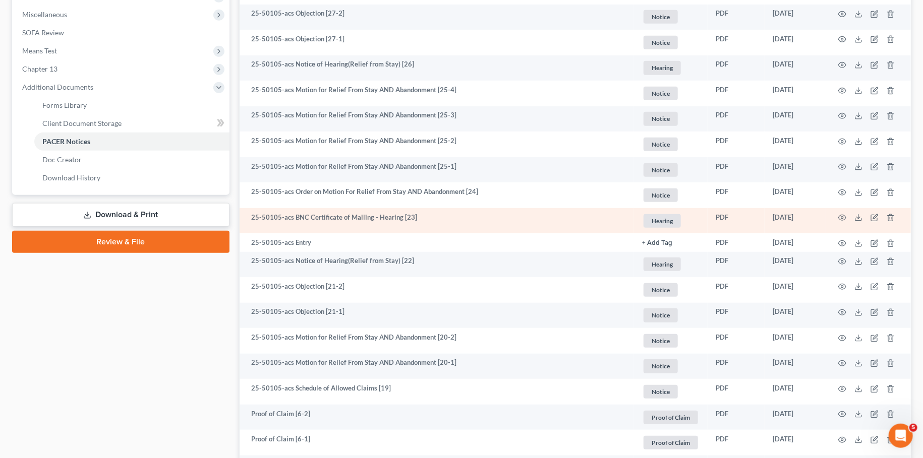
scroll to position [355, 0]
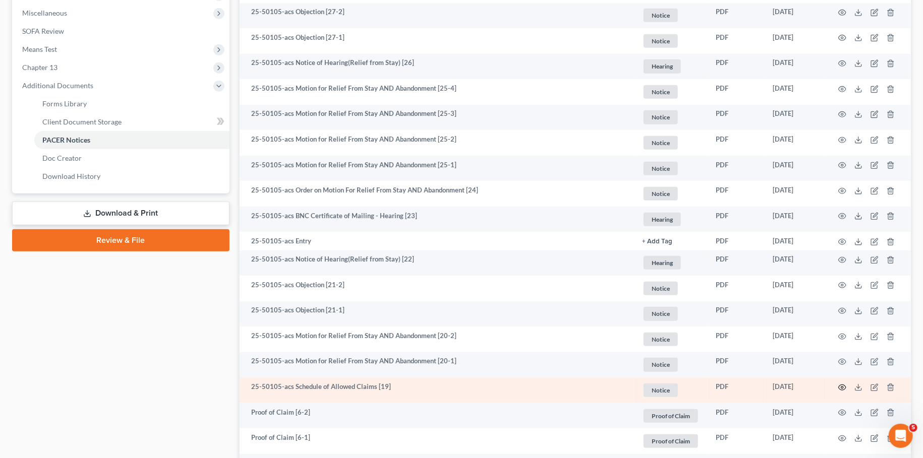
click at [843, 388] on circle "button" at bounding box center [842, 388] width 2 height 2
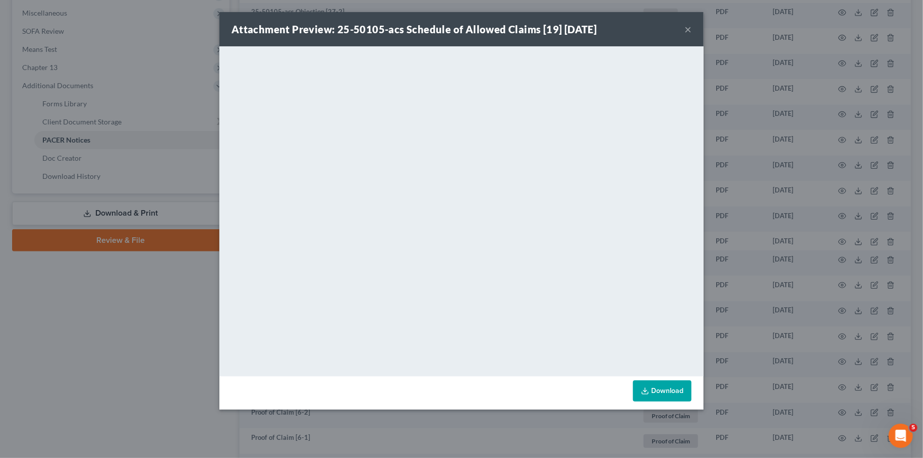
click at [688, 26] on button "×" at bounding box center [687, 29] width 7 height 12
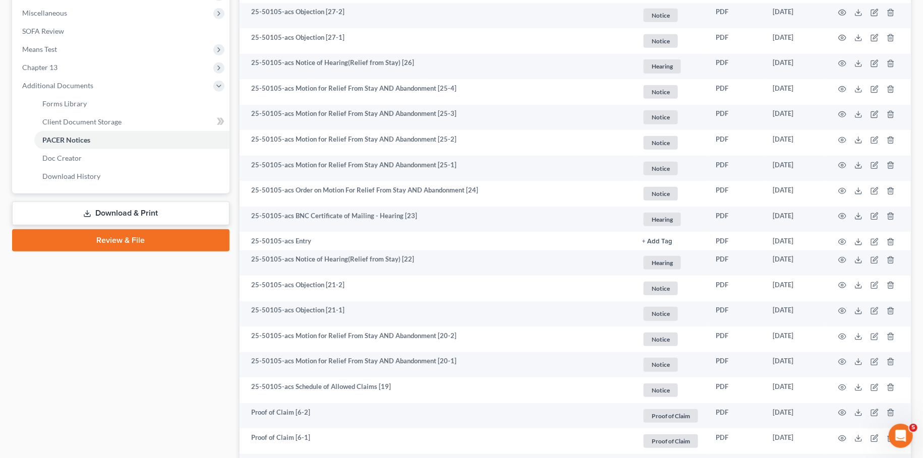
scroll to position [0, 0]
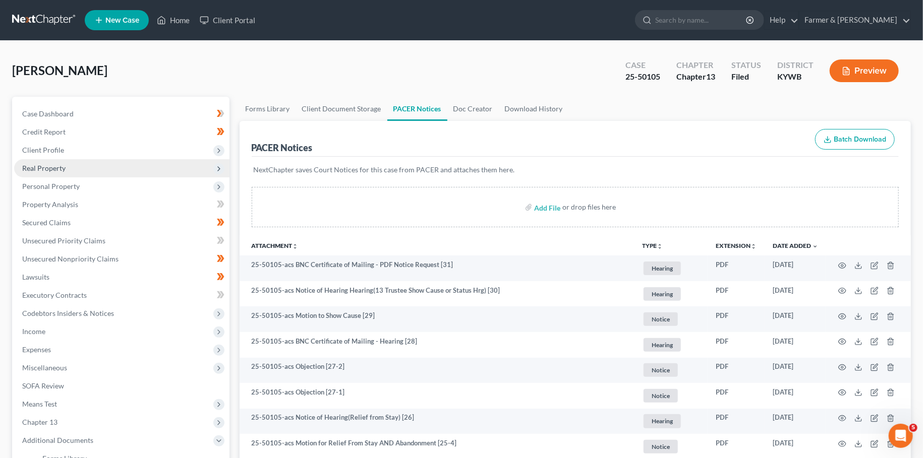
click at [75, 165] on span "Real Property" at bounding box center [121, 168] width 215 height 18
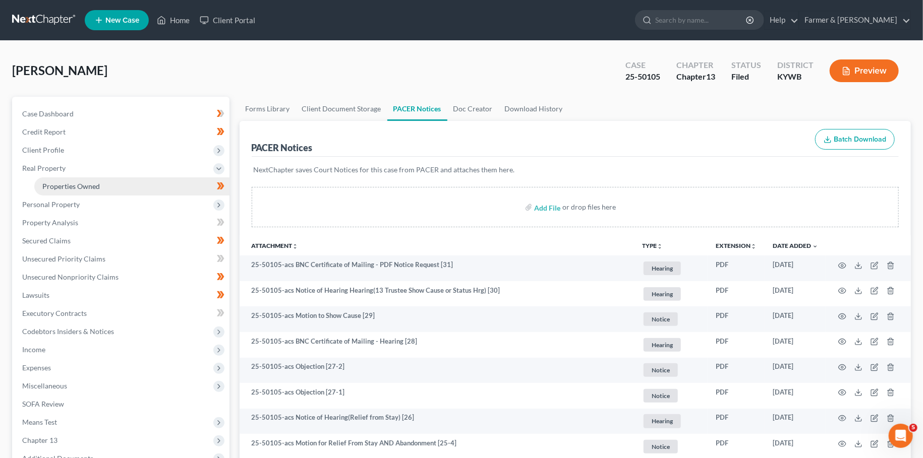
click at [74, 183] on span "Properties Owned" at bounding box center [70, 186] width 57 height 9
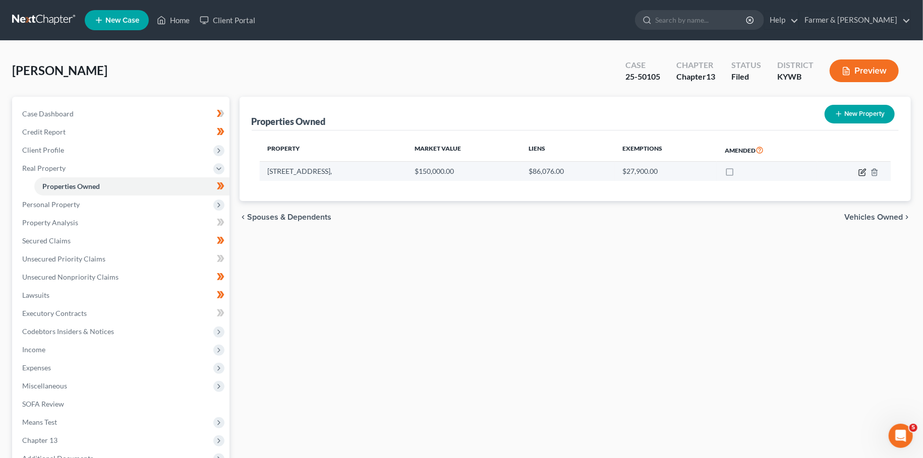
click at [864, 169] on icon "button" at bounding box center [863, 171] width 5 height 5
select select "18"
select select "3"
select select "0"
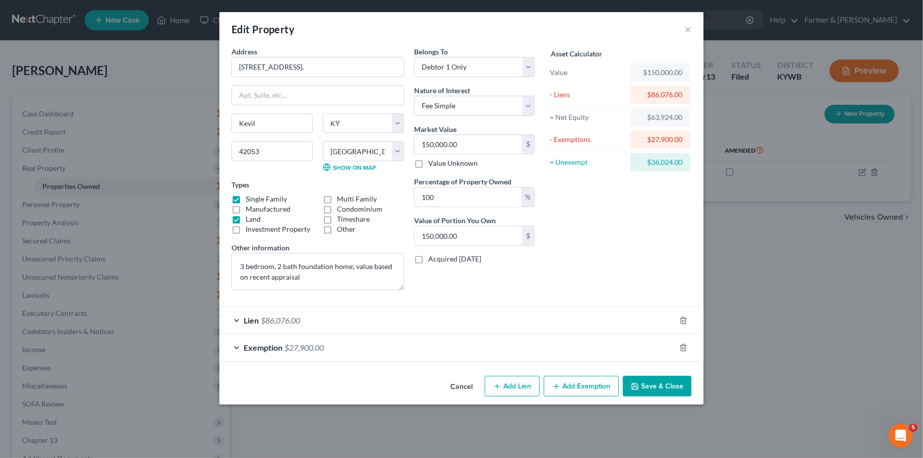
click at [643, 382] on button "Save & Close" at bounding box center [657, 386] width 69 height 21
